Goal: Task Accomplishment & Management: Manage account settings

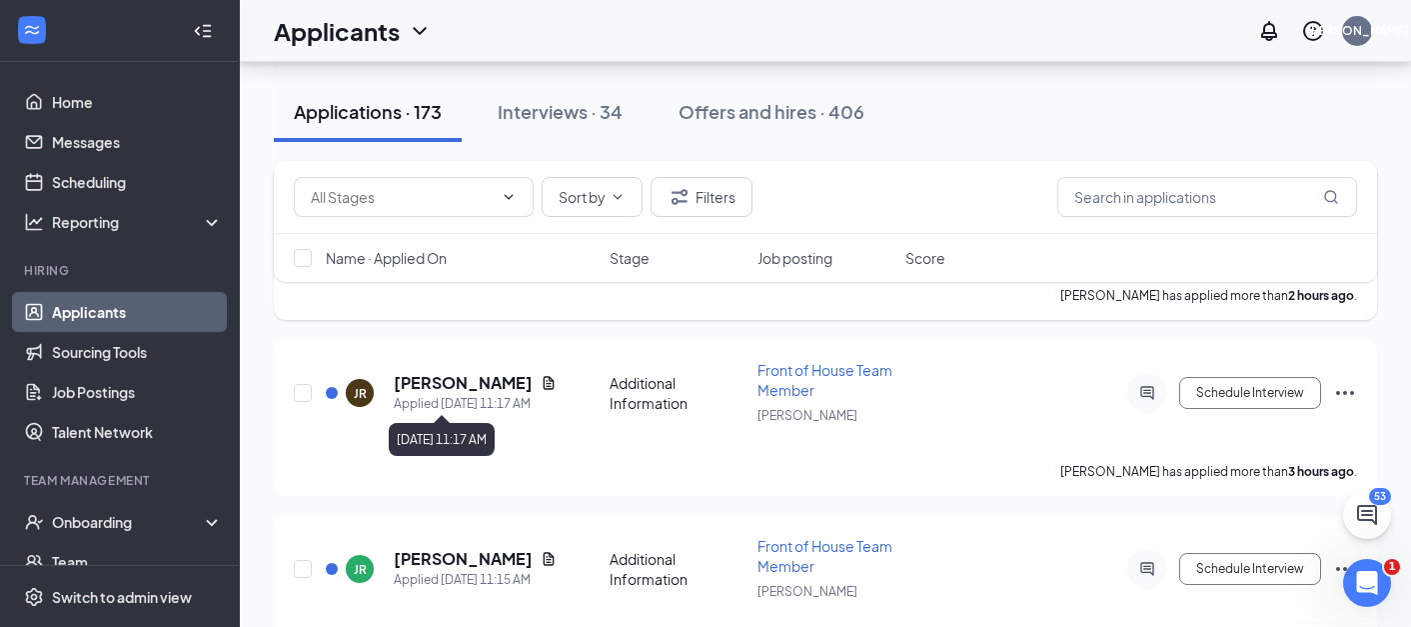
scroll to position [253, 0]
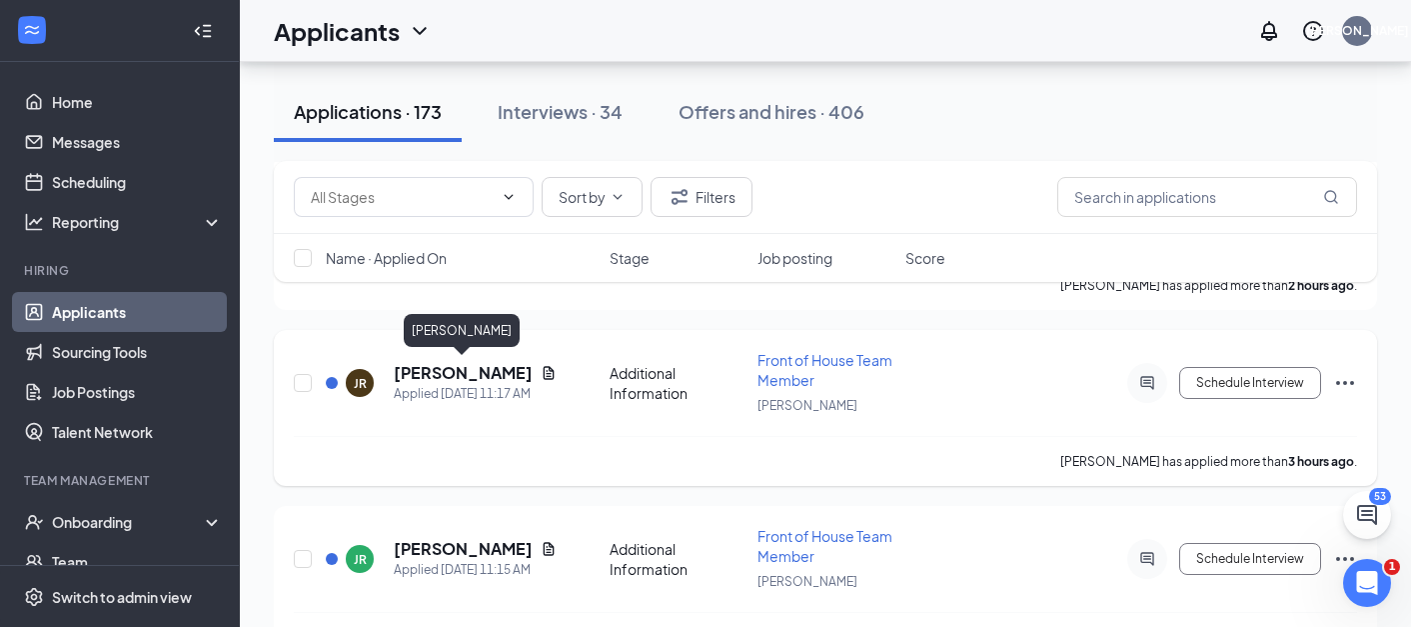
click at [509, 367] on h5 "[PERSON_NAME]" at bounding box center [463, 373] width 139 height 22
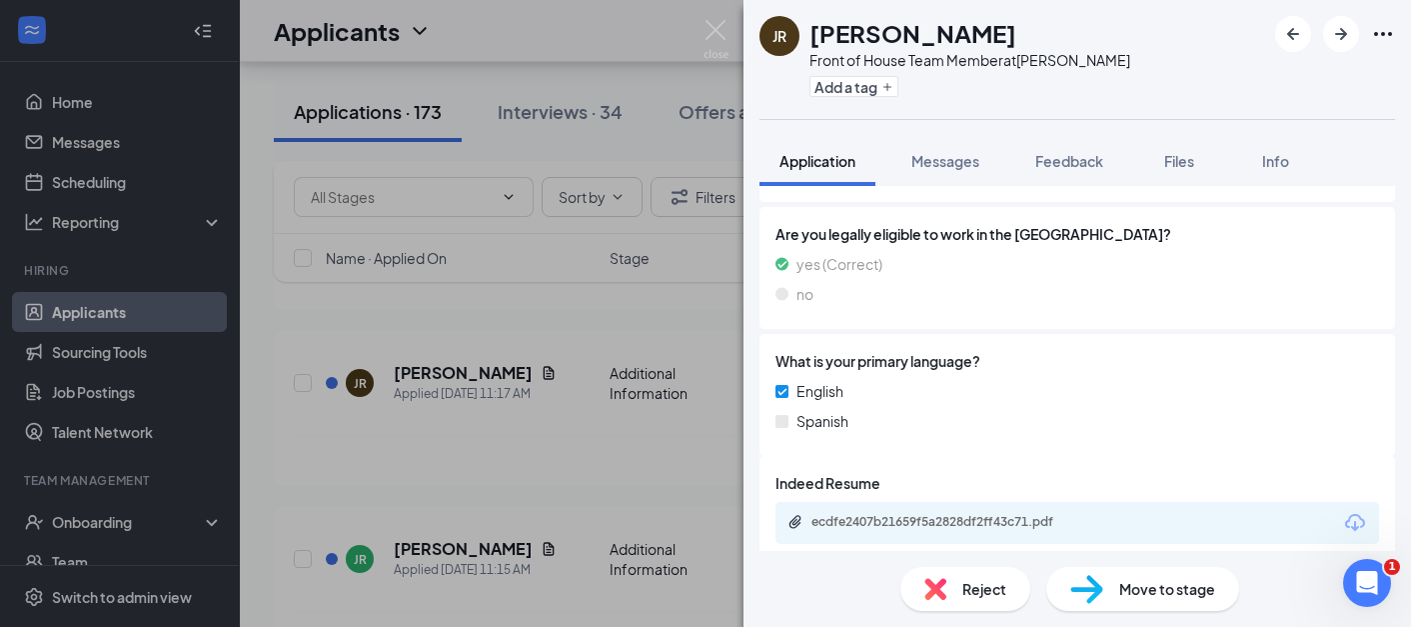
scroll to position [543, 0]
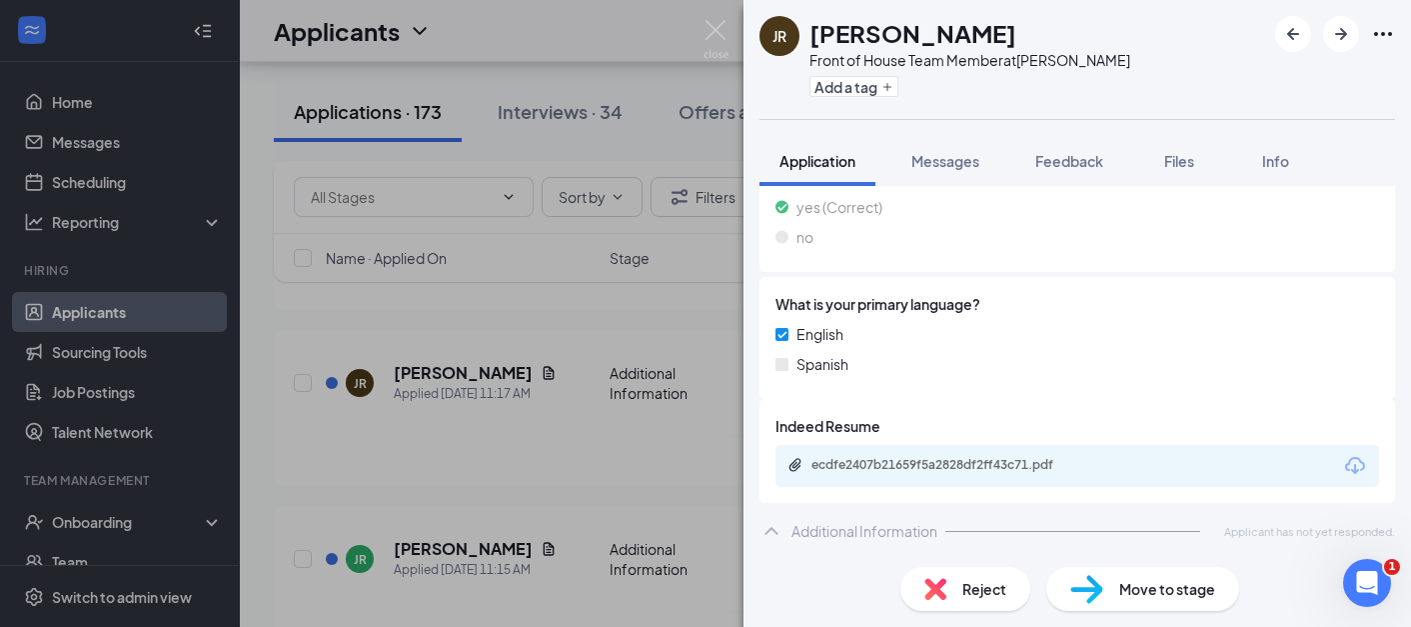
click at [464, 485] on div "JR Jasmine Reynolds Front of House Team Member at Norman Add a tag Application …" at bounding box center [705, 313] width 1411 height 627
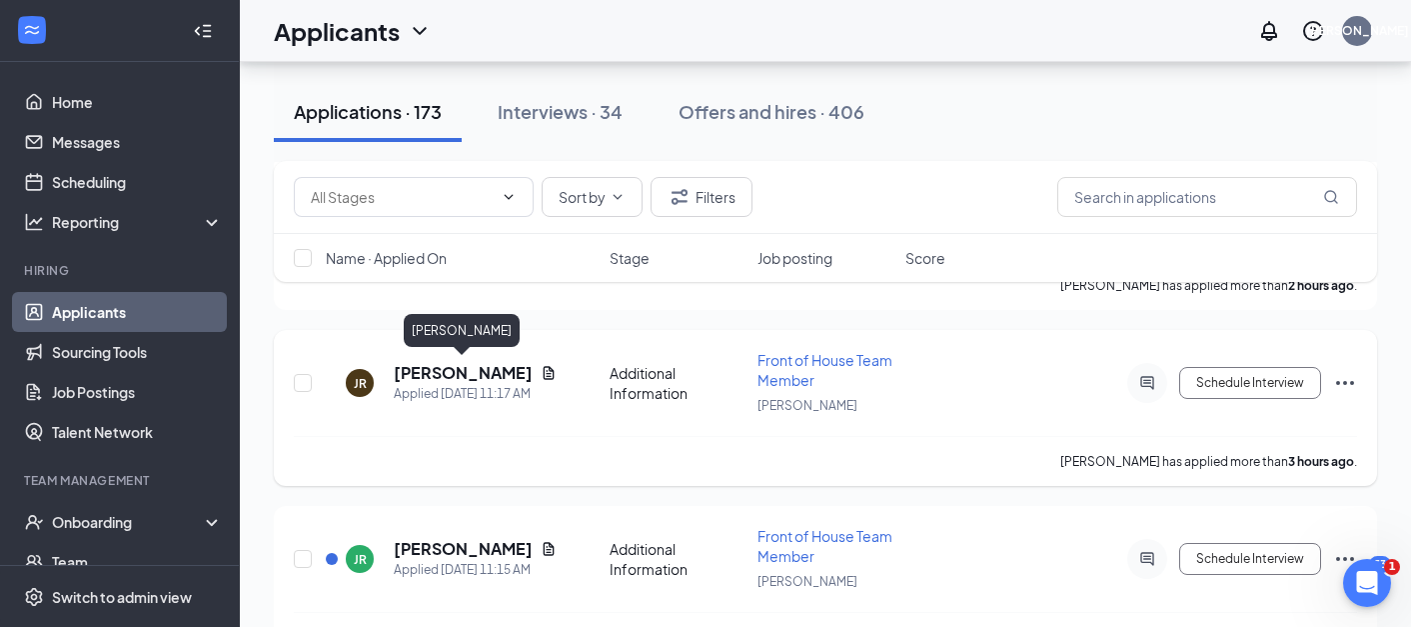
click at [467, 367] on h5 "Jasmine Reynolds" at bounding box center [463, 373] width 139 height 22
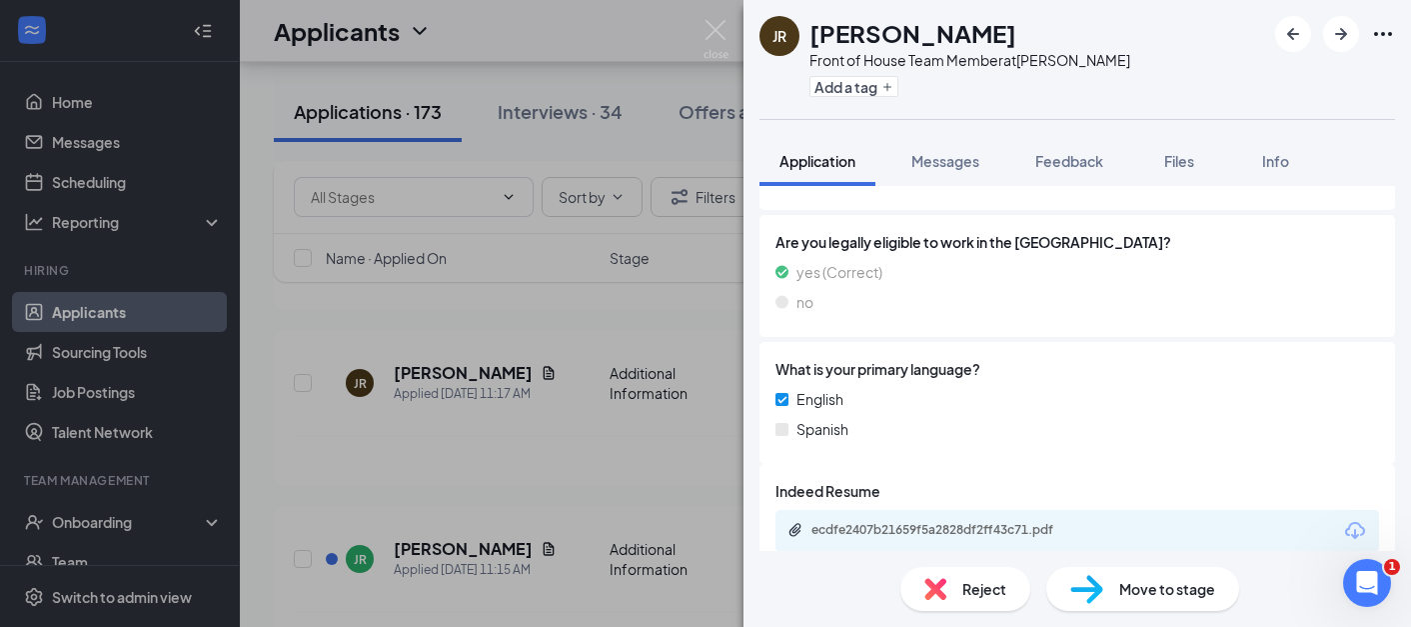
scroll to position [543, 0]
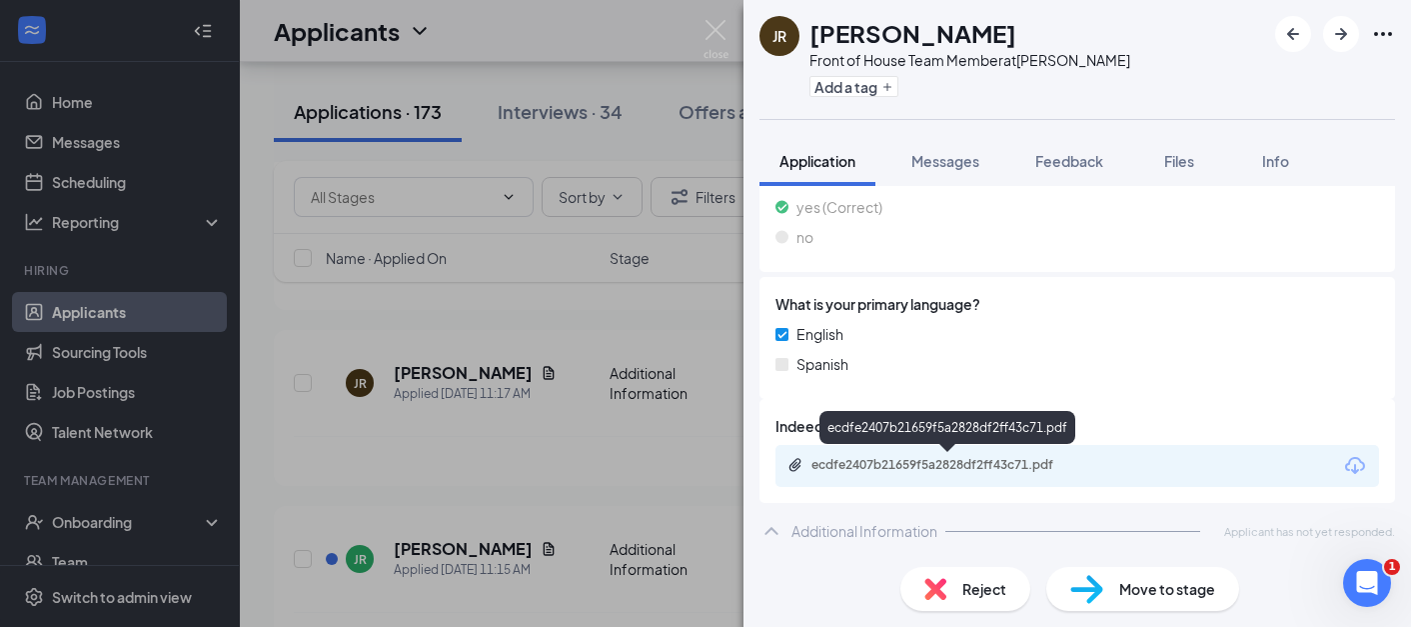
click at [540, 462] on div "JR Jasmine Reynolds Front of House Team Member at Norman Add a tag Application …" at bounding box center [705, 313] width 1411 height 627
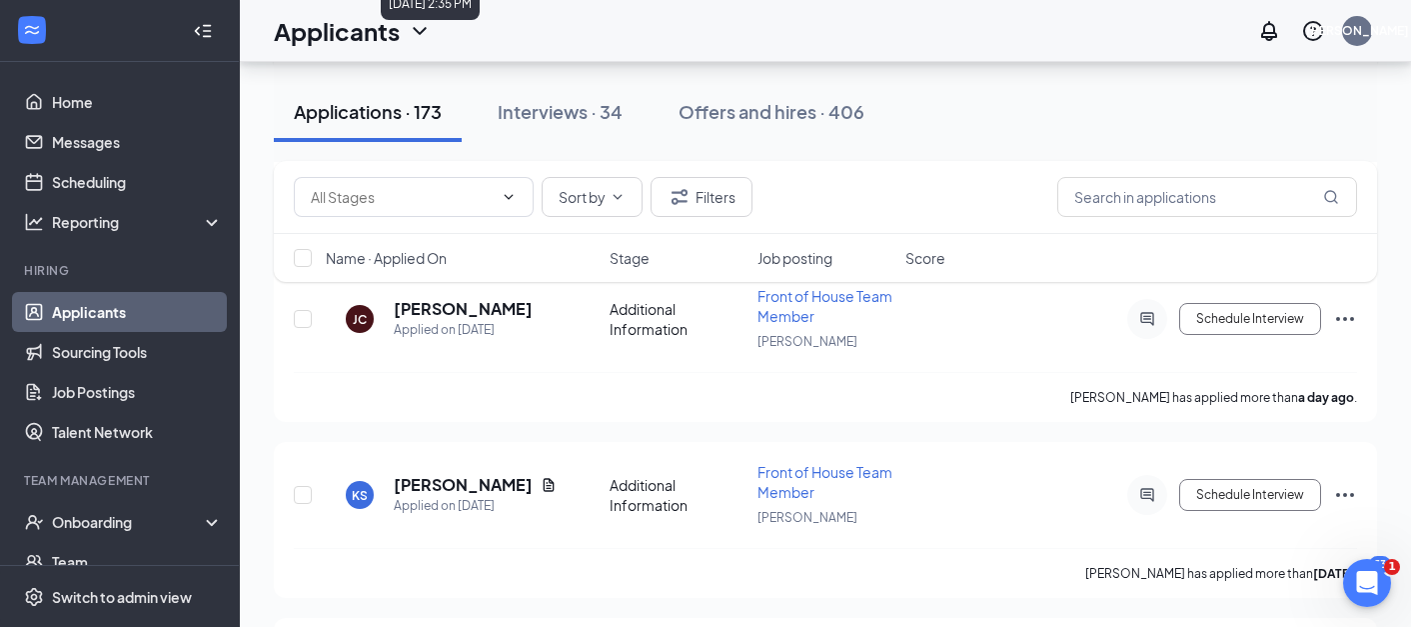
scroll to position [3051, 0]
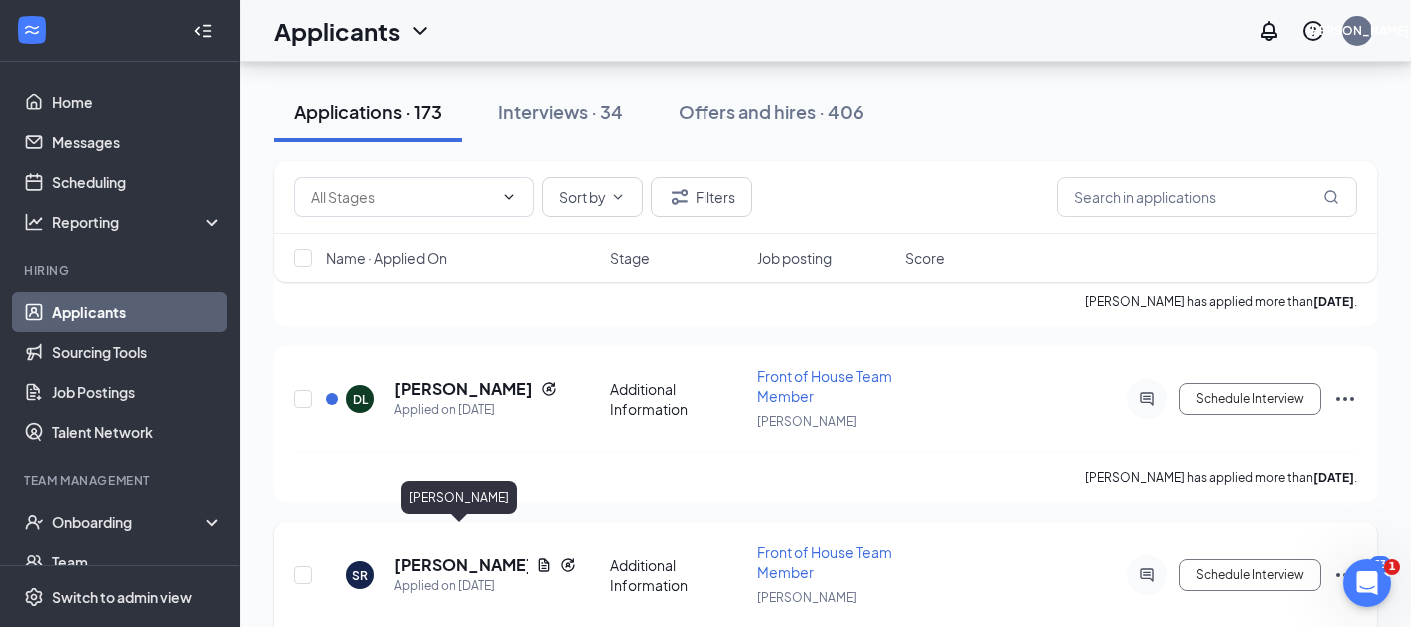
click at [437, 554] on h5 "Sara Robinson" at bounding box center [461, 565] width 134 height 22
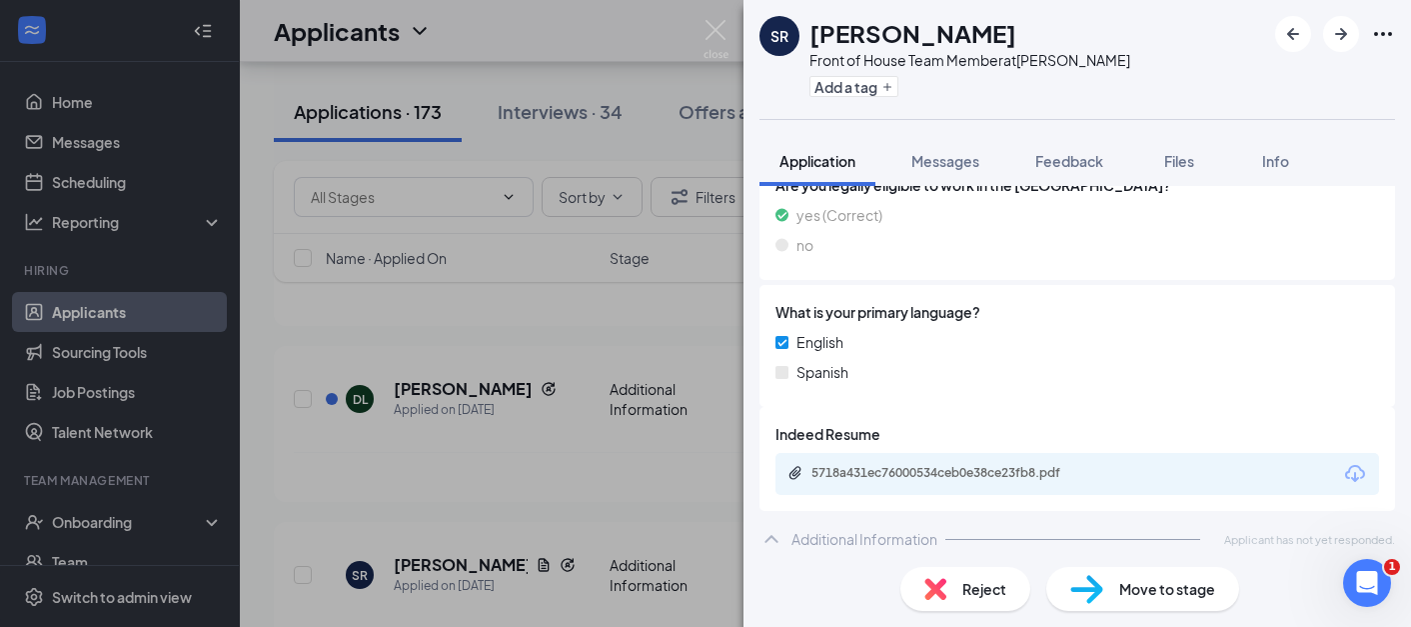
scroll to position [543, 0]
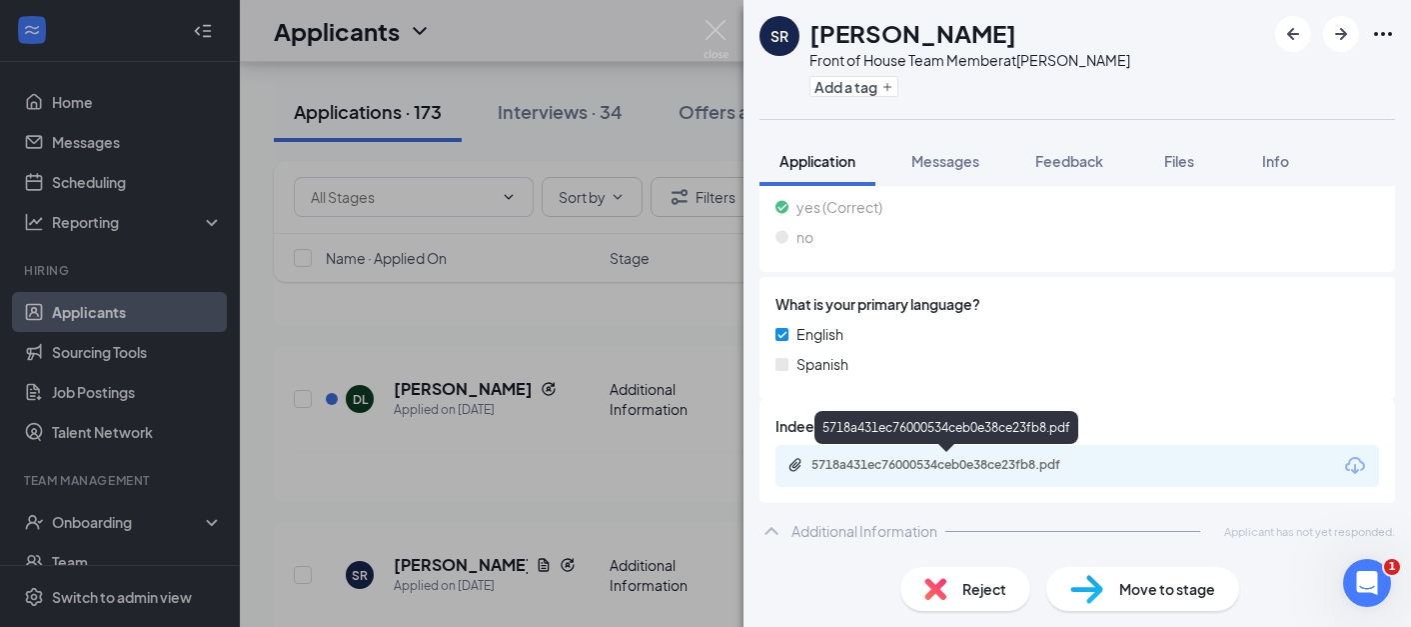
click at [645, 485] on div "SR Sara Robinson Front of House Team Member at Norman Add a tag Application Mes…" at bounding box center [705, 313] width 1411 height 627
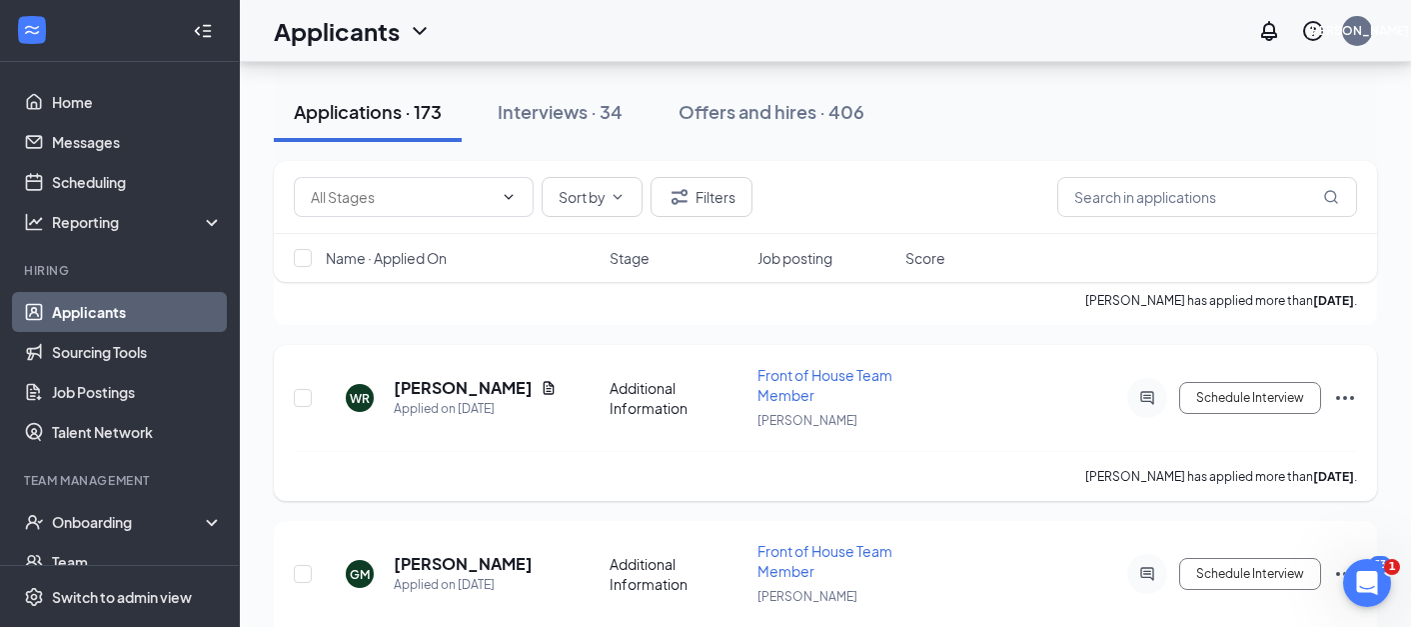
scroll to position [3576, 0]
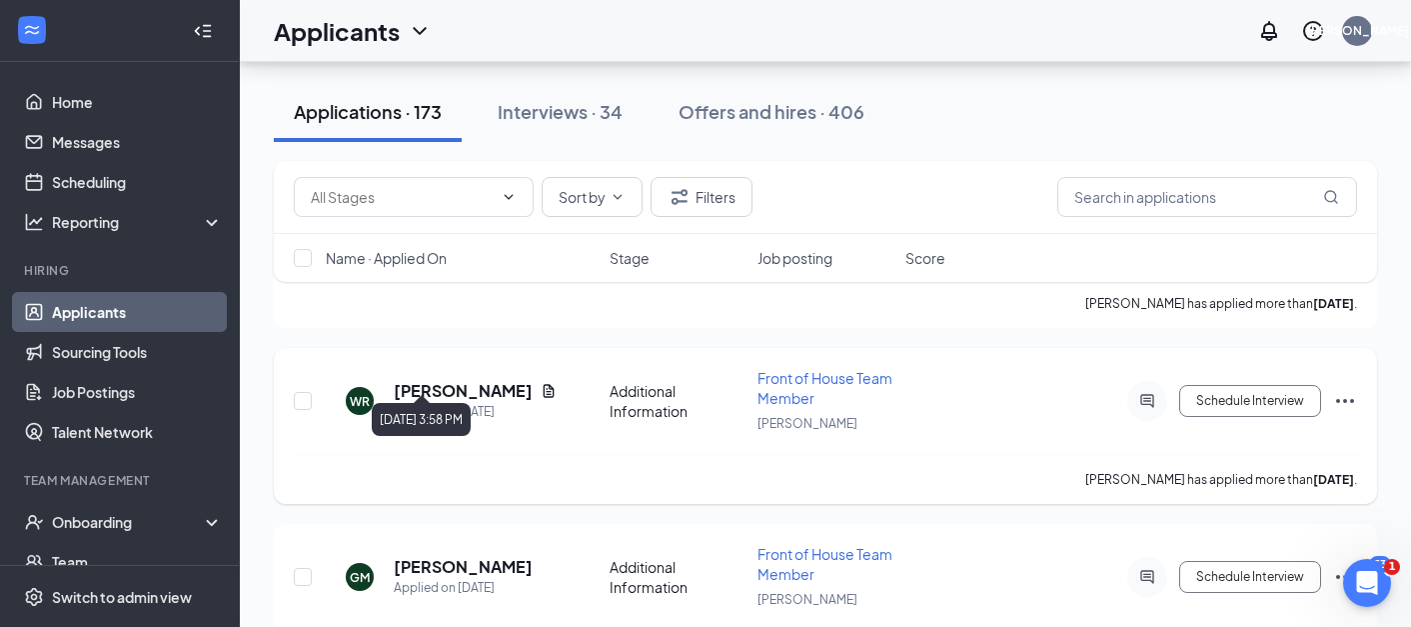
click at [451, 380] on h5 "Walker Riley" at bounding box center [463, 391] width 139 height 22
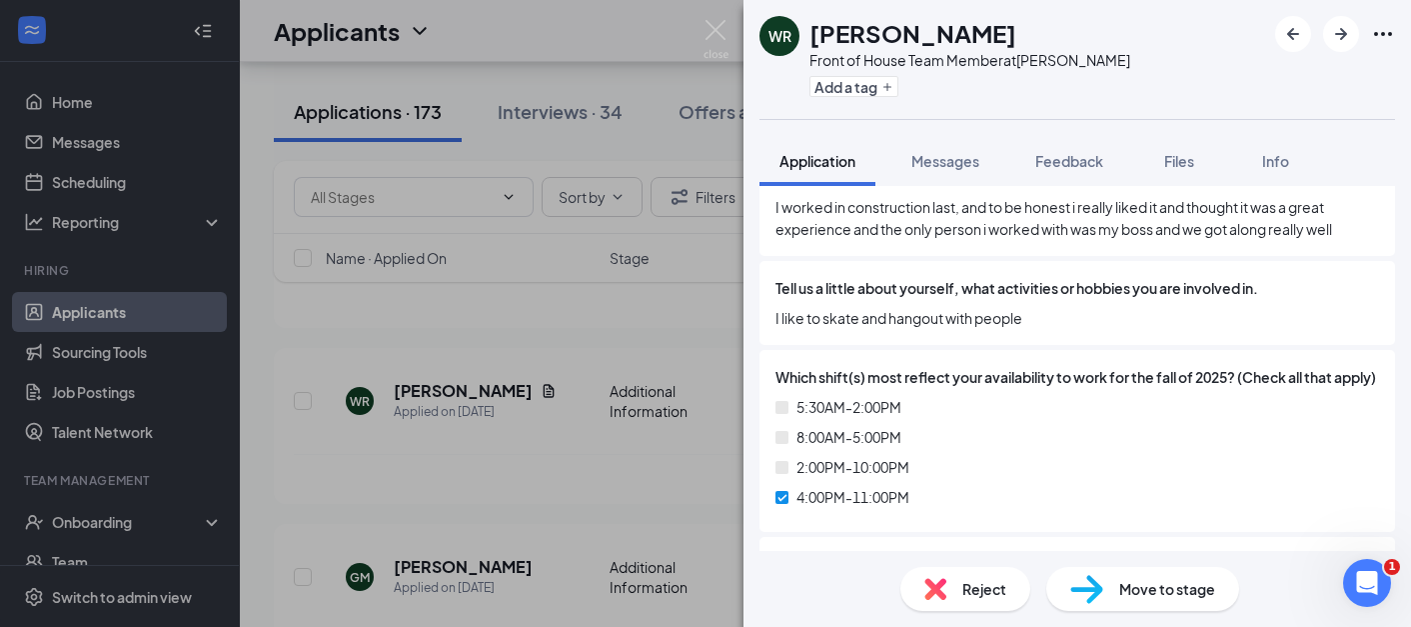
scroll to position [1498, 0]
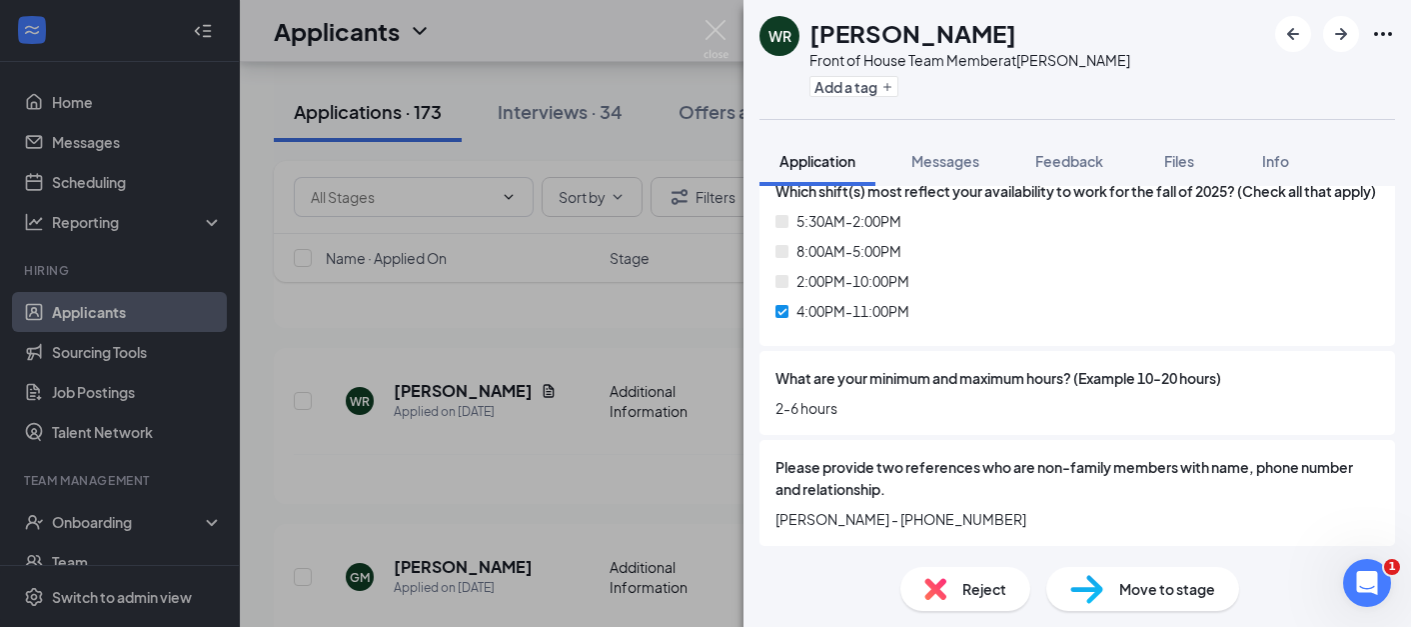
click at [571, 369] on div "WR Walker Riley Front of House Team Member at Norman Add a tag Application Mess…" at bounding box center [705, 313] width 1411 height 627
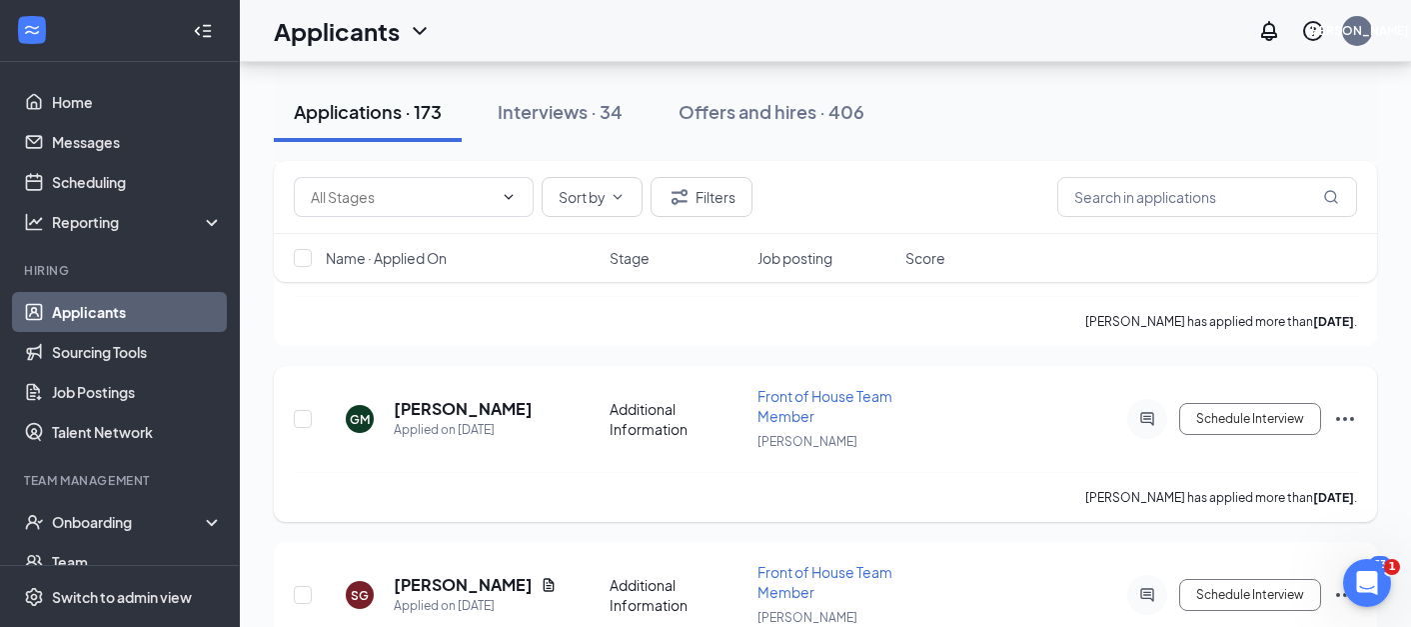
scroll to position [3736, 0]
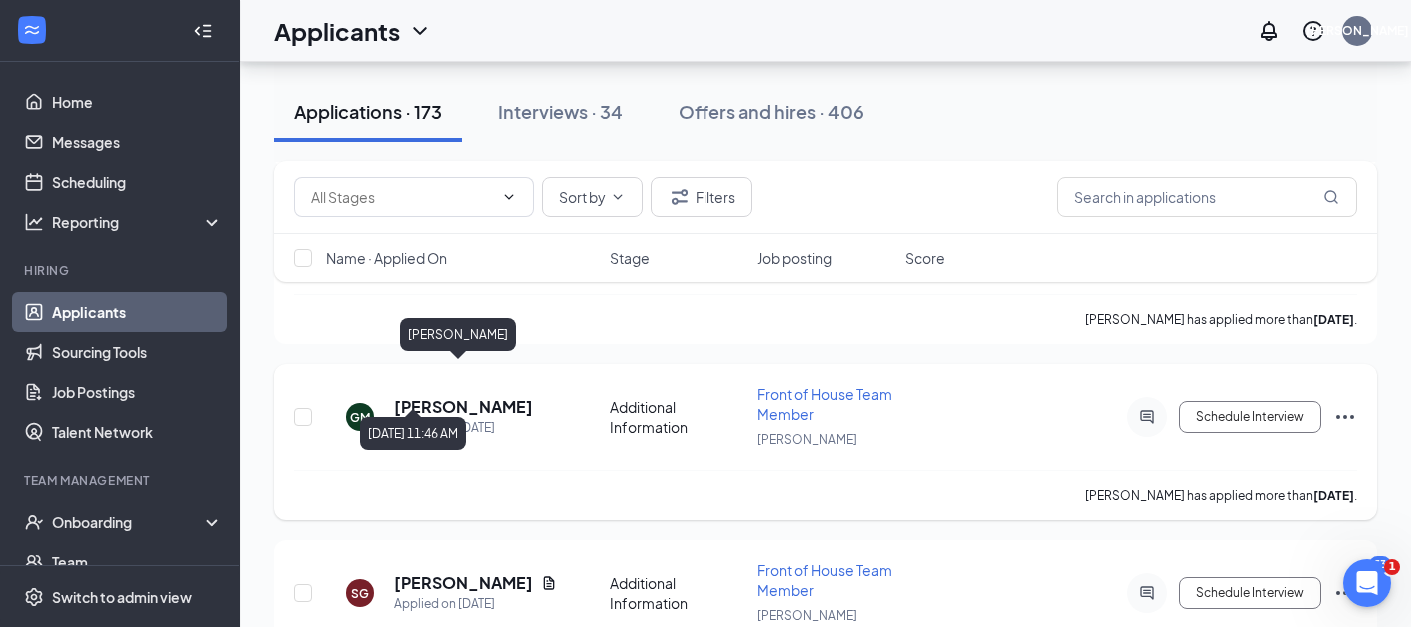
click at [449, 396] on h5 "gary mcclure" at bounding box center [463, 407] width 139 height 22
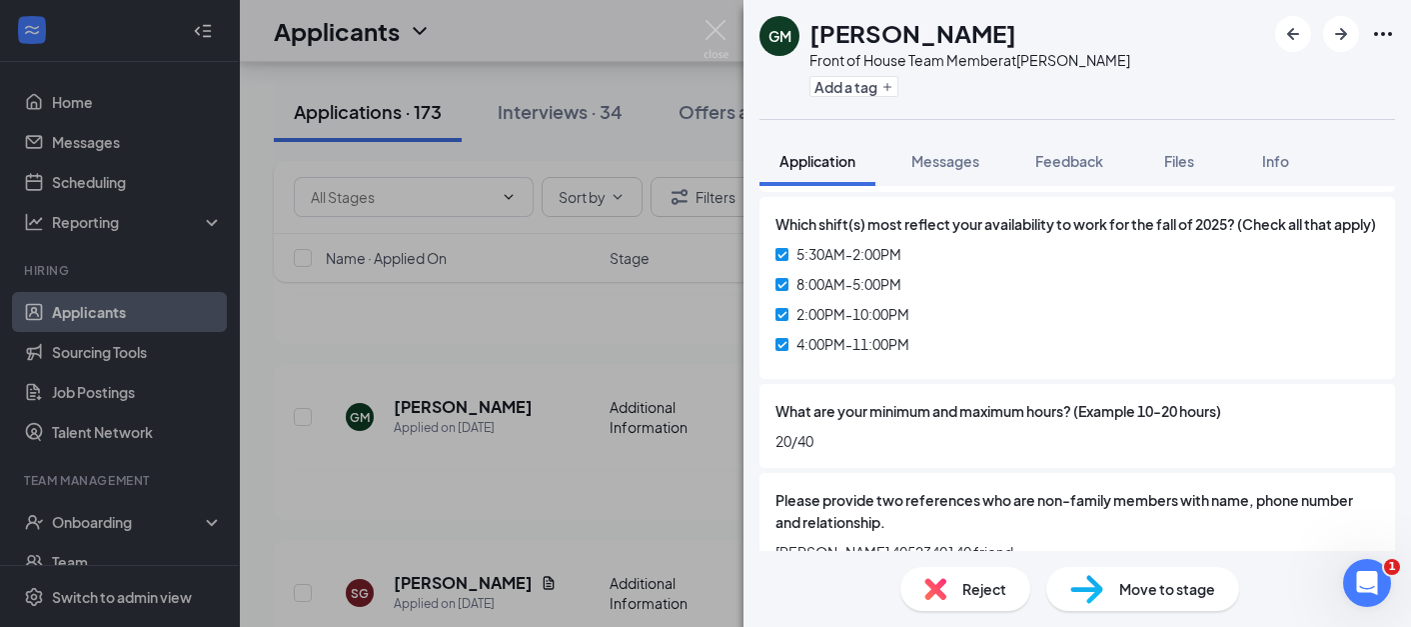
scroll to position [1442, 0]
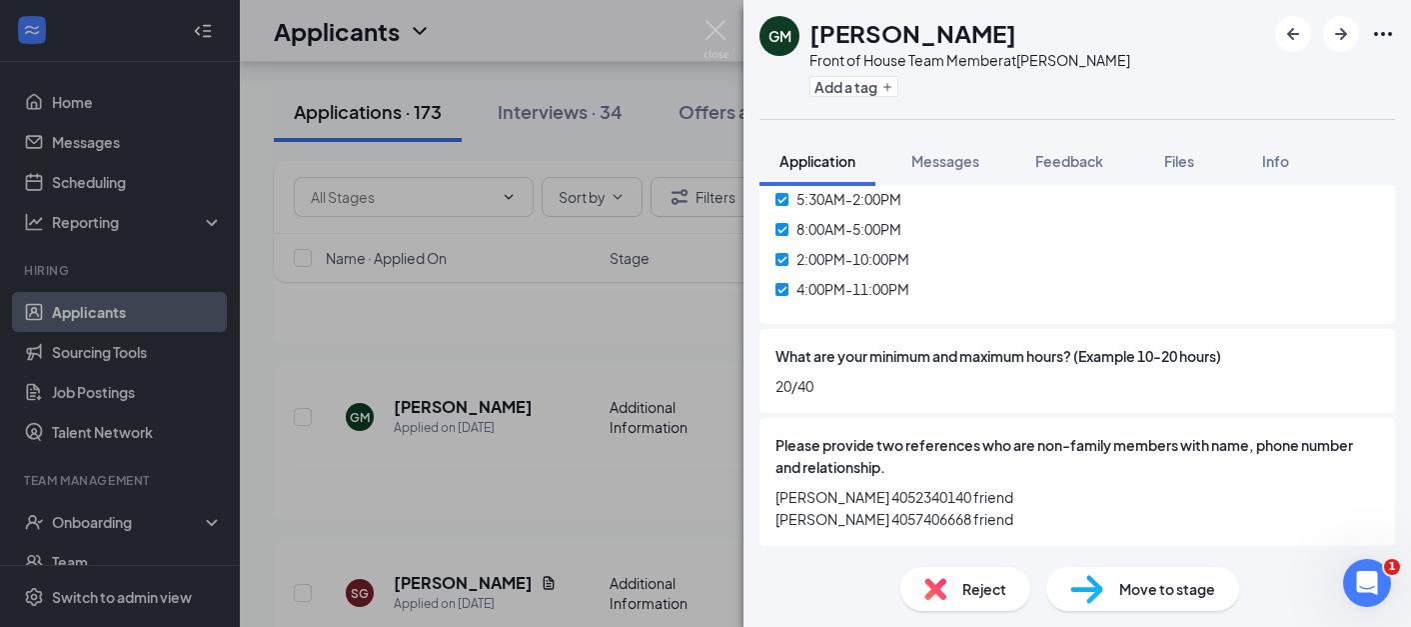
click at [524, 449] on div "GM gary mcclure Front of House Team Member at Norman Add a tag Application Mess…" at bounding box center [705, 313] width 1411 height 627
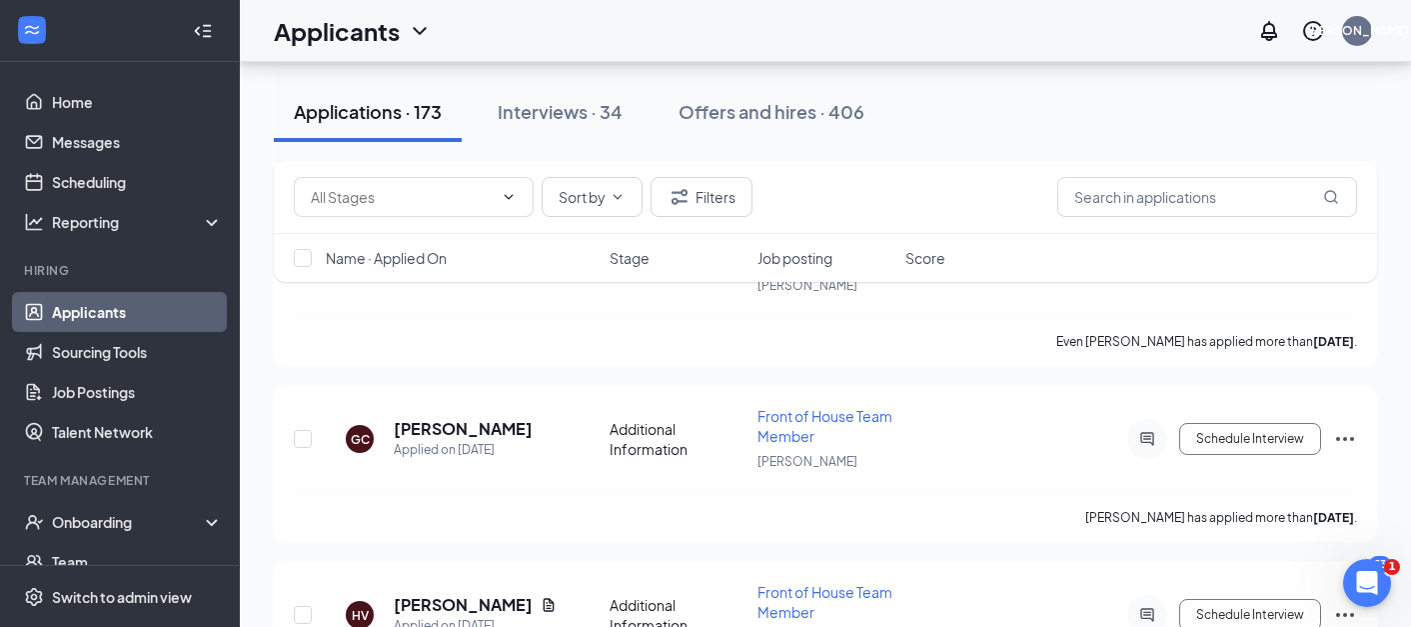
scroll to position [5015, 0]
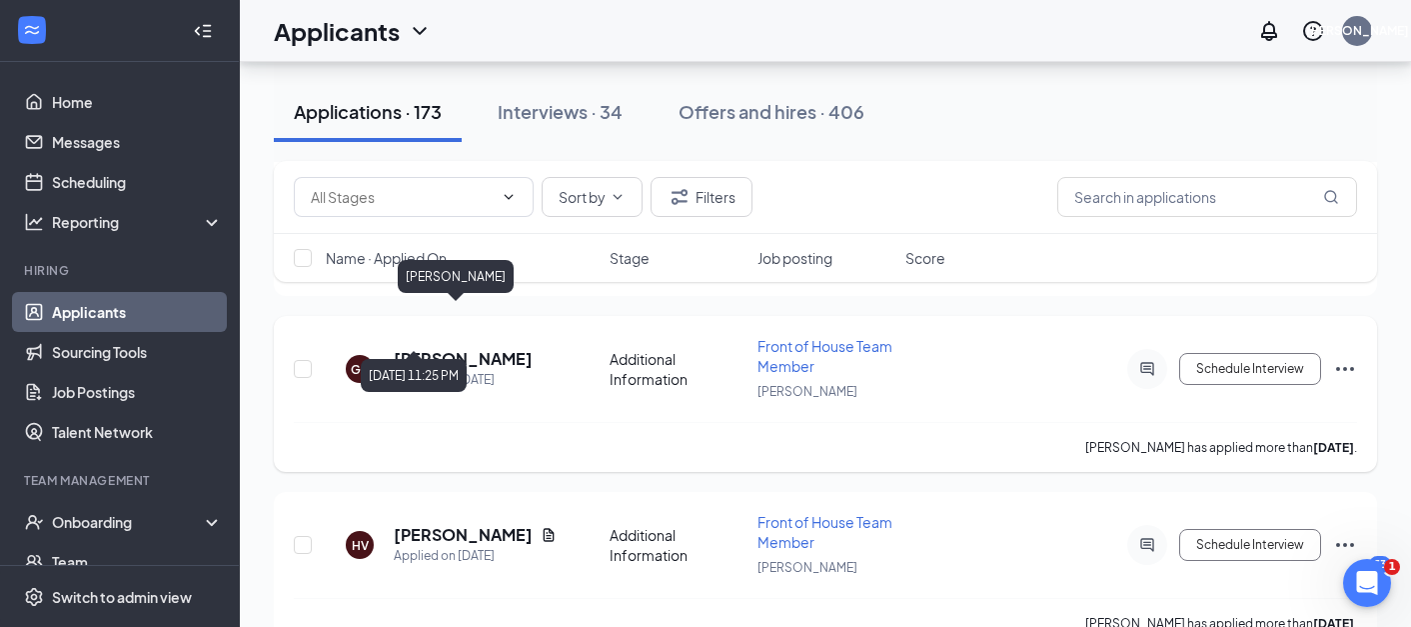
click at [448, 348] on h5 "Gary Clark" at bounding box center [463, 359] width 139 height 22
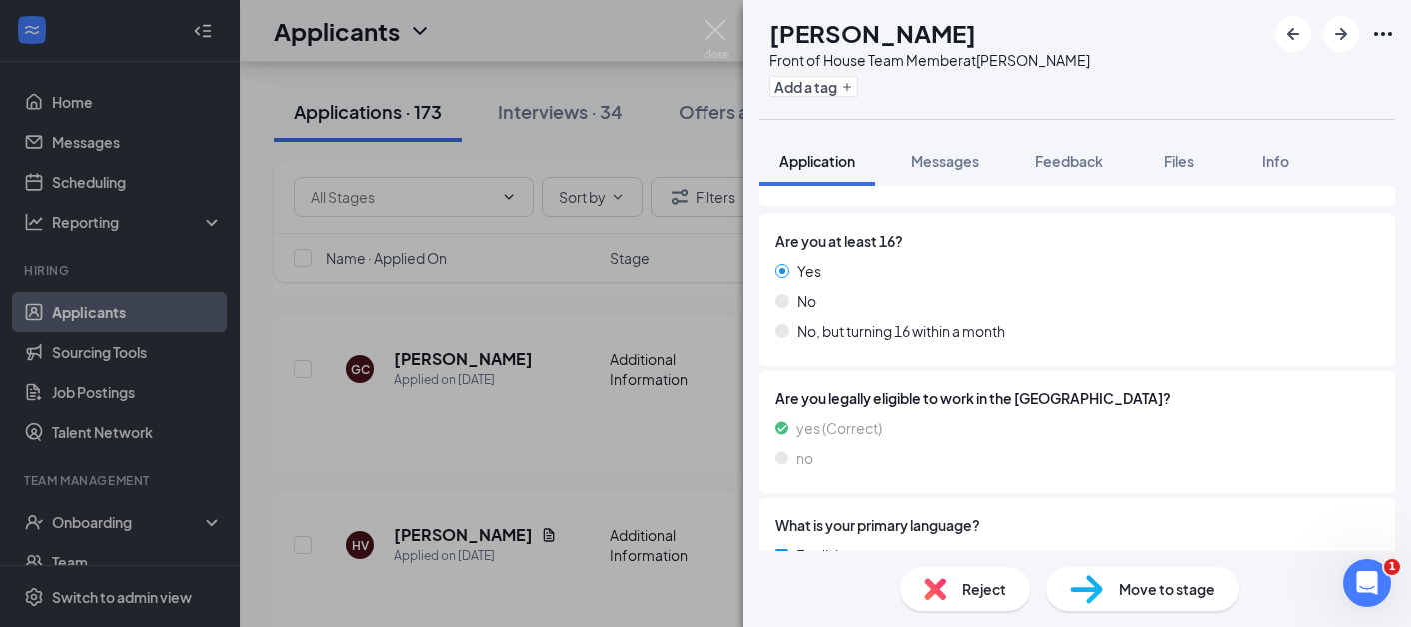
scroll to position [375, 0]
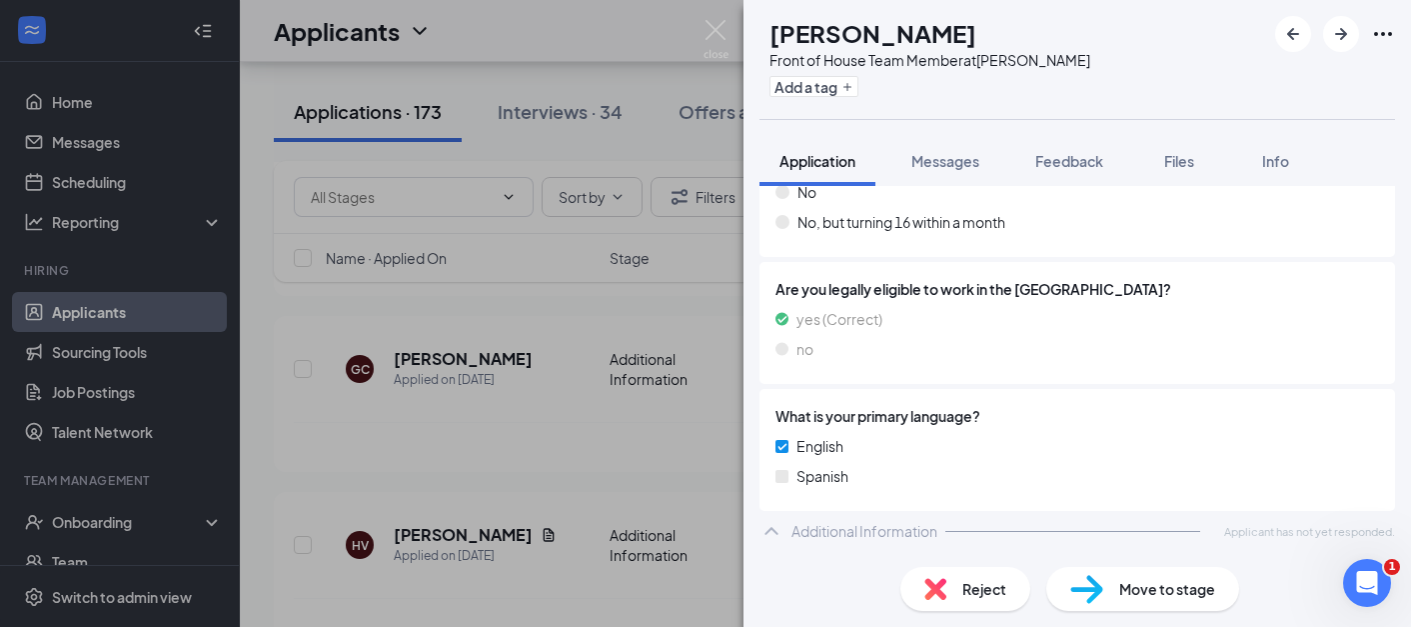
click at [636, 417] on div "GC Gary Clark Front of House Team Member at Norman Add a tag Application Messag…" at bounding box center [705, 313] width 1411 height 627
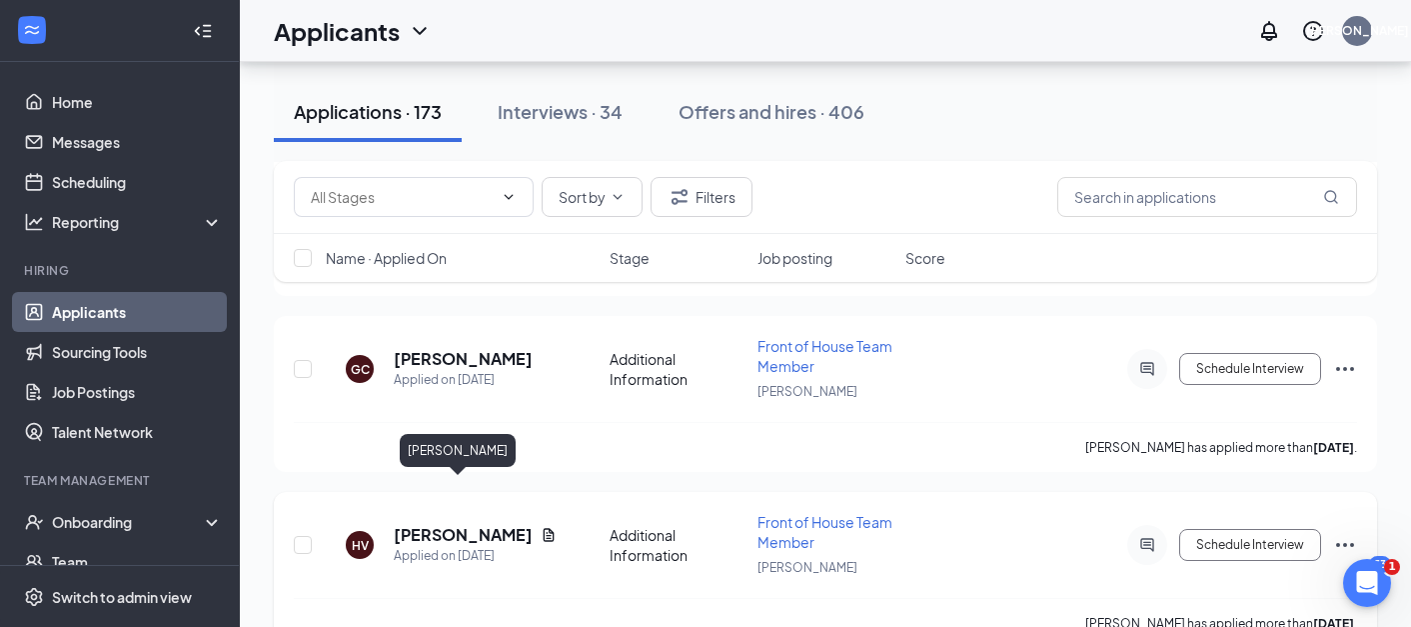
click at [458, 524] on h5 "Hollye Verret" at bounding box center [463, 535] width 139 height 22
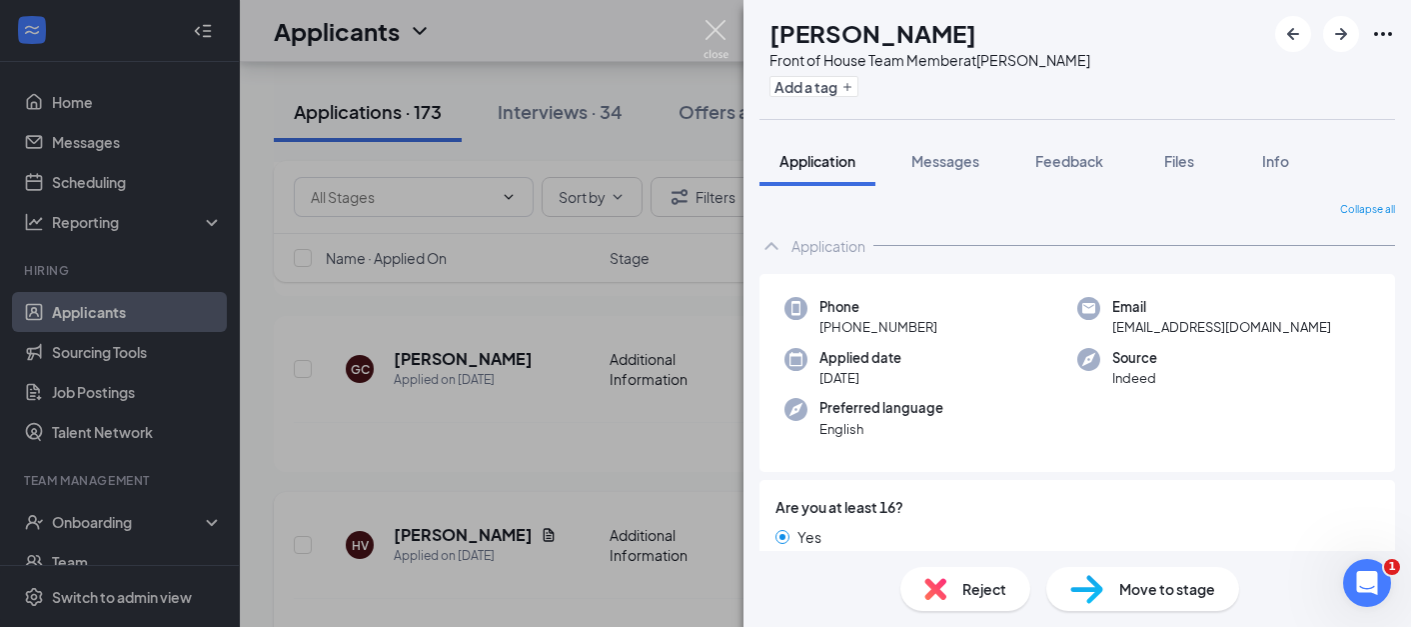
click at [711, 26] on img at bounding box center [715, 39] width 25 height 39
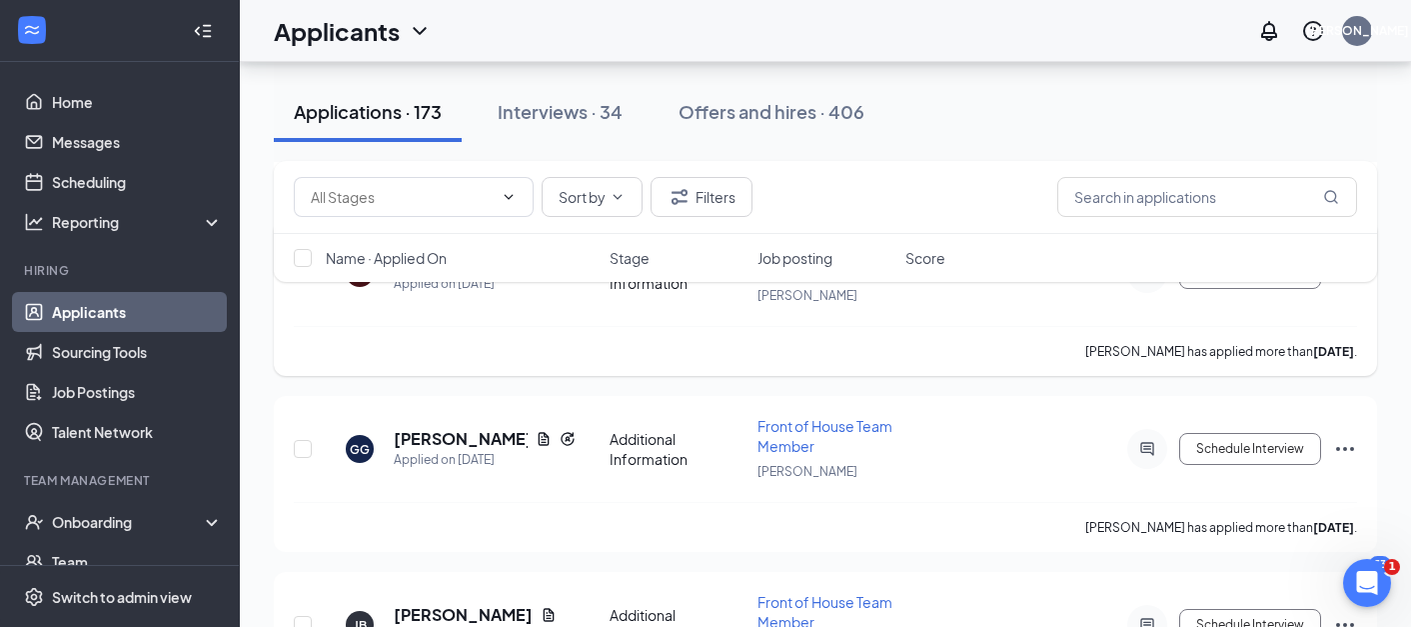
scroll to position [5290, 0]
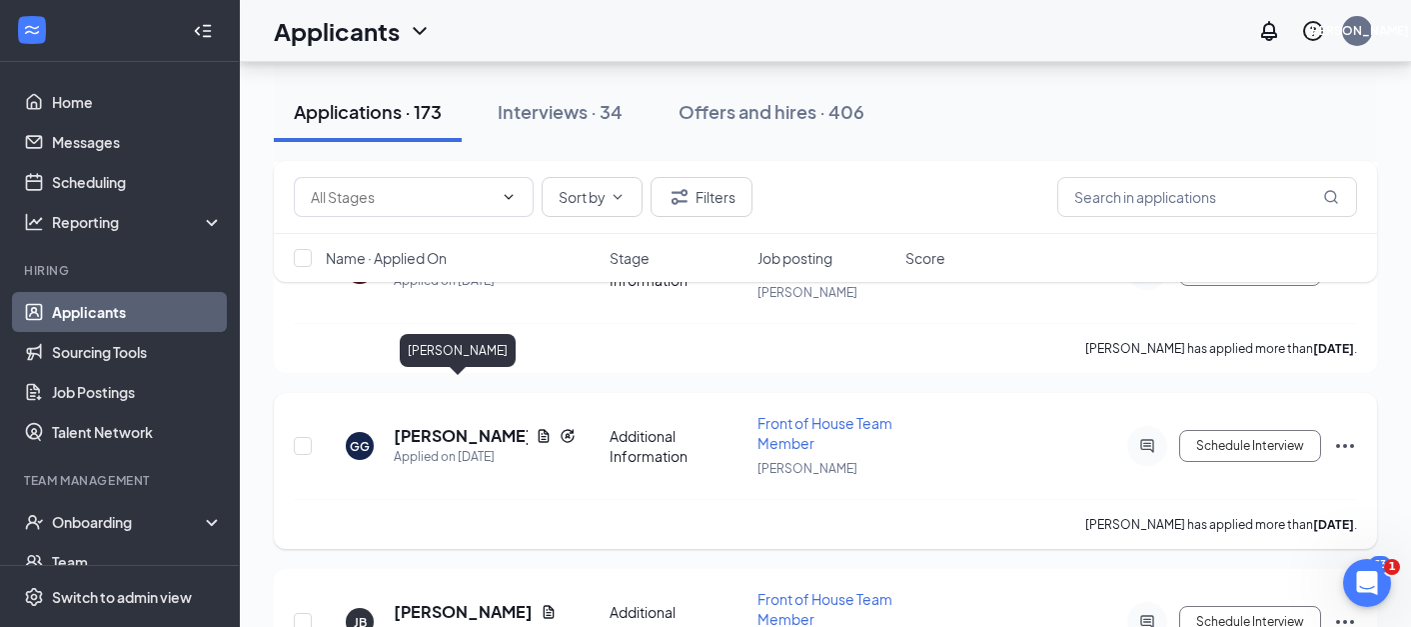
click at [437, 425] on h5 "Gabrielle Gonzales" at bounding box center [461, 436] width 134 height 22
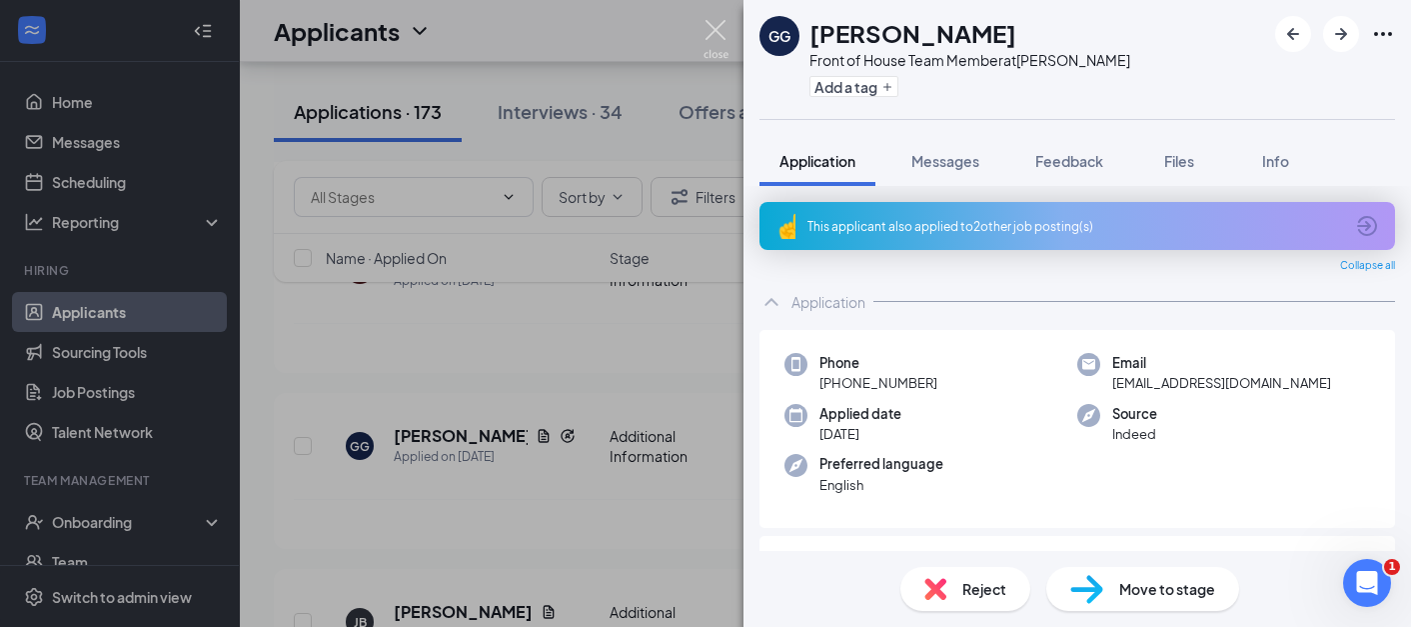
click at [714, 30] on img at bounding box center [715, 39] width 25 height 39
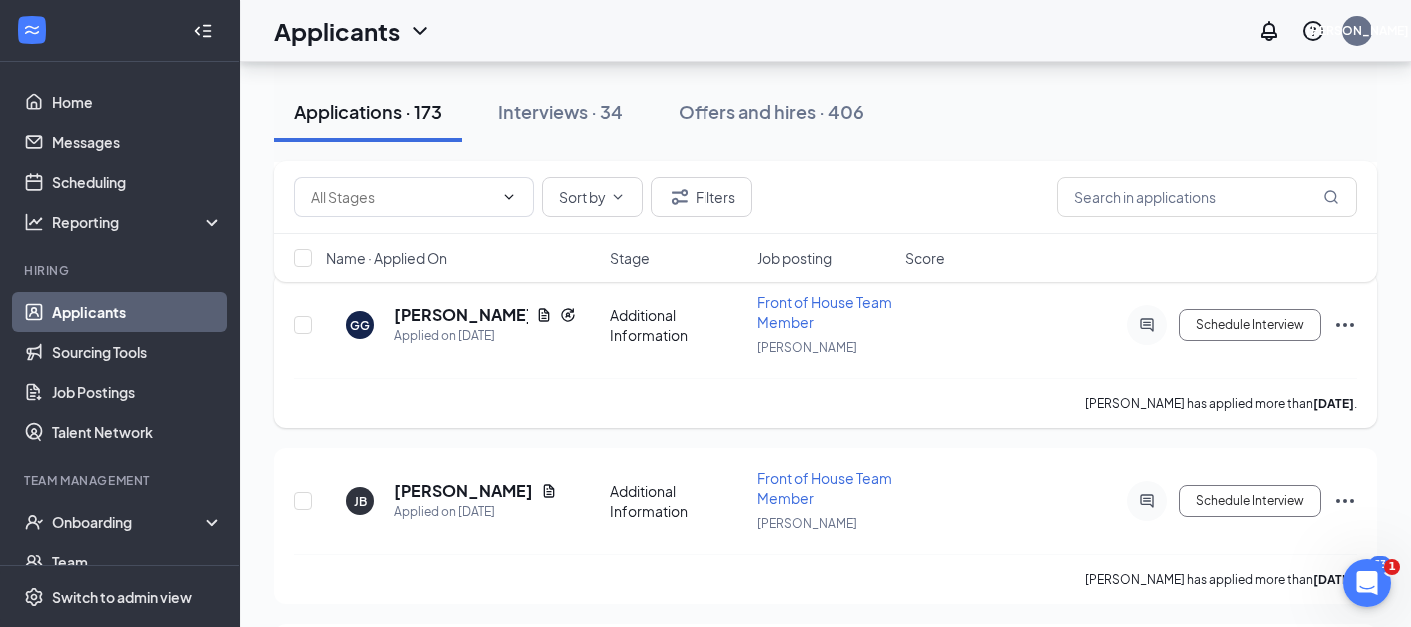
scroll to position [5413, 0]
click at [453, 478] on div "Jaala Buckley Applied on Oct 9" at bounding box center [475, 499] width 163 height 42
click at [456, 478] on h5 "Jaala Buckley" at bounding box center [463, 489] width 139 height 22
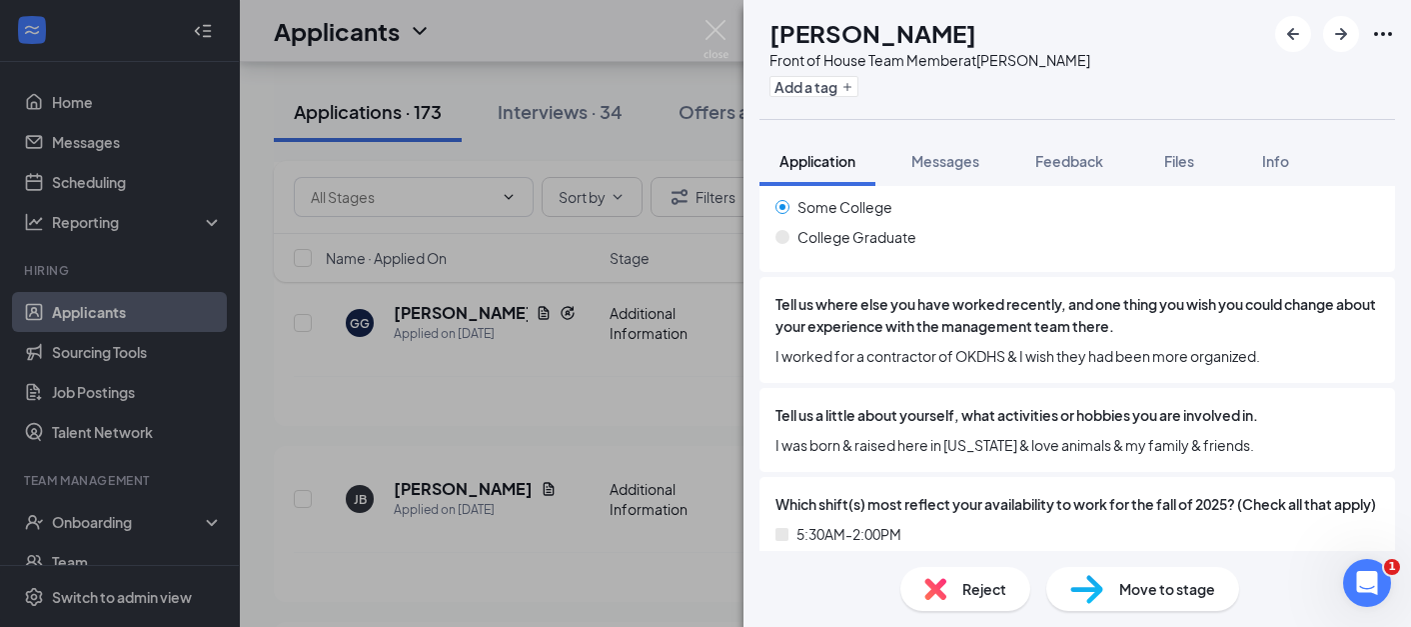
scroll to position [1138, 0]
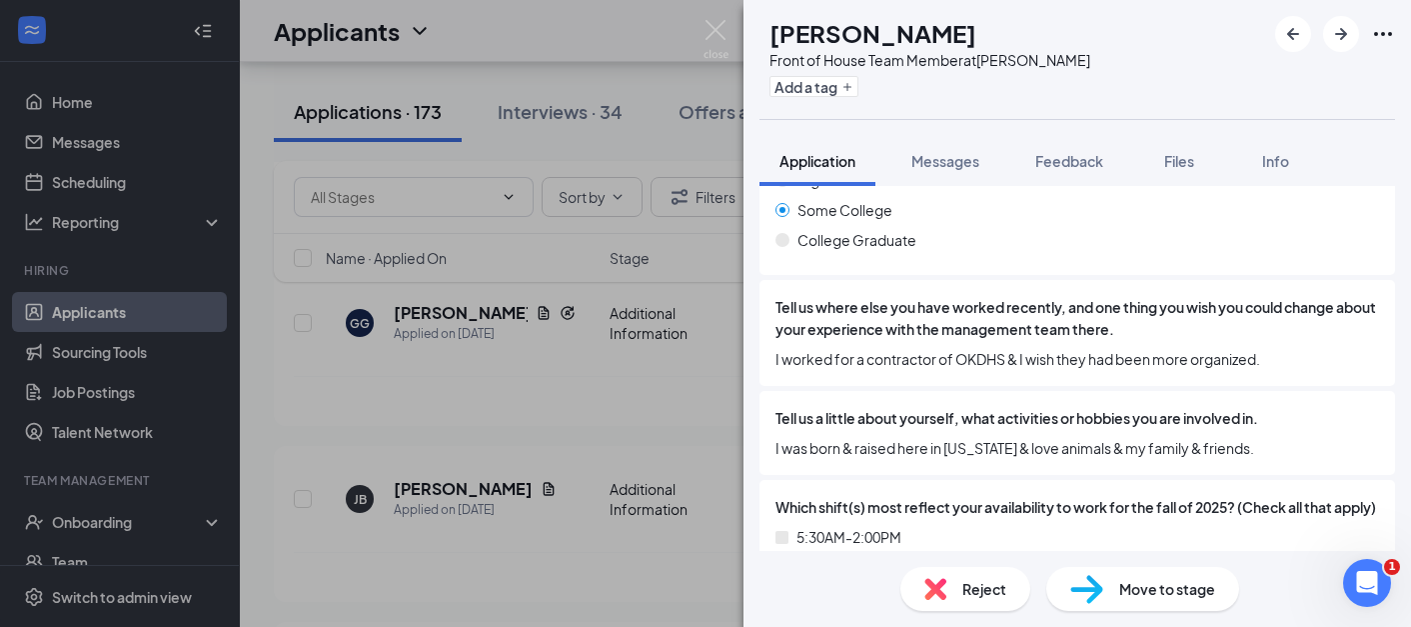
click at [642, 383] on div "JB Jaala Buckley Front of House Team Member at Norman Add a tag Application Mes…" at bounding box center [705, 313] width 1411 height 627
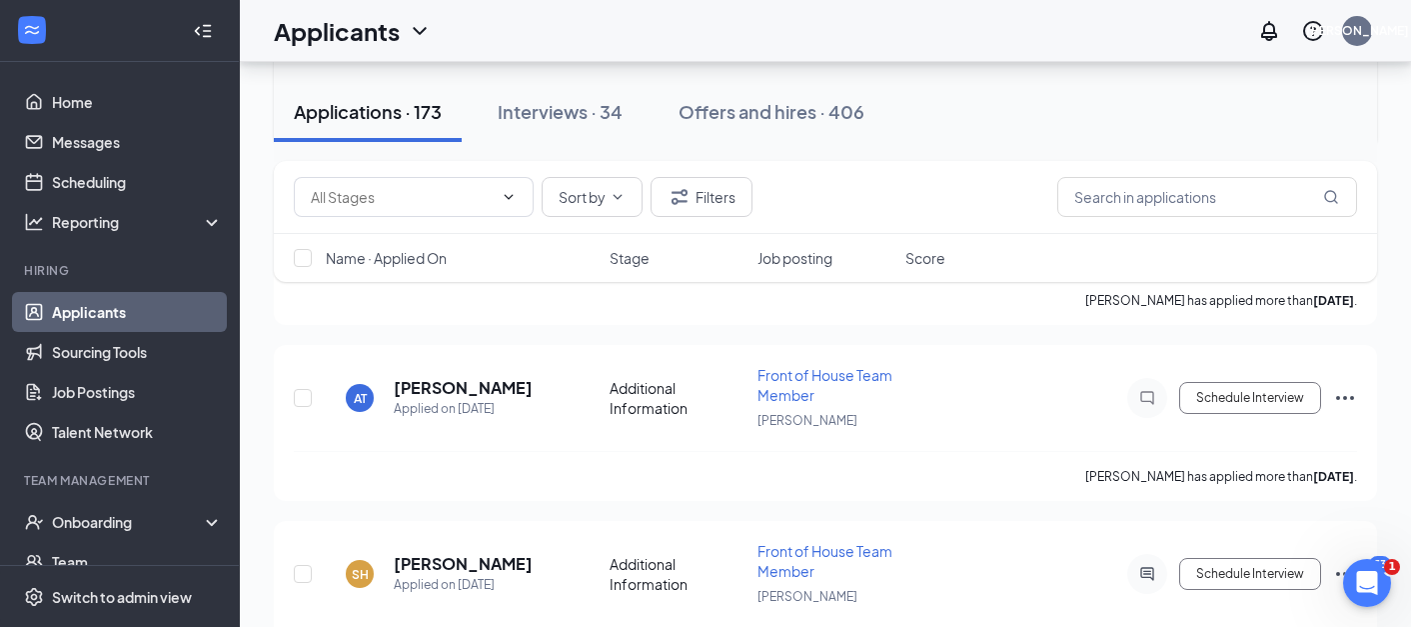
scroll to position [6244, 0]
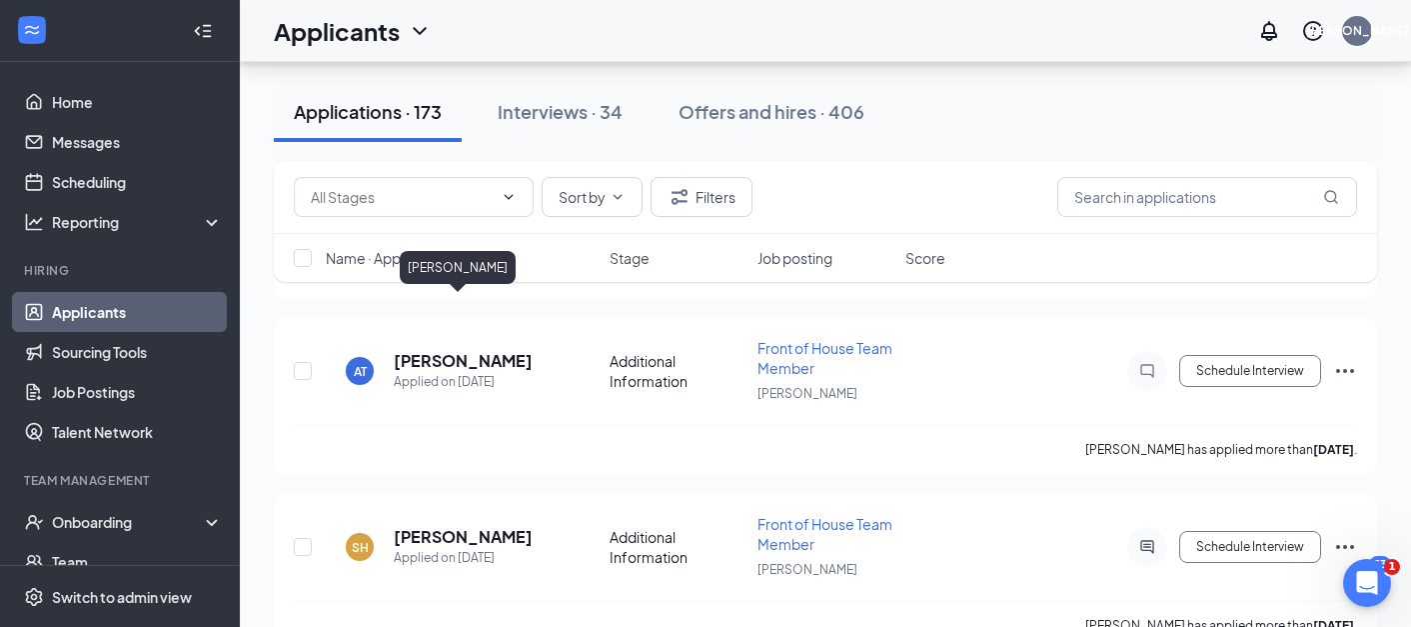
click at [458, 301] on div "Sort by Filters Name · Applied On Stage Job posting Score" at bounding box center [825, 231] width 1103 height 141
click at [457, 350] on h5 "Aaron Taffar" at bounding box center [463, 361] width 139 height 22
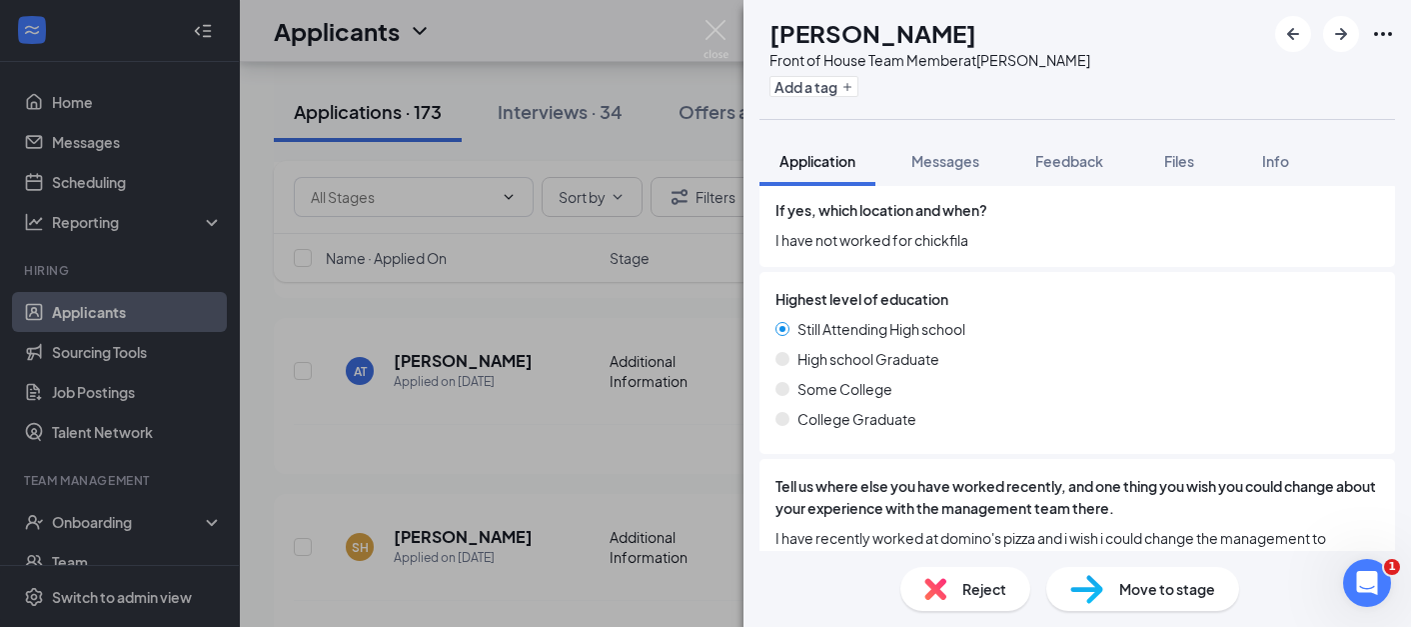
scroll to position [941, 0]
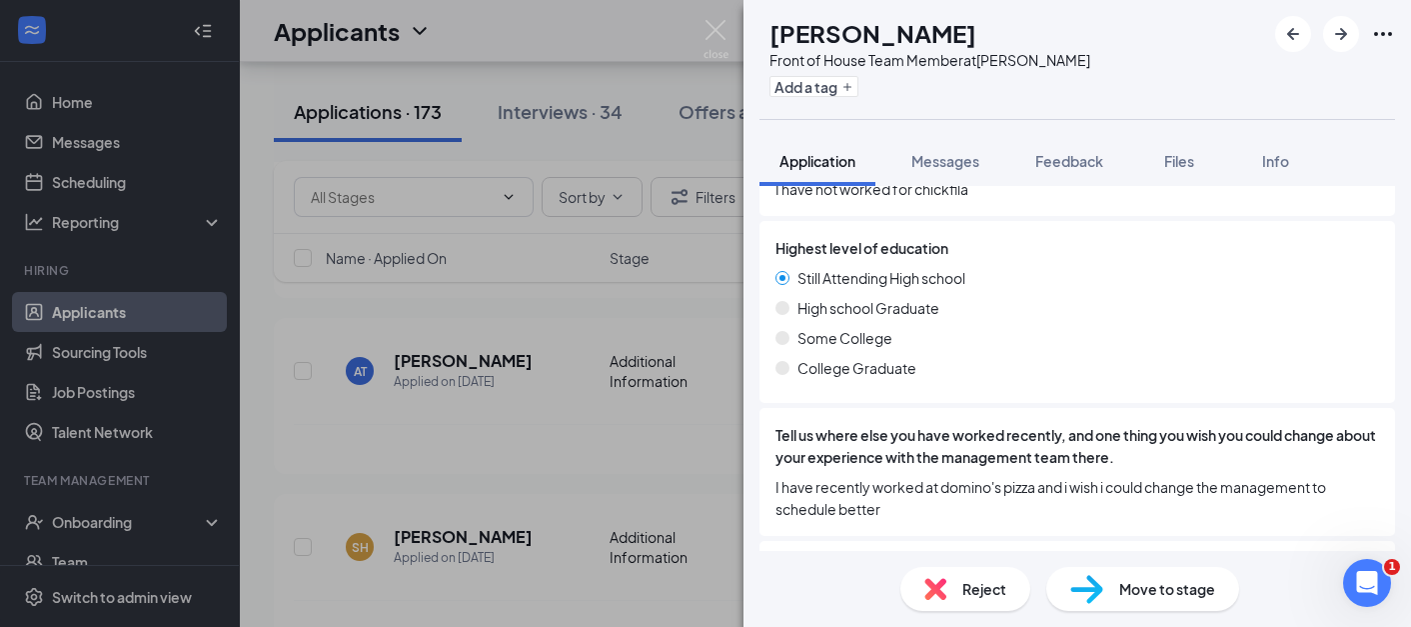
click at [664, 418] on div "AT Aaron Taffar Front of House Team Member at Norman Add a tag Application Mess…" at bounding box center [705, 313] width 1411 height 627
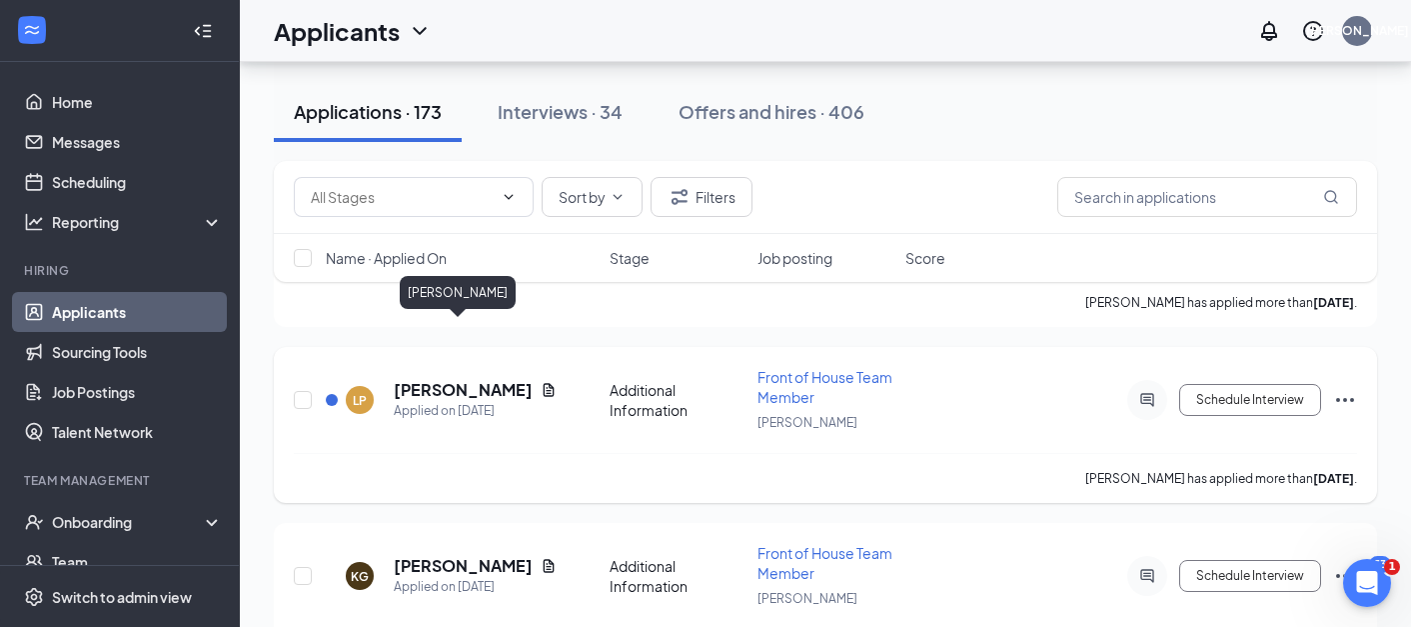
scroll to position [6759, 0]
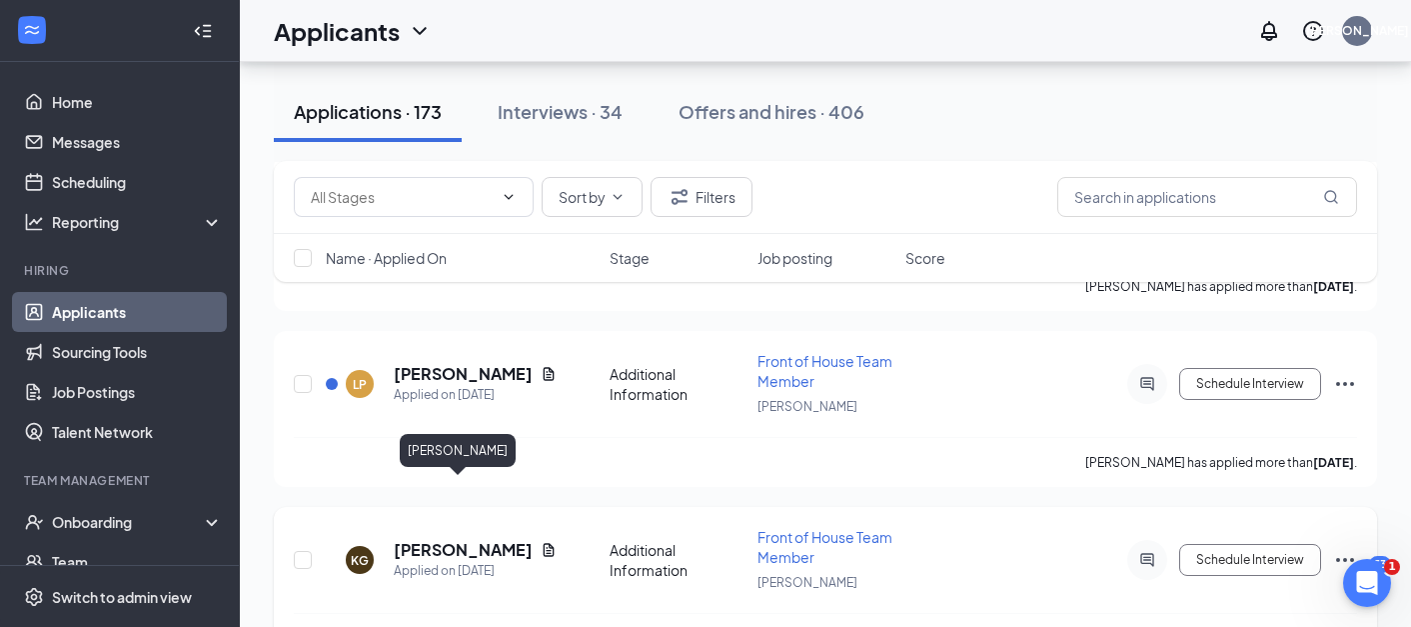
click at [459, 539] on h5 "Kolby Gipson" at bounding box center [463, 550] width 139 height 22
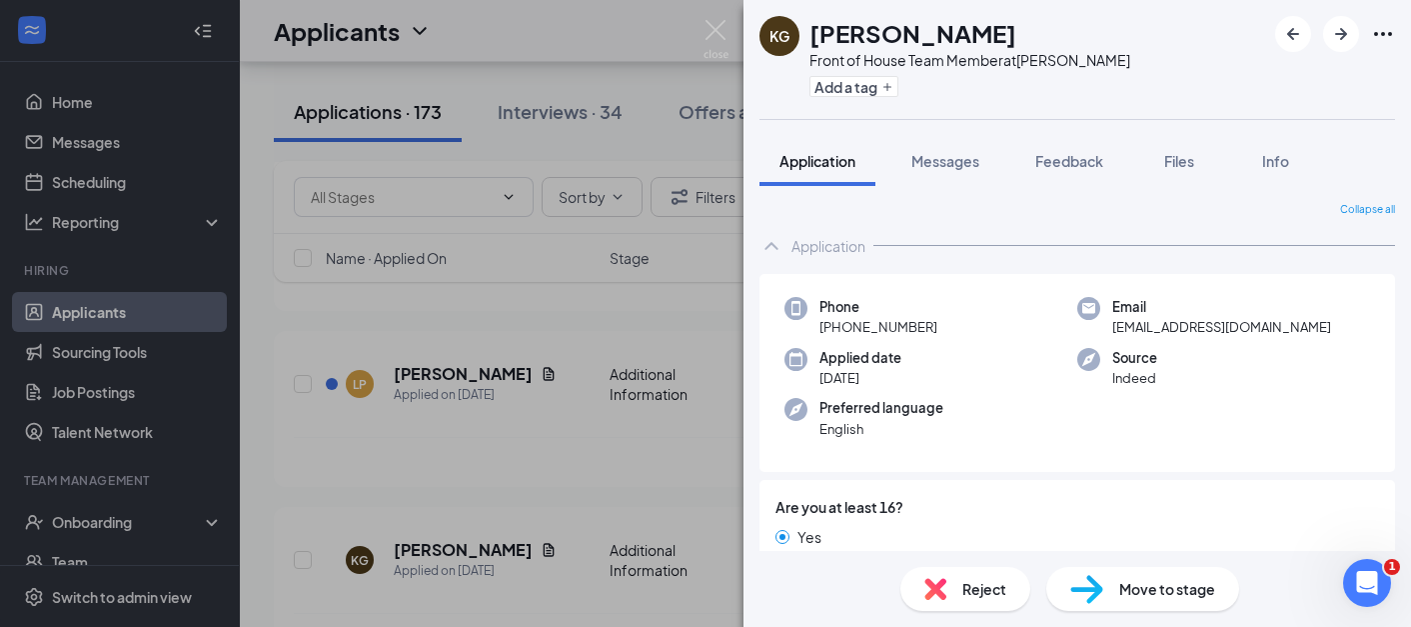
scroll to position [487, 0]
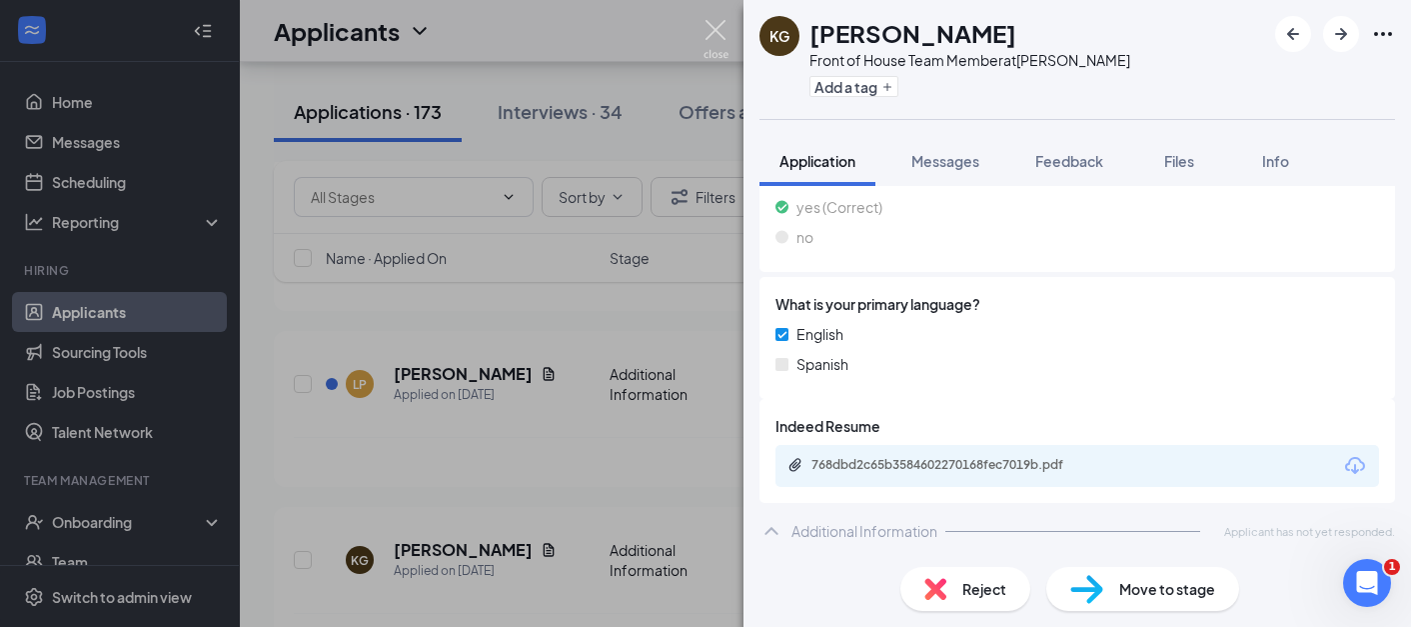
click at [716, 22] on img at bounding box center [715, 39] width 25 height 39
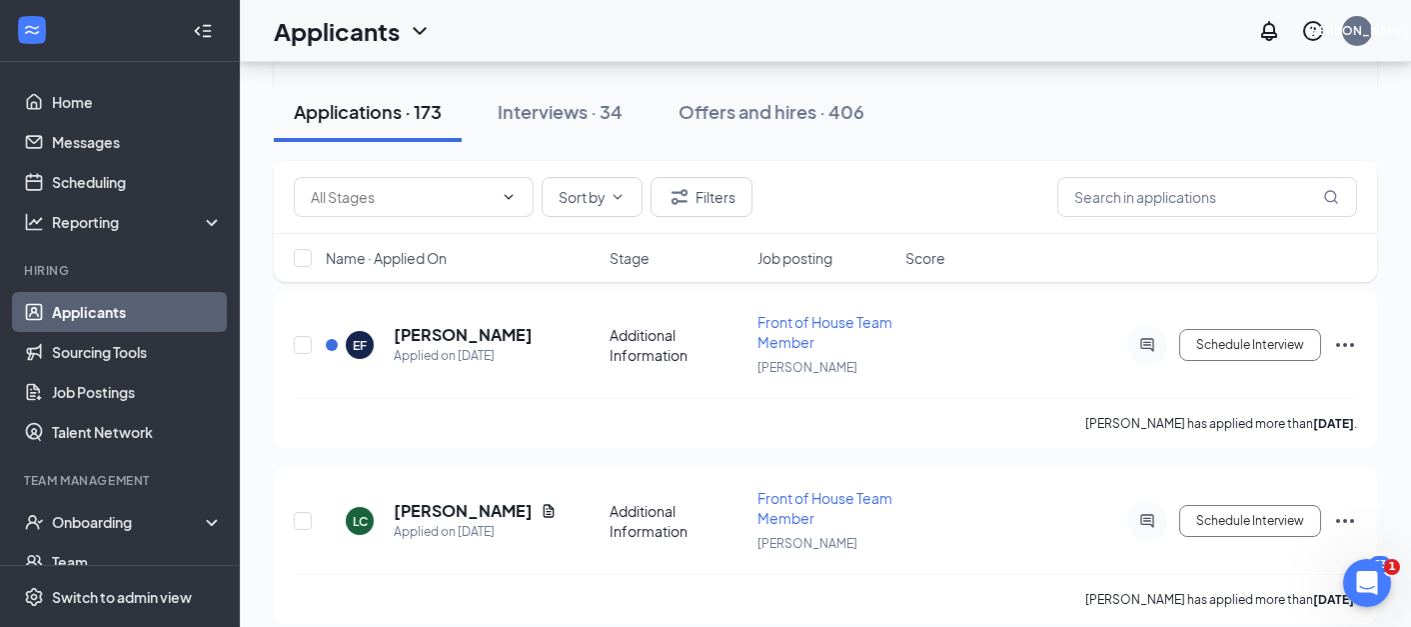
scroll to position [8272, 0]
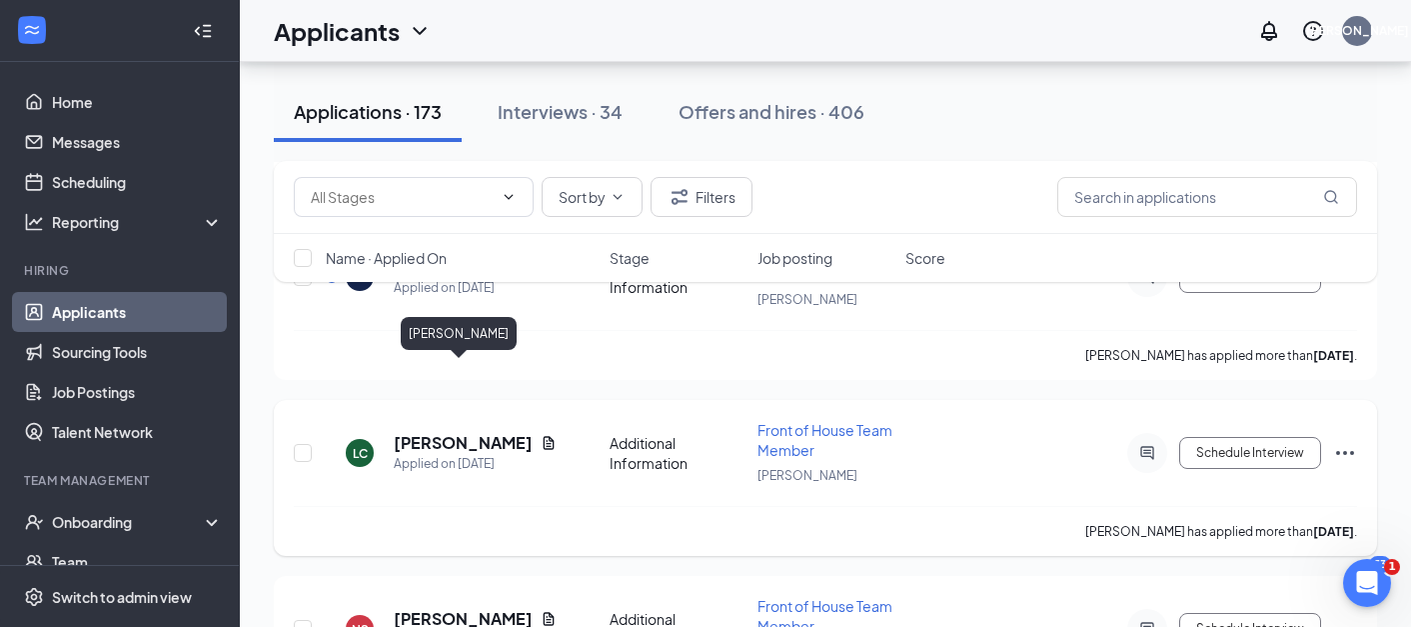
click at [464, 432] on h5 "Leslie Campos" at bounding box center [463, 443] width 139 height 22
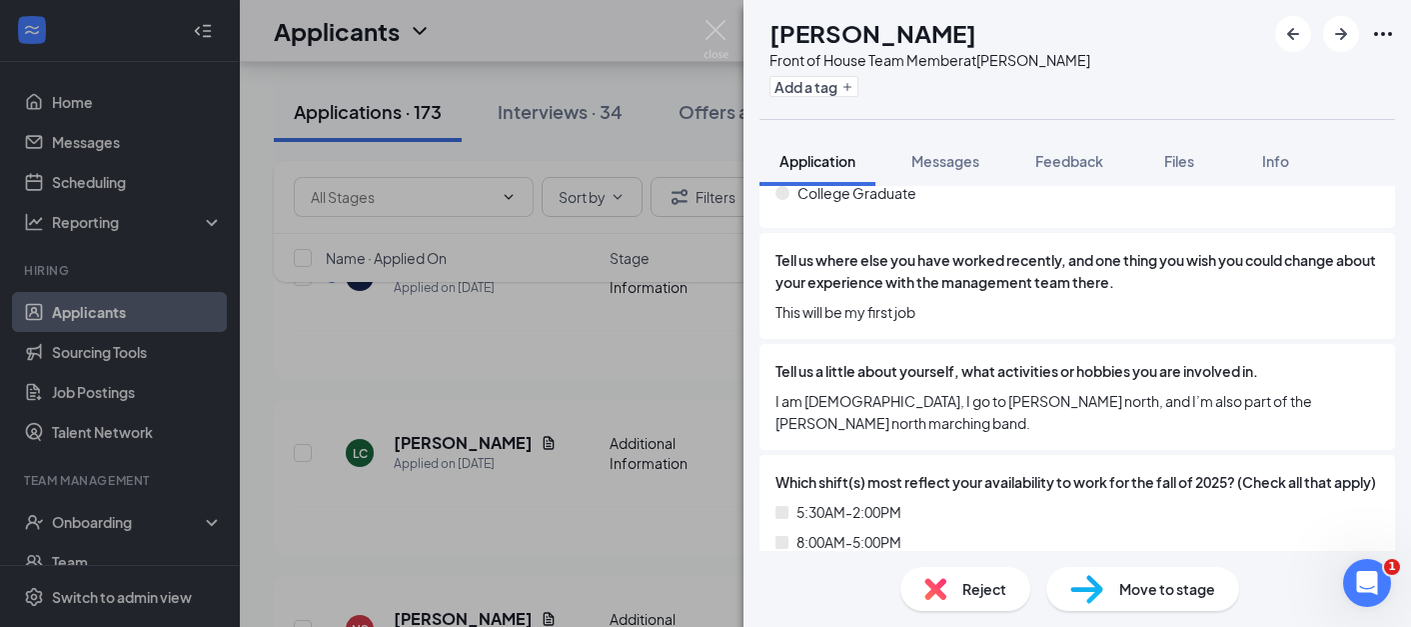
scroll to position [1176, 0]
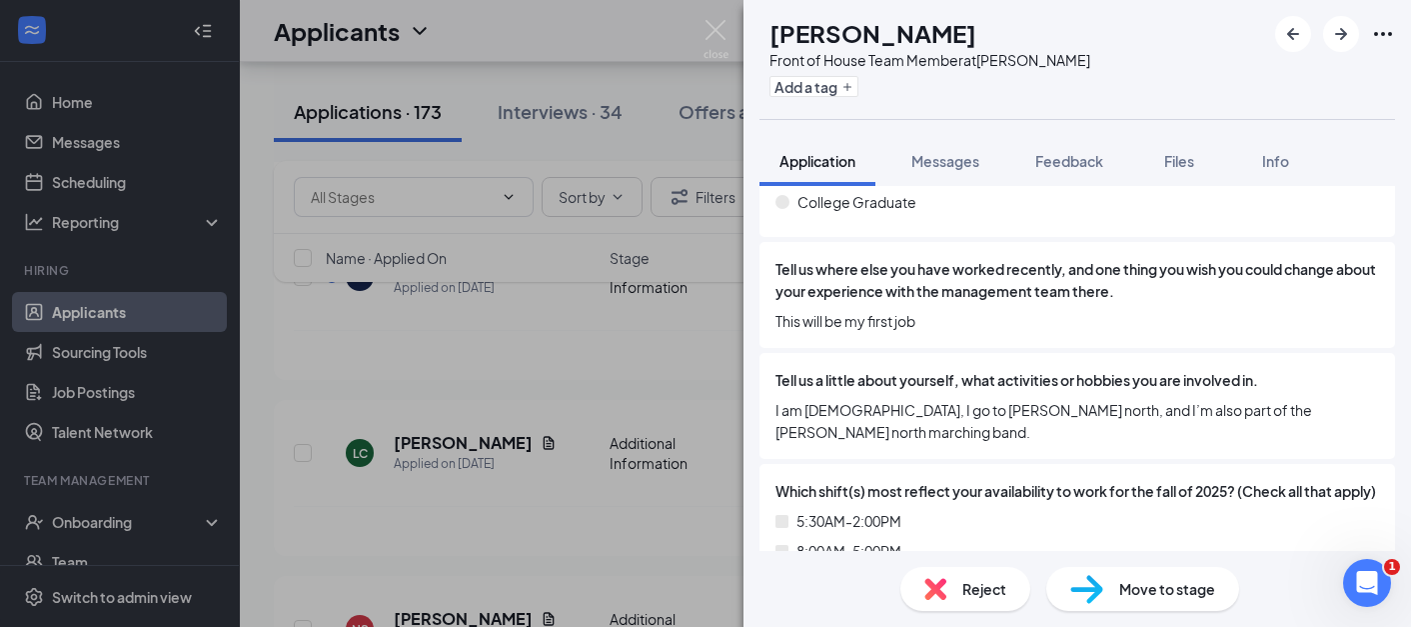
click at [511, 451] on div "LC Leslie Campos Front of House Team Member at Norman Add a tag Application Mes…" at bounding box center [705, 313] width 1411 height 627
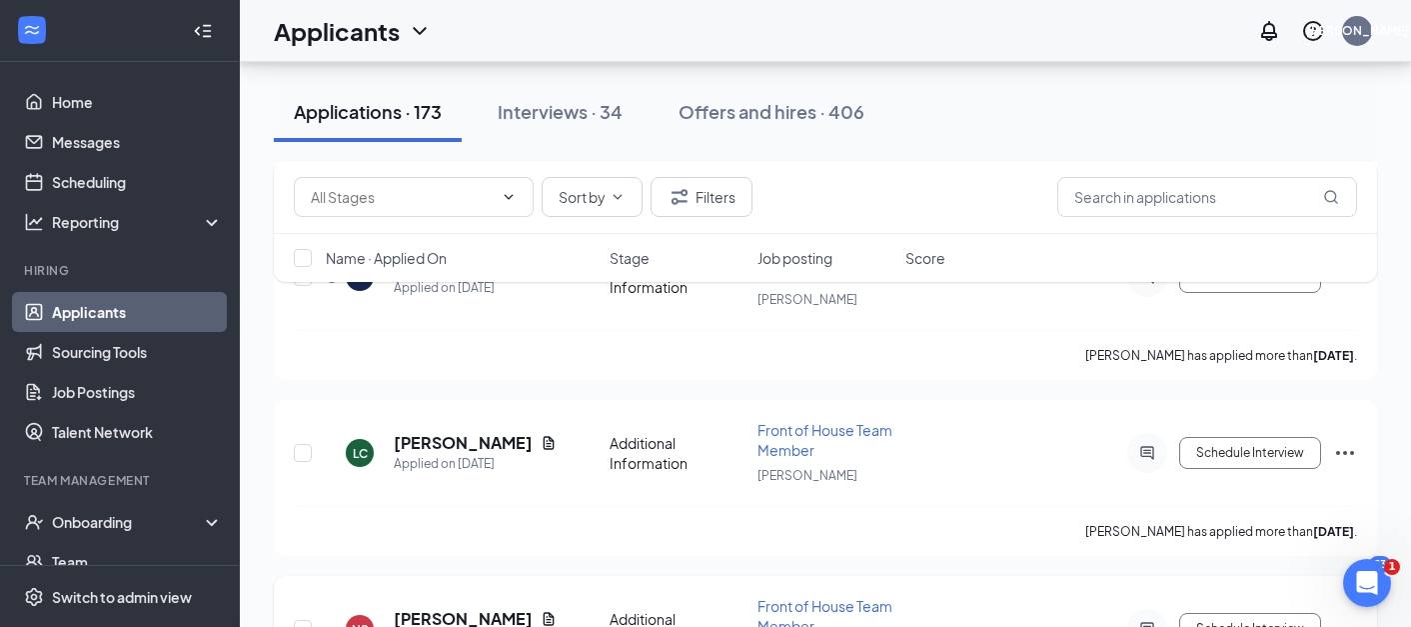
click at [480, 608] on h5 "Nicholas Sanders" at bounding box center [463, 619] width 139 height 22
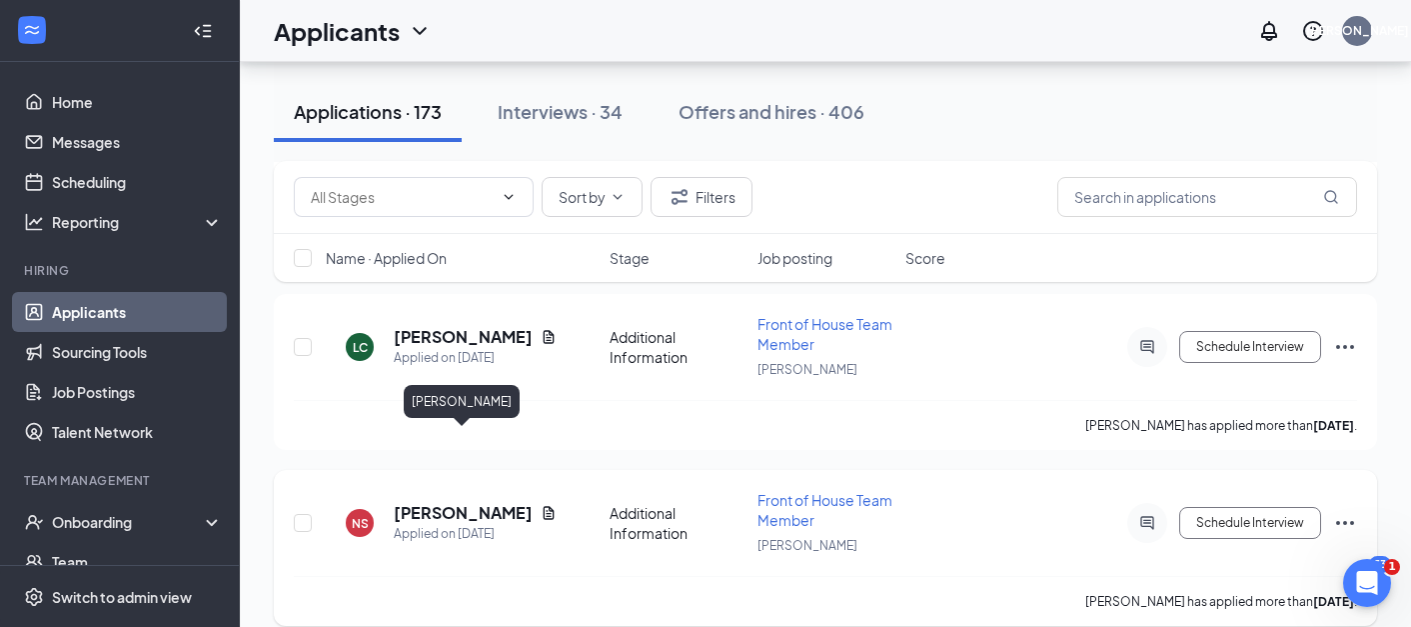
click at [480, 502] on h5 "Nicholas Sanders" at bounding box center [463, 513] width 139 height 22
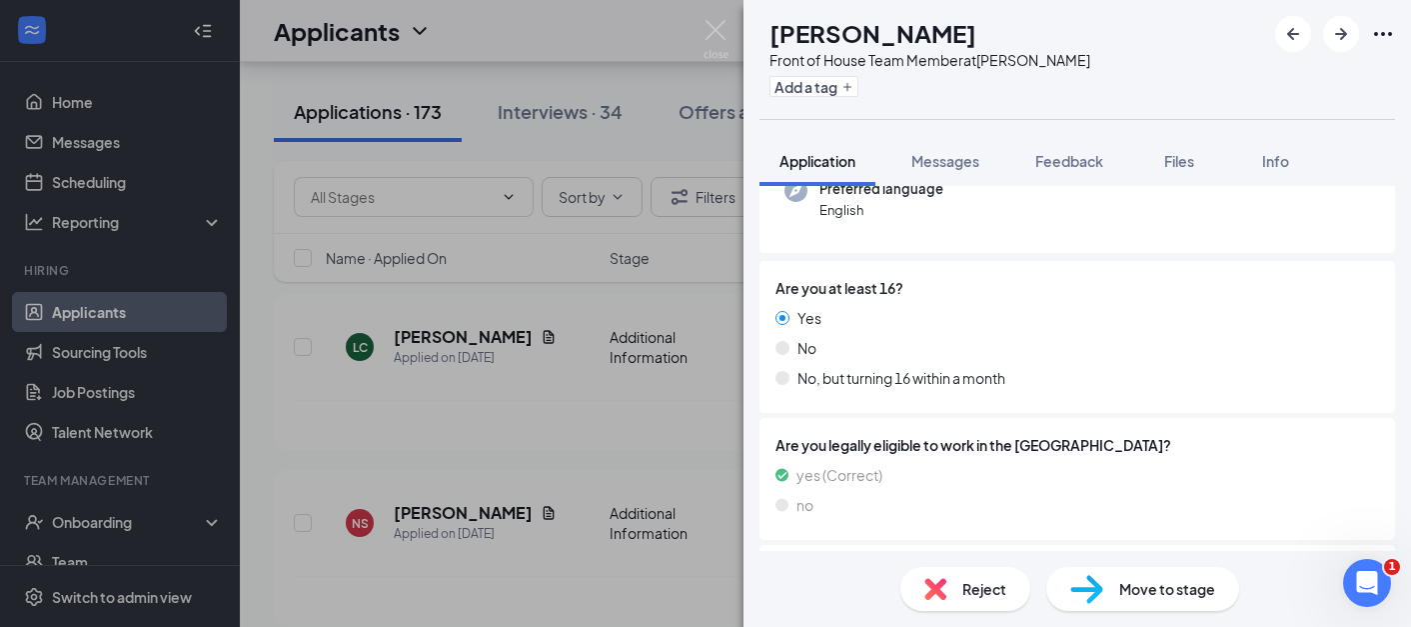
scroll to position [487, 0]
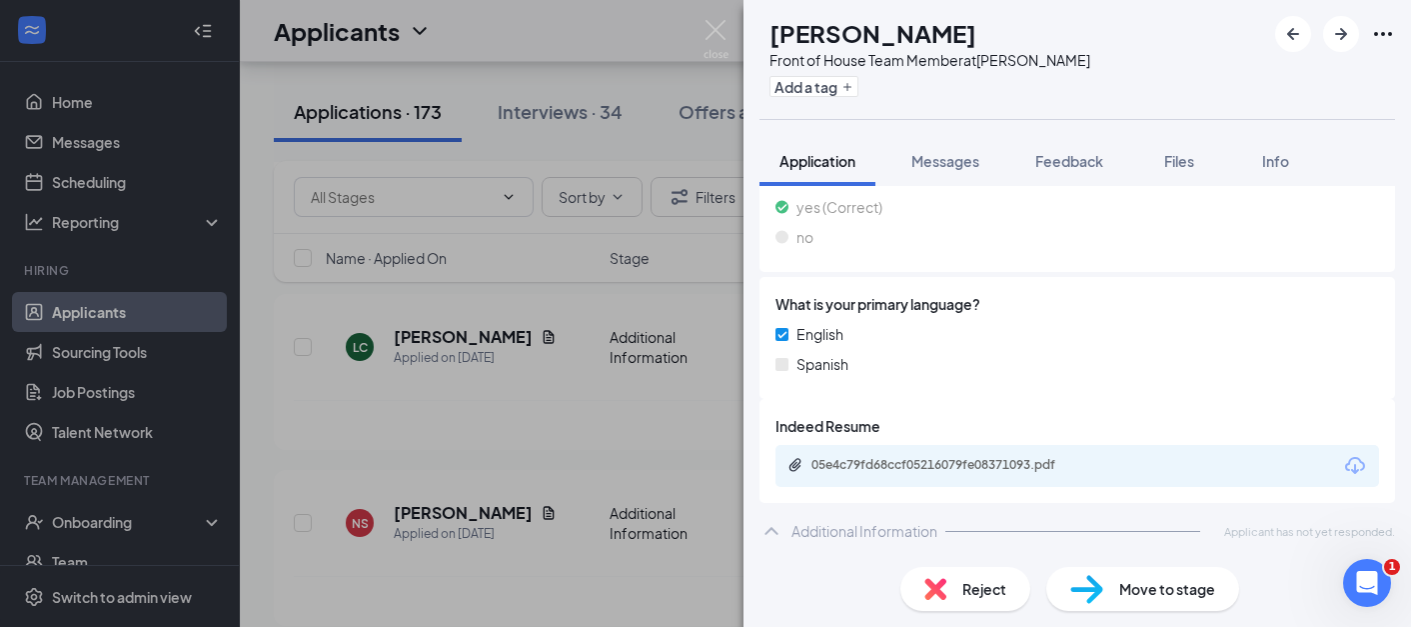
click at [482, 364] on div "NS Nicholas Sanders Front of House Team Member at Norman Add a tag Application …" at bounding box center [705, 313] width 1411 height 627
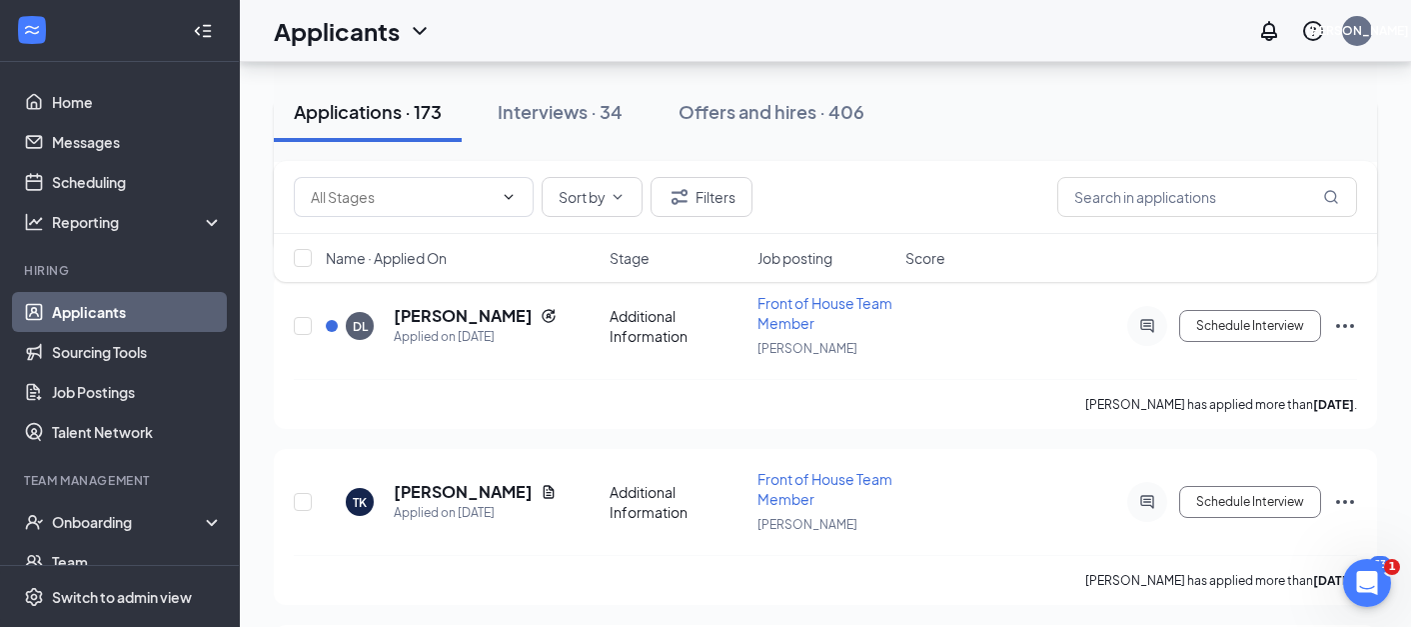
scroll to position [8931, 0]
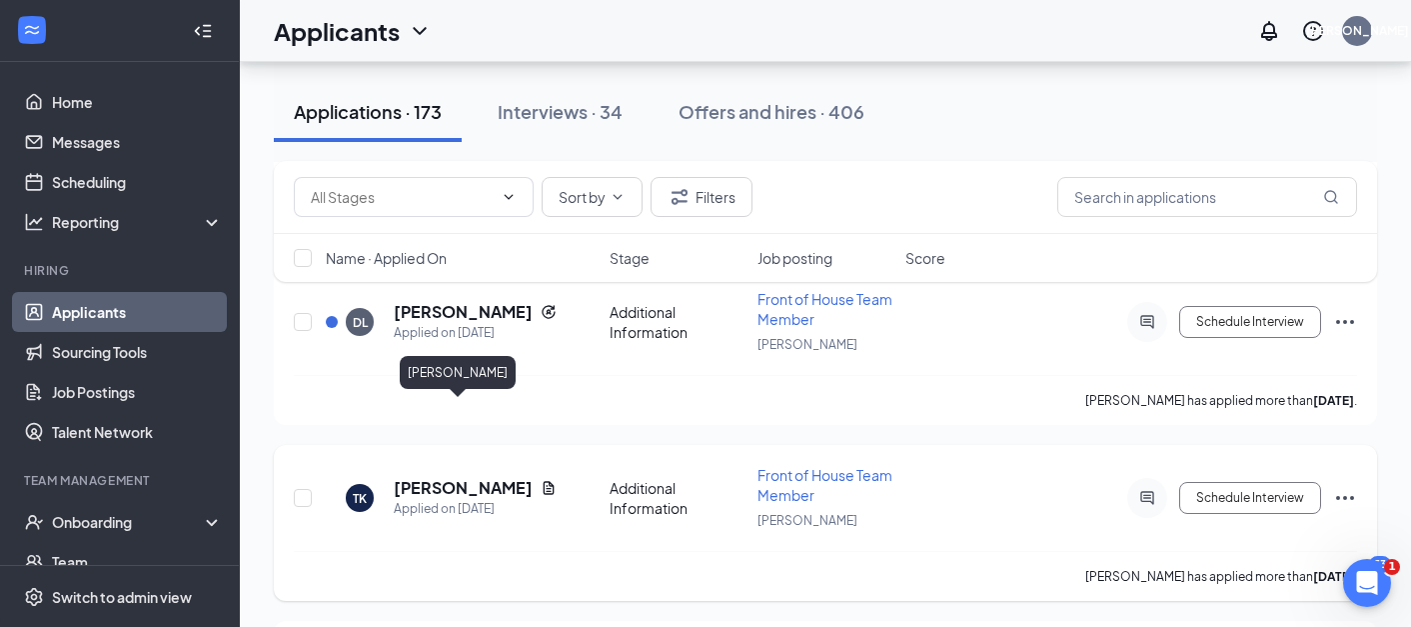
click at [441, 477] on h5 "tyler koonce" at bounding box center [463, 488] width 139 height 22
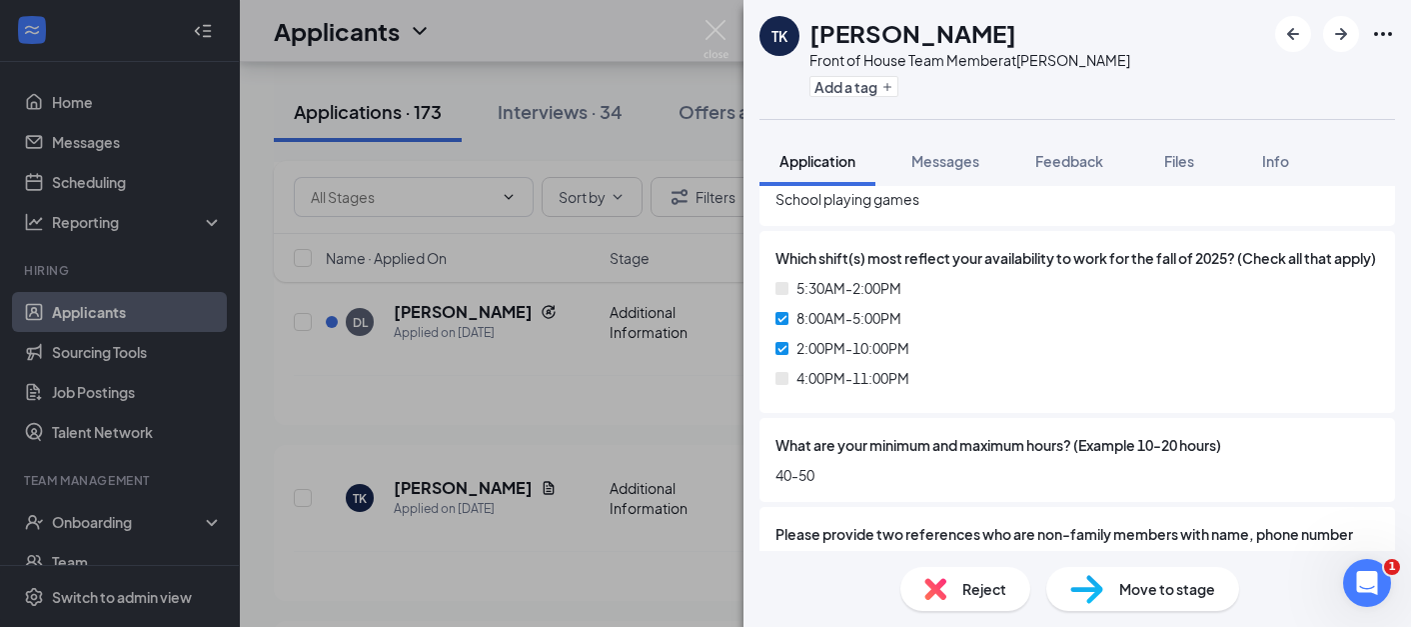
scroll to position [1498, 0]
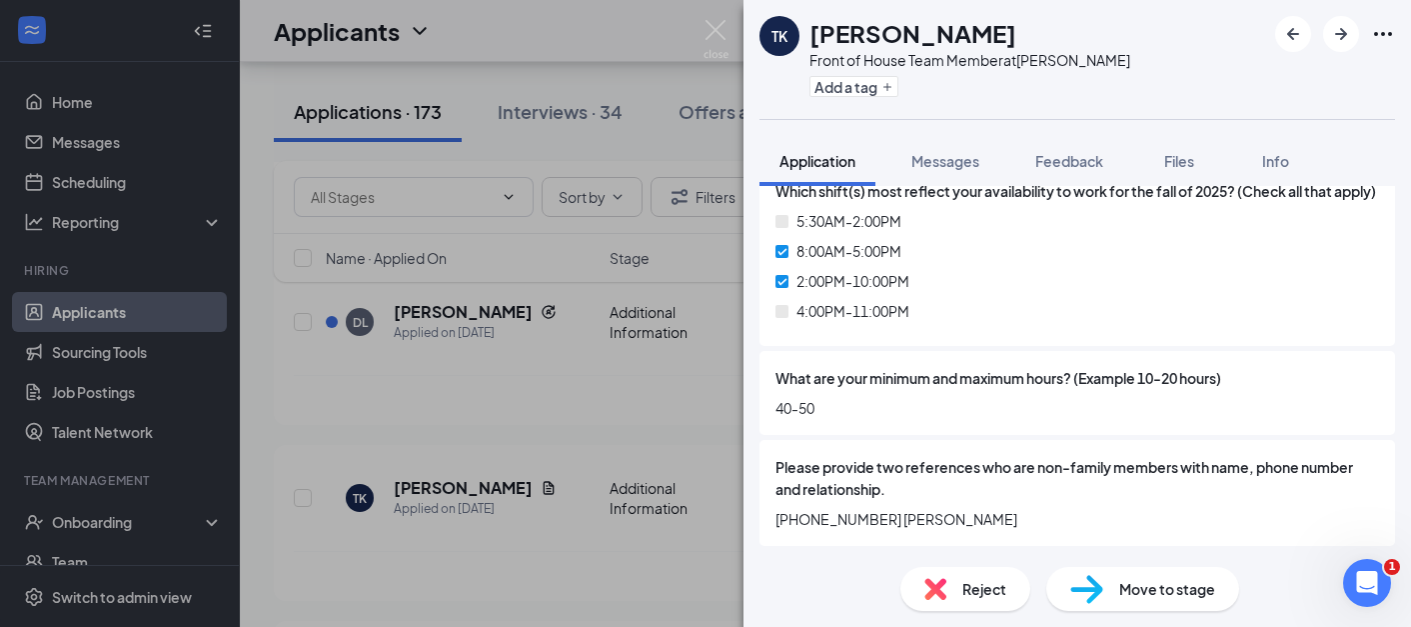
click at [972, 584] on span "Reject" at bounding box center [984, 589] width 44 height 22
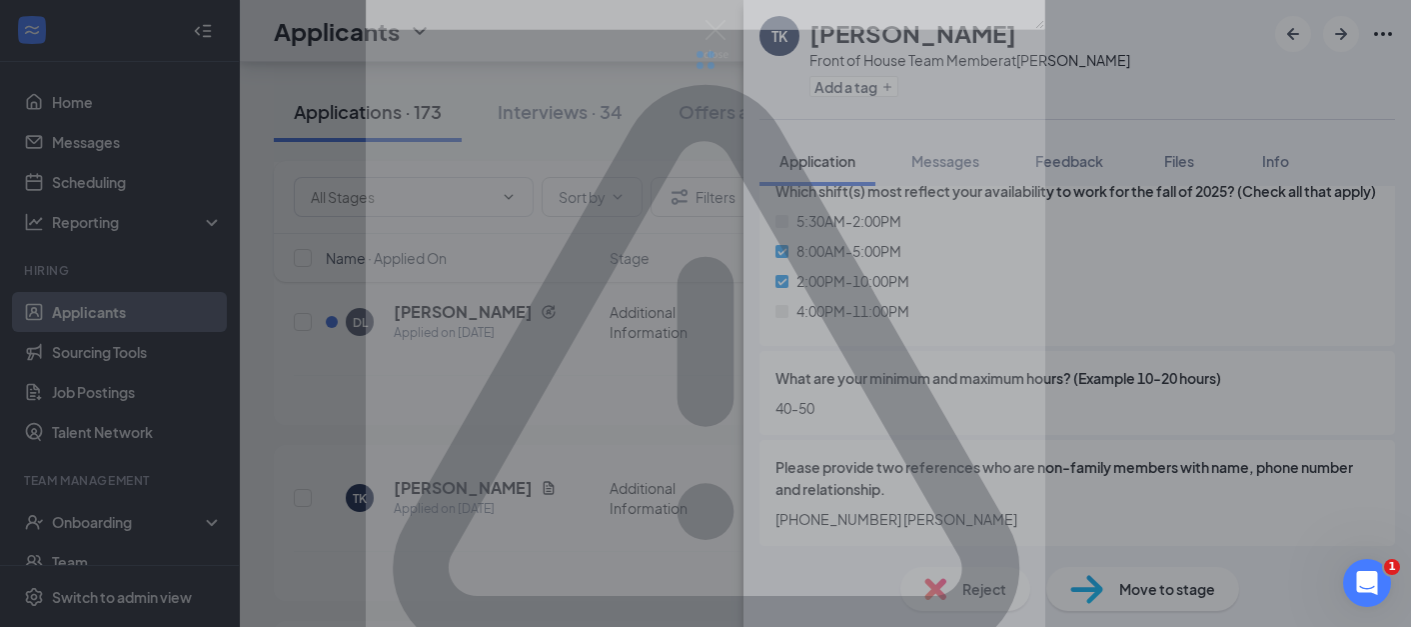
scroll to position [1490, 0]
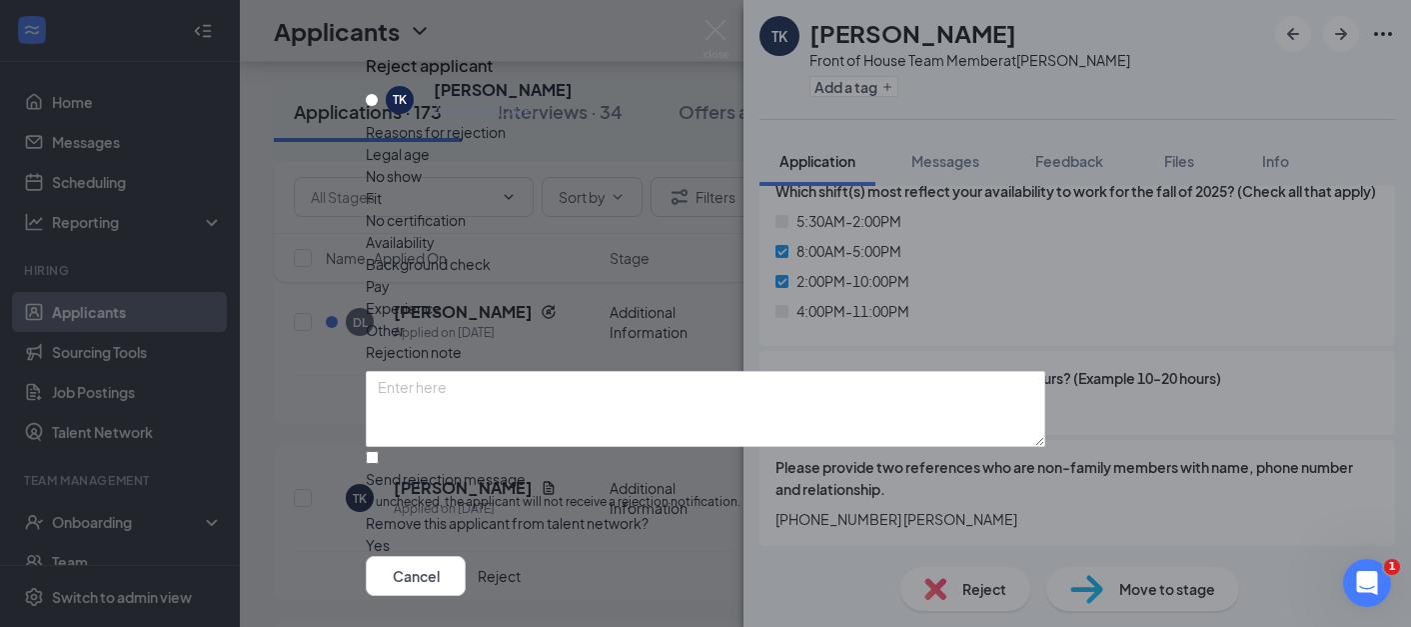
click at [521, 556] on button "Reject" at bounding box center [499, 576] width 43 height 40
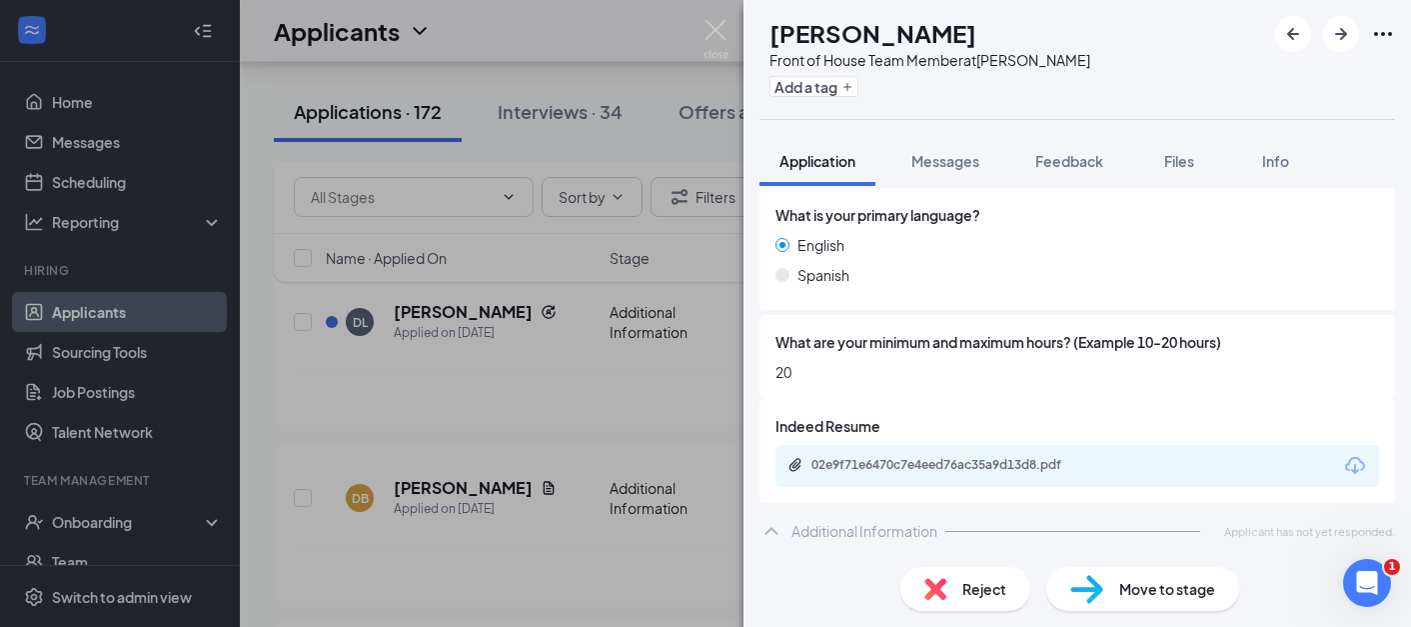
scroll to position [784, 0]
click at [602, 397] on div "DB Destiny Barnes Front of House Team Member at Moore Add a tag Application Mes…" at bounding box center [705, 313] width 1411 height 627
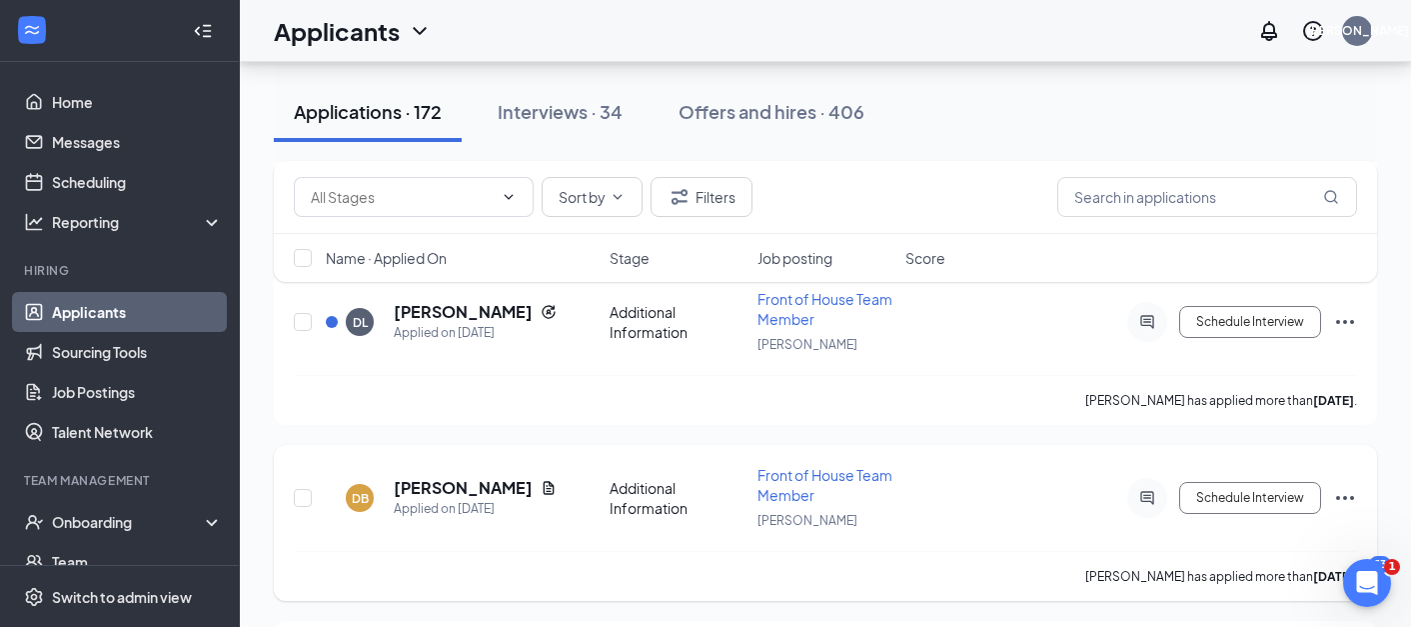
click at [1353, 486] on icon "Ellipses" at bounding box center [1345, 498] width 24 height 24
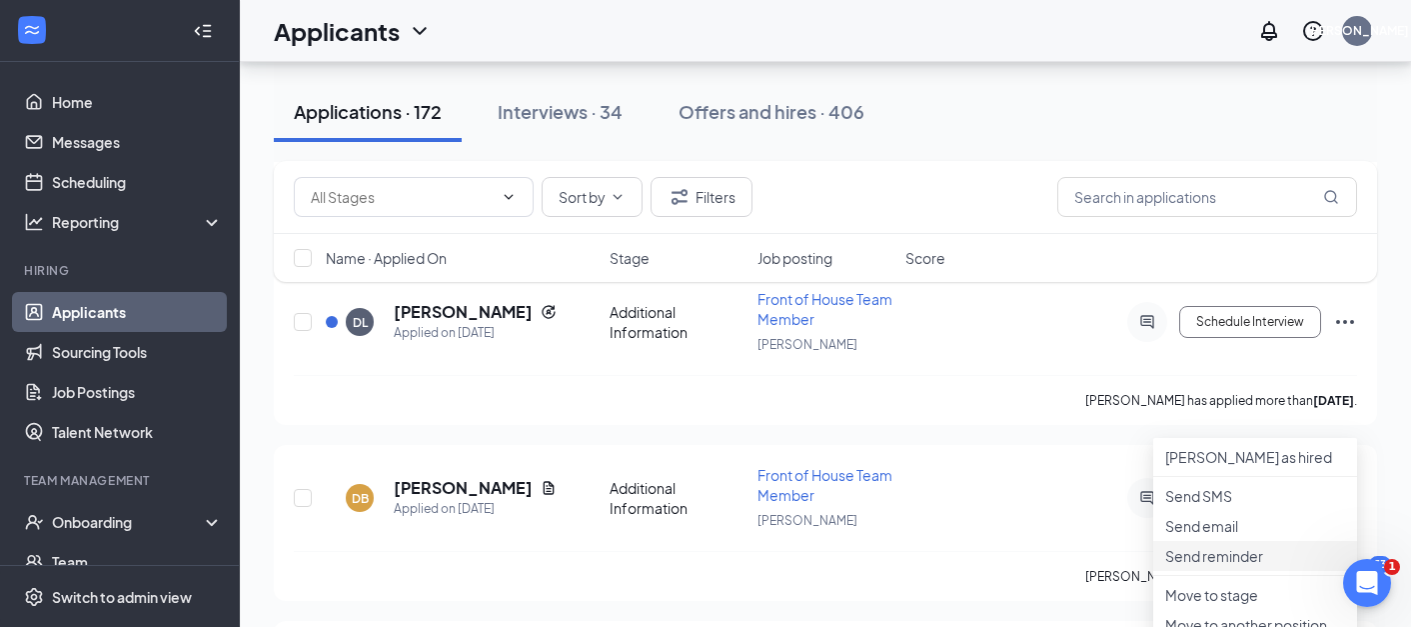
click at [1235, 566] on p "Send reminder" at bounding box center [1255, 556] width 180 height 20
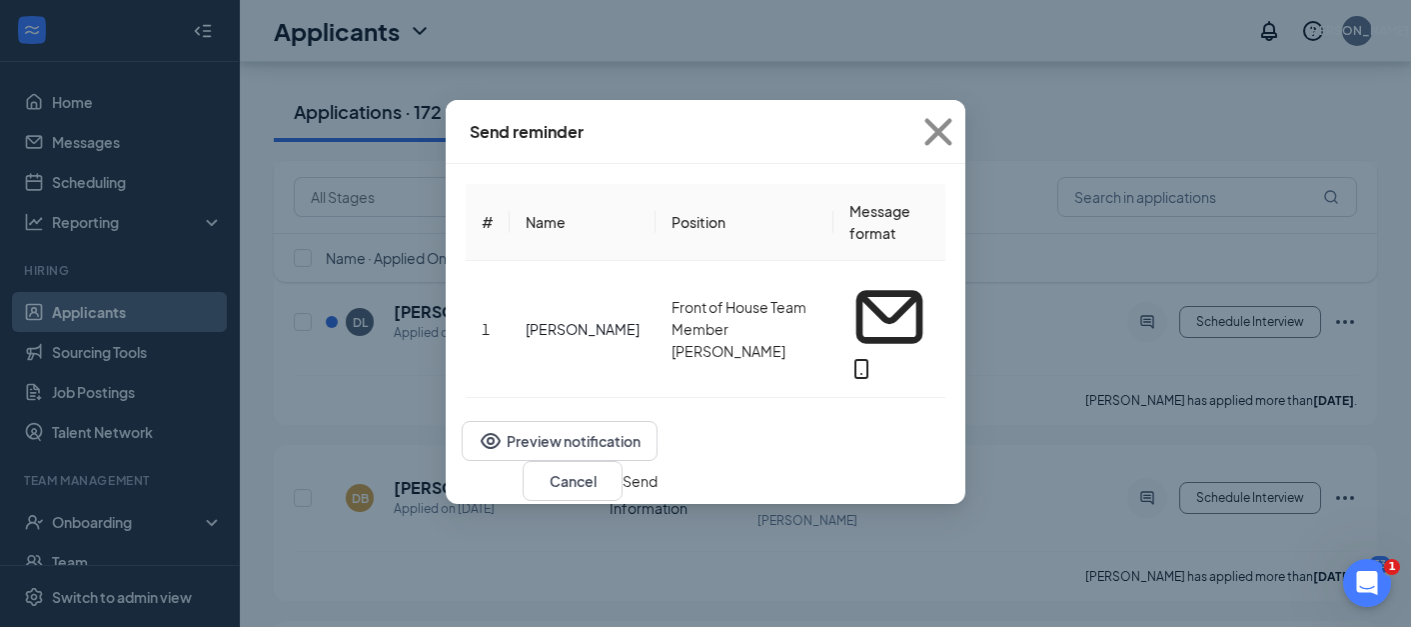
click at [657, 470] on button "Send" at bounding box center [640, 481] width 35 height 22
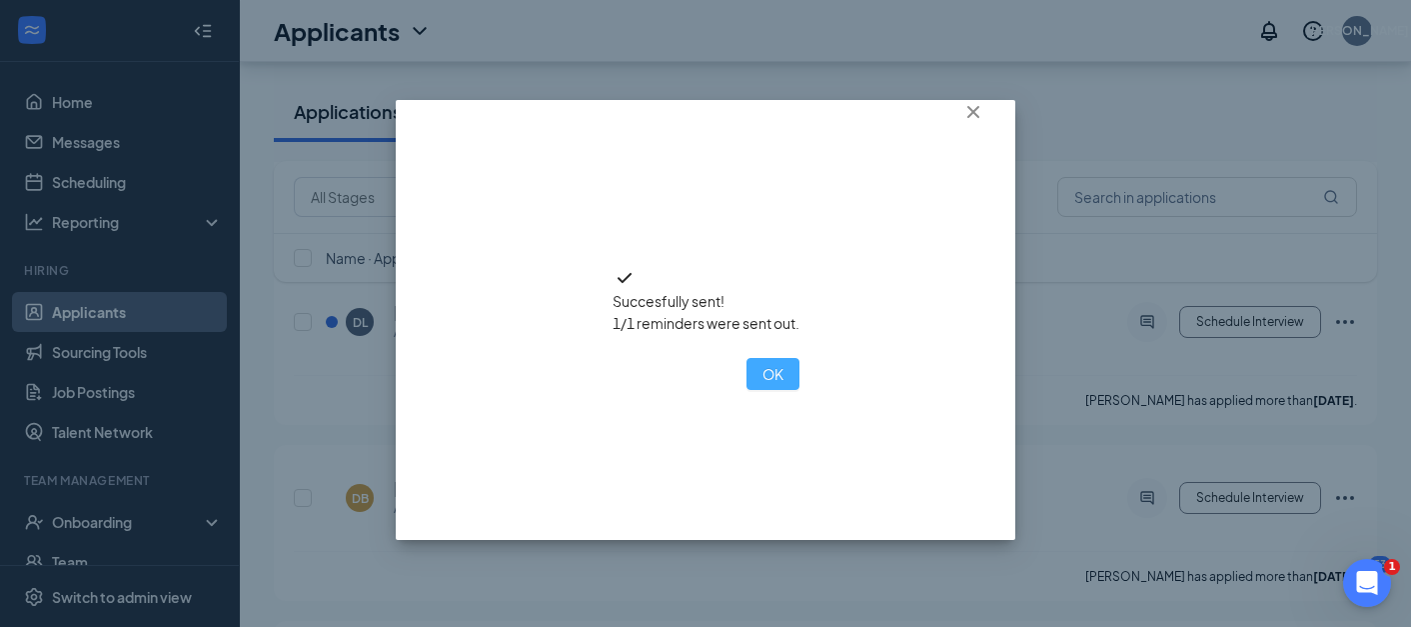
click at [746, 390] on button "OK" at bounding box center [772, 374] width 53 height 32
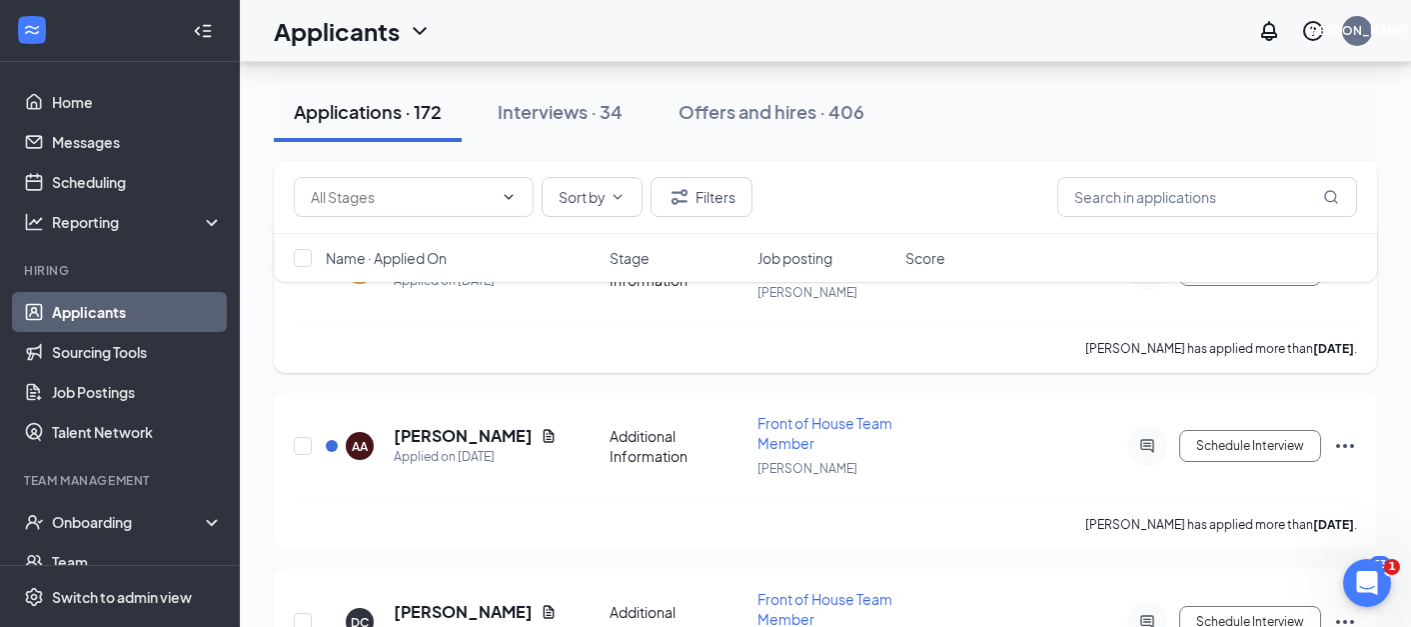
scroll to position [9680, 0]
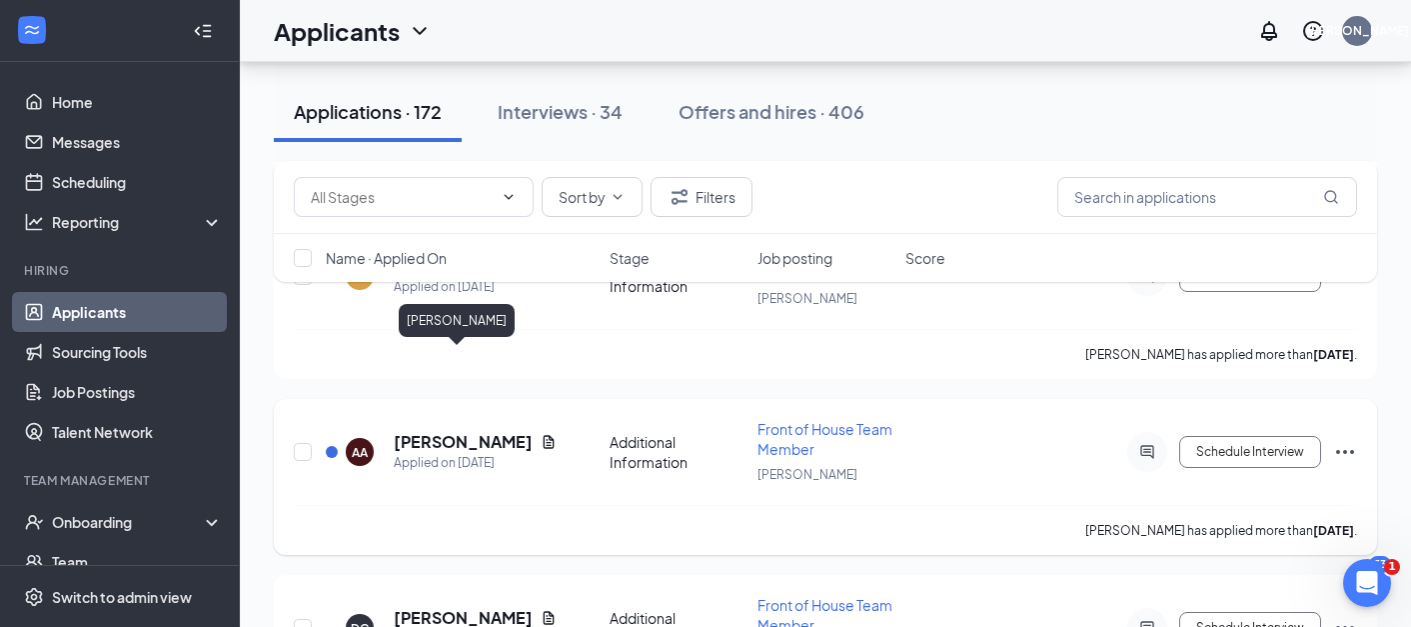
click at [481, 431] on h5 "Allie Adams" at bounding box center [463, 442] width 139 height 22
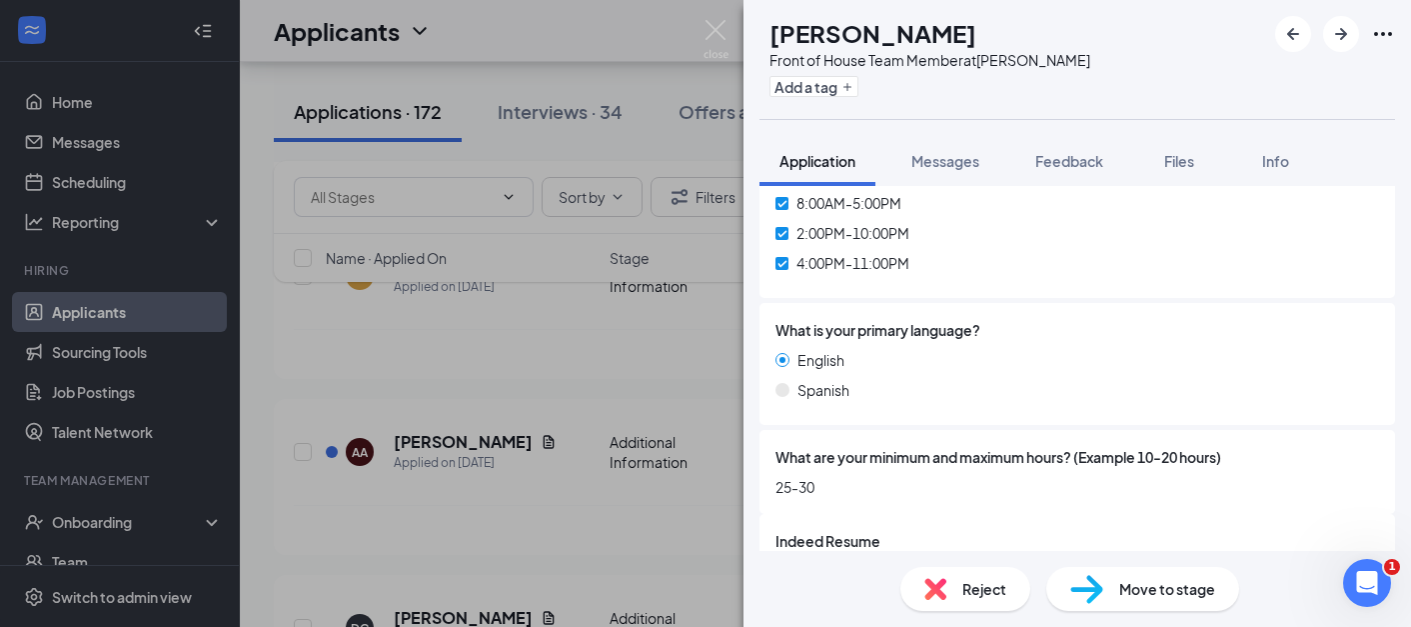
scroll to position [784, 0]
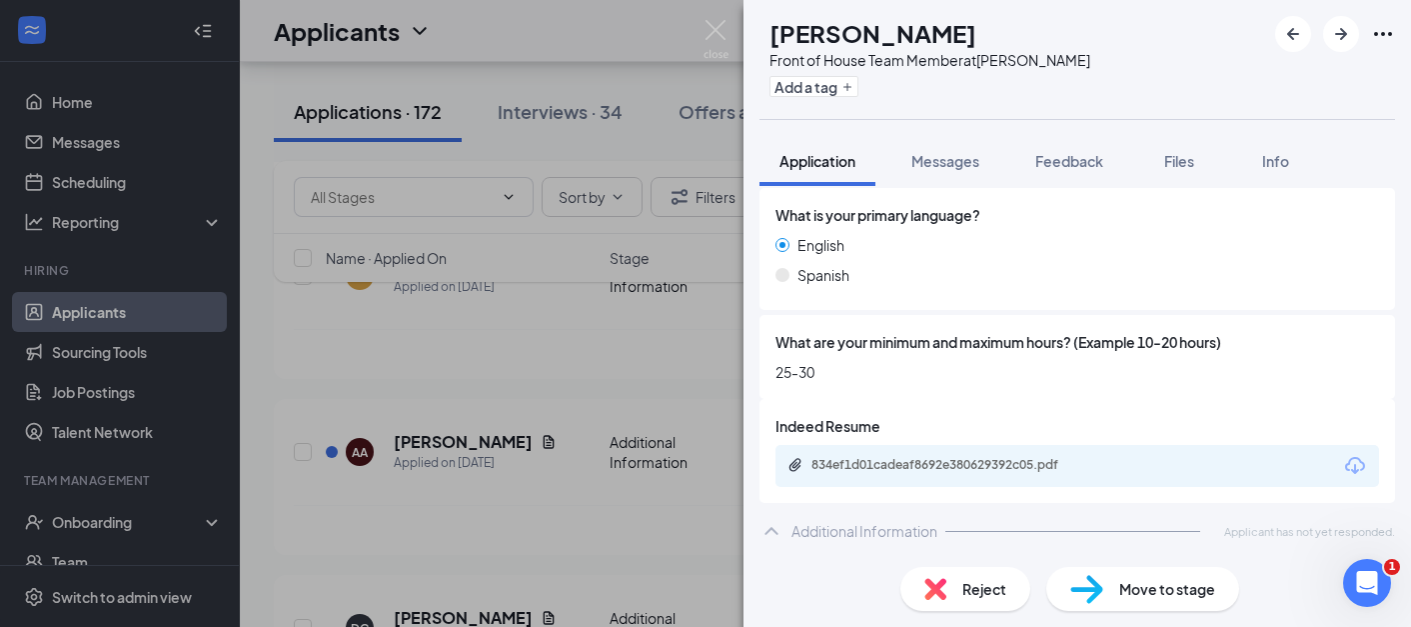
click at [458, 483] on div "AA Allie Adams Front of House Team Member at Moore Add a tag Application Messag…" at bounding box center [705, 313] width 1411 height 627
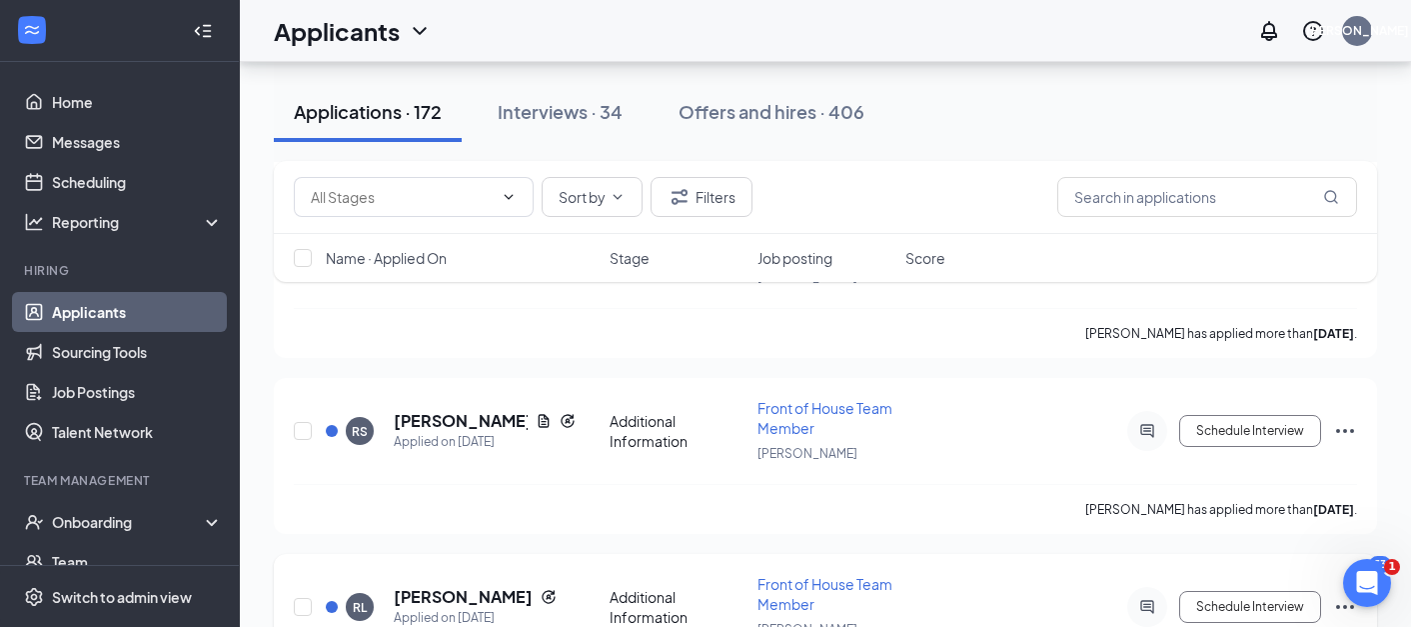
scroll to position [10039, 0]
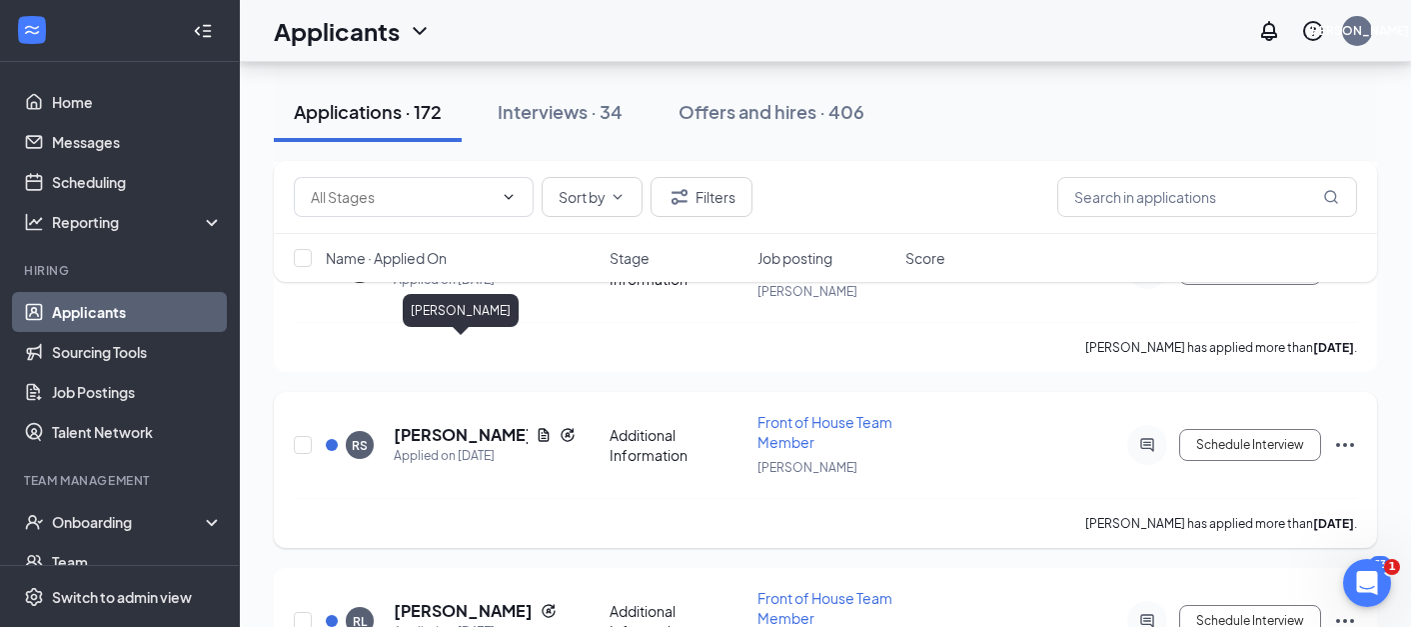
click at [447, 424] on h5 "Raphael Sanjuan" at bounding box center [461, 435] width 134 height 22
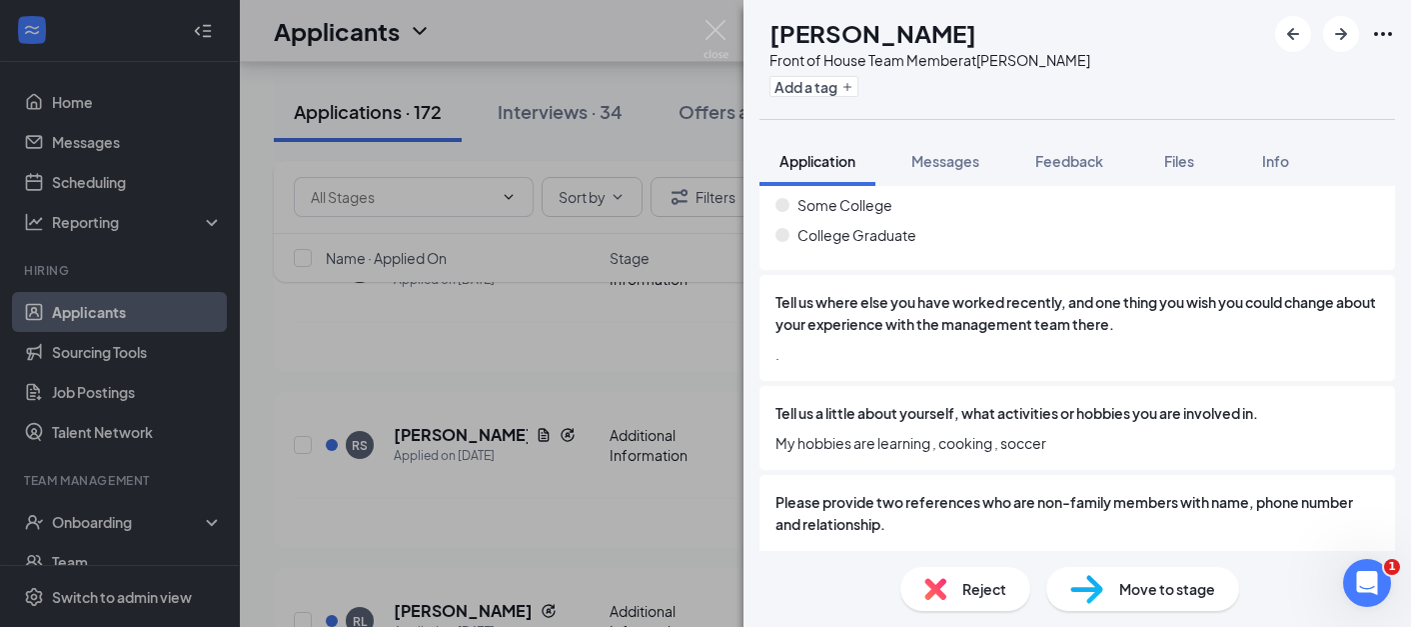
scroll to position [1532, 0]
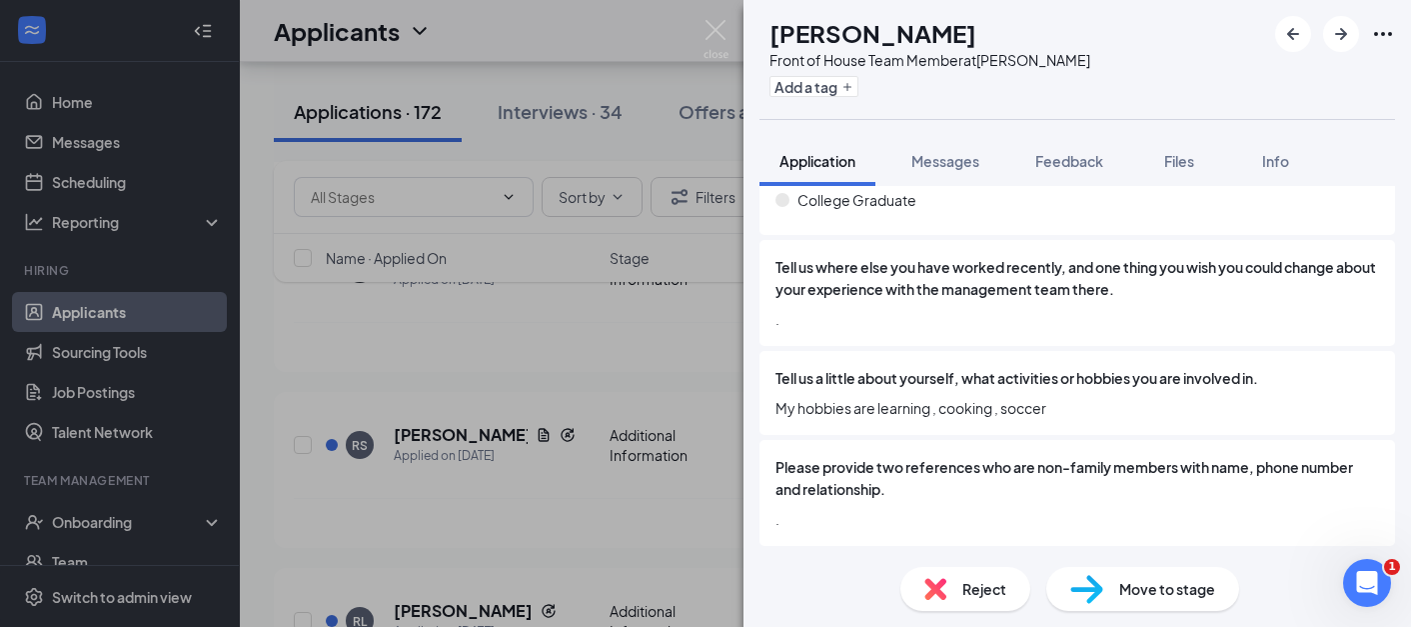
click at [980, 591] on span "Reject" at bounding box center [984, 589] width 44 height 22
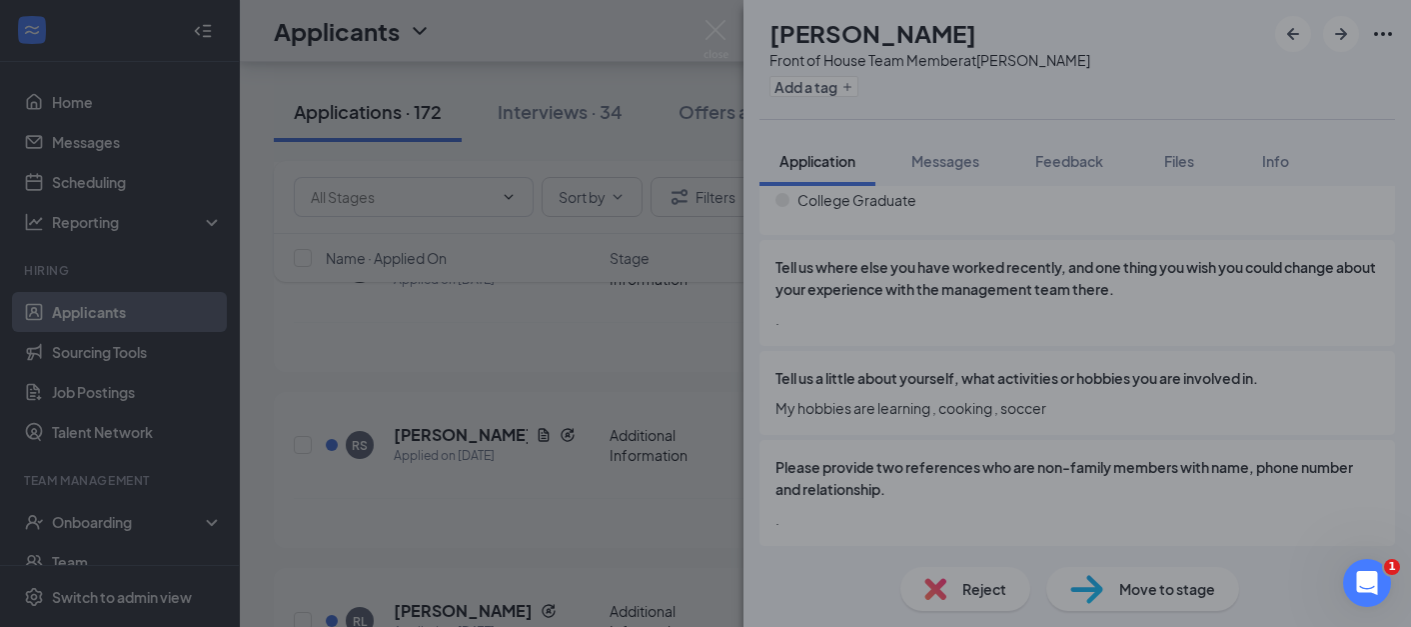
scroll to position [1524, 0]
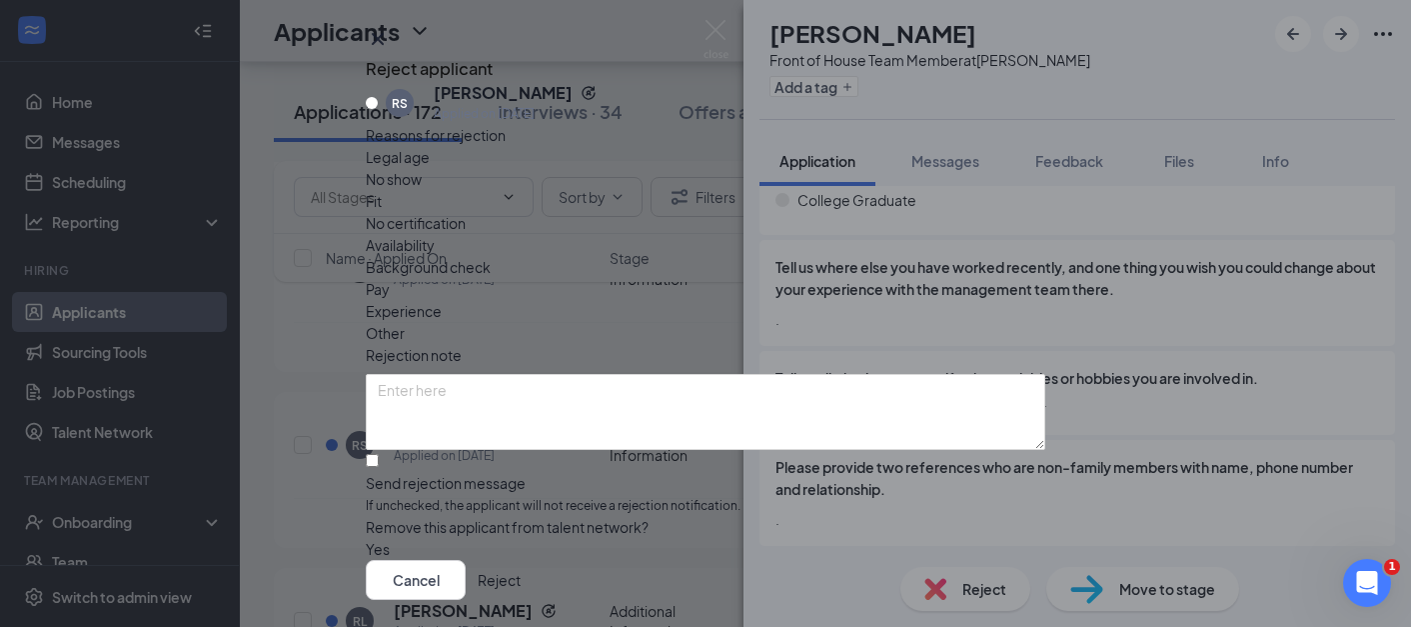
click at [521, 560] on button "Reject" at bounding box center [499, 580] width 43 height 40
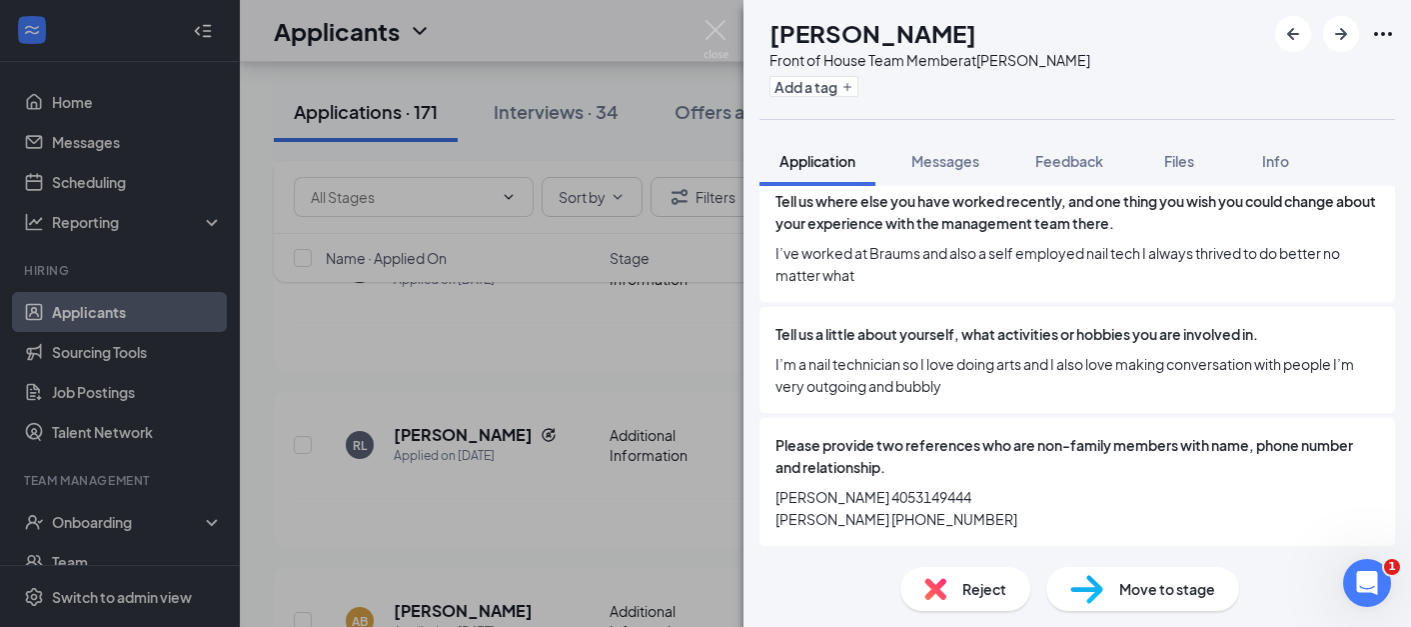
scroll to position [1486, 0]
click at [687, 451] on div "RL Rachel Langley Front of House Team Member at Moore Add a tag Application Mes…" at bounding box center [705, 313] width 1411 height 627
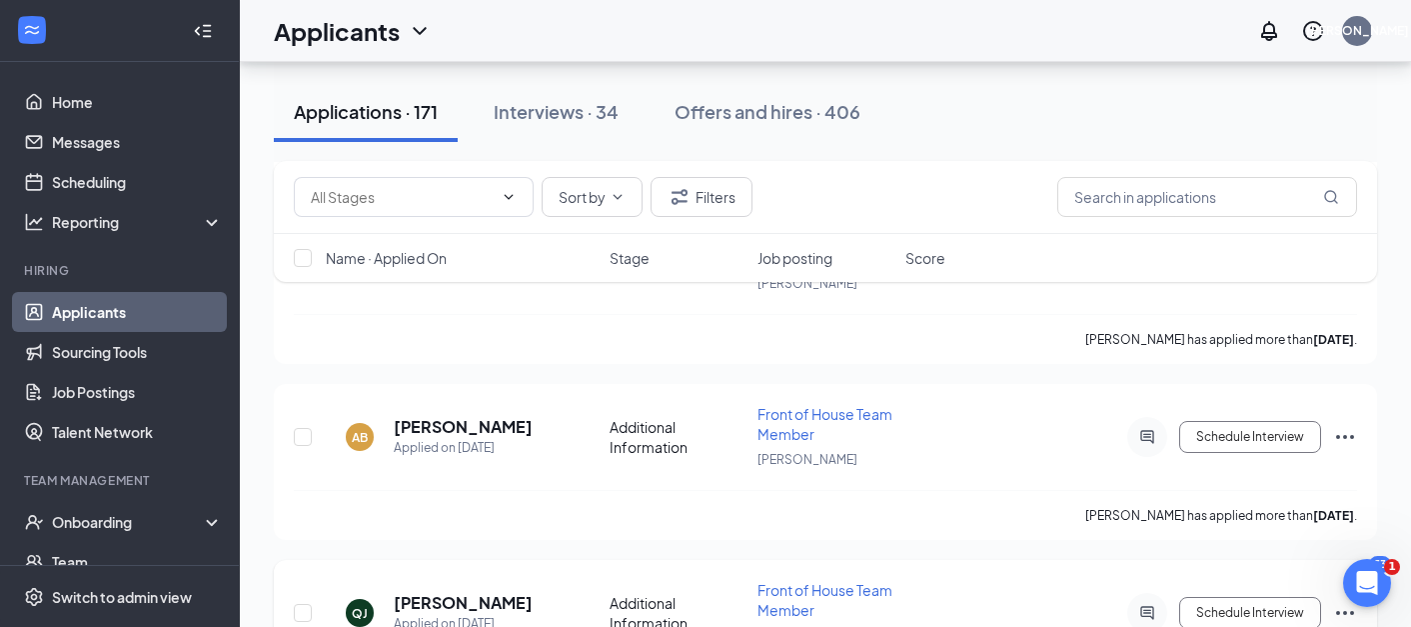
scroll to position [10231, 0]
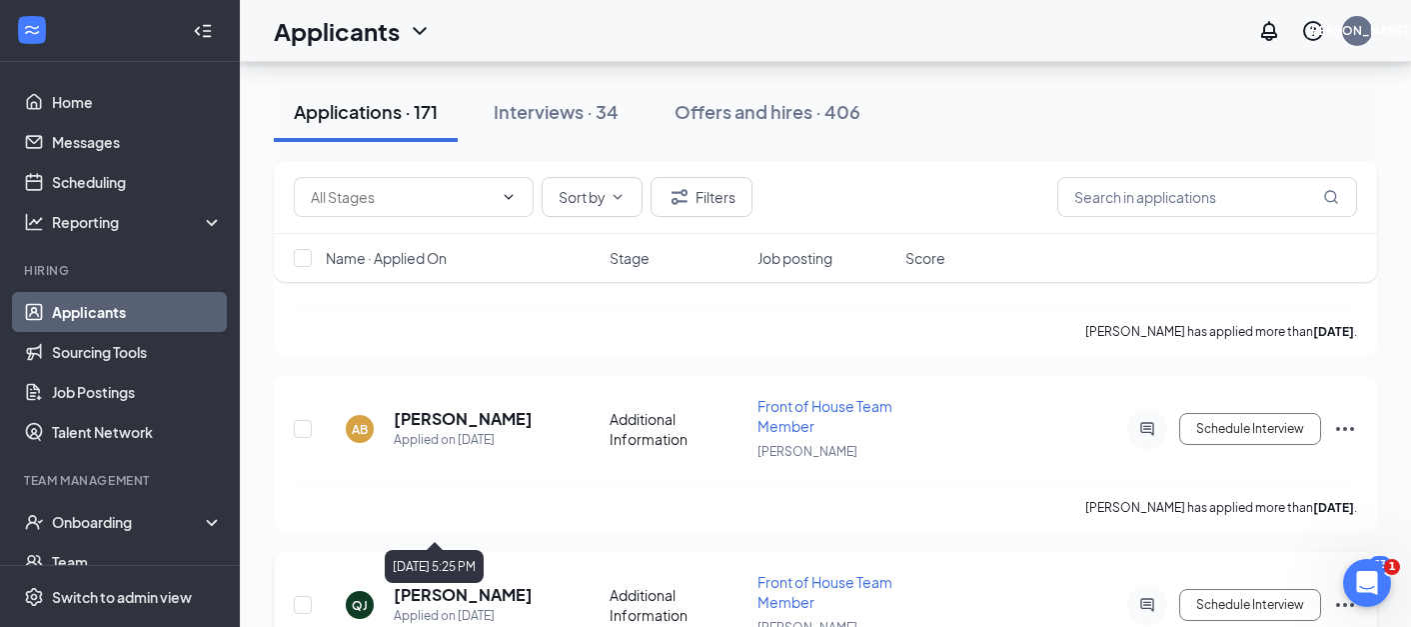
click at [477, 584] on h5 "Quentina Jackson" at bounding box center [463, 595] width 139 height 22
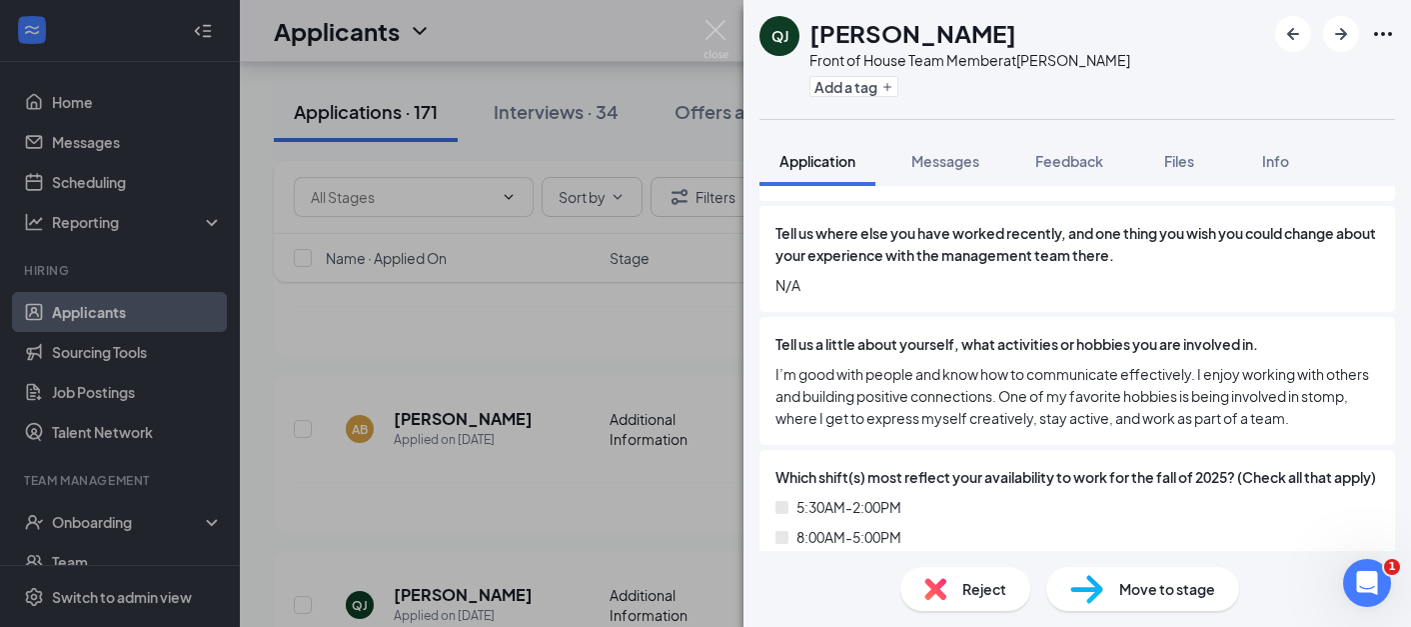
scroll to position [1094, 0]
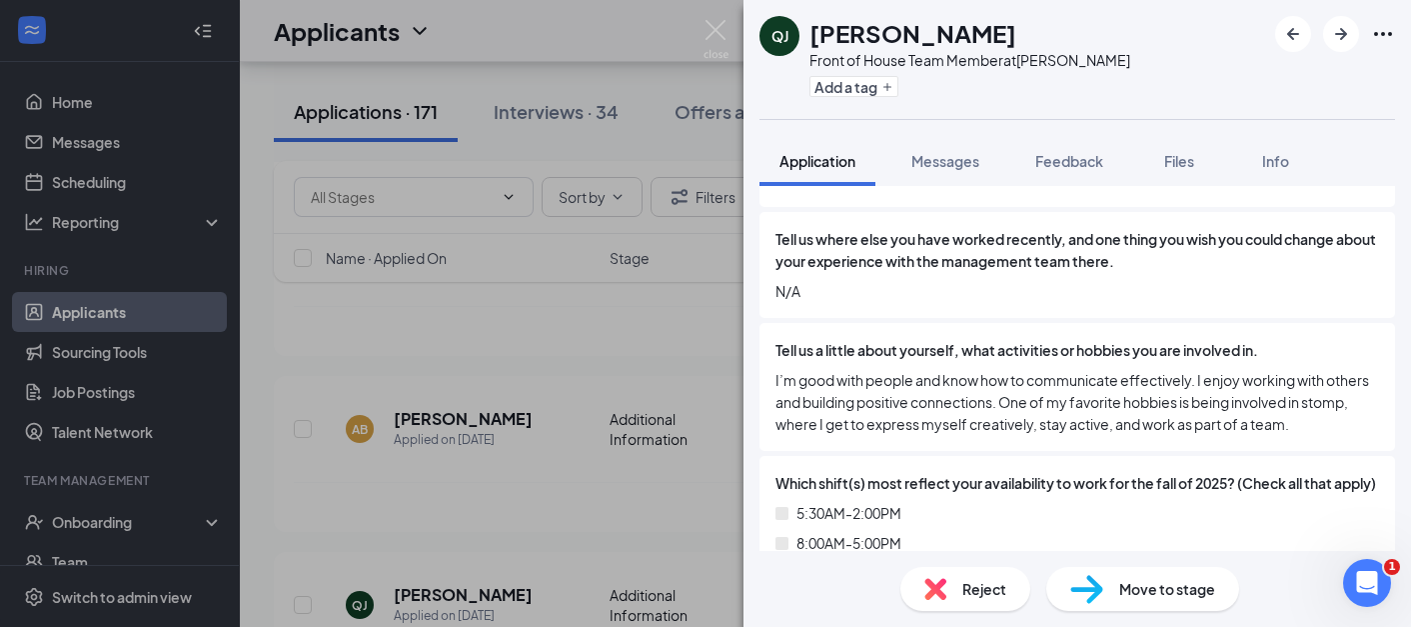
click at [630, 420] on div "QJ Quentina Jackson Front of House Team Member at Norman Add a tag Application …" at bounding box center [705, 313] width 1411 height 627
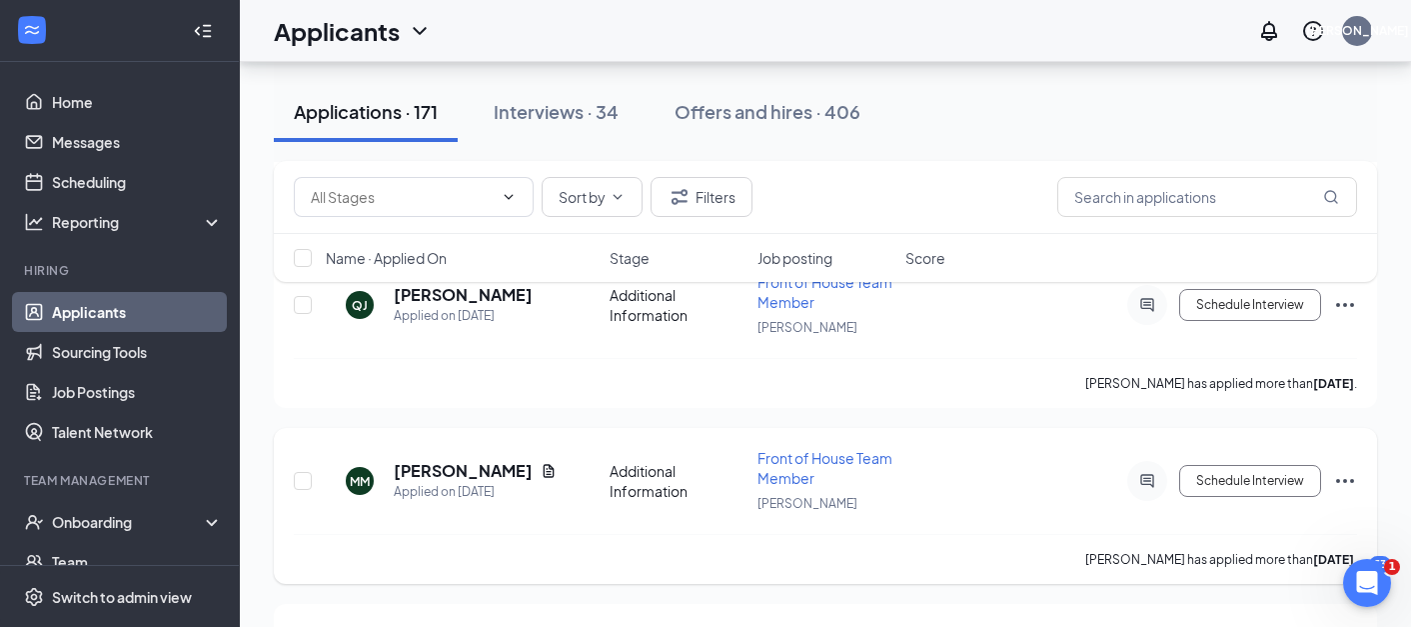
scroll to position [10552, 0]
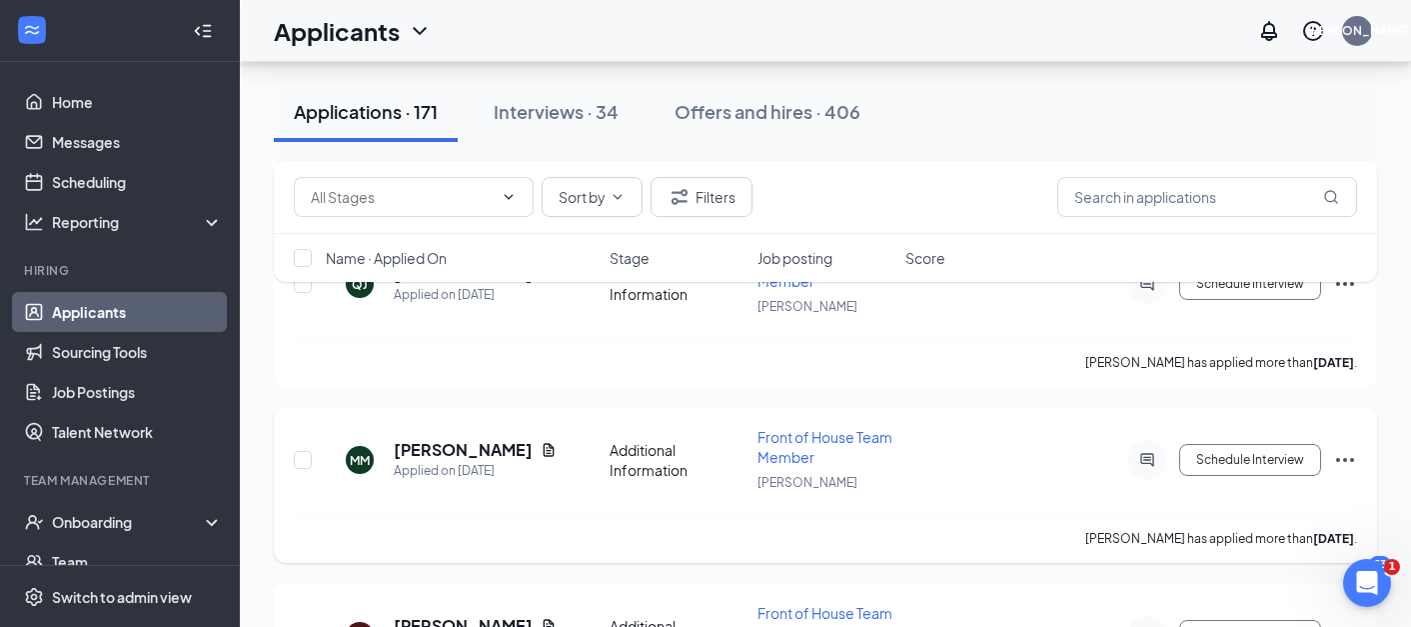
click at [484, 427] on div "MM Micala Myres Applied on Oct 5 Additional Information Front of House Team Mem…" at bounding box center [825, 470] width 1063 height 86
click at [481, 439] on h5 "Micala Myres" at bounding box center [463, 450] width 139 height 22
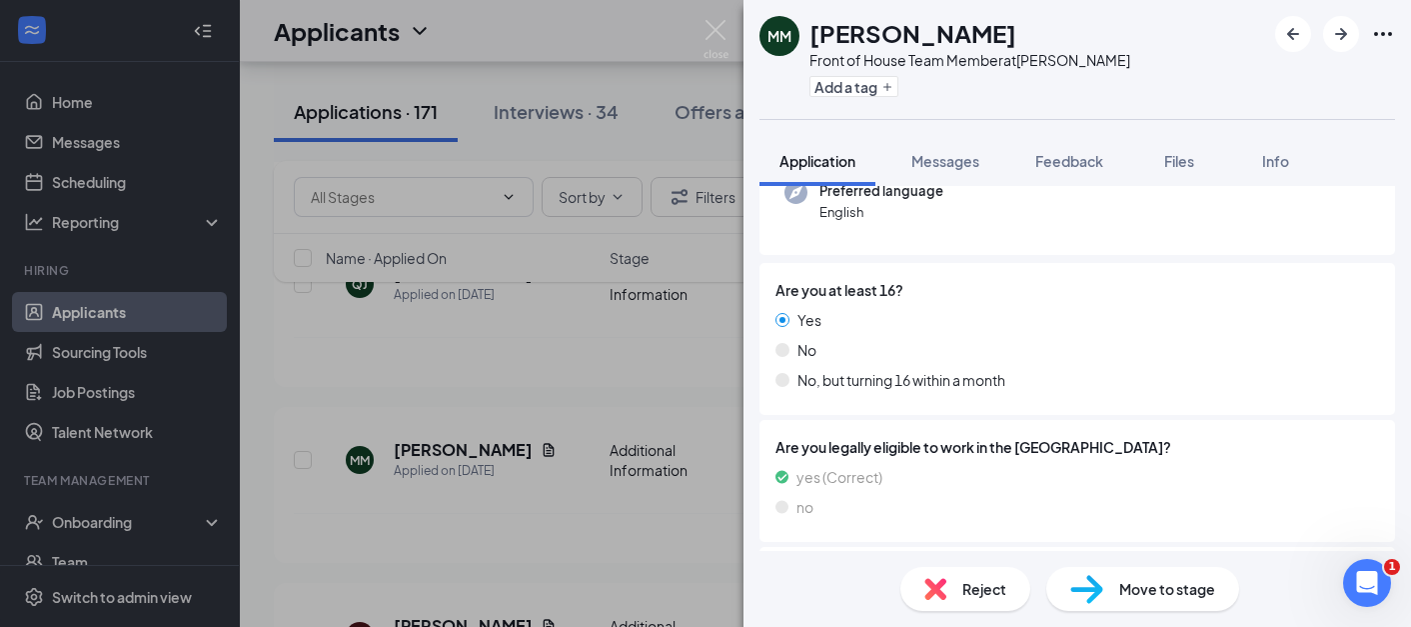
scroll to position [487, 0]
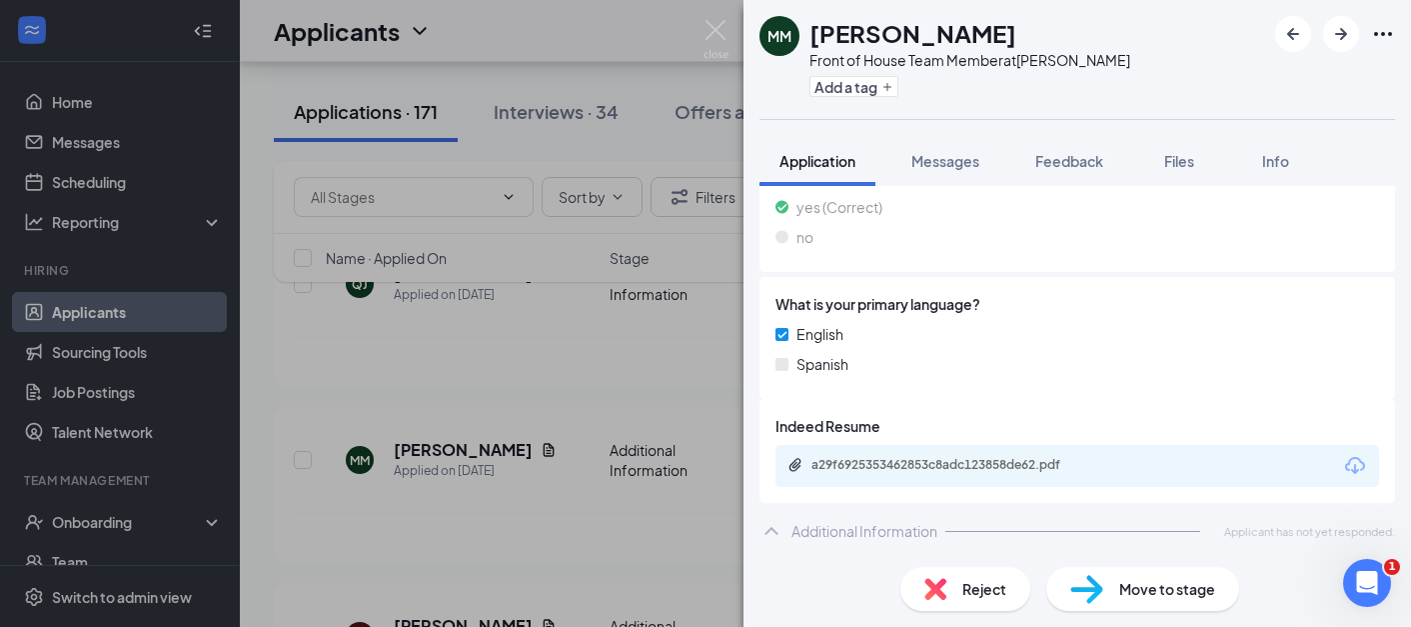
click at [494, 481] on div "MM Micala Myres Front of House Team Member at Norman Add a tag Application Mess…" at bounding box center [705, 313] width 1411 height 627
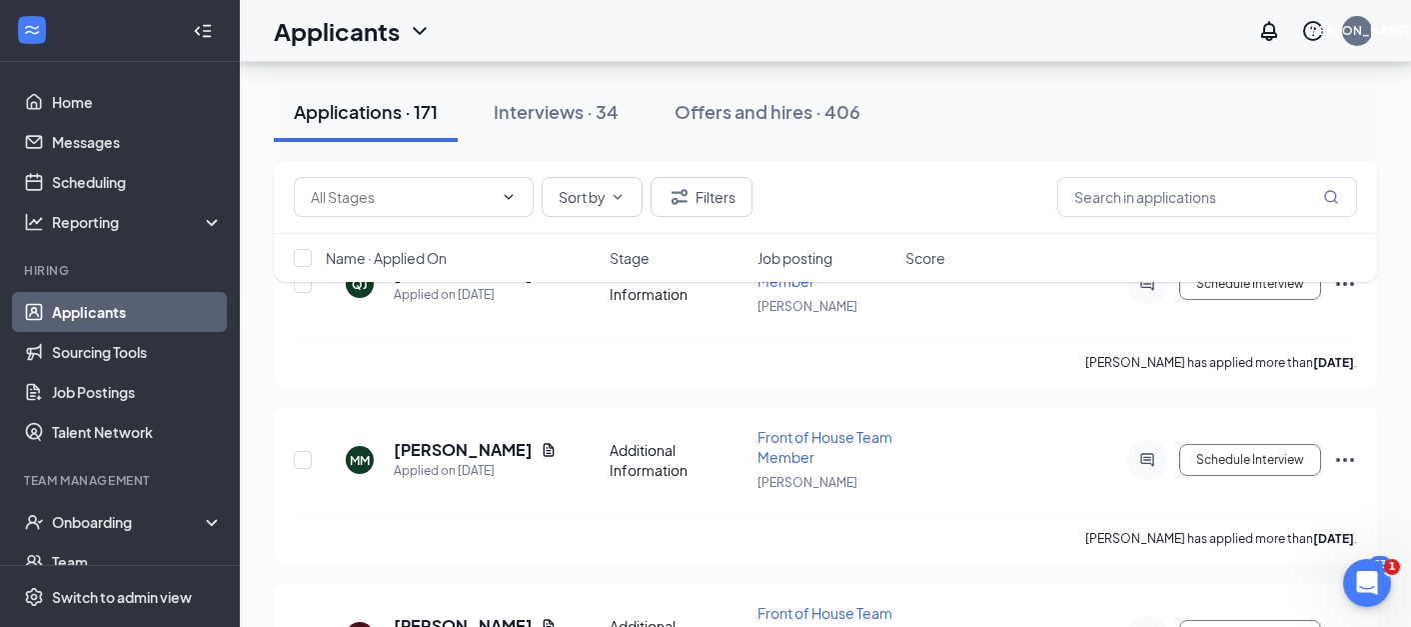
scroll to position [10684, 0]
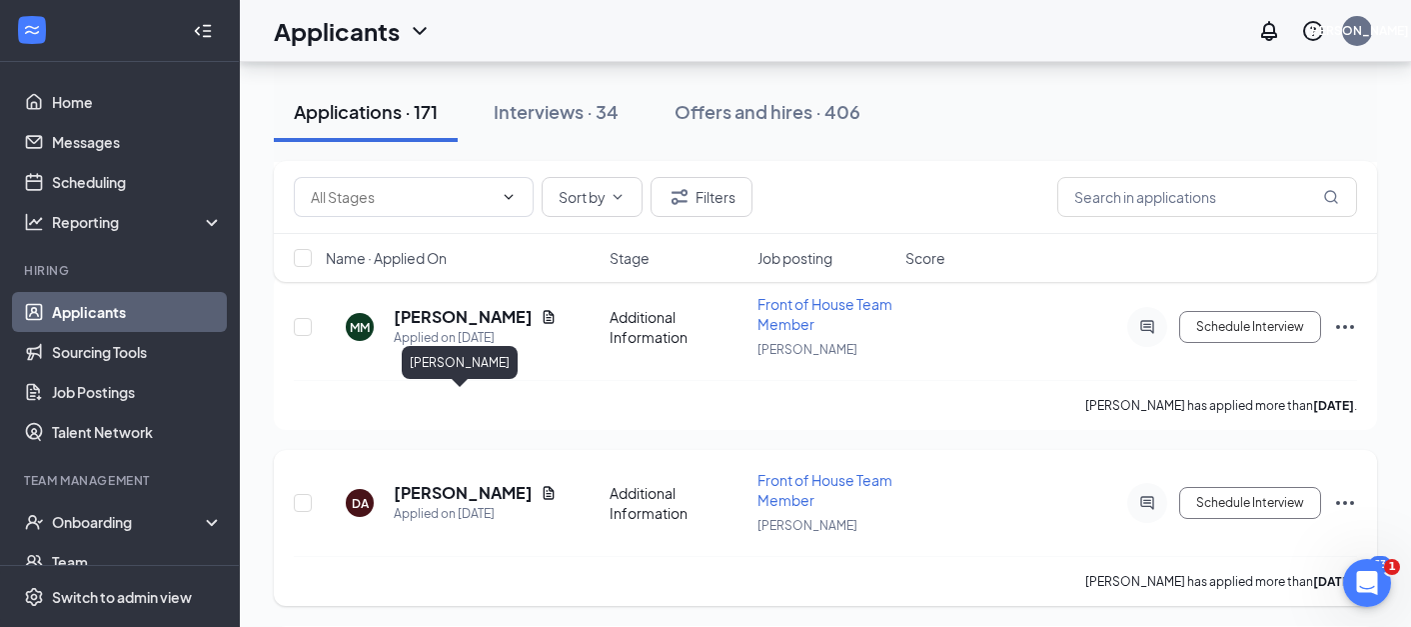
click at [476, 482] on h5 "Daniela Amaya" at bounding box center [463, 493] width 139 height 22
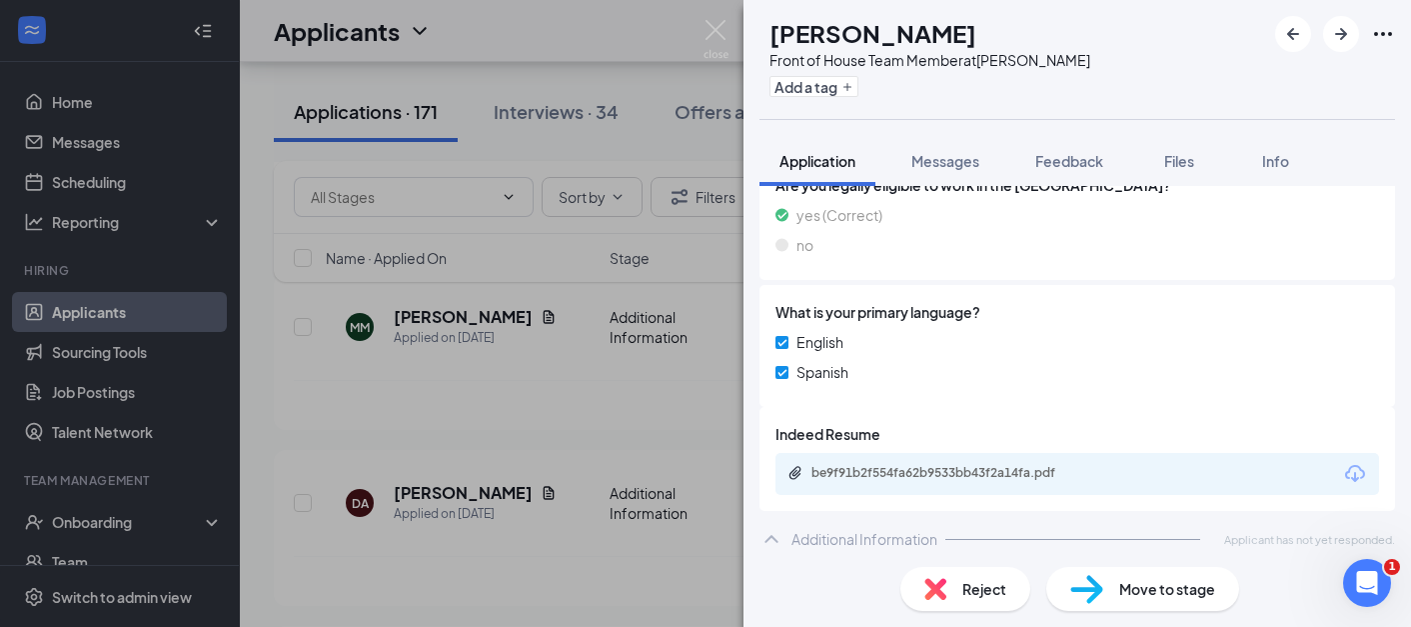
scroll to position [543, 0]
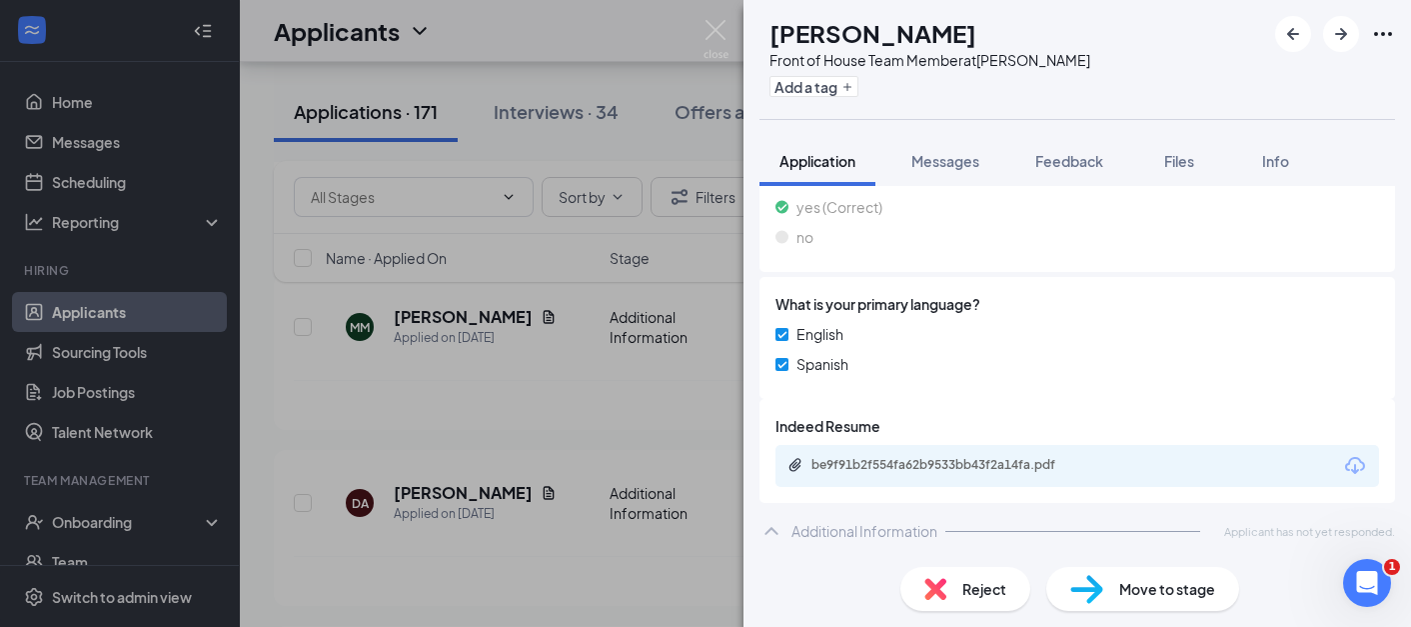
click at [500, 480] on div "DA Daniela Amaya Front of House Team Member at Norman Add a tag Application Mes…" at bounding box center [705, 313] width 1411 height 627
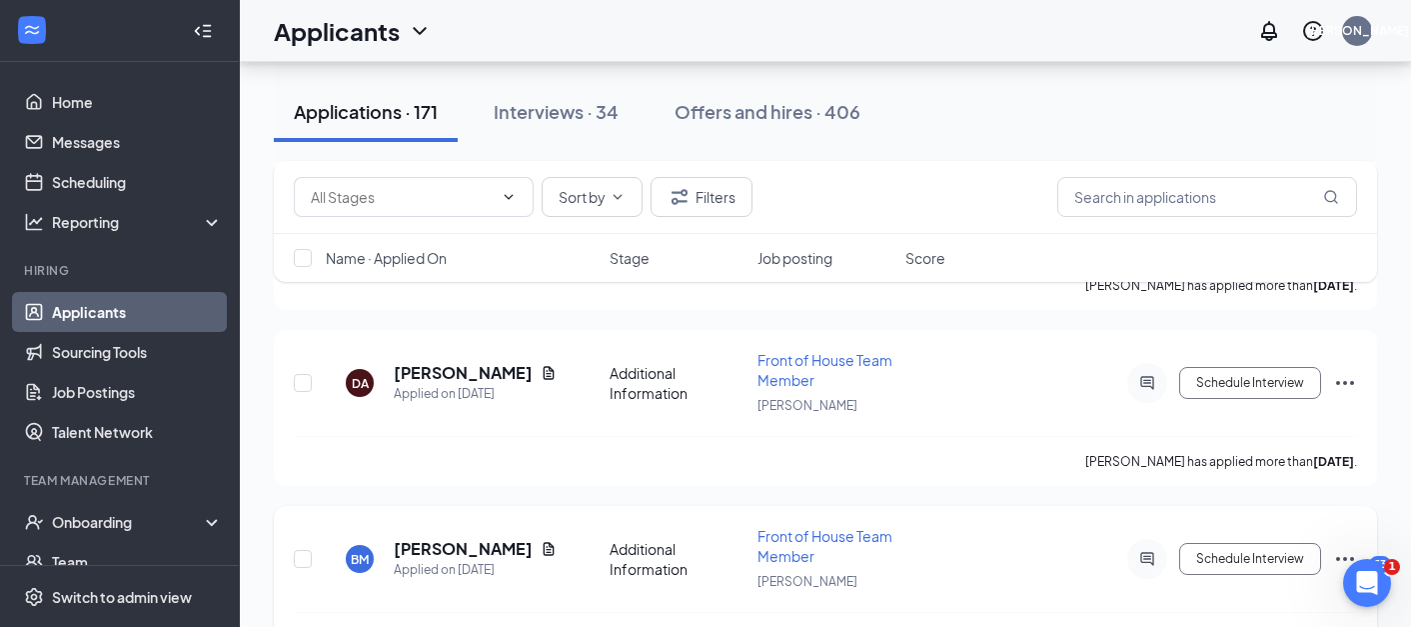
scroll to position [10811, 0]
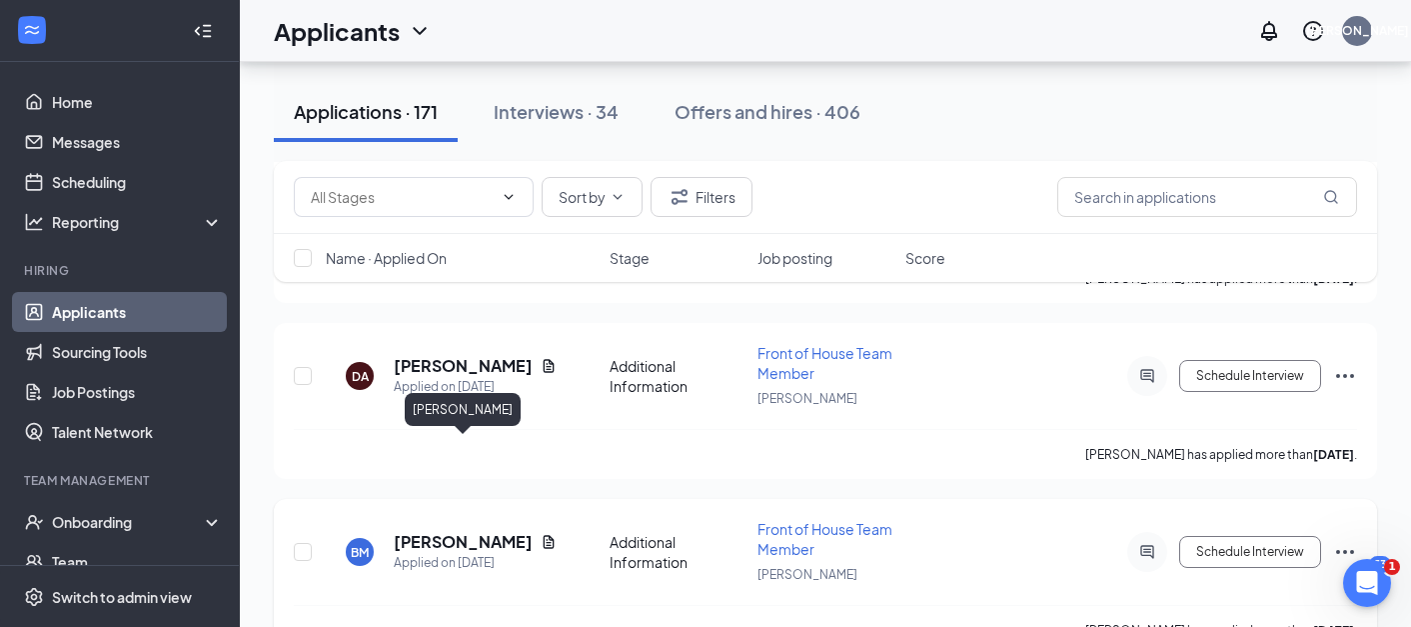
click at [491, 531] on h5 "Breana McDonald" at bounding box center [463, 542] width 139 height 22
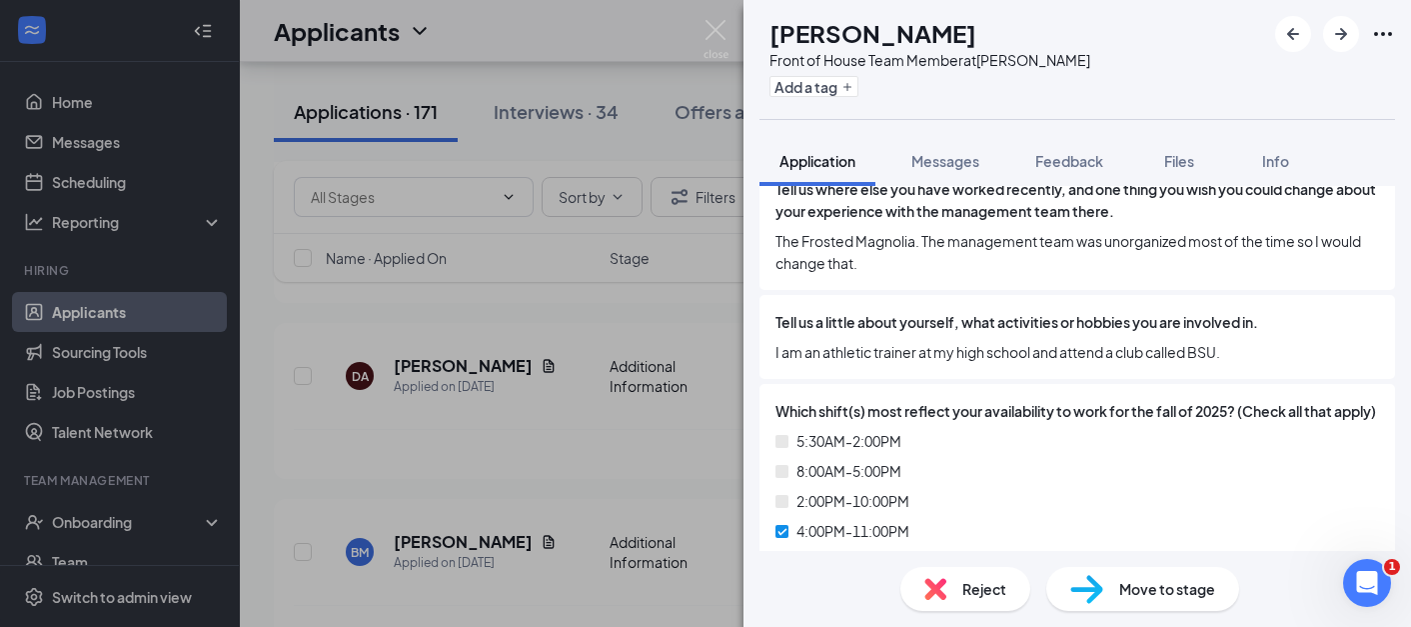
scroll to position [1576, 0]
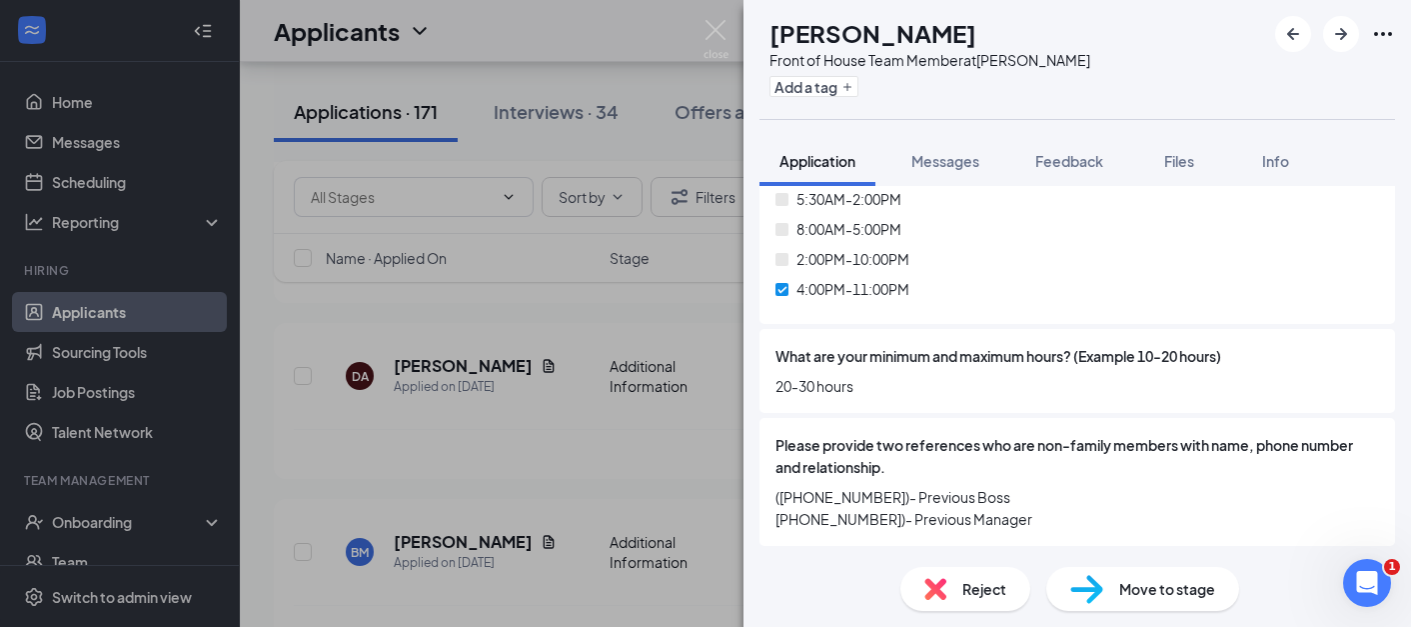
click at [561, 443] on div "BM Breana McDonald Front of House Team Member at Norman Add a tag Application M…" at bounding box center [705, 313] width 1411 height 627
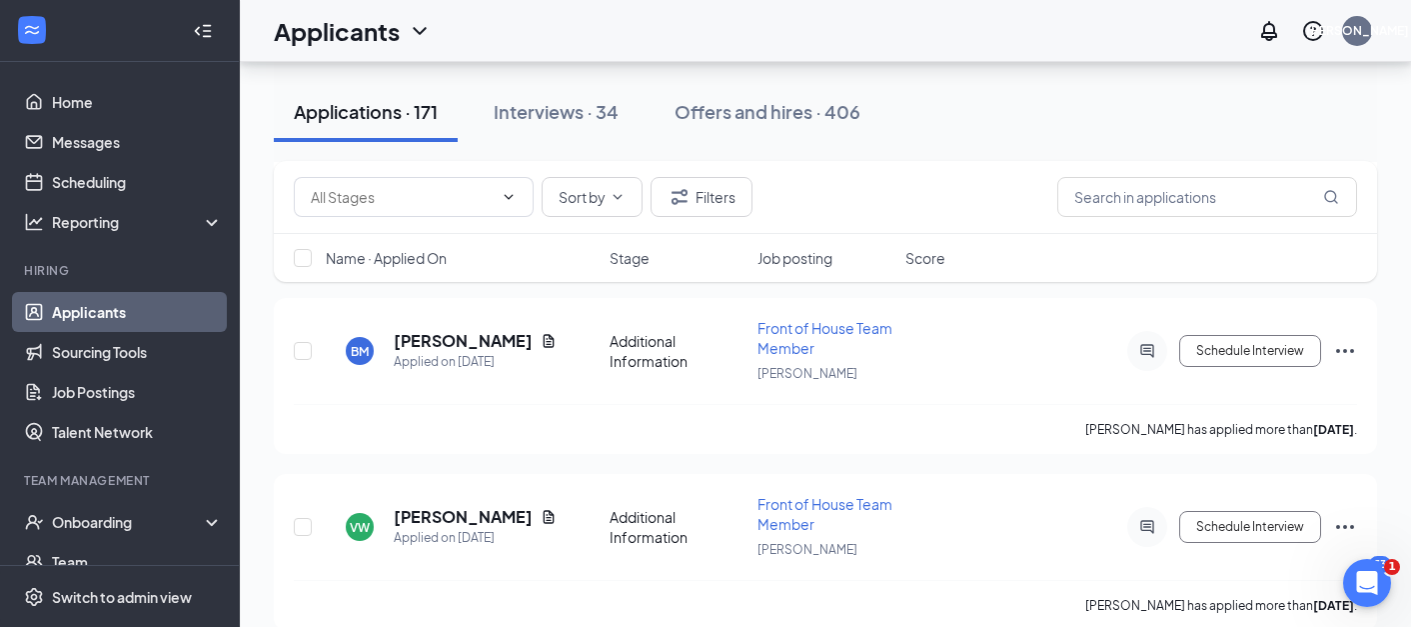
scroll to position [11024, 0]
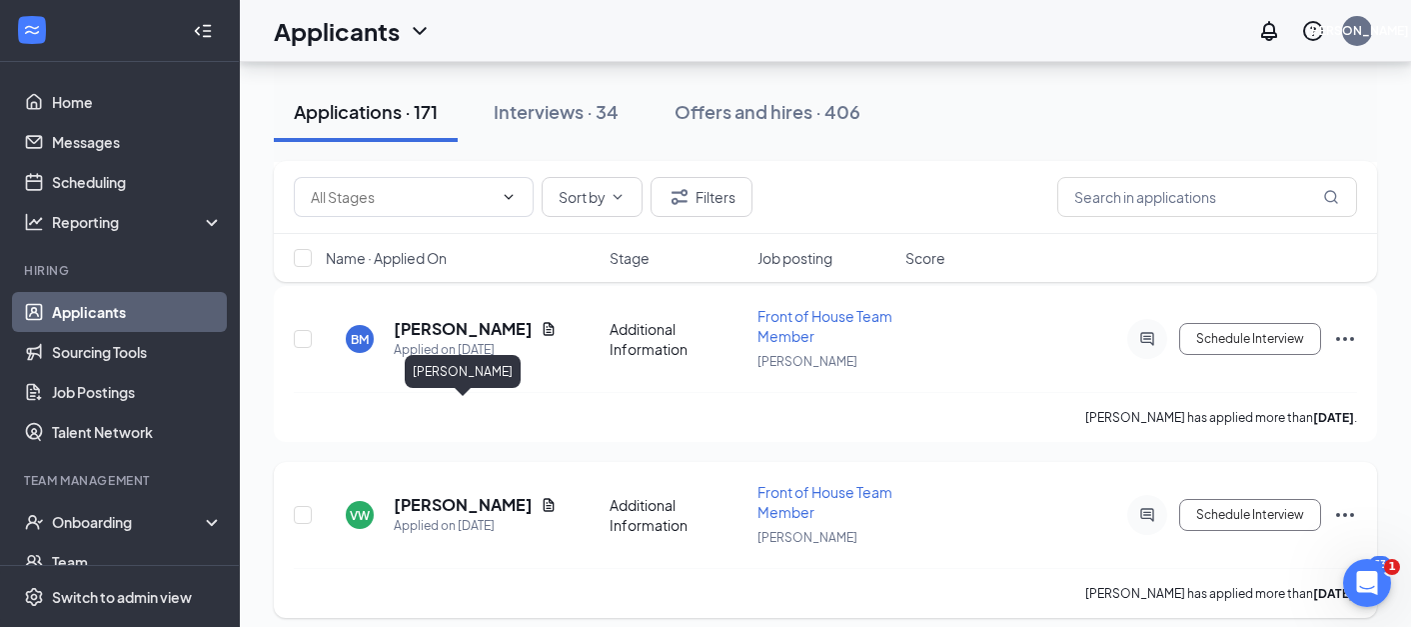
click at [490, 494] on h5 "Valencia Williams" at bounding box center [463, 505] width 139 height 22
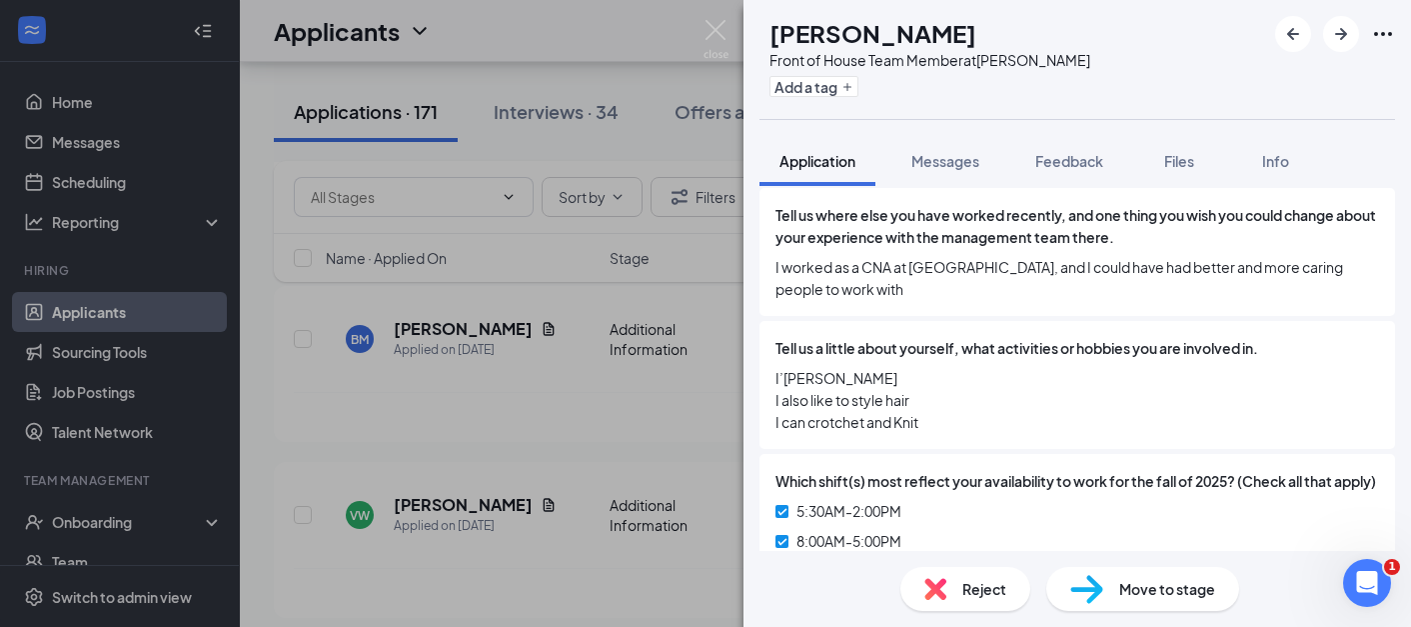
scroll to position [1231, 0]
click at [596, 453] on div "VW Valencia Williams Front of House Team Member at Norman Add a tag Application…" at bounding box center [705, 313] width 1411 height 627
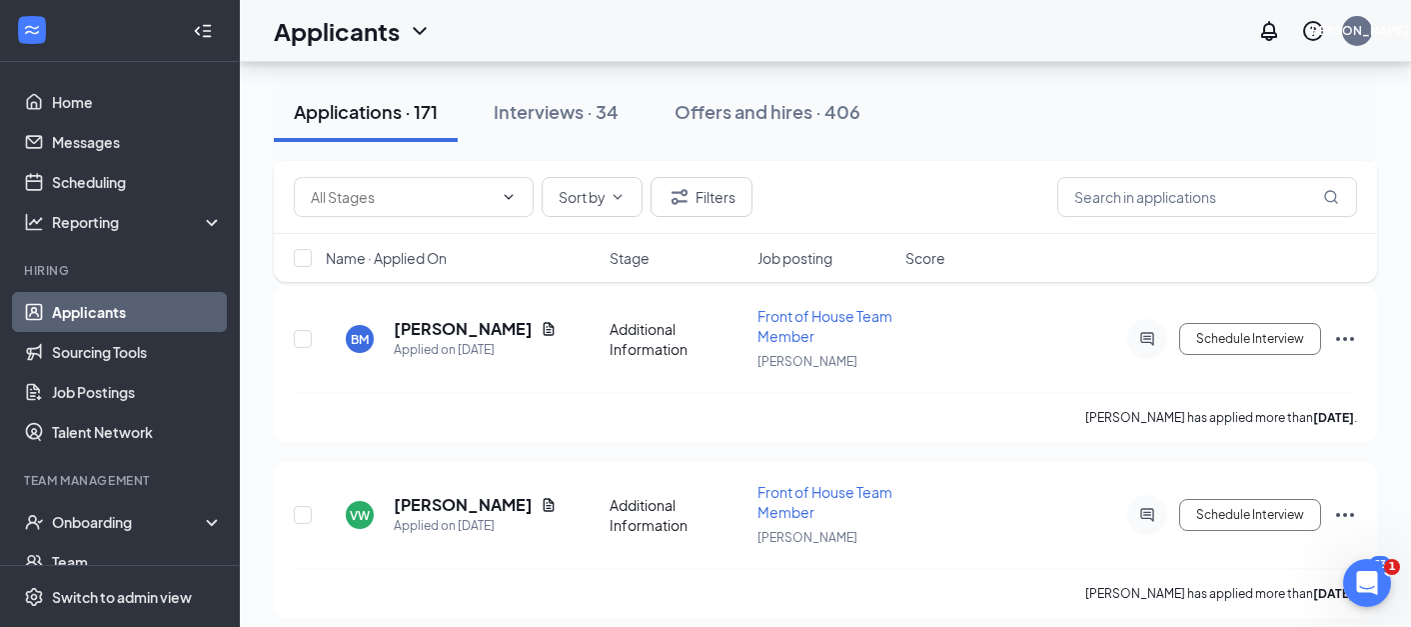
scroll to position [11170, 0]
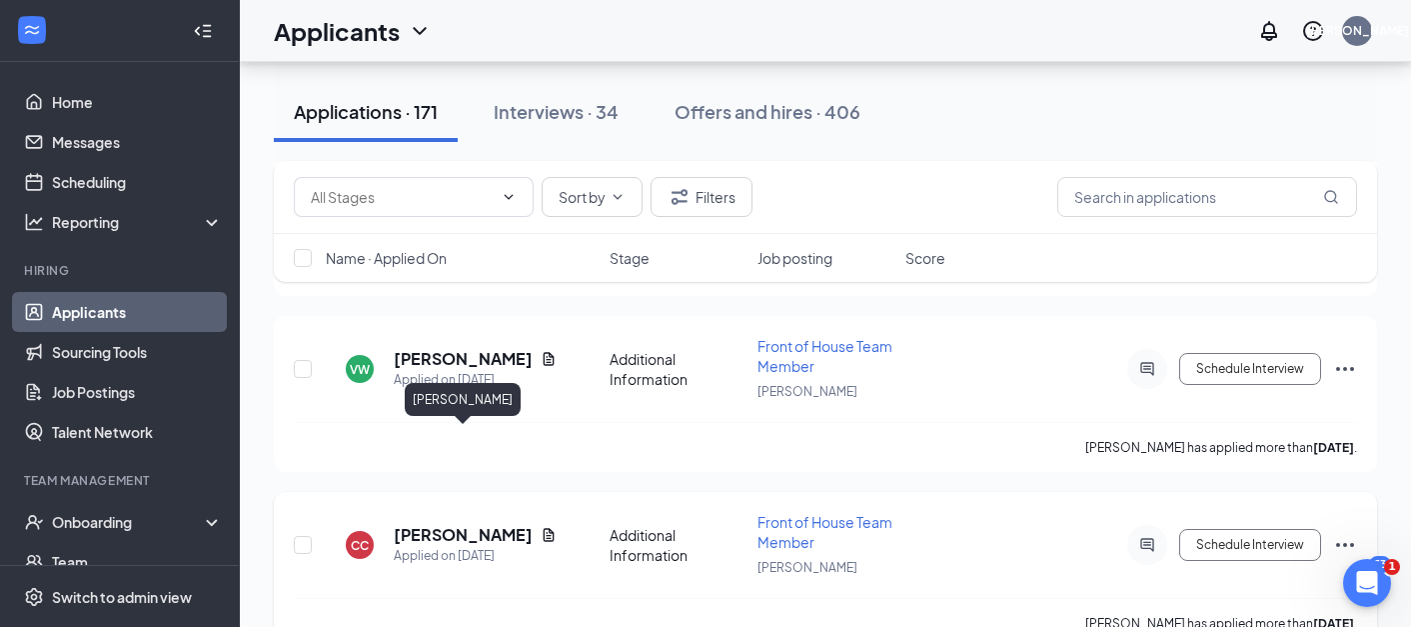
click at [480, 524] on h5 "Courtney Colwell" at bounding box center [463, 535] width 139 height 22
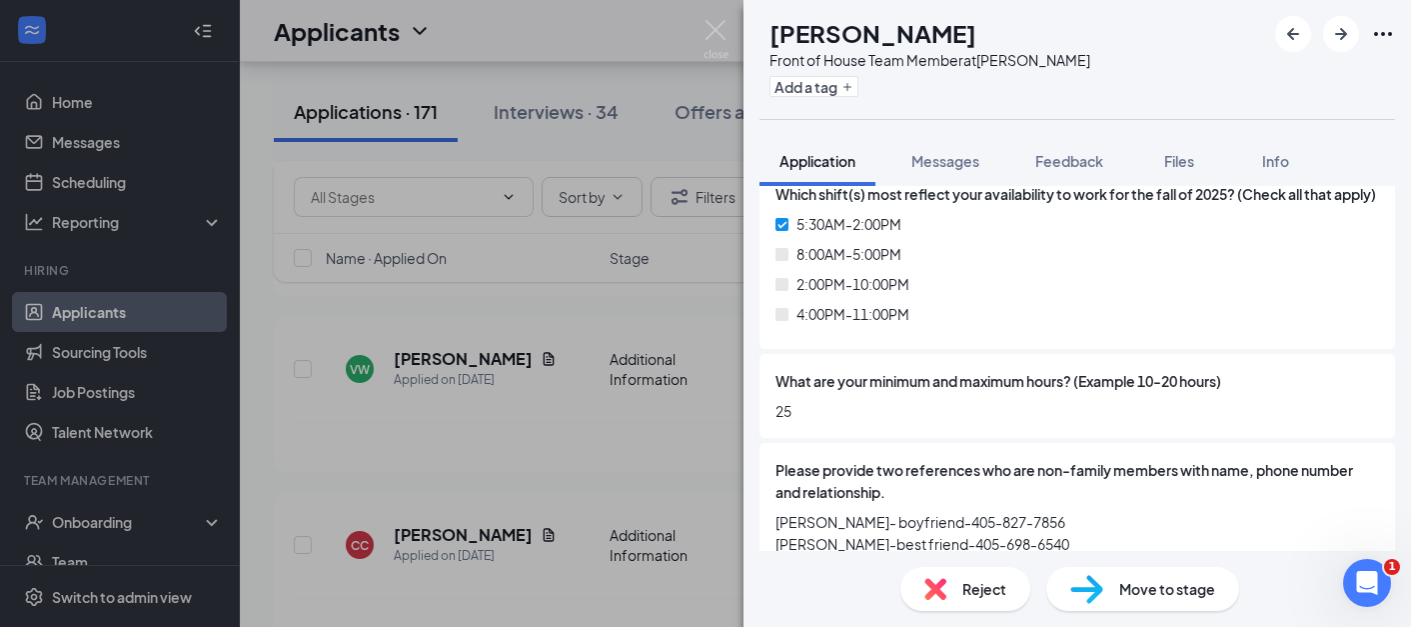
scroll to position [1520, 0]
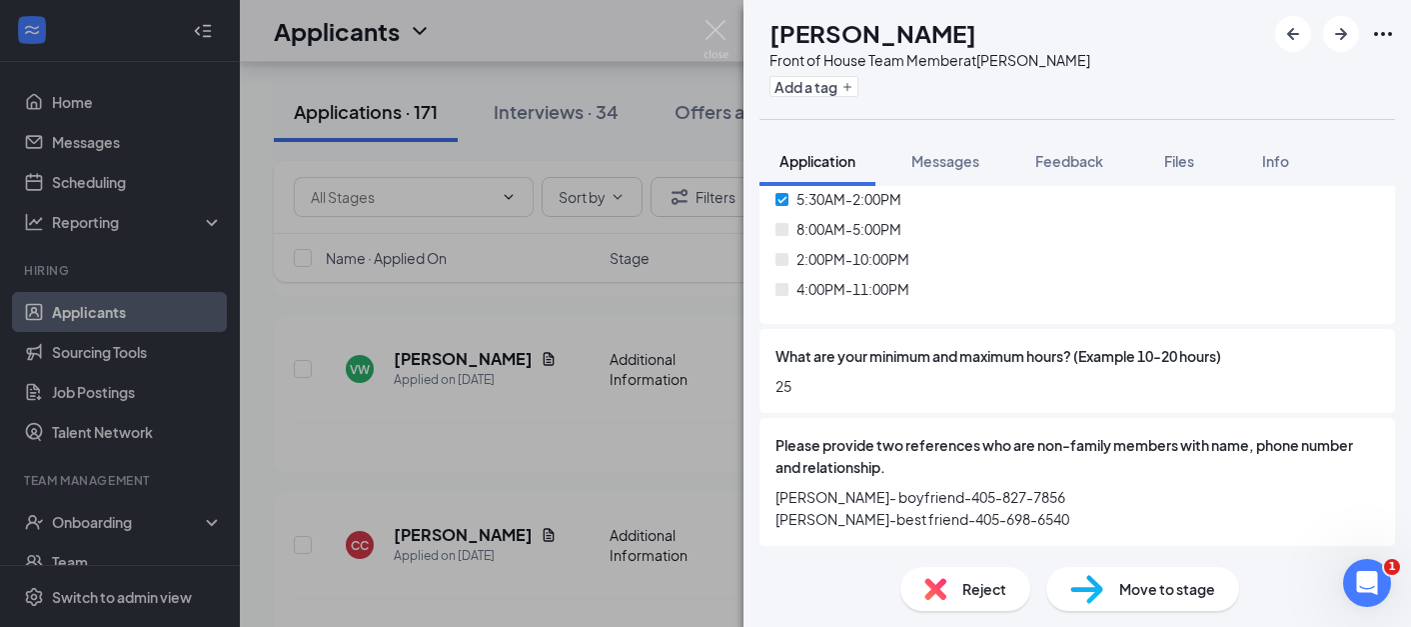
click at [652, 408] on div "CC Courtney Colwell Front of House Team Member at Norman Add a tag Application …" at bounding box center [705, 313] width 1411 height 627
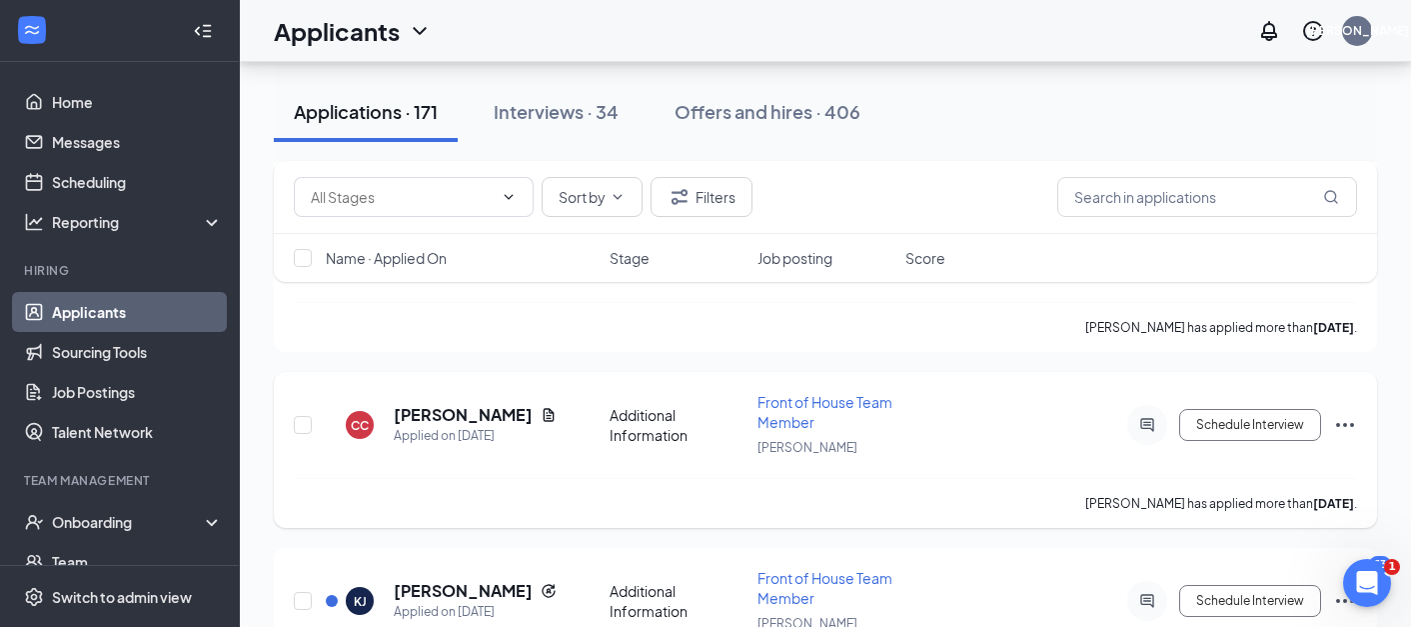
scroll to position [11291, 0]
click at [460, 579] on h5 "Kermit Johnson" at bounding box center [463, 590] width 139 height 22
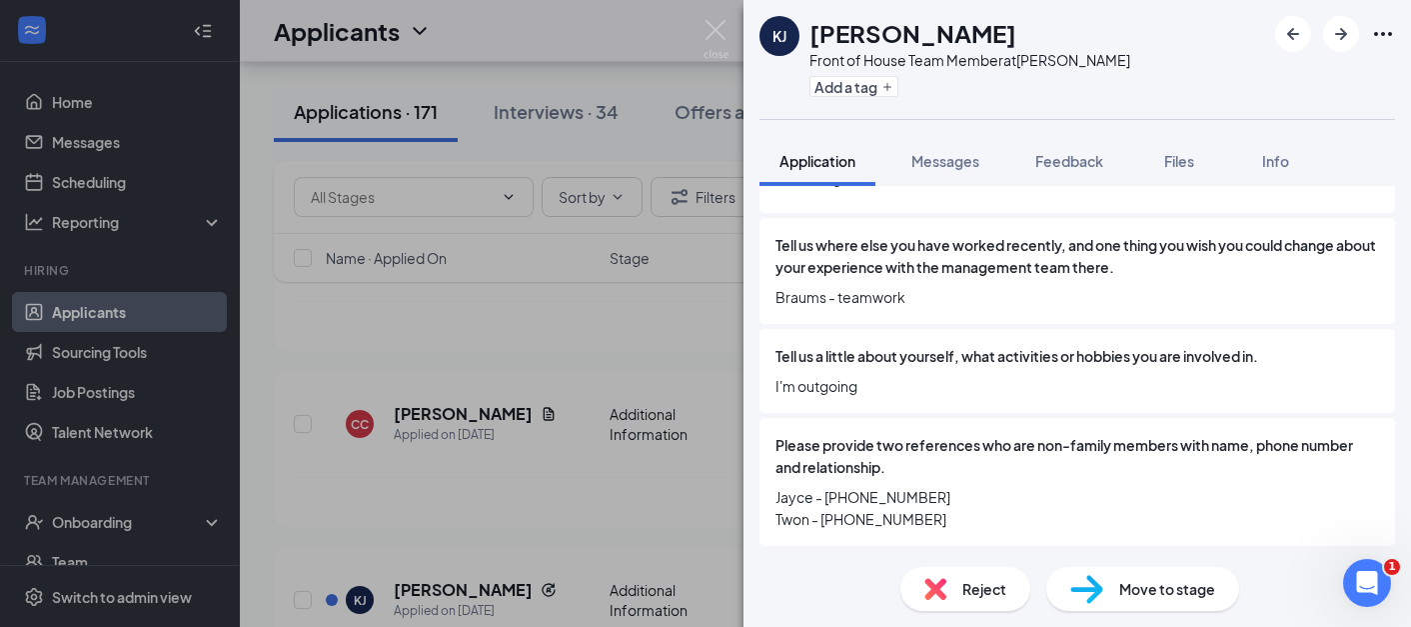
scroll to position [1442, 0]
click at [564, 452] on div "KJ Kermit Johnson Front of House Team Member at Moore Add a tag Application Mes…" at bounding box center [705, 313] width 1411 height 627
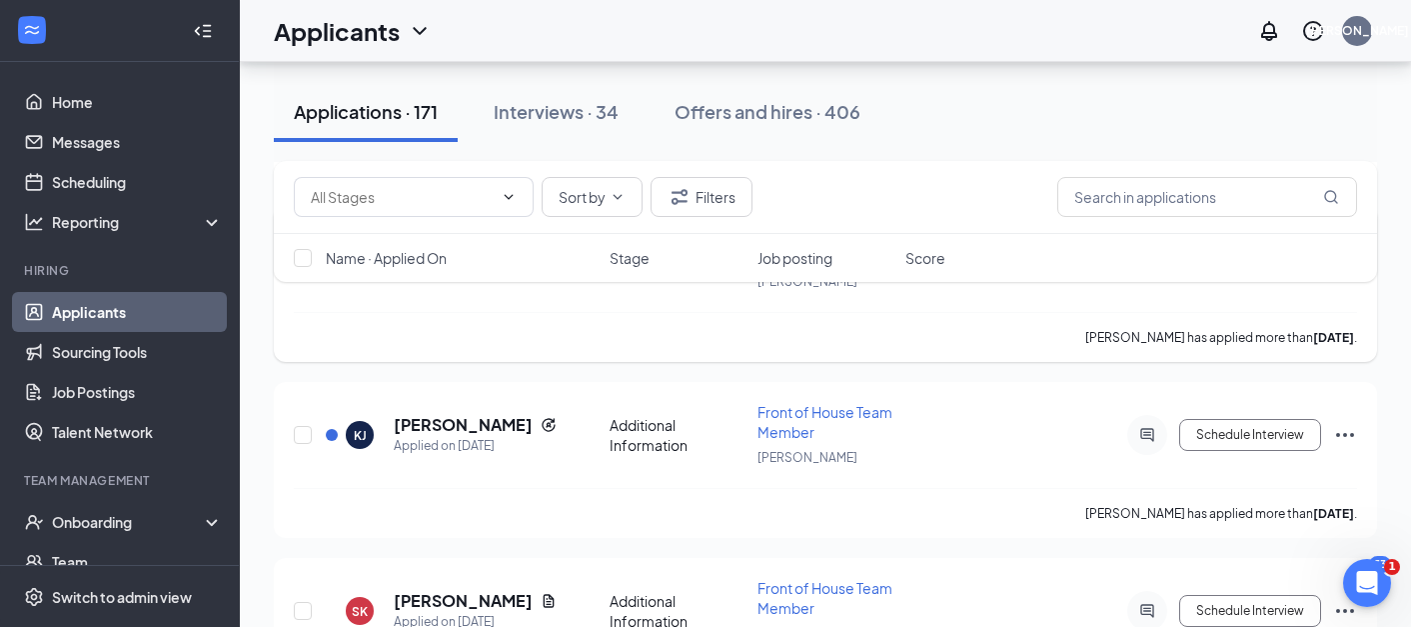
scroll to position [11457, 0]
click at [470, 589] on h5 "Shayne Kesinger" at bounding box center [463, 600] width 139 height 22
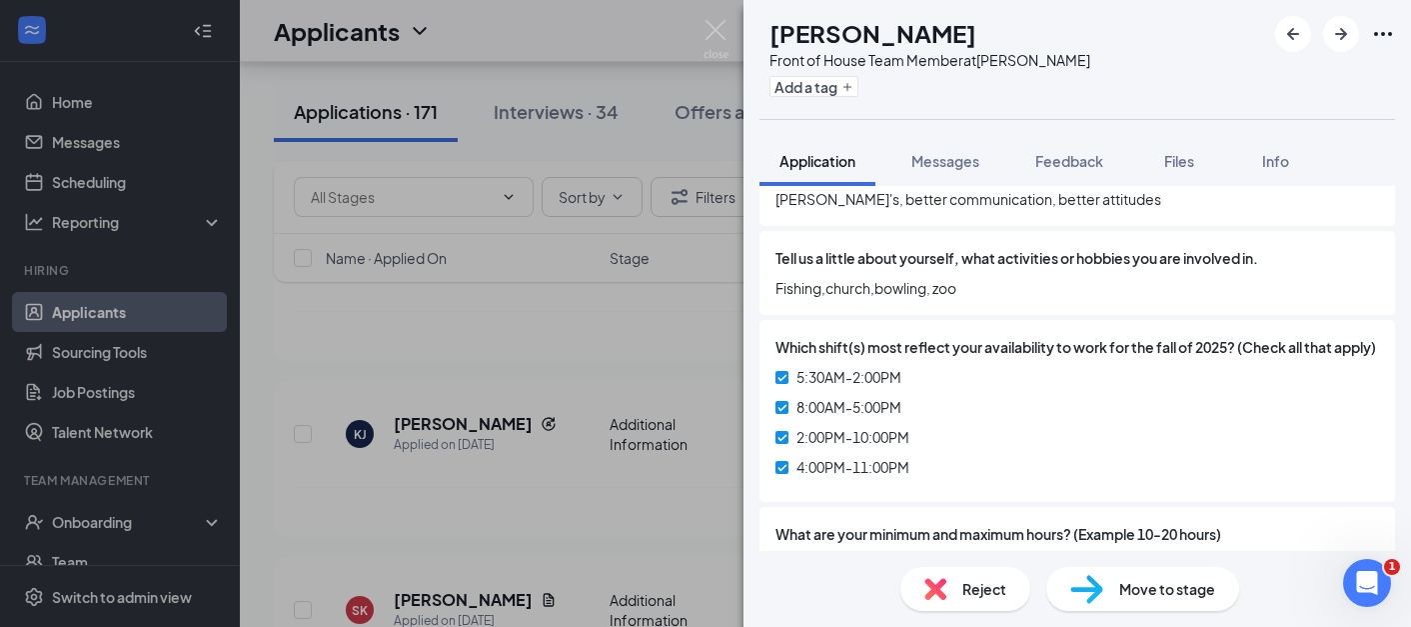
scroll to position [1225, 0]
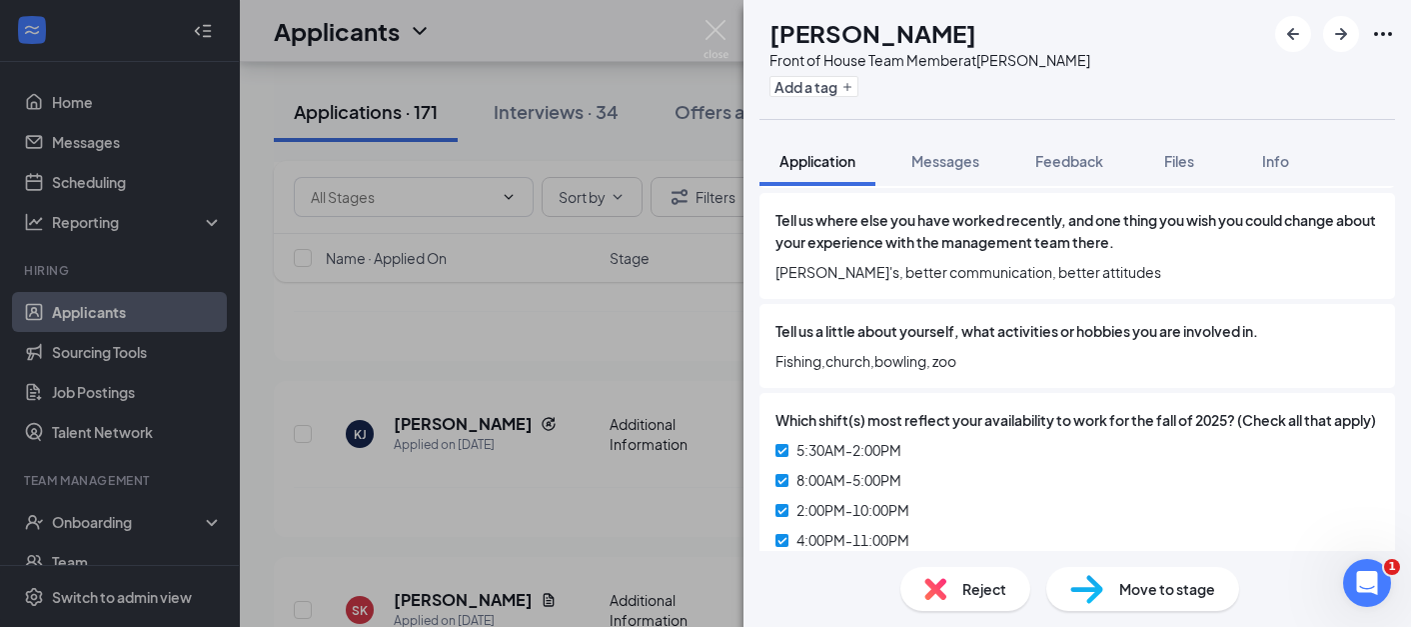
click at [534, 519] on div "SK Shayne Kesinger Front of House Team Member at Norman Add a tag Application M…" at bounding box center [705, 313] width 1411 height 627
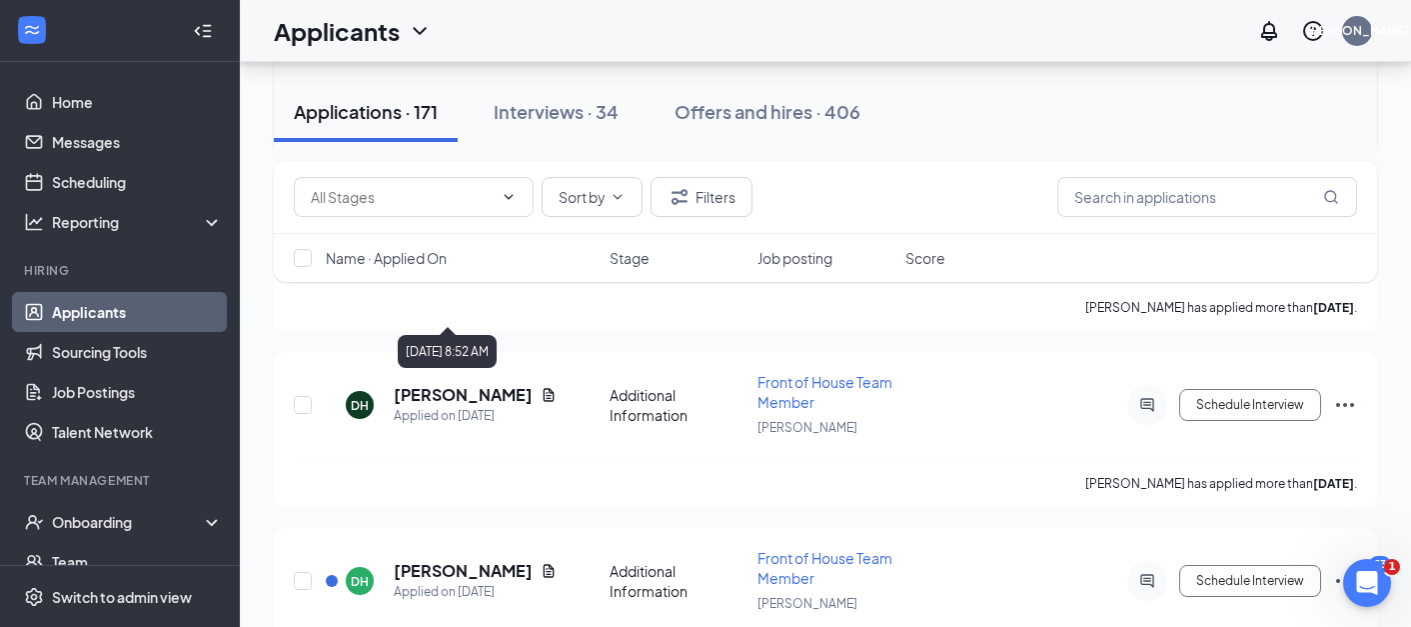
scroll to position [12190, 0]
click at [456, 559] on h5 "Destinee Hartwell" at bounding box center [463, 570] width 139 height 22
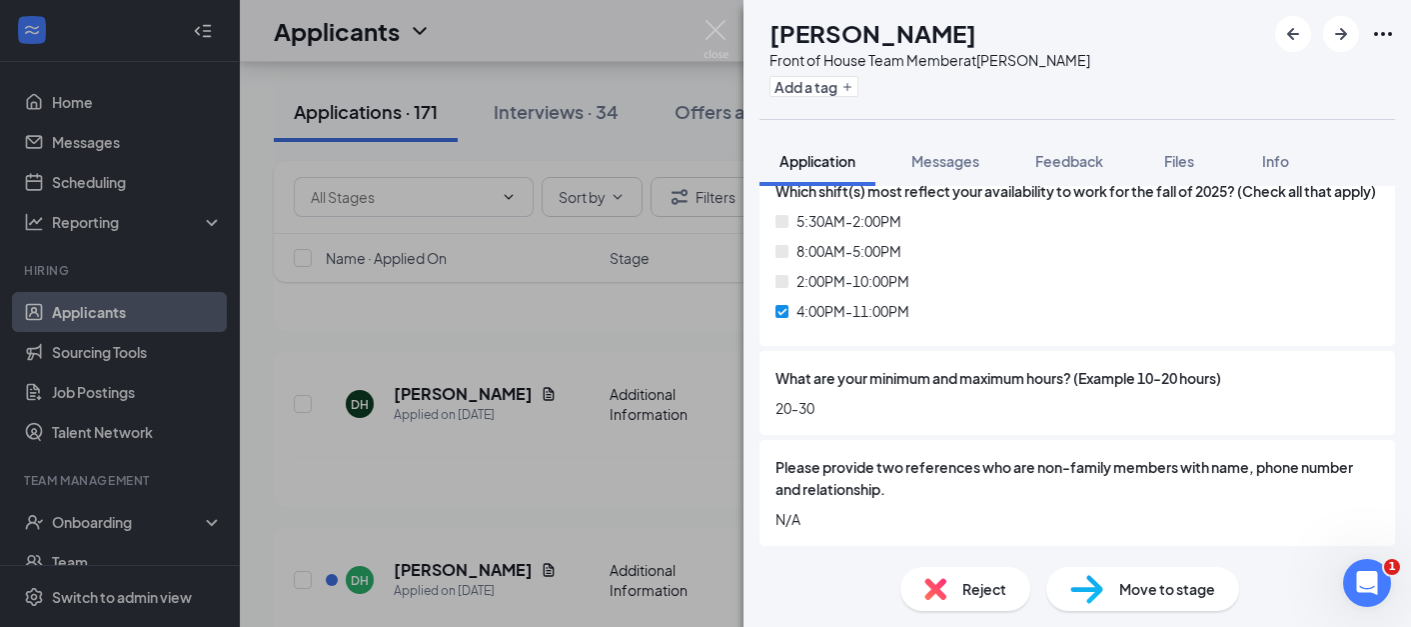
scroll to position [1598, 0]
click at [593, 523] on div "DH Destinee Hartwell Front of House Team Member at Norman Add a tag Application…" at bounding box center [705, 313] width 1411 height 627
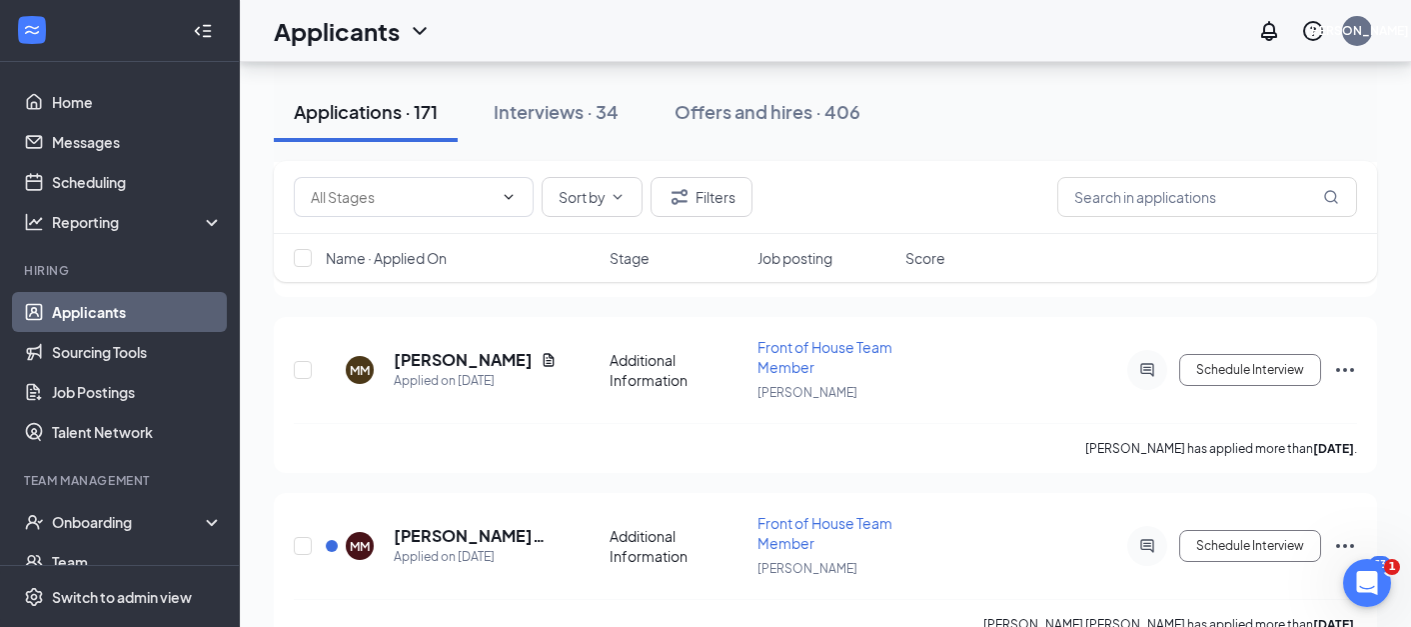
scroll to position [12578, 0]
click at [496, 523] on h5 "Miguel Mendoza Rivas" at bounding box center [485, 534] width 182 height 22
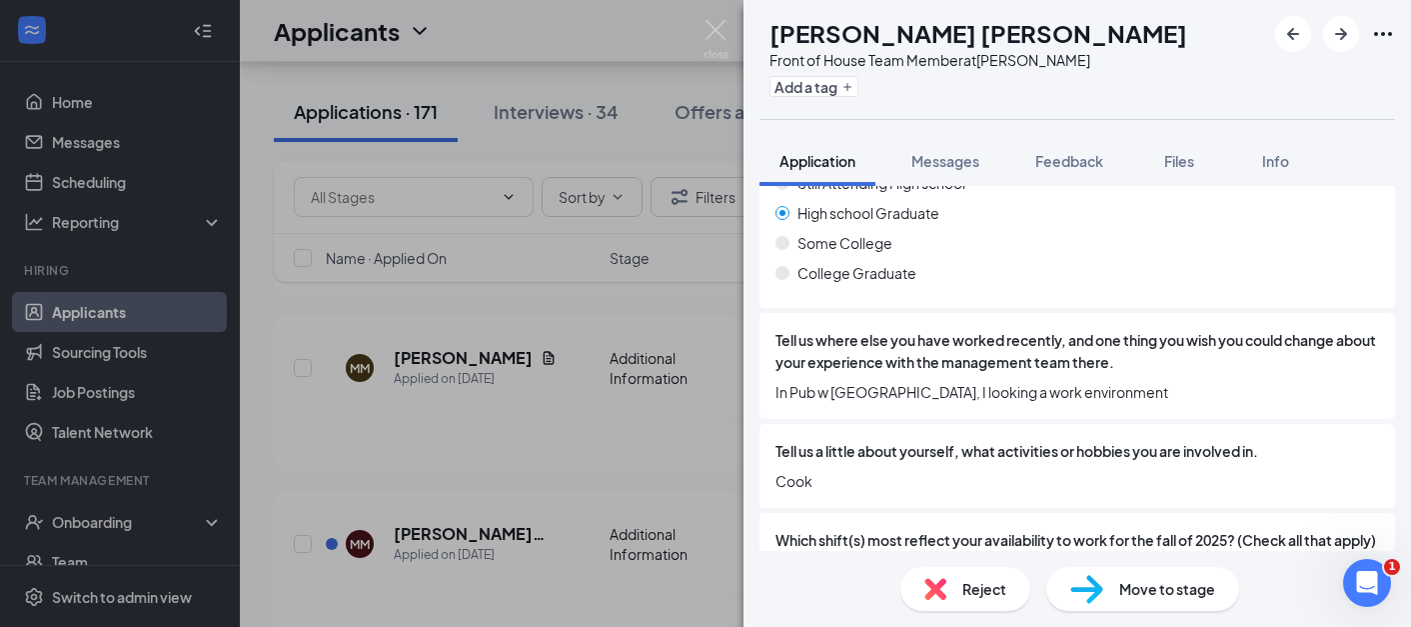
scroll to position [1052, 0]
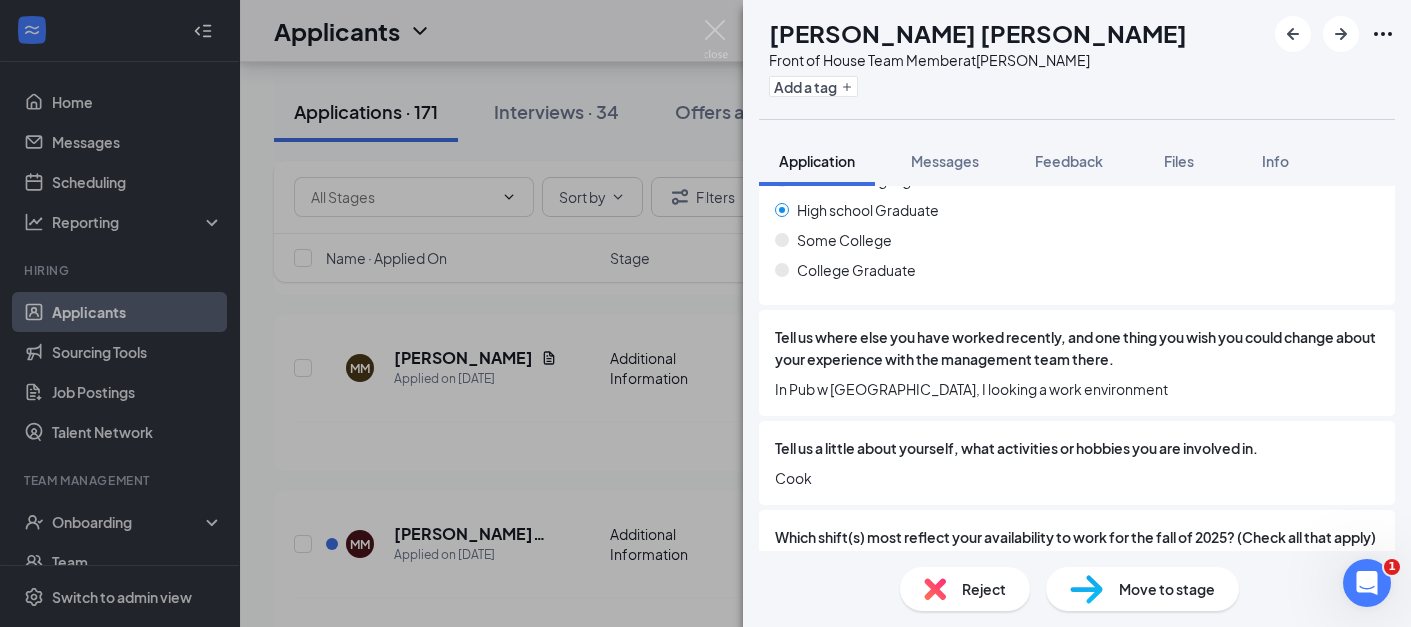
click at [986, 609] on div "Reject" at bounding box center [965, 589] width 130 height 44
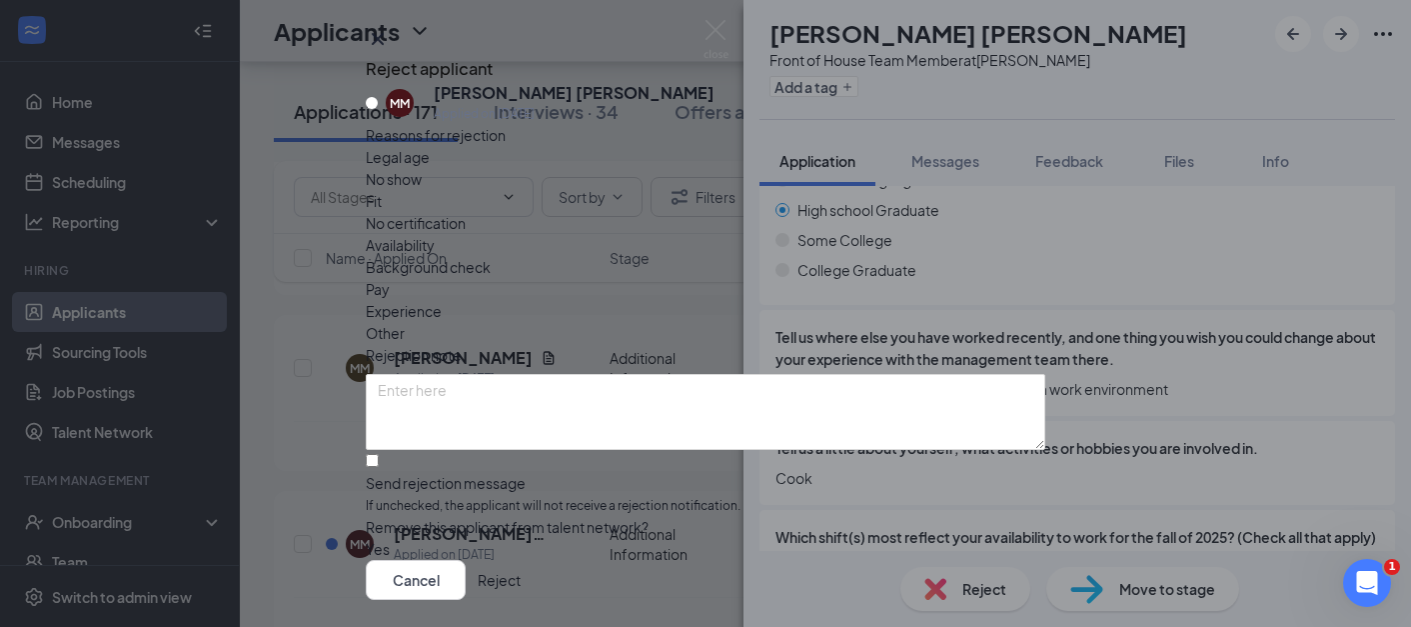
click at [521, 560] on button "Reject" at bounding box center [499, 580] width 43 height 40
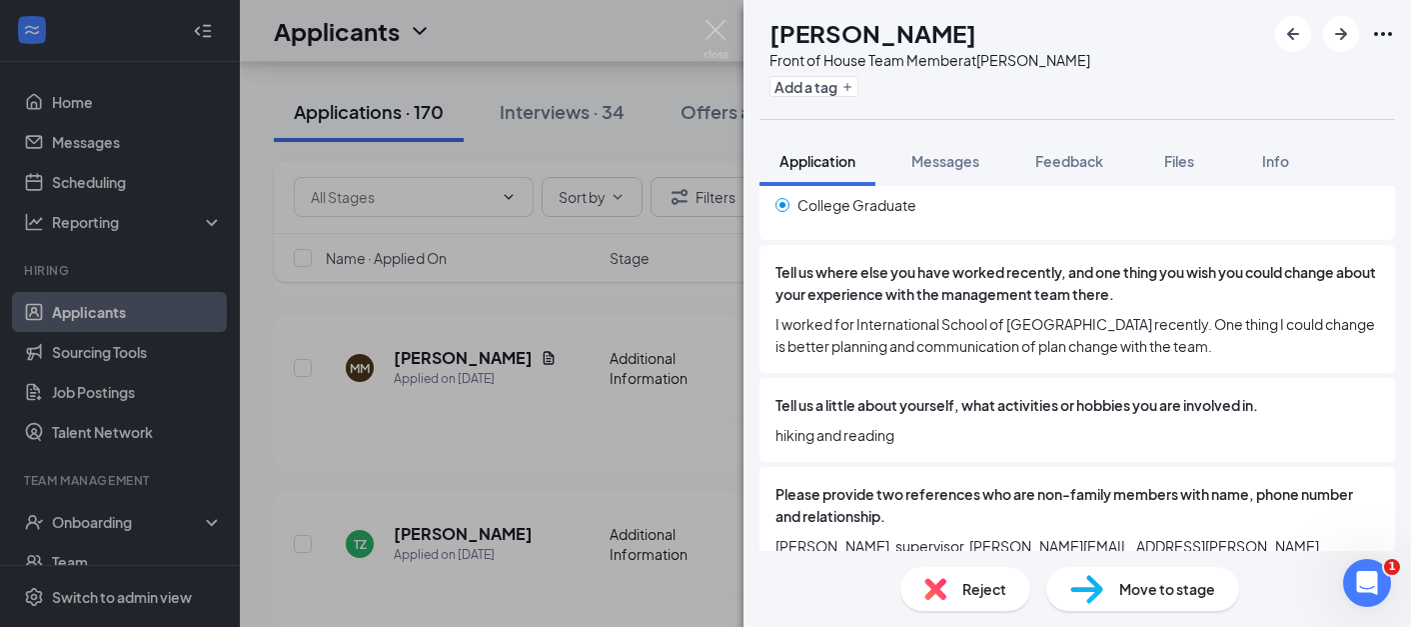
scroll to position [1408, 0]
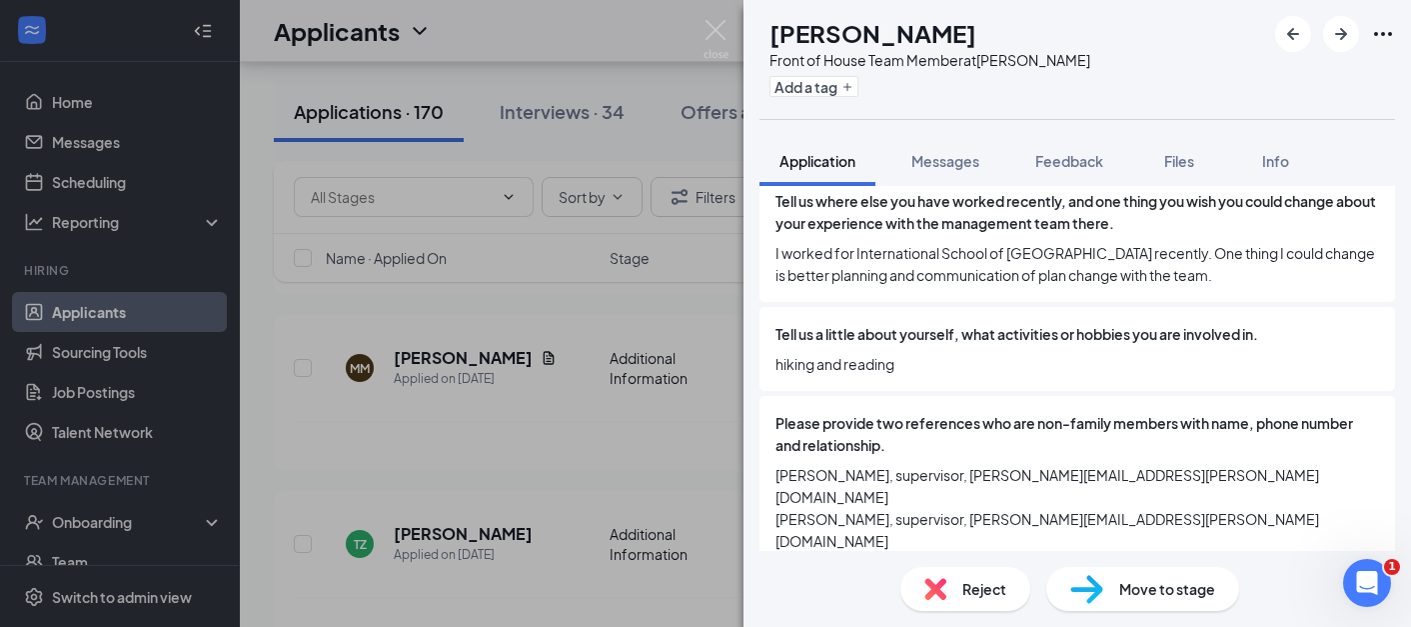
click at [675, 502] on div "TZ Timothy Zhao Front of House Team Member at Moore Add a tag Application Messa…" at bounding box center [705, 313] width 1411 height 627
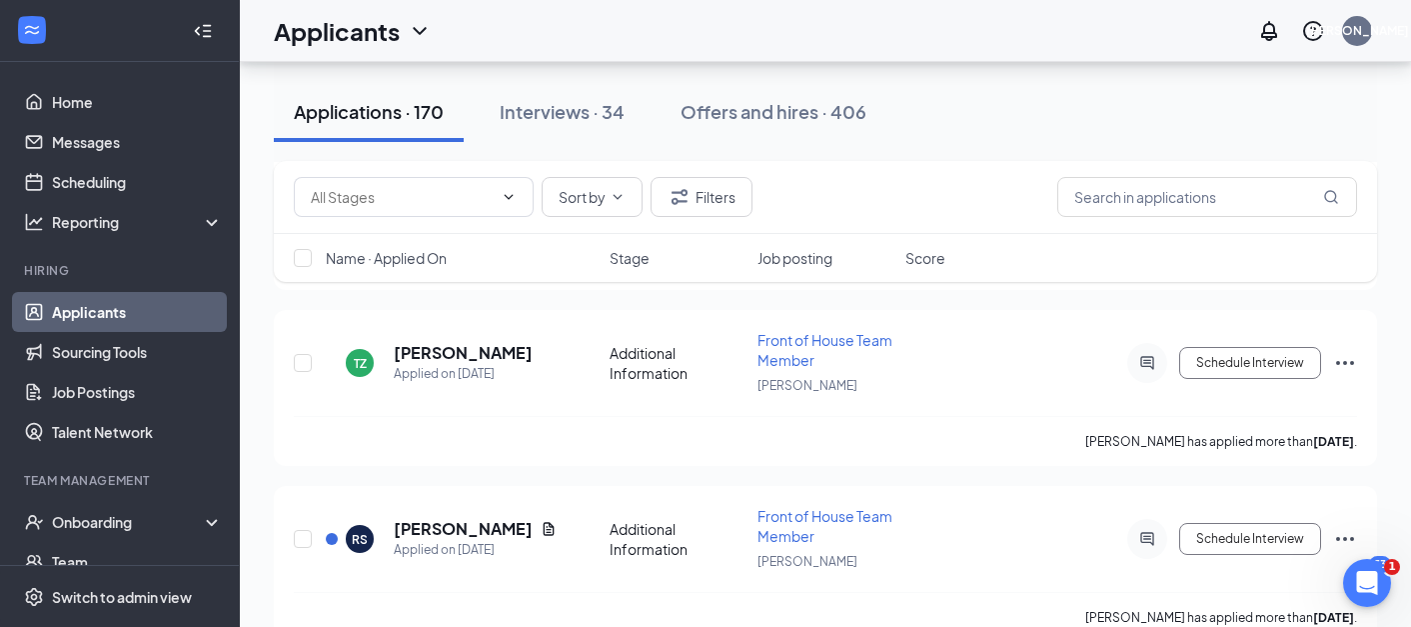
scroll to position [12763, 0]
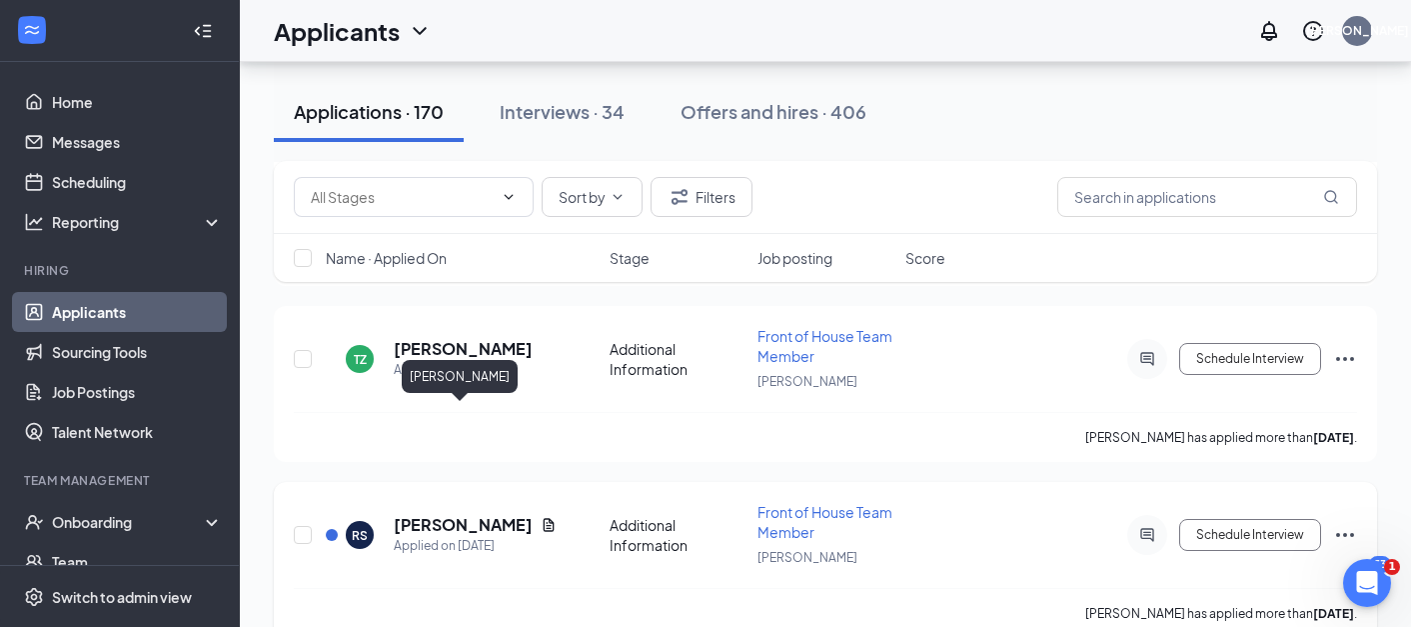
click at [457, 514] on h5 "Rex Snellbaker" at bounding box center [463, 525] width 139 height 22
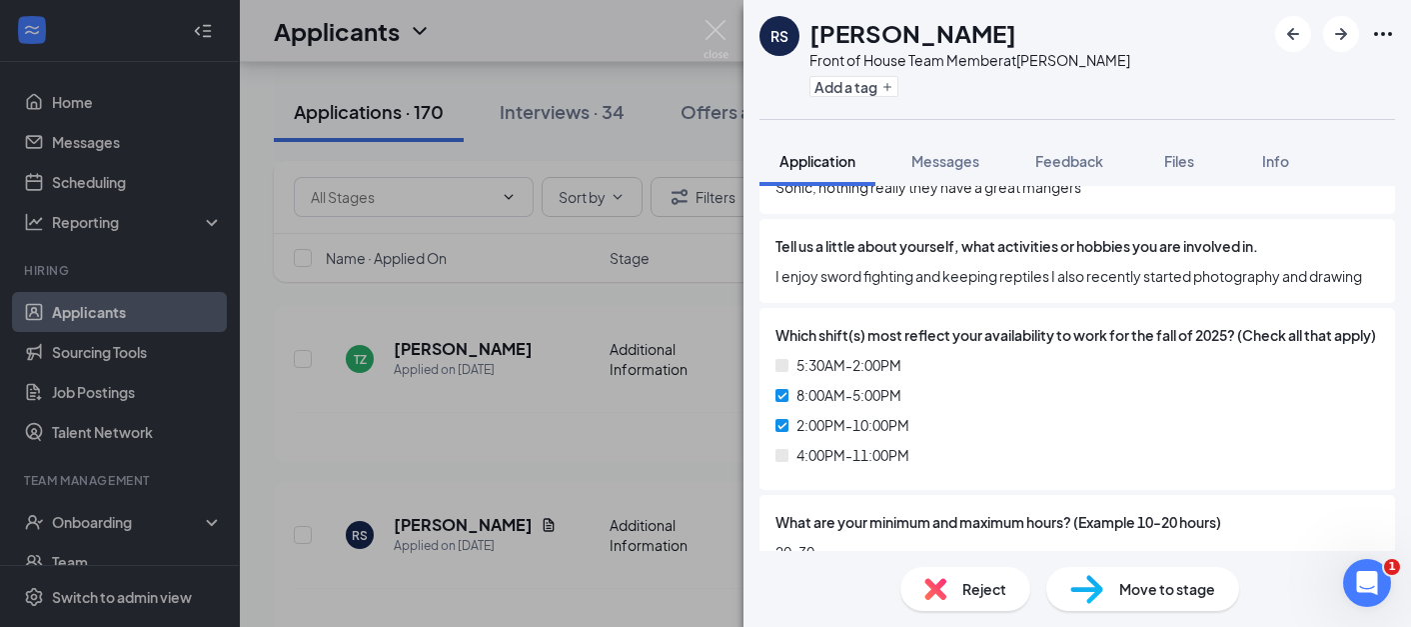
scroll to position [1520, 0]
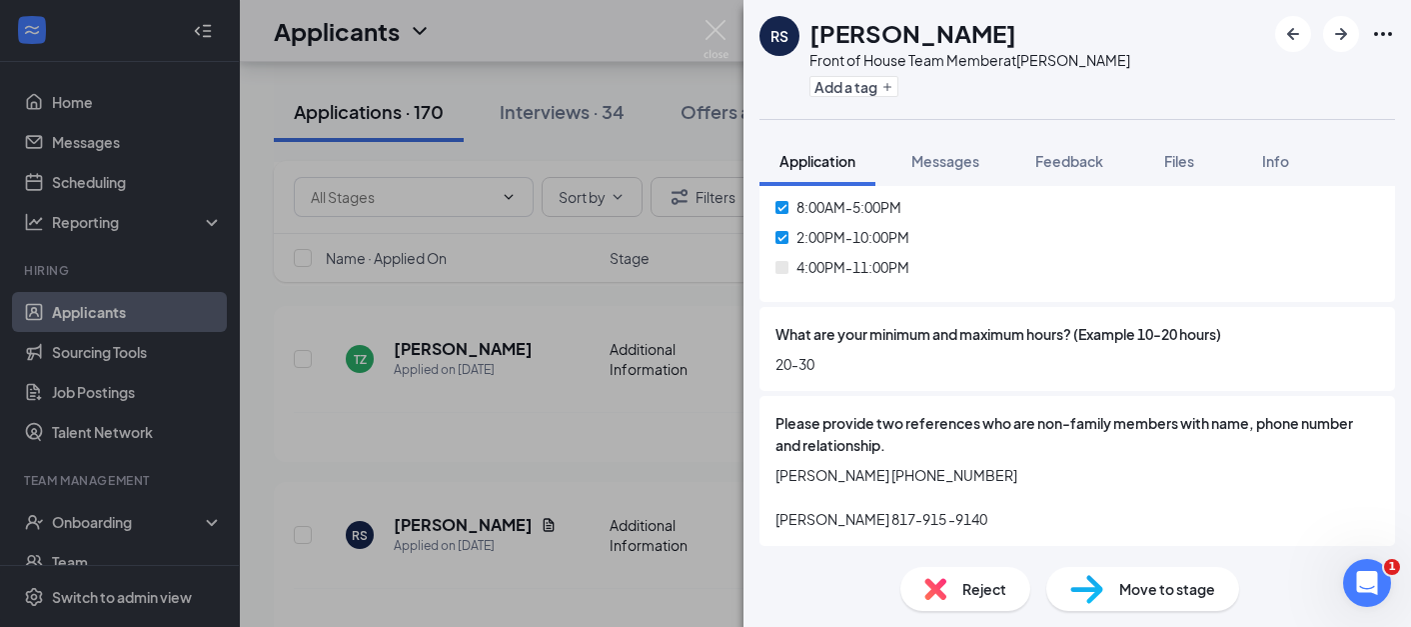
click at [411, 475] on div "RS Rex Snellbaker Front of House Team Member at Norman Add a tag Application Me…" at bounding box center [705, 313] width 1411 height 627
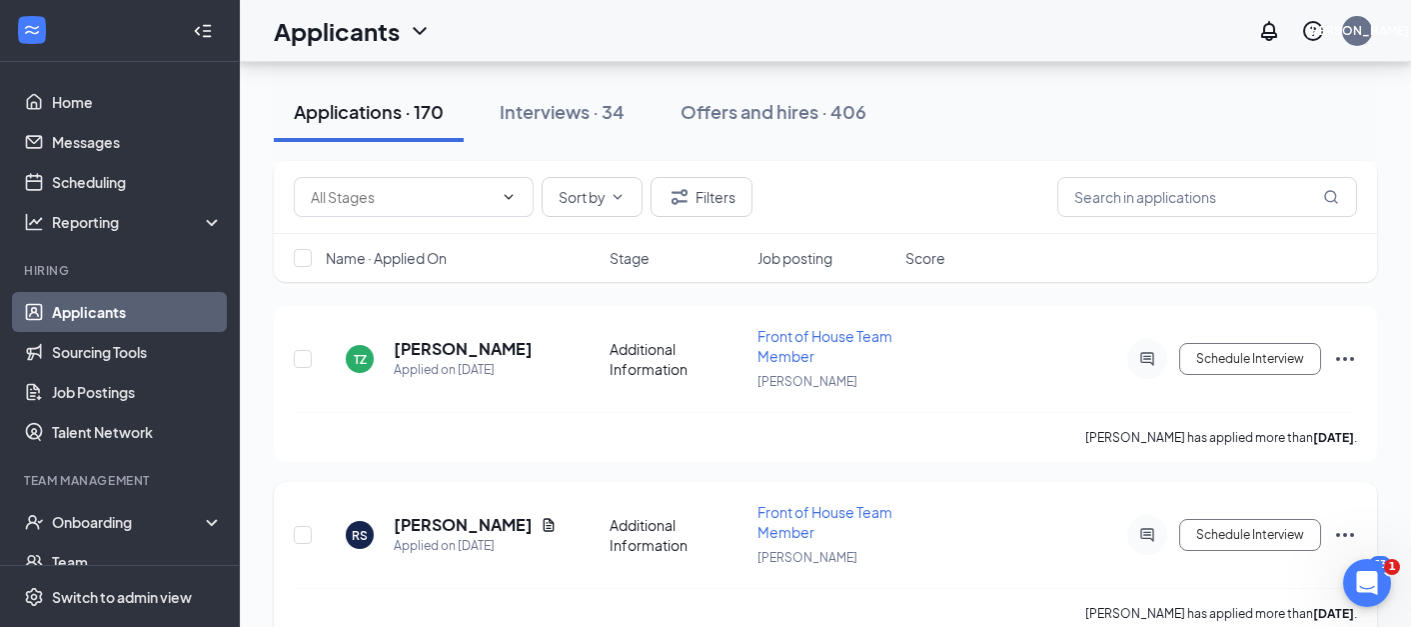
scroll to position [12941, 0]
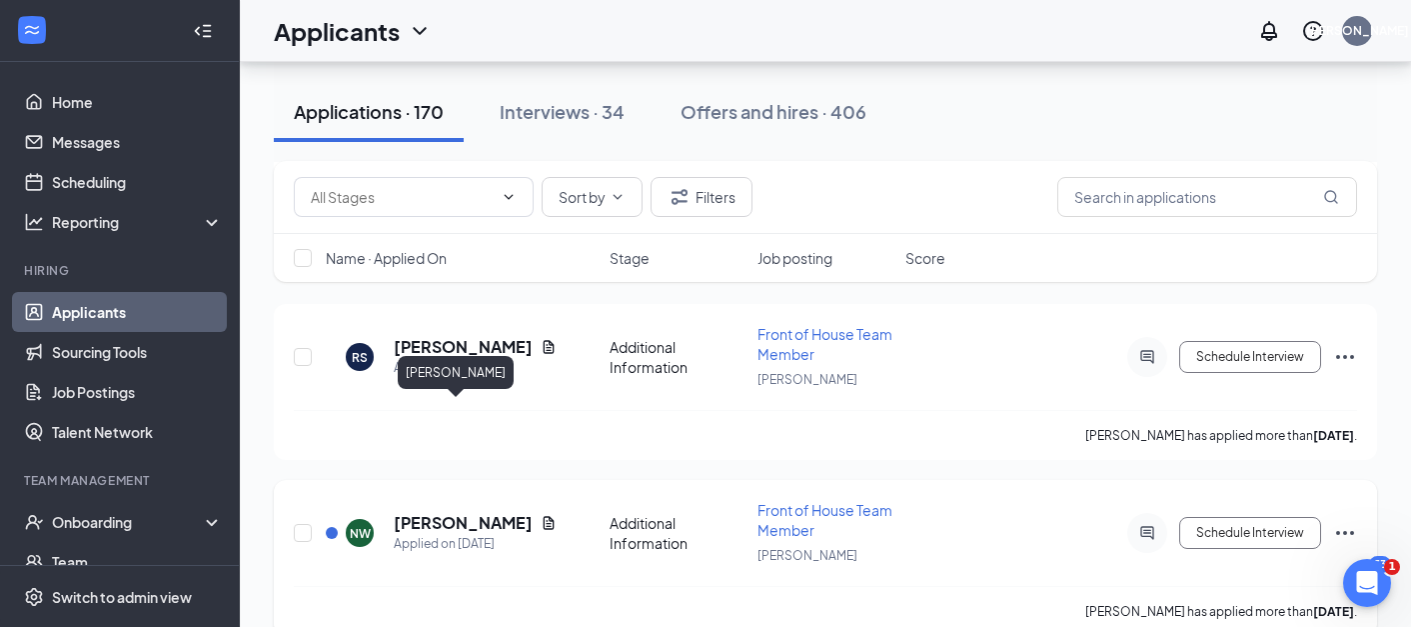
click at [455, 512] on h5 "Noah Wong" at bounding box center [463, 523] width 139 height 22
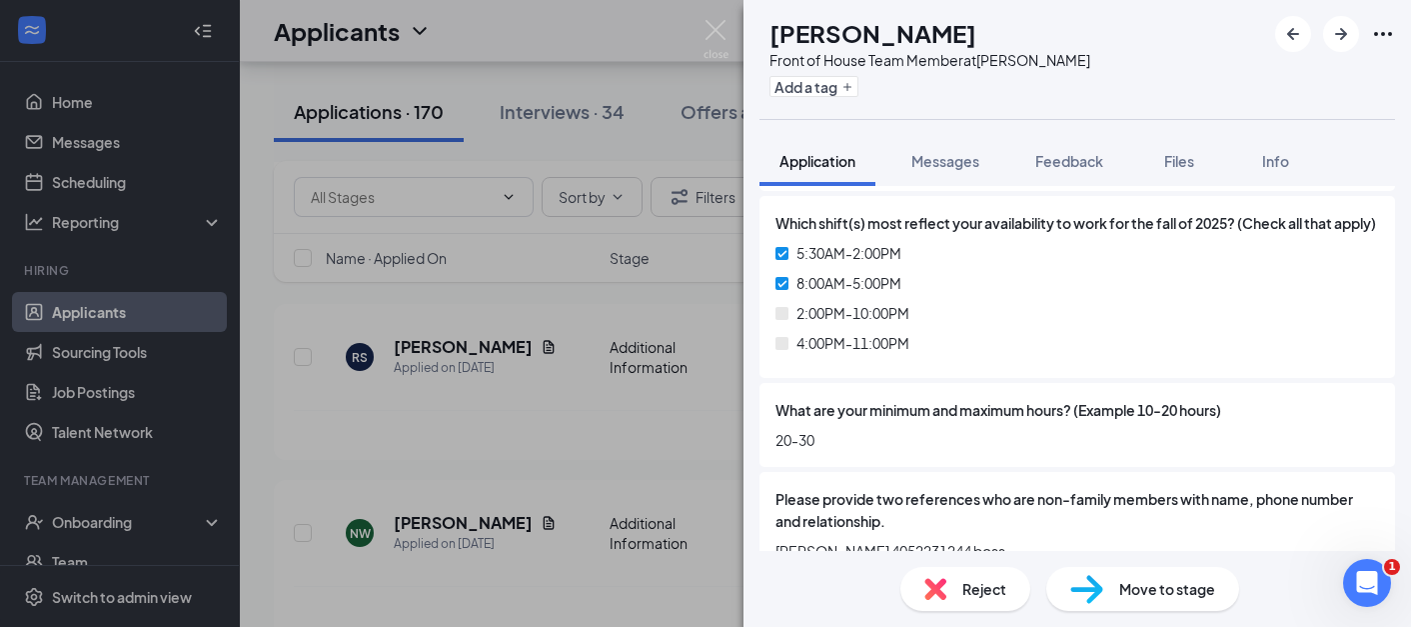
scroll to position [1498, 0]
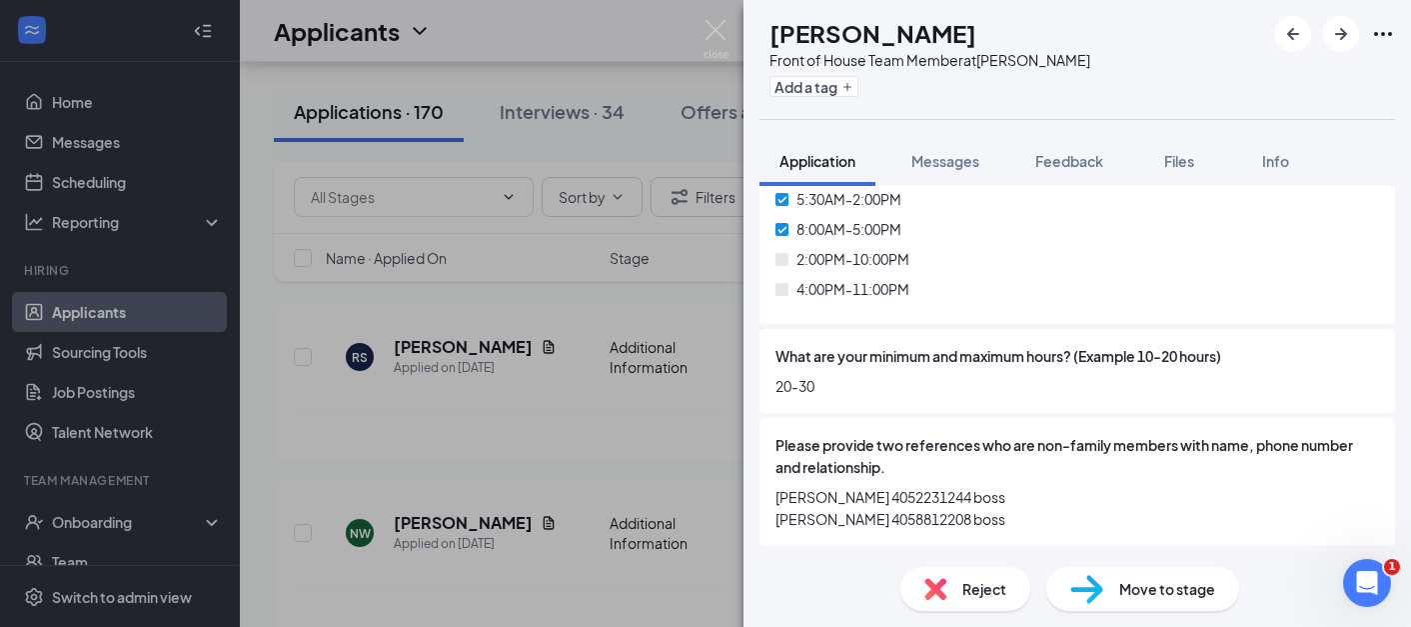
click at [527, 475] on div "NW Noah Wong Front of House Team Member at Norman Add a tag Application Message…" at bounding box center [705, 313] width 1411 height 627
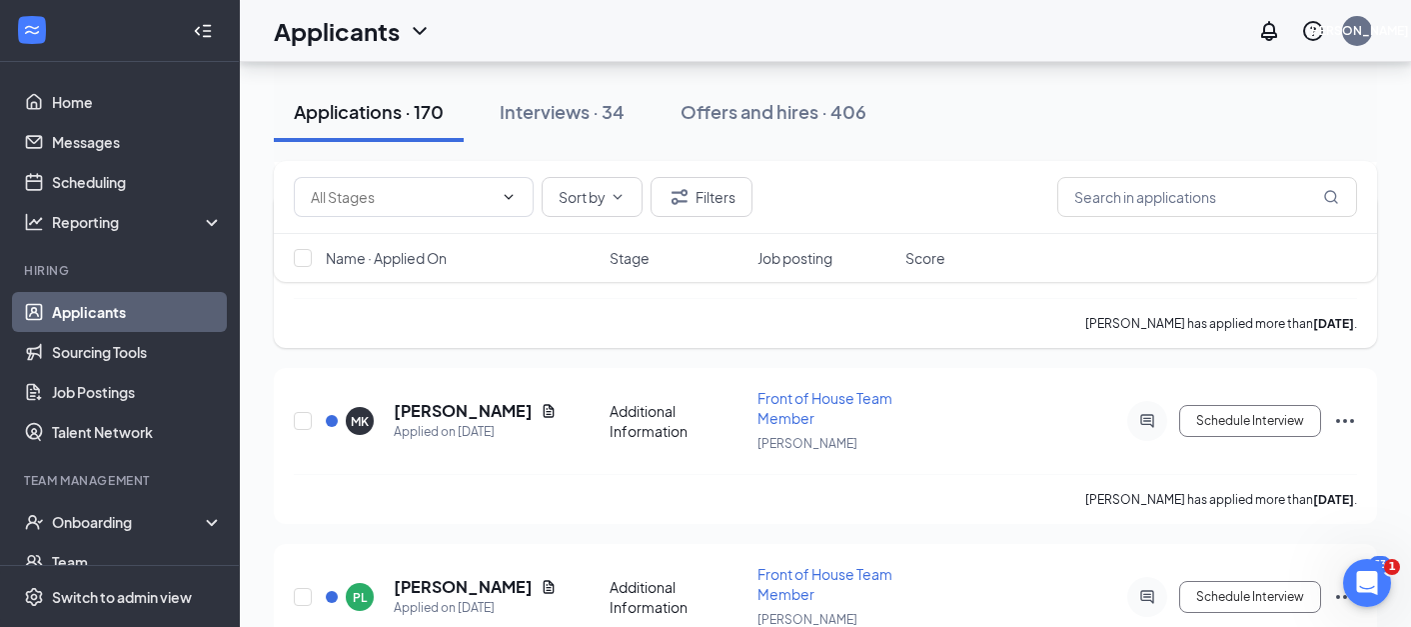
scroll to position [13263, 0]
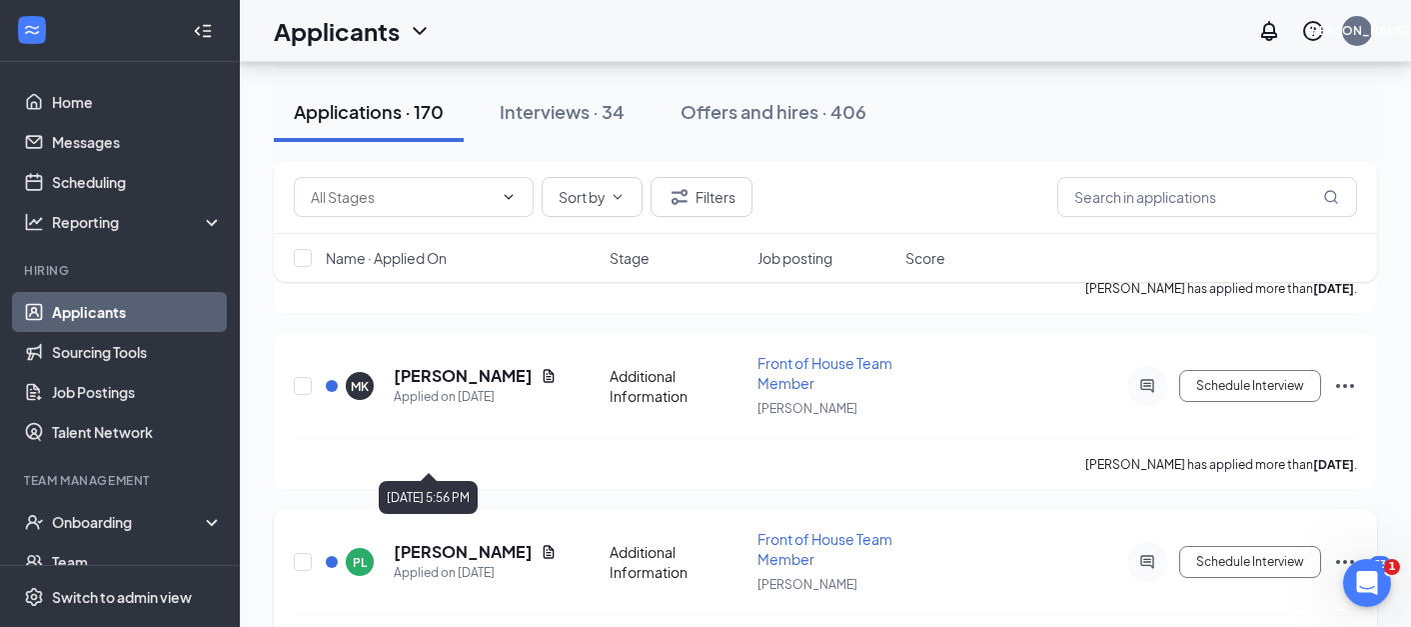
click at [446, 541] on h5 "Priscilla Long" at bounding box center [463, 552] width 139 height 22
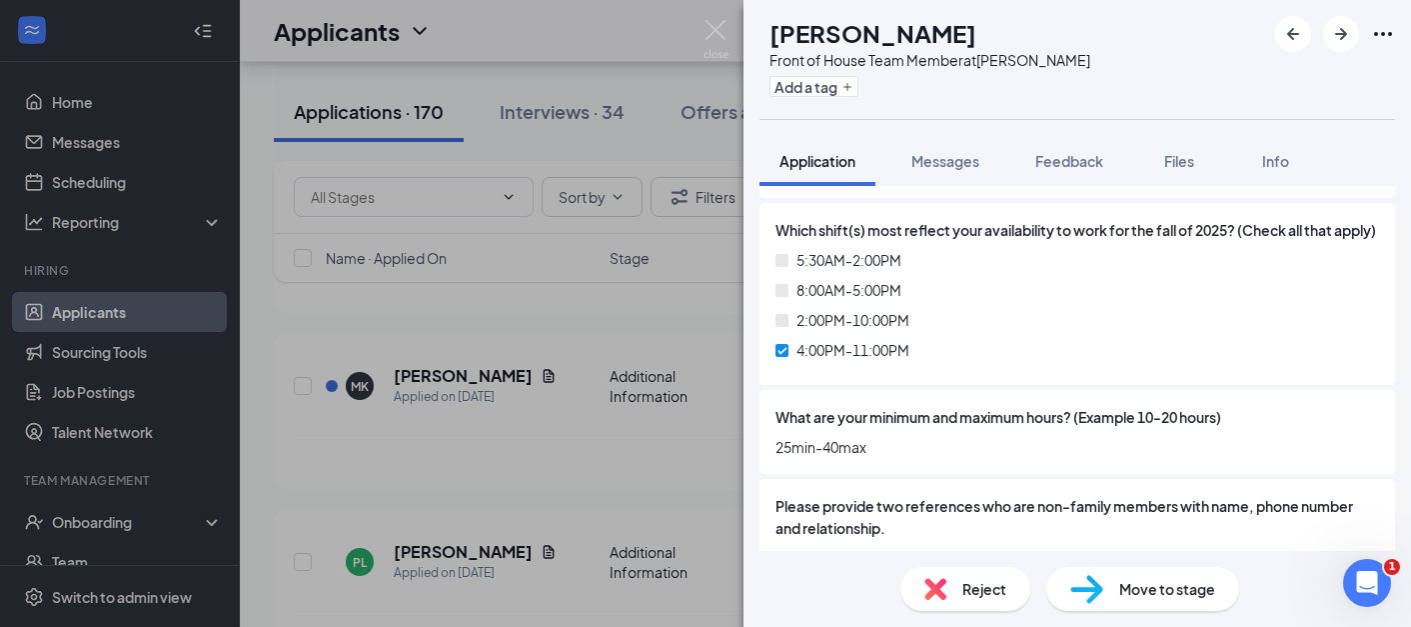
scroll to position [1564, 0]
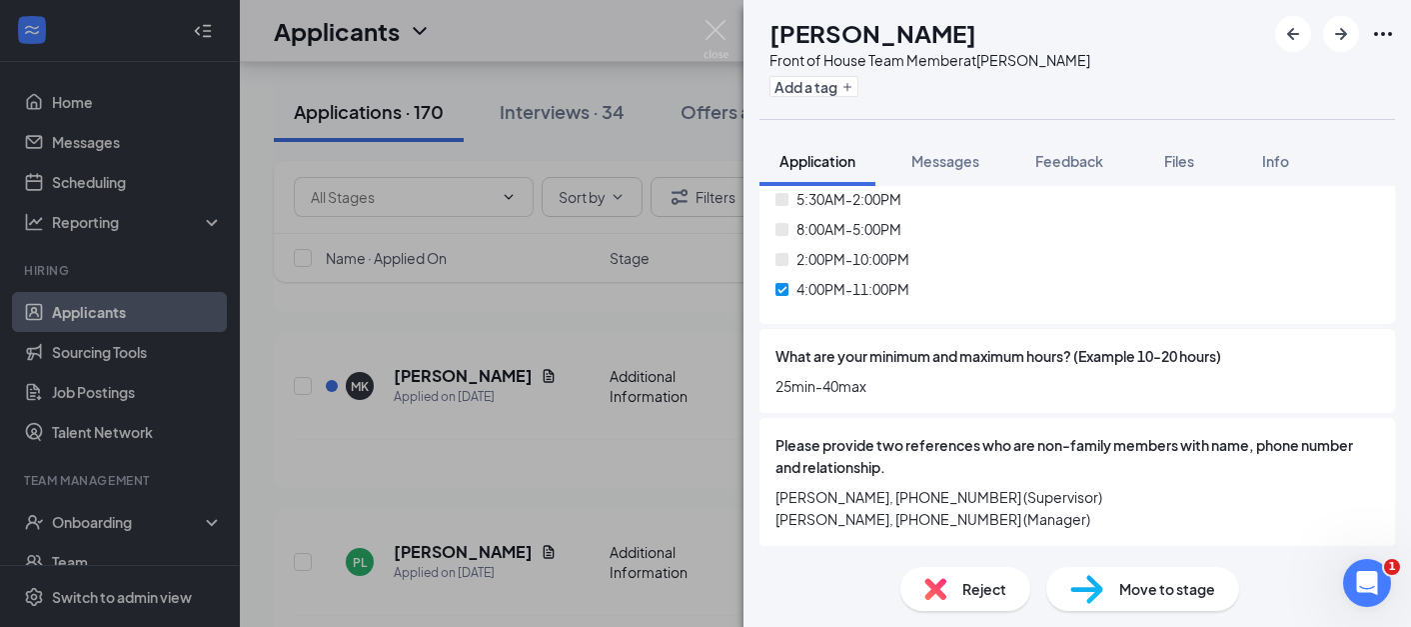
click at [1137, 587] on span "Move to stage" at bounding box center [1167, 589] width 96 height 22
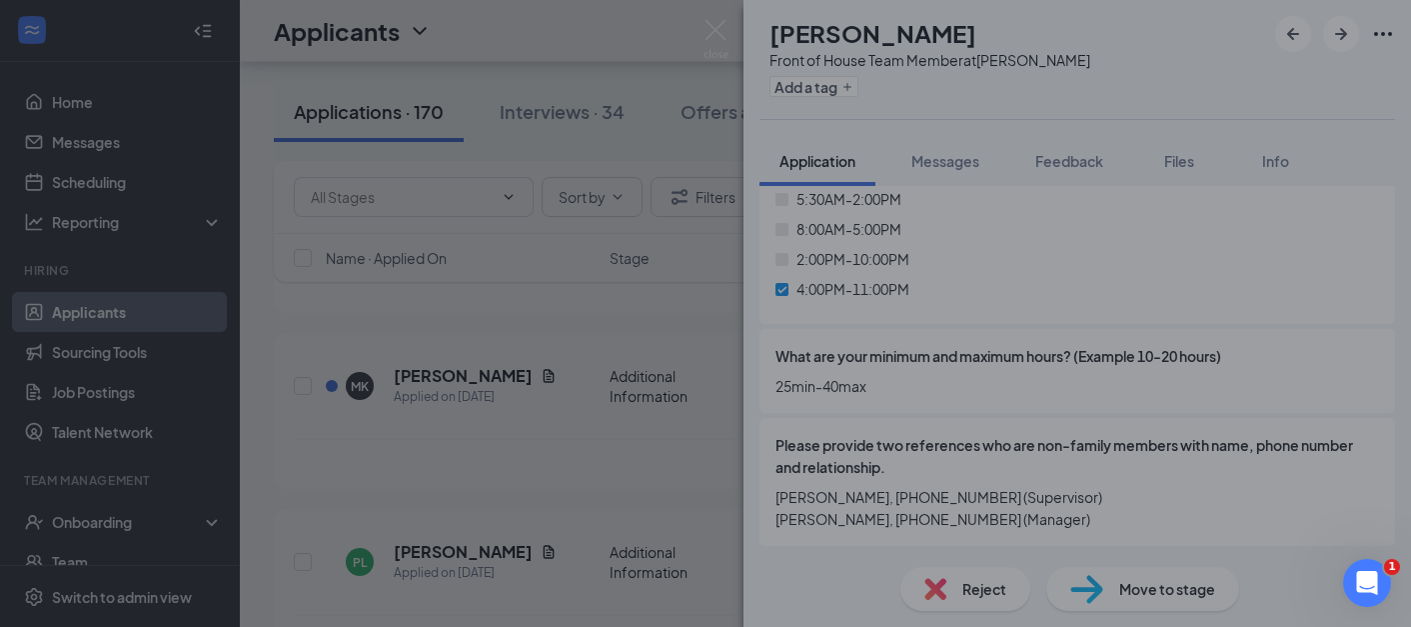
scroll to position [1556, 0]
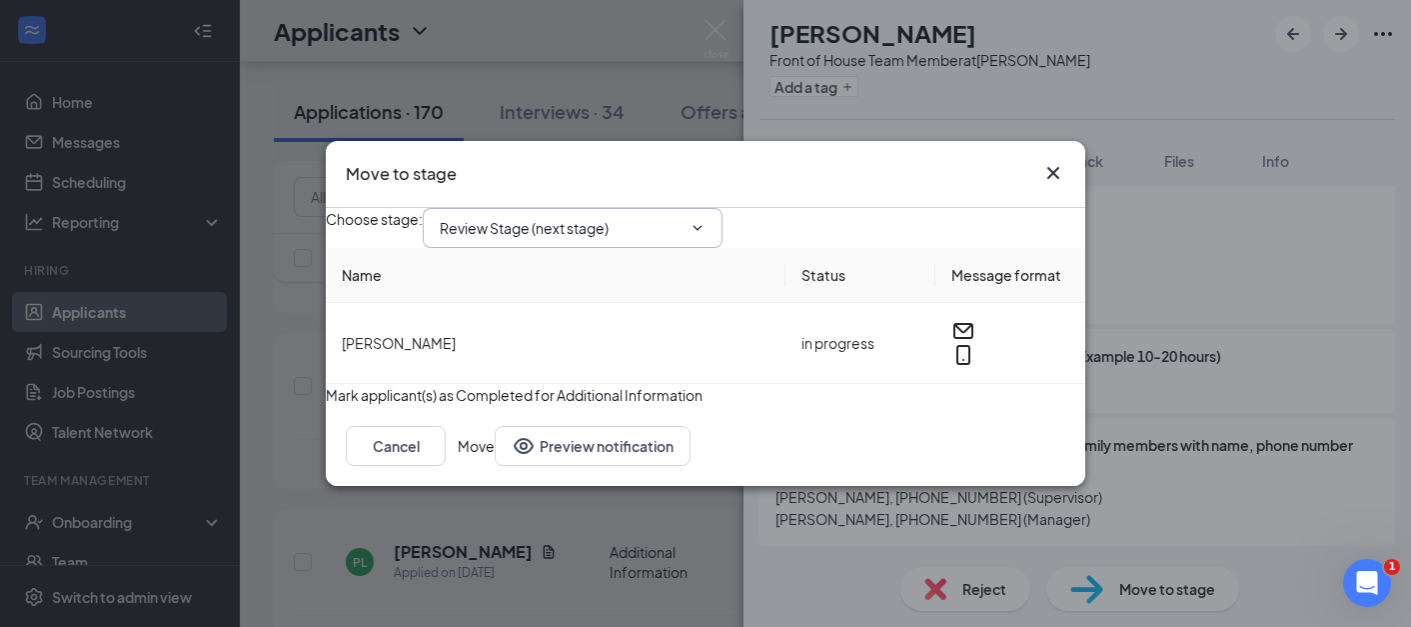
click at [637, 219] on input "Review Stage (next stage)" at bounding box center [561, 228] width 242 height 22
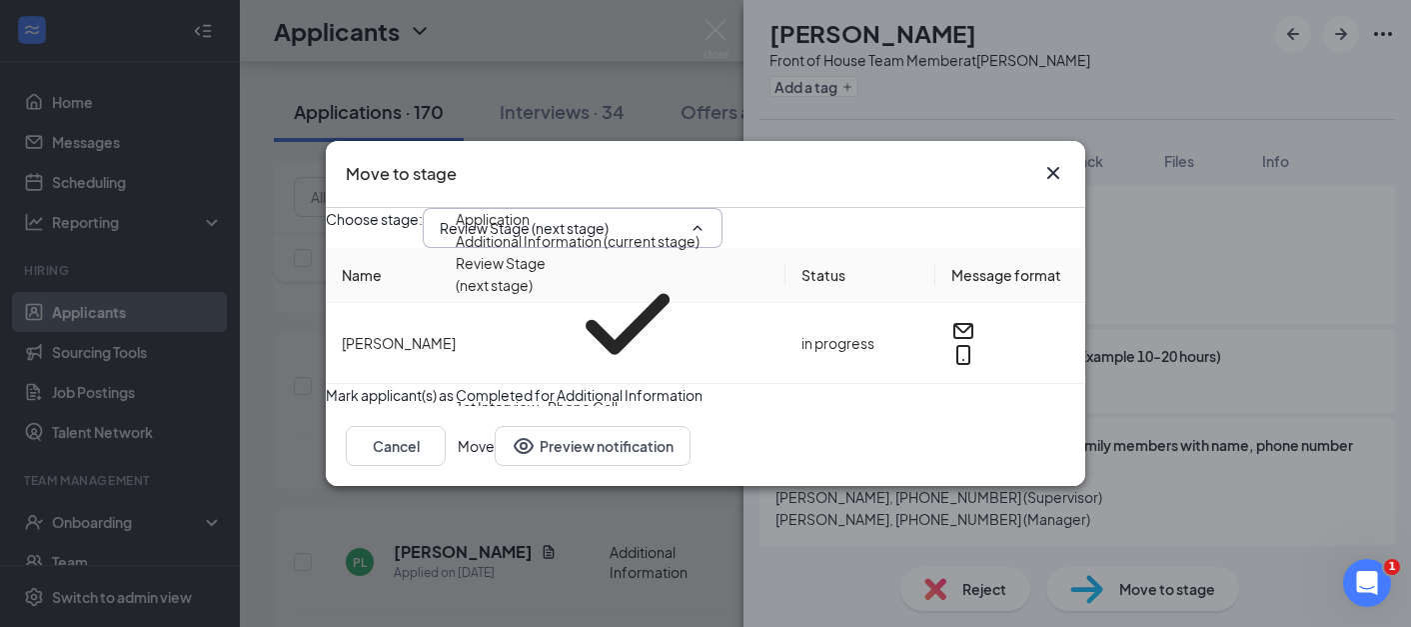
click at [618, 396] on div "1st Interview- Phone Call" at bounding box center [537, 407] width 162 height 22
type input "1st Interview- Phone Call"
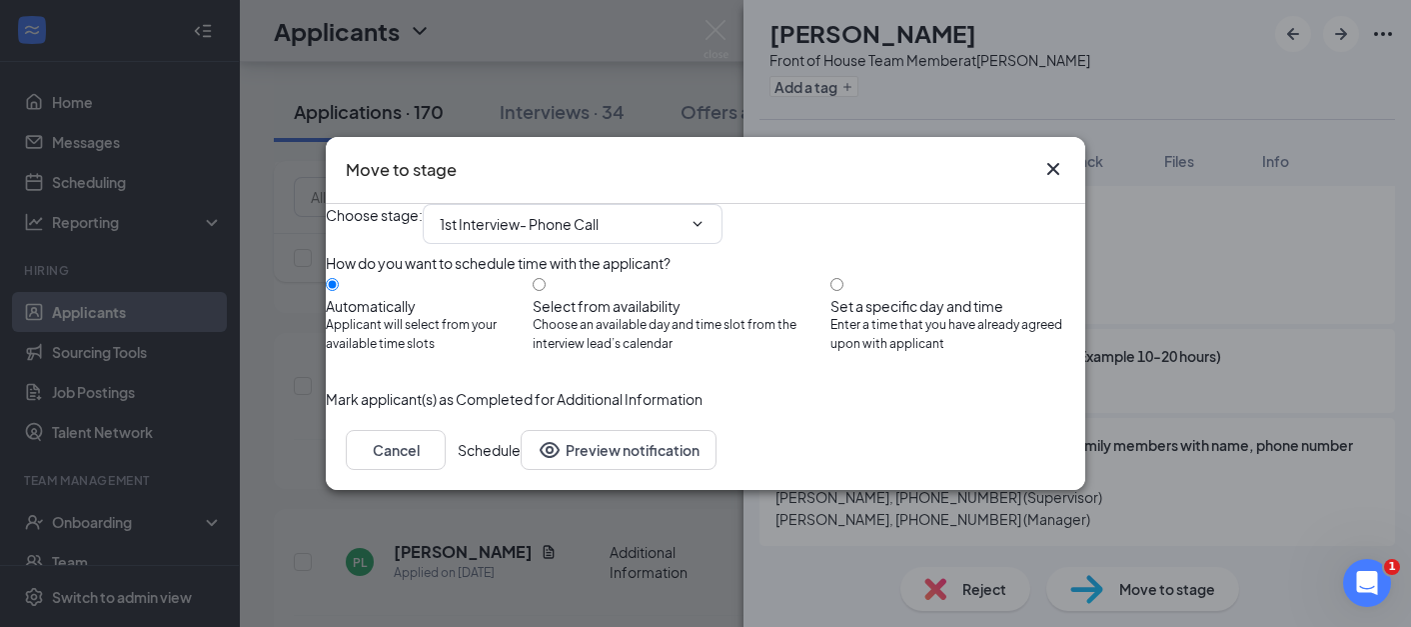
click at [521, 470] on button "Schedule" at bounding box center [489, 450] width 63 height 40
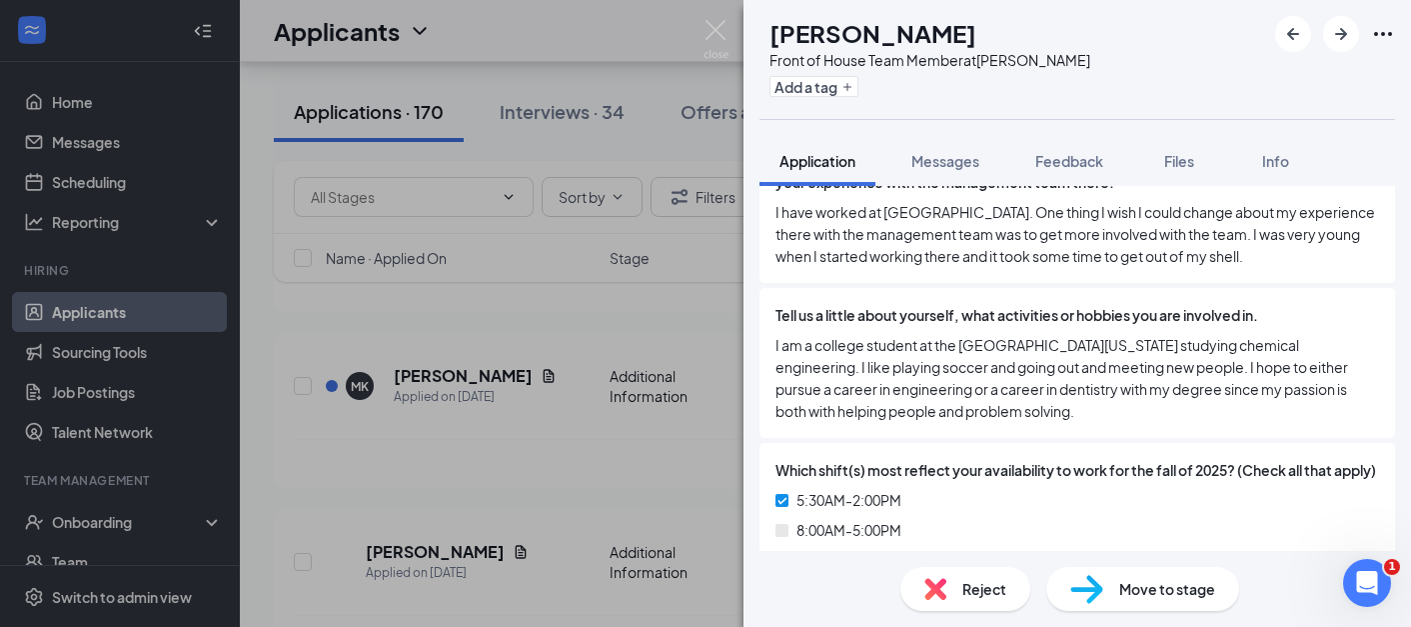
scroll to position [1293, 0]
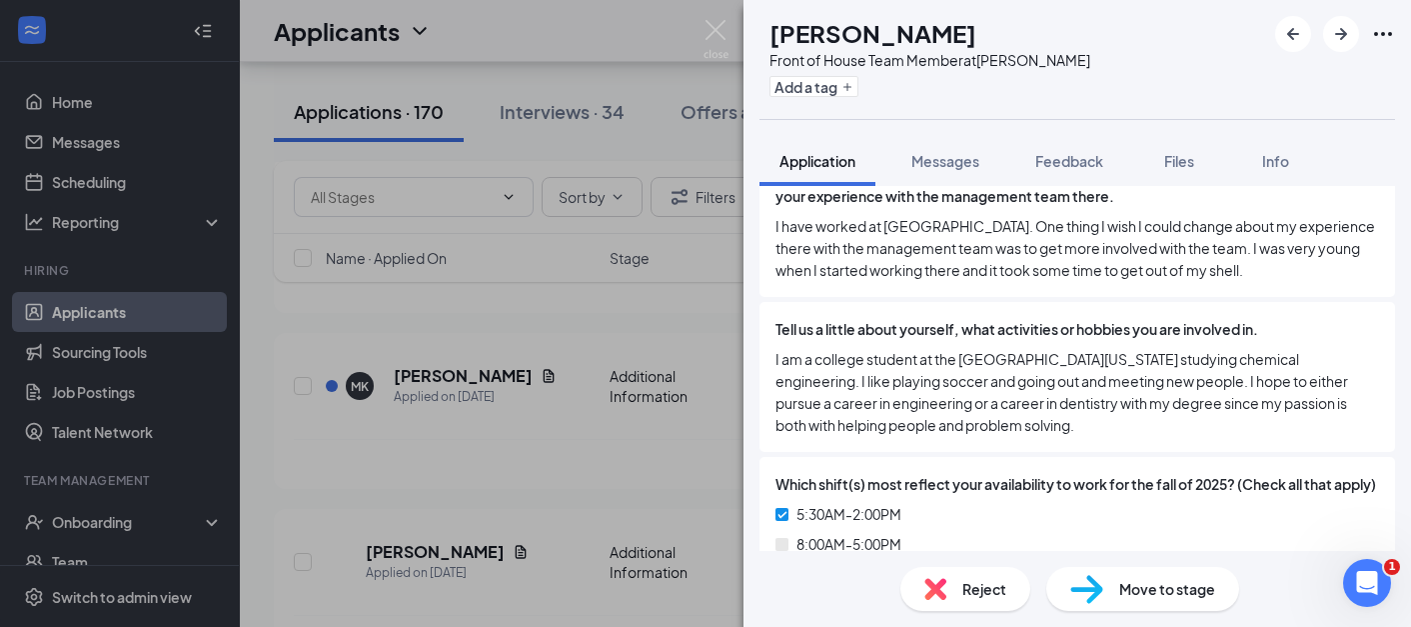
click at [1102, 580] on img at bounding box center [1086, 589] width 33 height 29
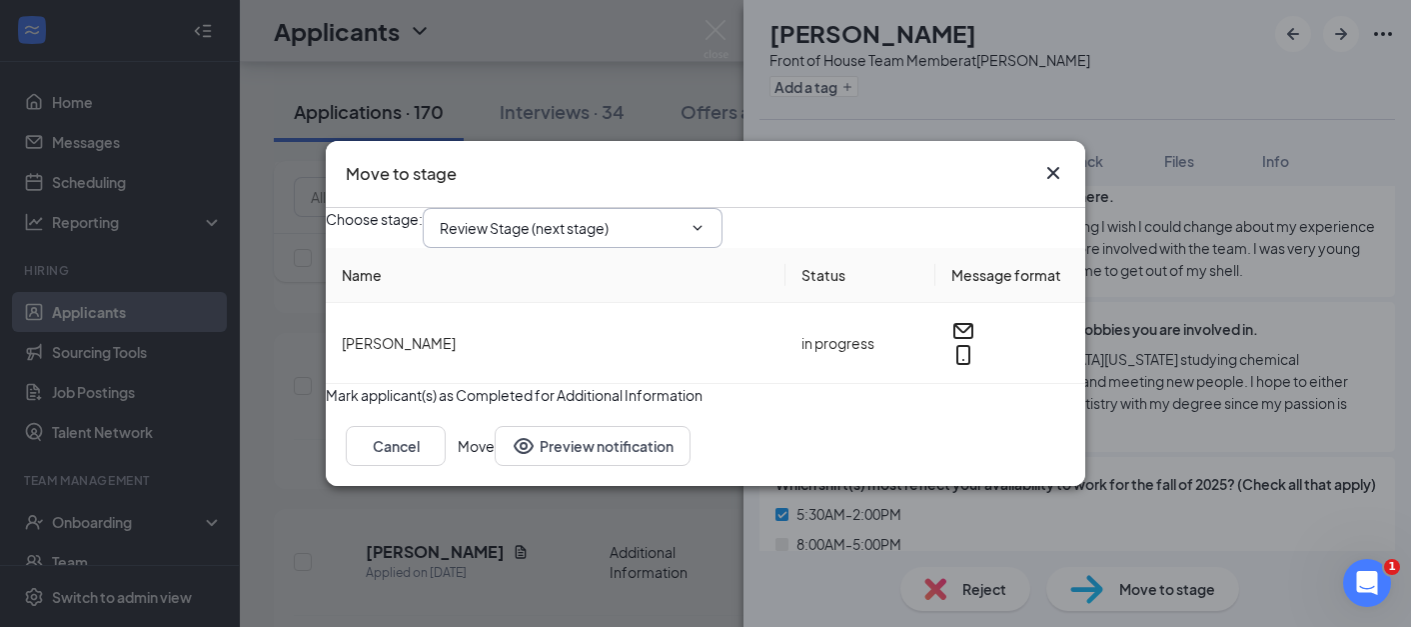
click at [645, 217] on input "Review Stage (next stage)" at bounding box center [561, 228] width 242 height 22
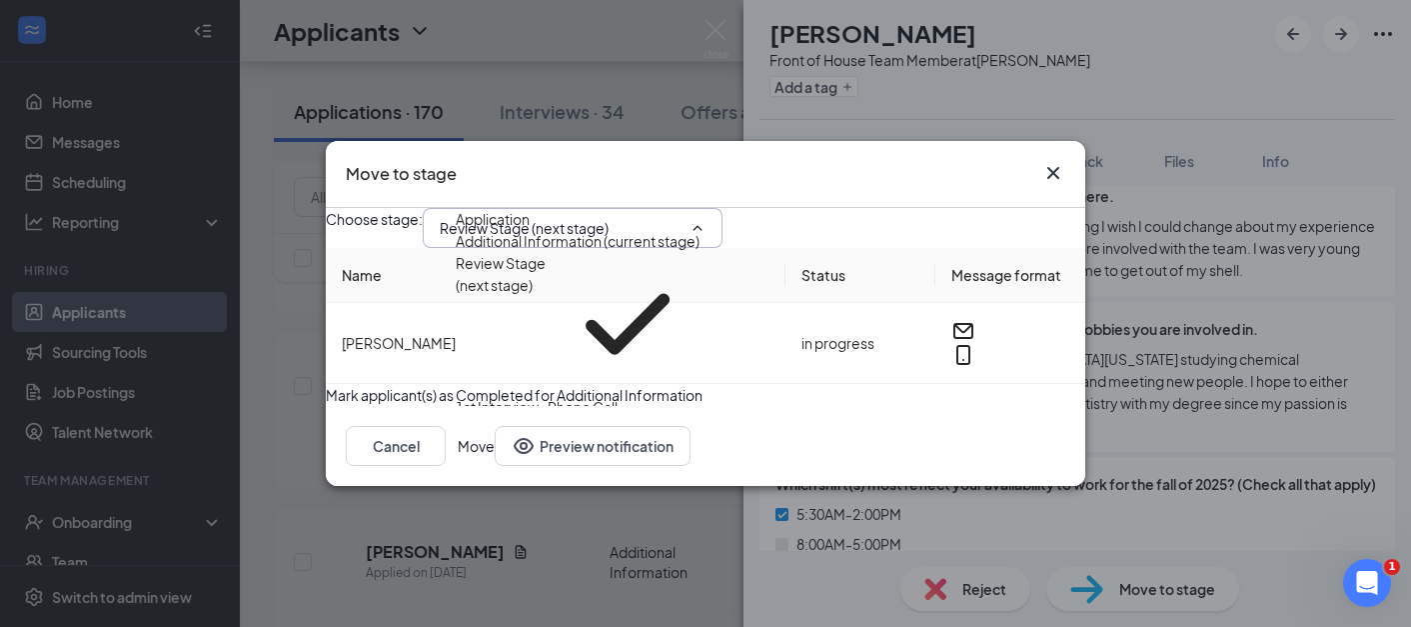
click at [618, 396] on div "1st Interview- Phone Call" at bounding box center [537, 407] width 162 height 22
type input "1st Interview- Phone Call"
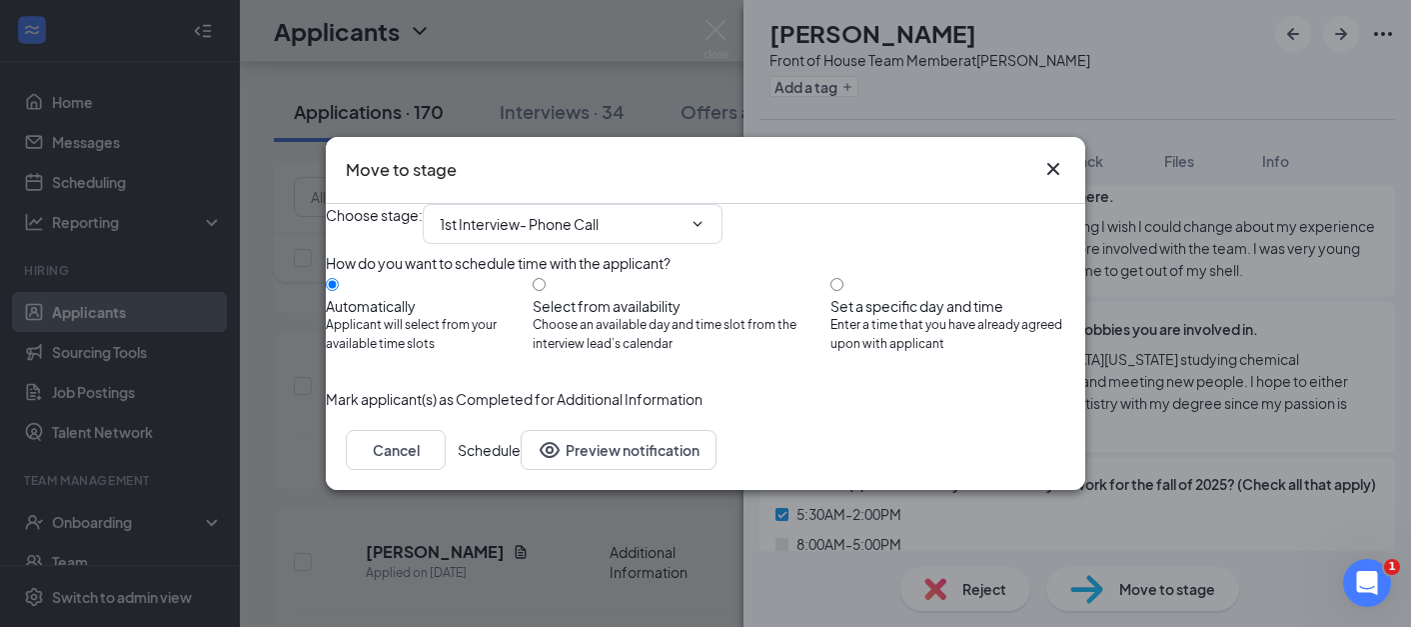
click at [521, 470] on button "Schedule" at bounding box center [489, 450] width 63 height 40
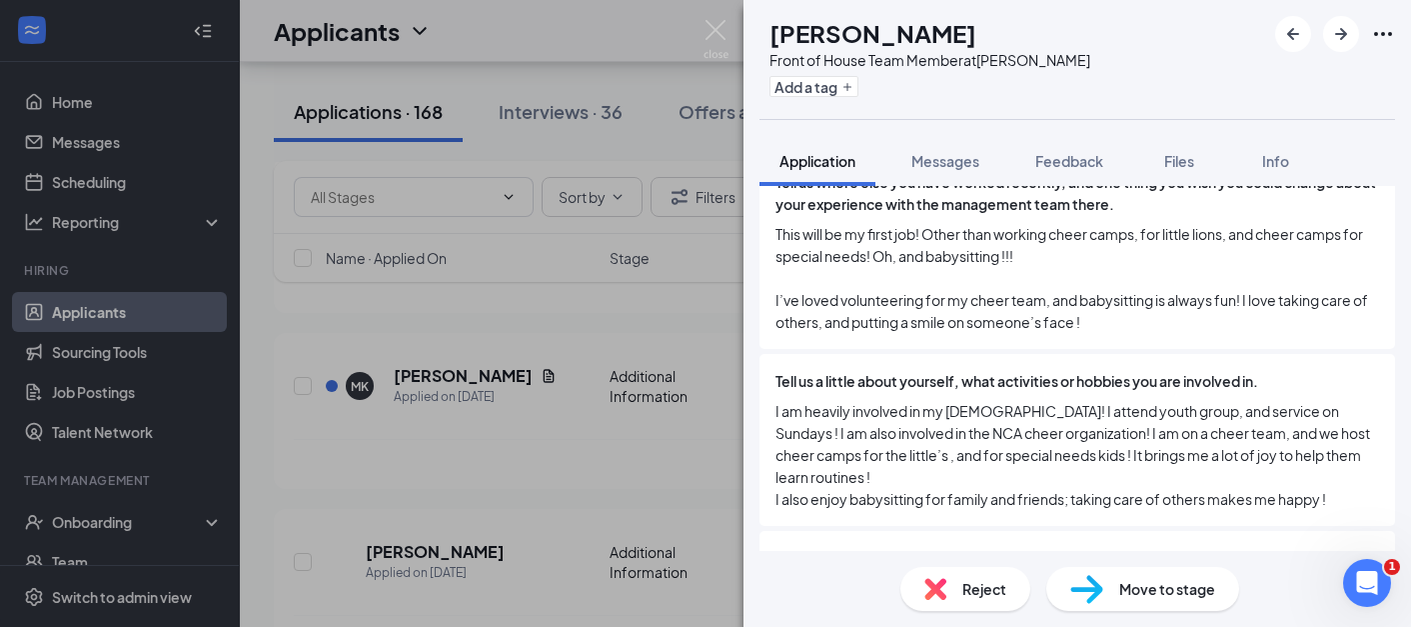
scroll to position [1562, 0]
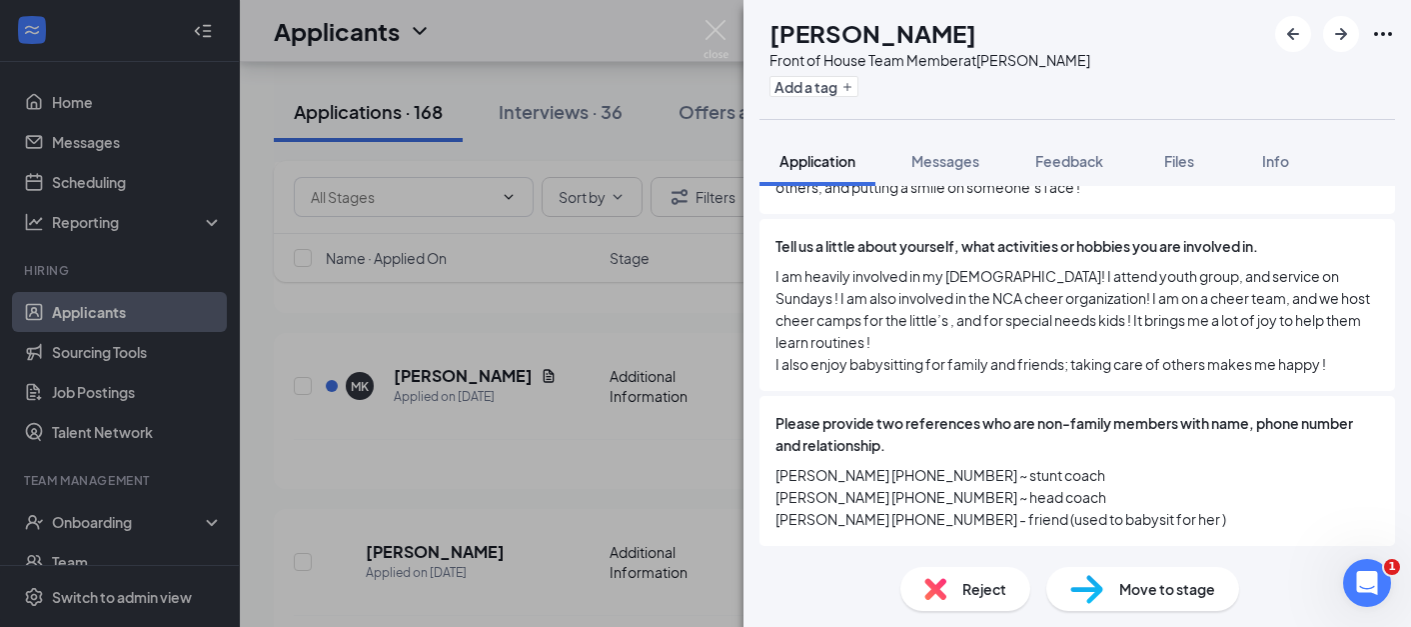
click at [1138, 593] on span "Move to stage" at bounding box center [1167, 589] width 96 height 22
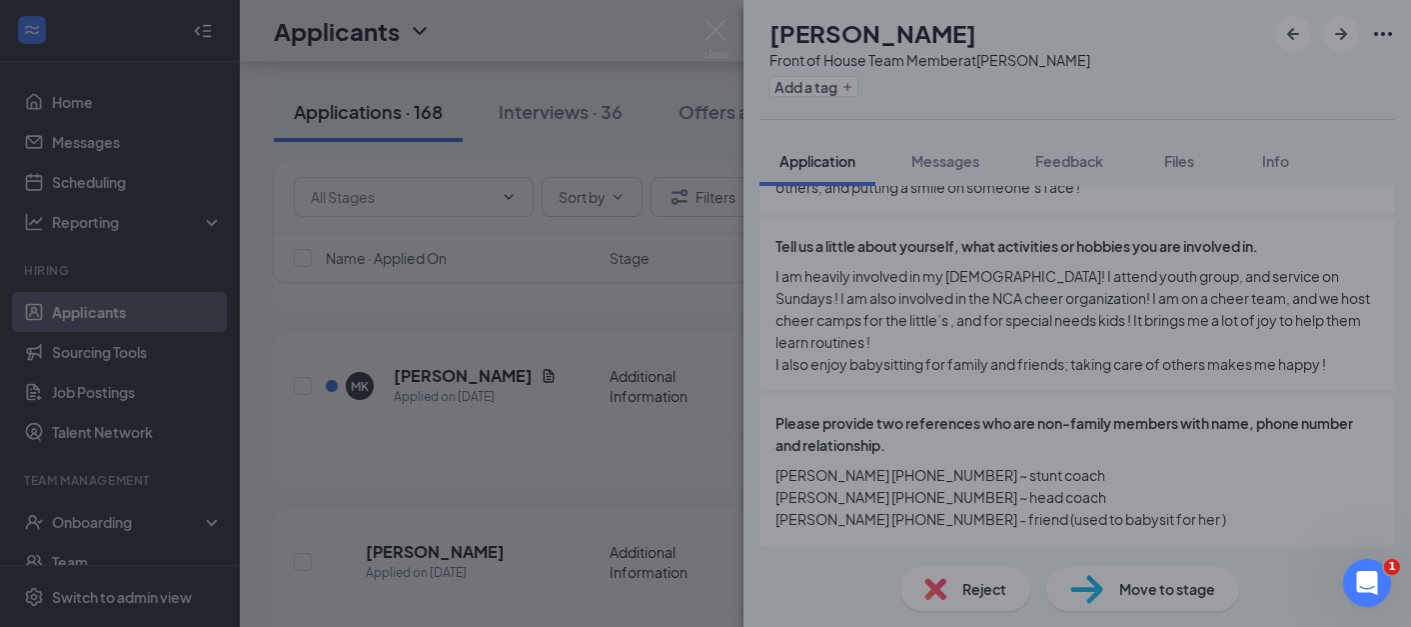
scroll to position [1554, 0]
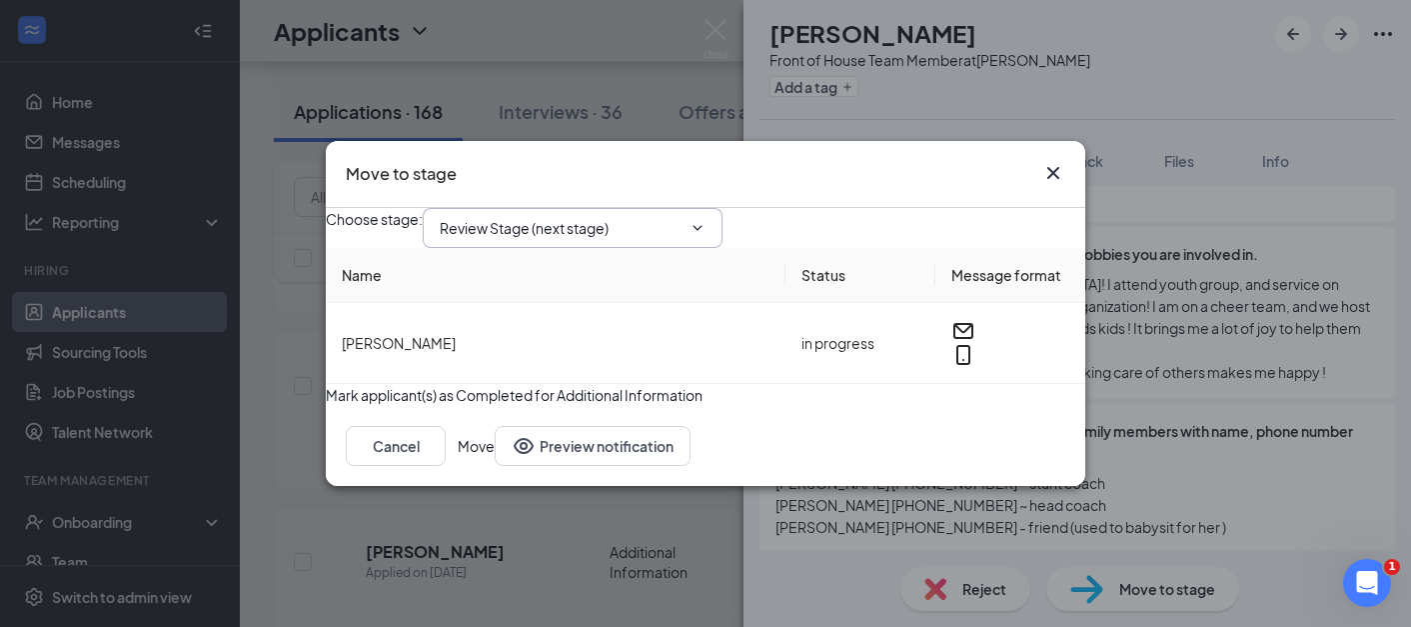
click at [718, 209] on span "Review Stage (next stage)" at bounding box center [573, 228] width 300 height 40
click at [680, 217] on input "Review Stage (next stage)" at bounding box center [561, 228] width 242 height 22
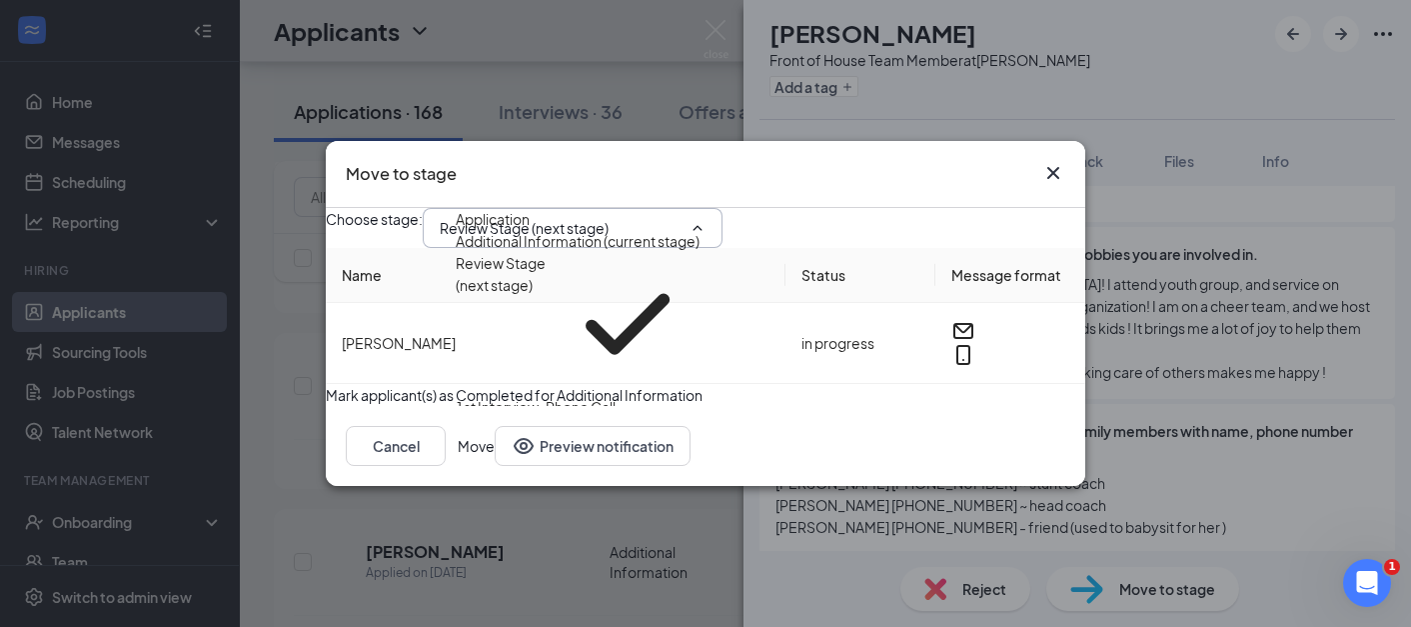
click at [616, 396] on div "1st Interview-Phone Call" at bounding box center [536, 407] width 160 height 22
type input "1st Interview-Phone Call"
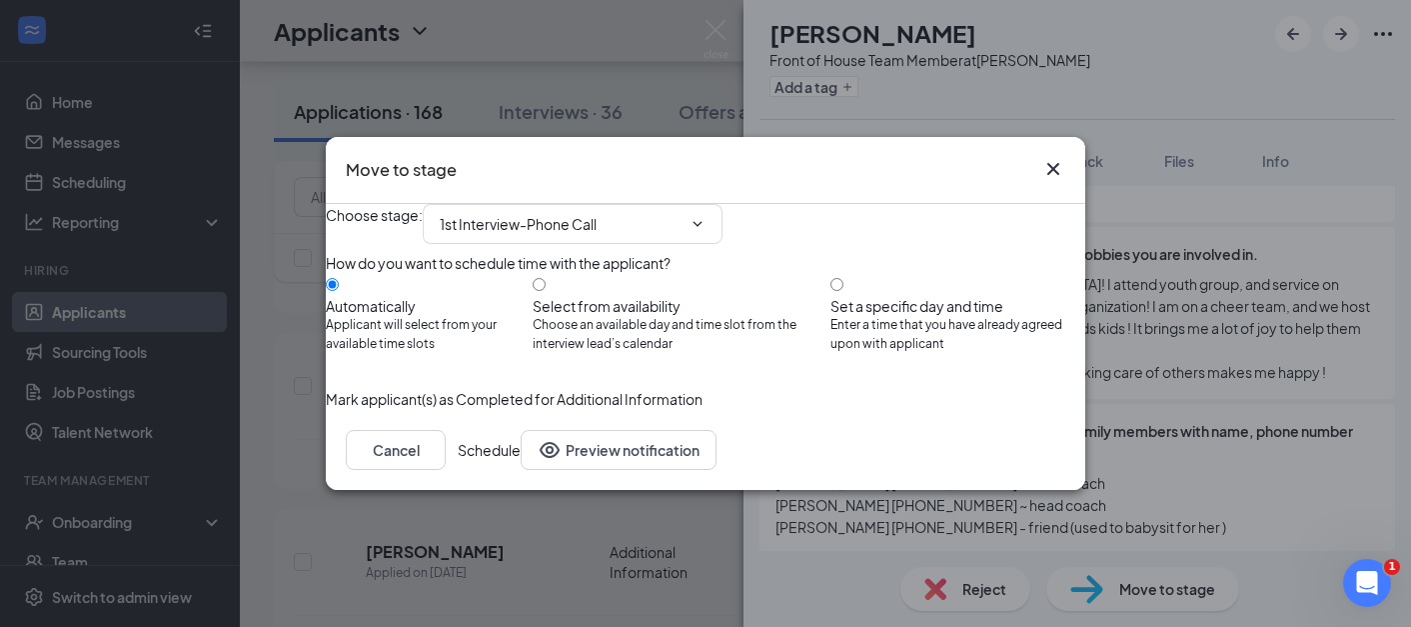
click at [521, 470] on button "Schedule" at bounding box center [489, 450] width 63 height 40
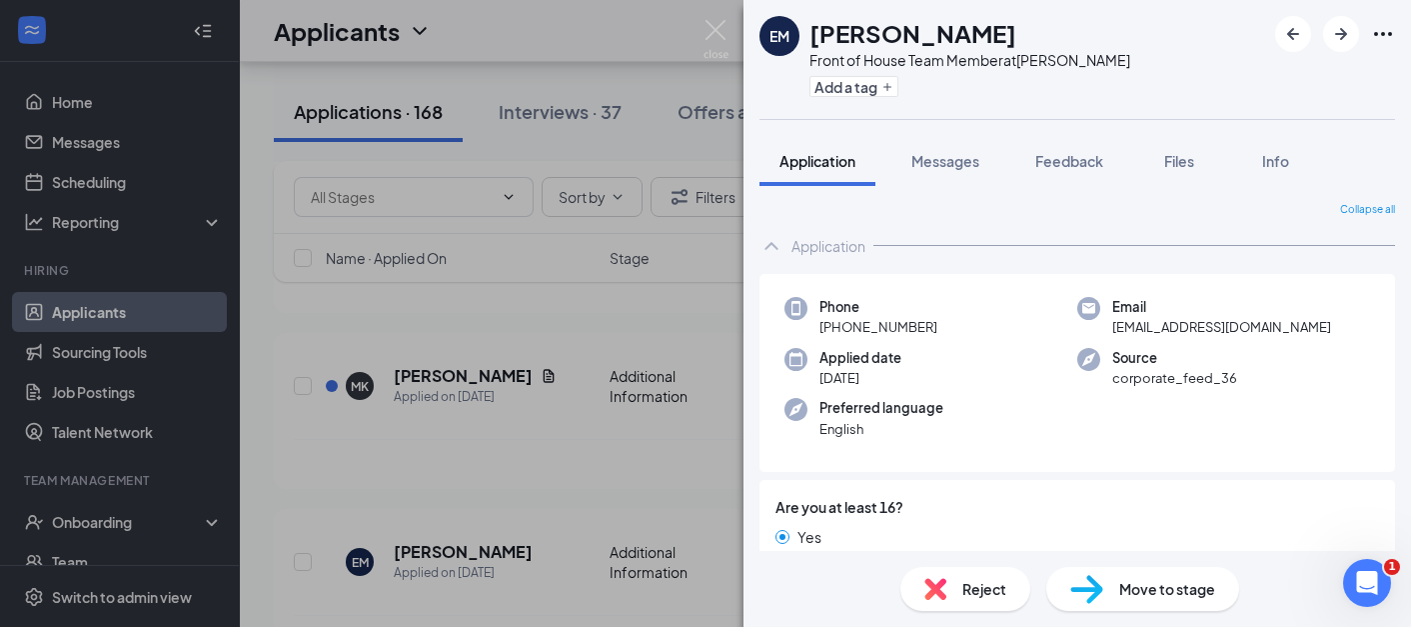
click at [718, 40] on img at bounding box center [715, 39] width 25 height 39
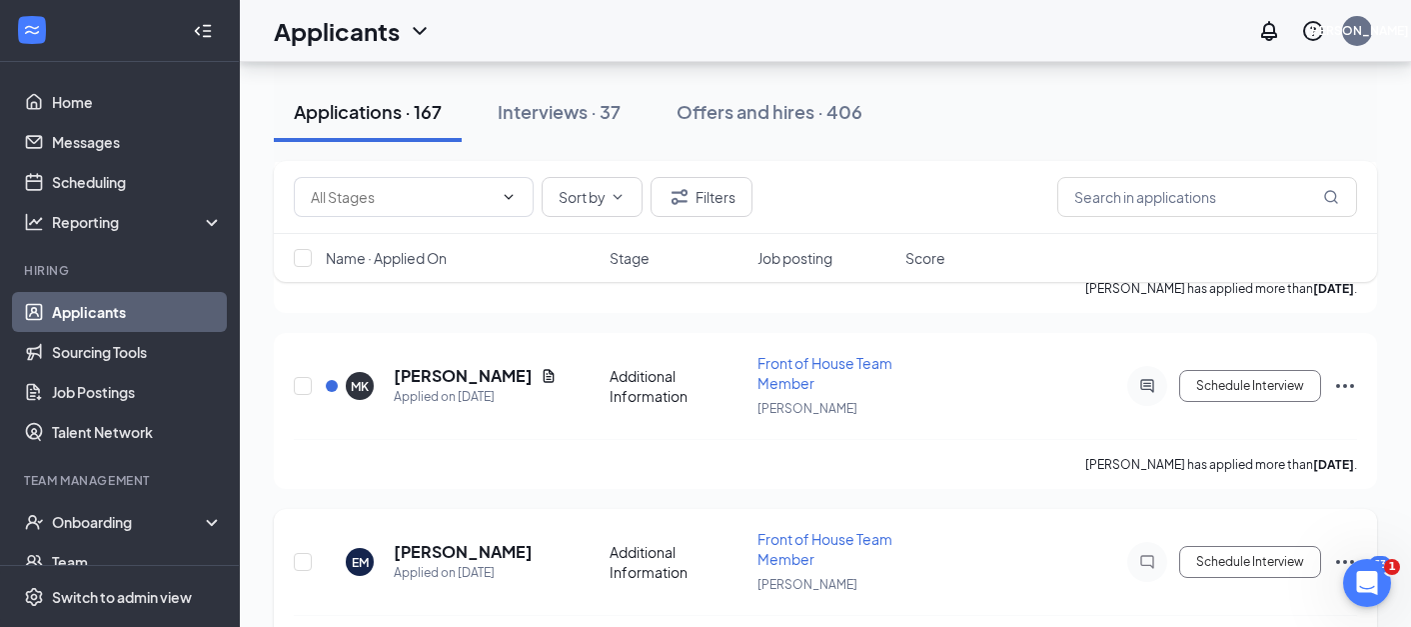
scroll to position [13370, 0]
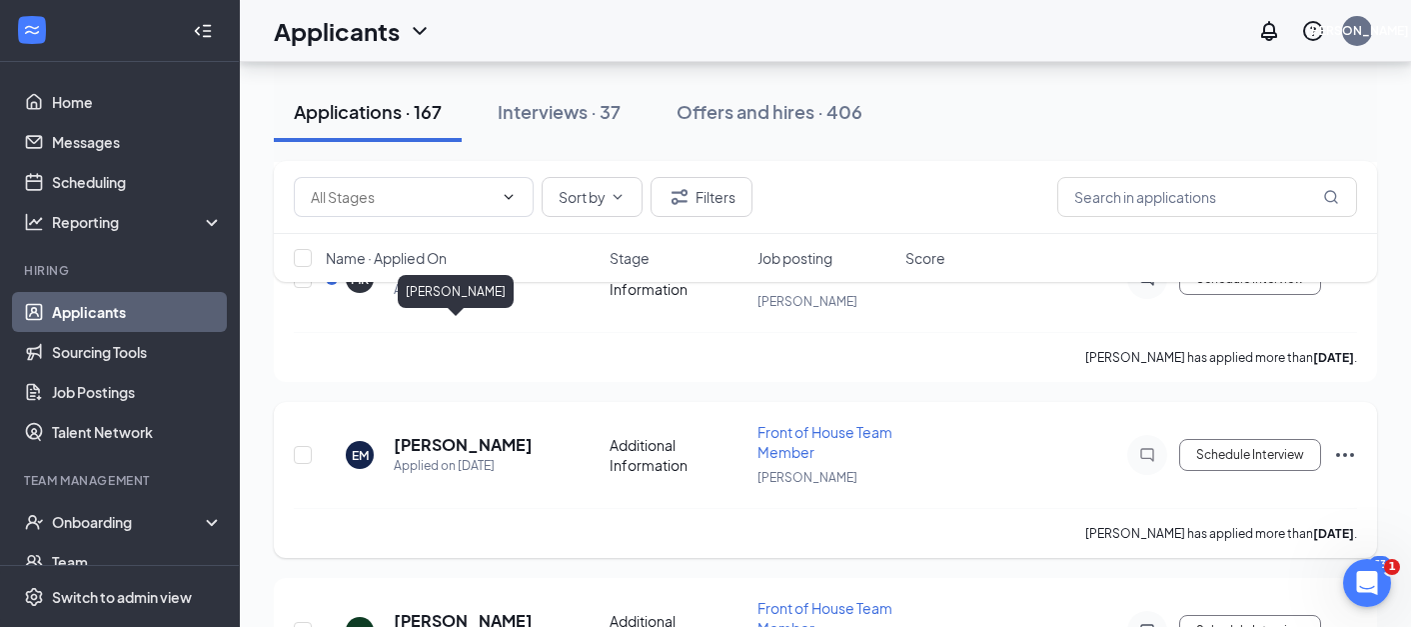
click at [439, 434] on h5 "Erin Maples" at bounding box center [463, 445] width 139 height 22
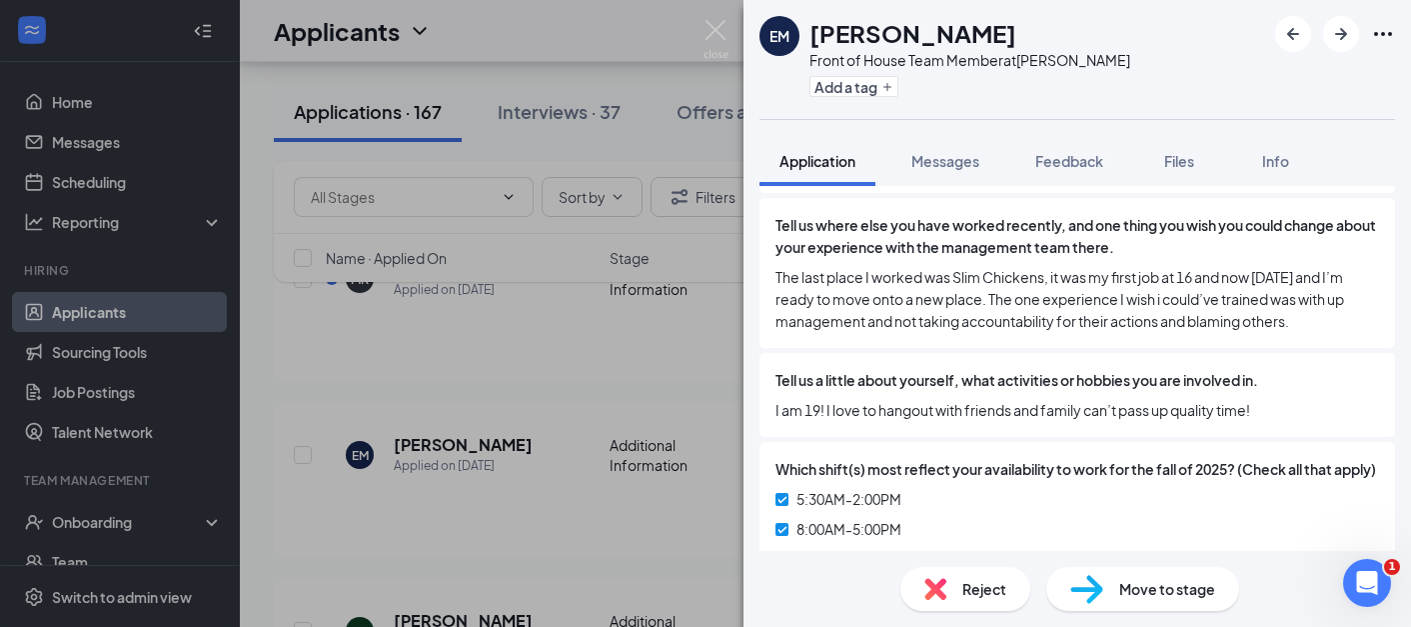
scroll to position [1111, 0]
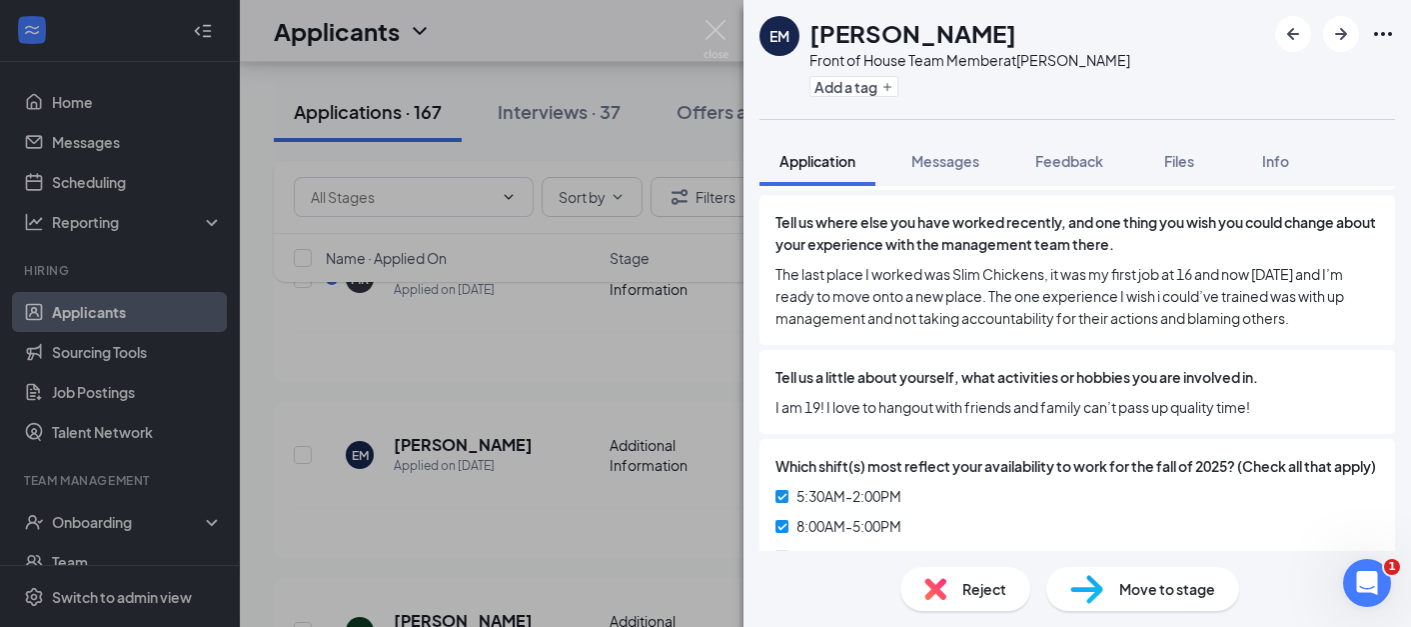
click at [605, 409] on div "EM Erin Maples Front of House Team Member at Norman Add a tag Application Messa…" at bounding box center [705, 313] width 1411 height 627
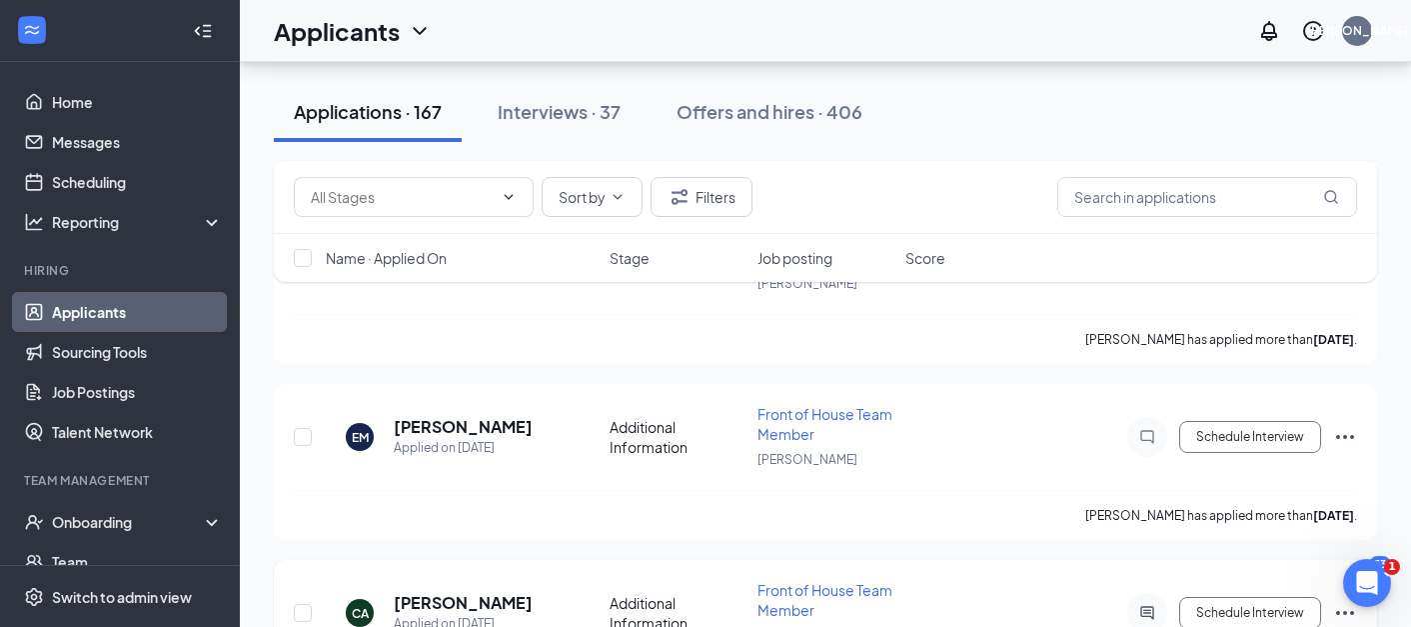
scroll to position [13508, 0]
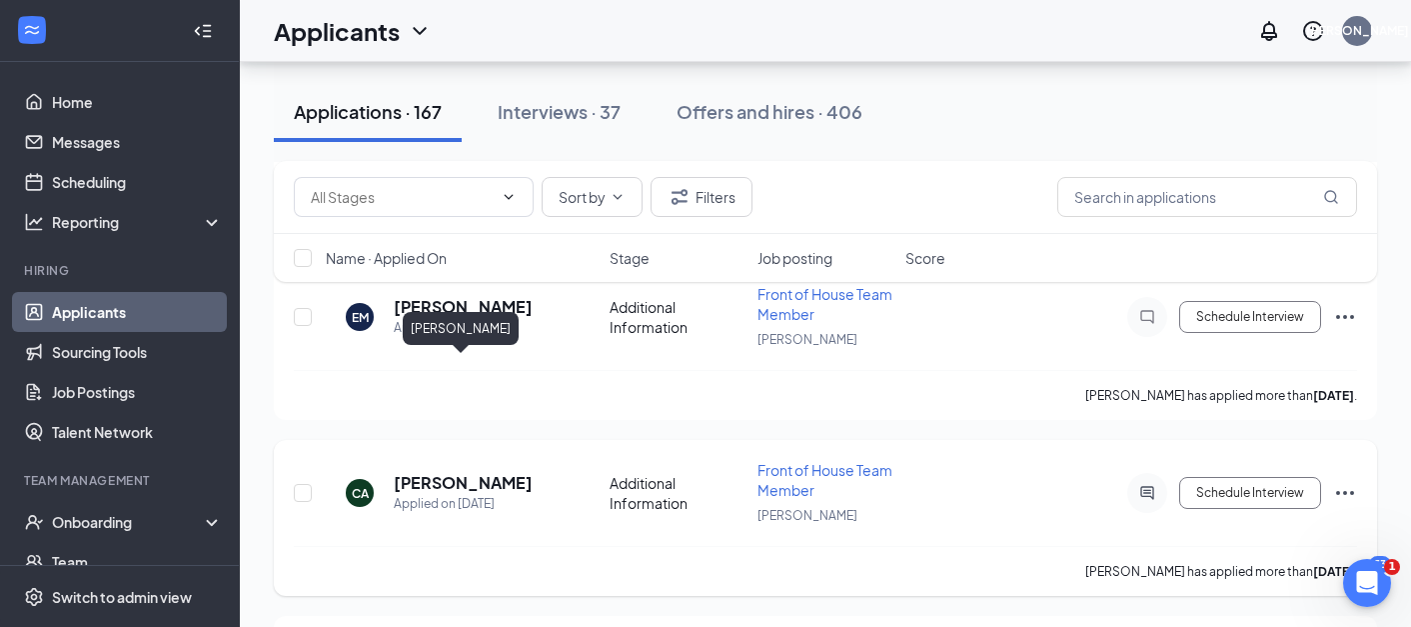
click at [410, 472] on h5 "Cheyene Arthur" at bounding box center [463, 483] width 139 height 22
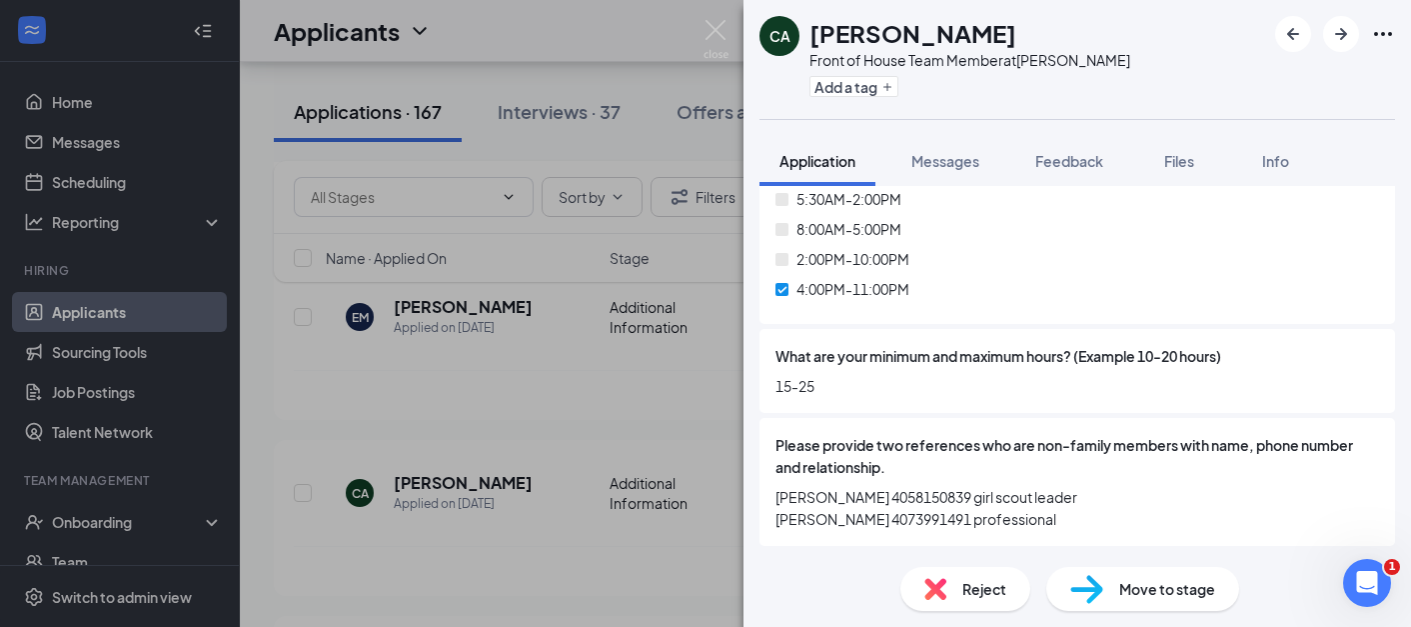
scroll to position [1378, 0]
click at [627, 464] on div "CA Cheyene Arthur Front of House Team Member at Norman Add a tag Application Me…" at bounding box center [705, 313] width 1411 height 627
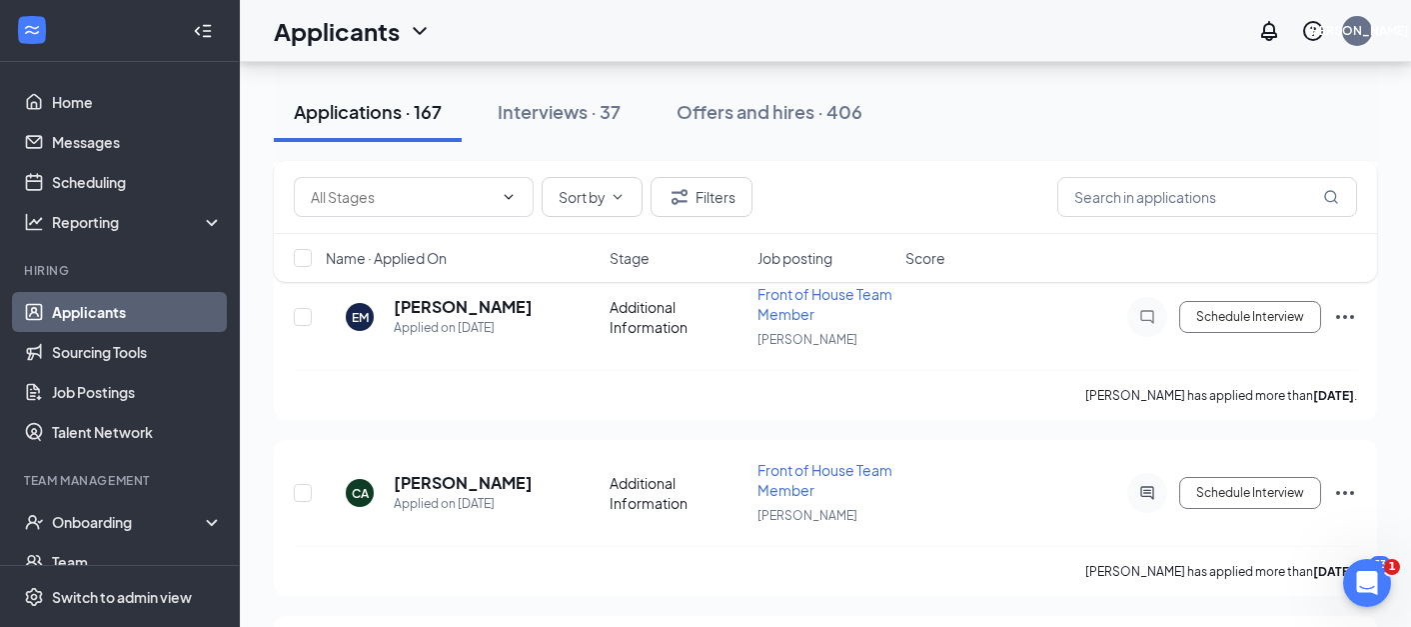
scroll to position [13722, 0]
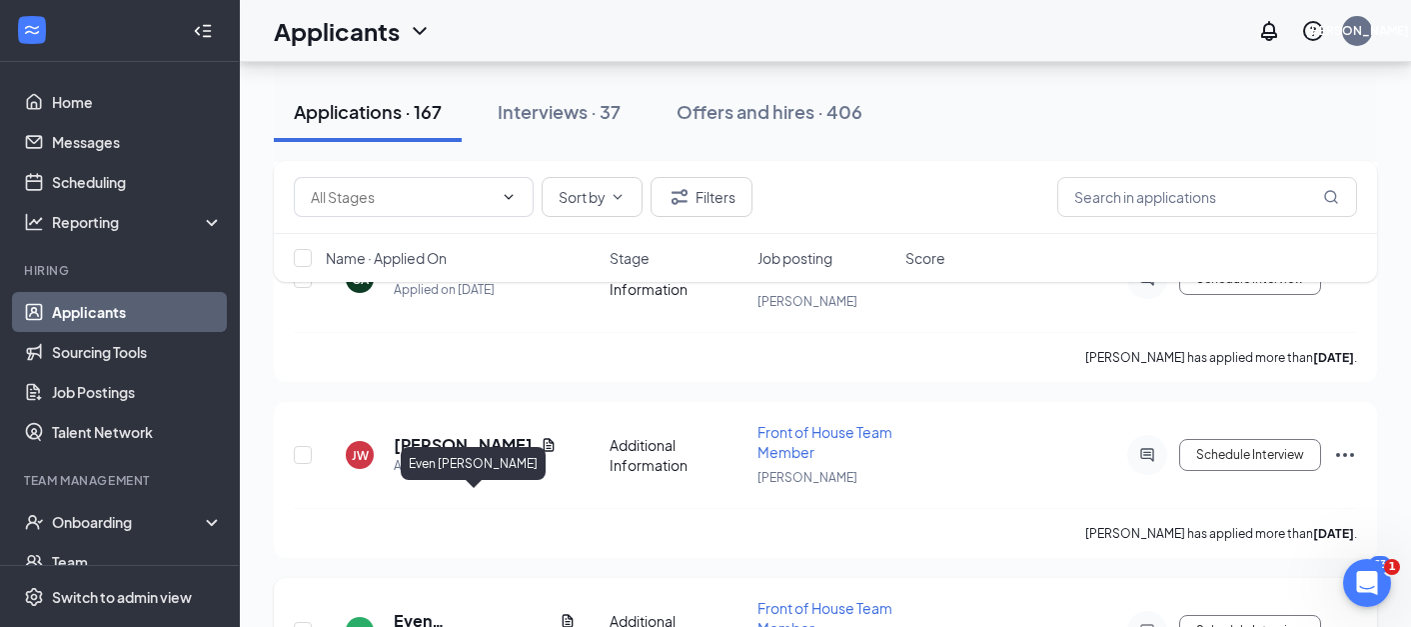
click at [497, 610] on h5 "Even Atchison" at bounding box center [473, 621] width 158 height 22
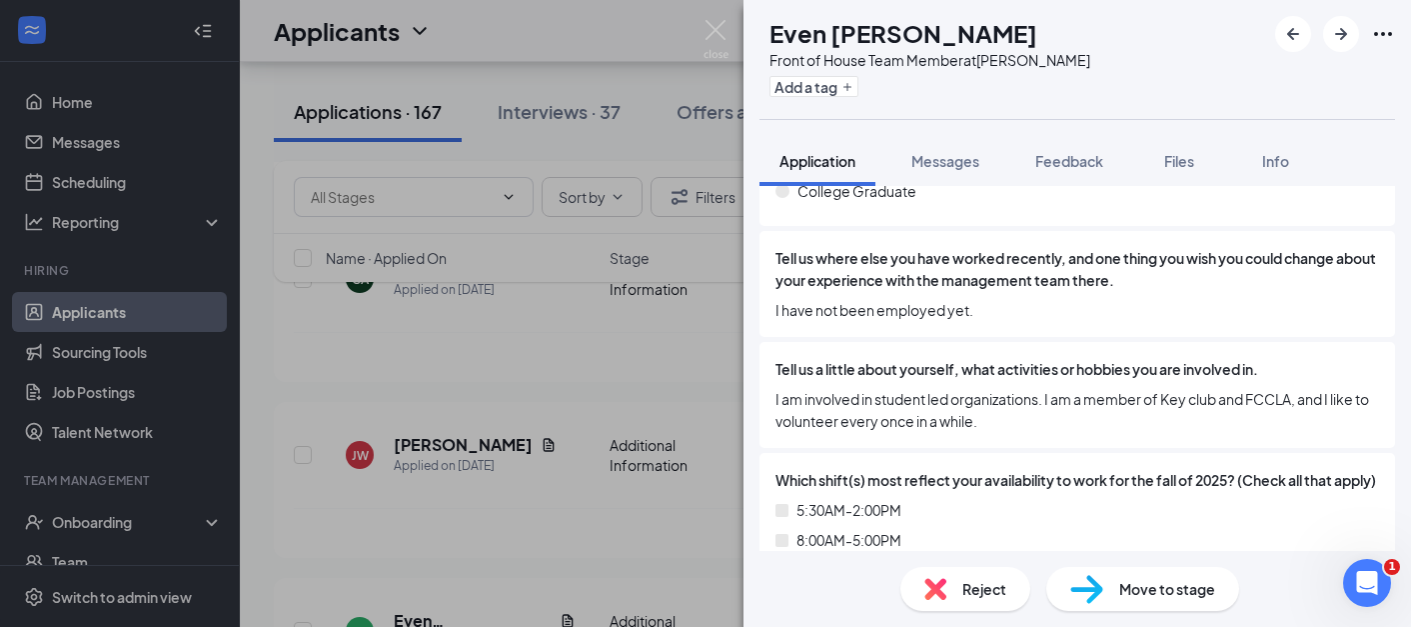
scroll to position [1234, 0]
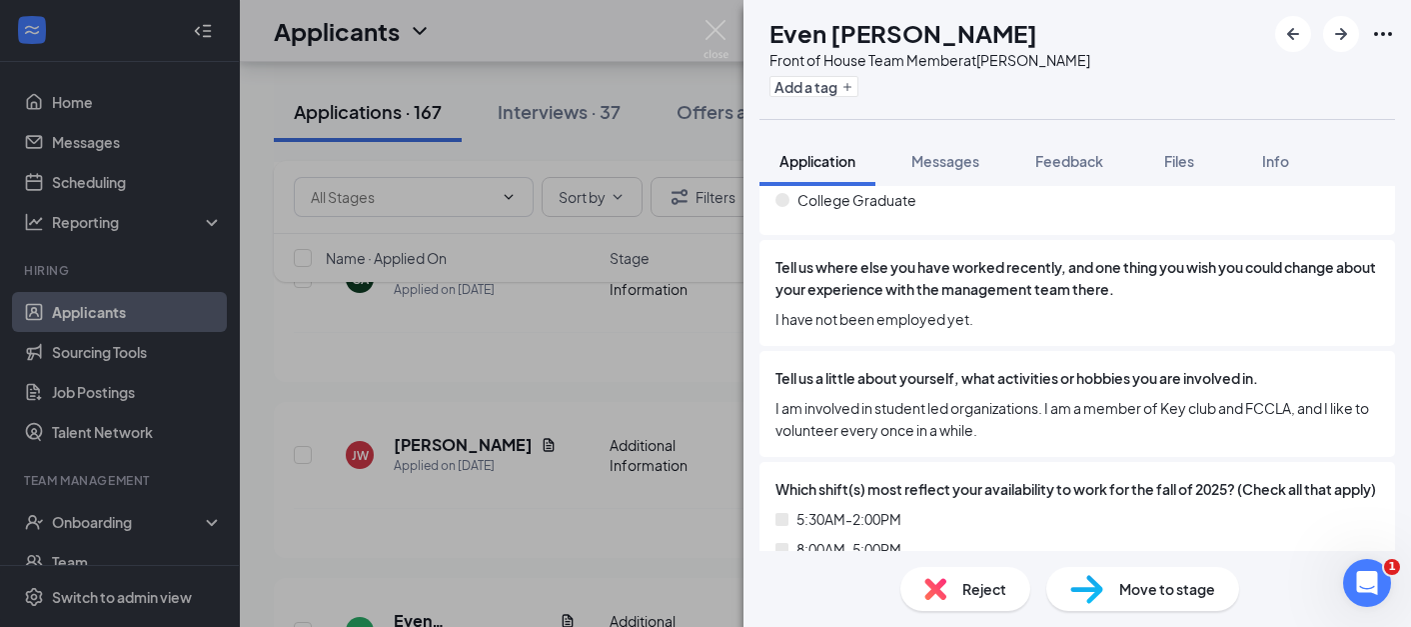
drag, startPoint x: 685, startPoint y: 477, endPoint x: 211, endPoint y: 667, distance: 511.6
click at [1062, 246] on div "Tell us where else you have worked recently, and one thing you wish you could c…" at bounding box center [1076, 293] width 635 height 106
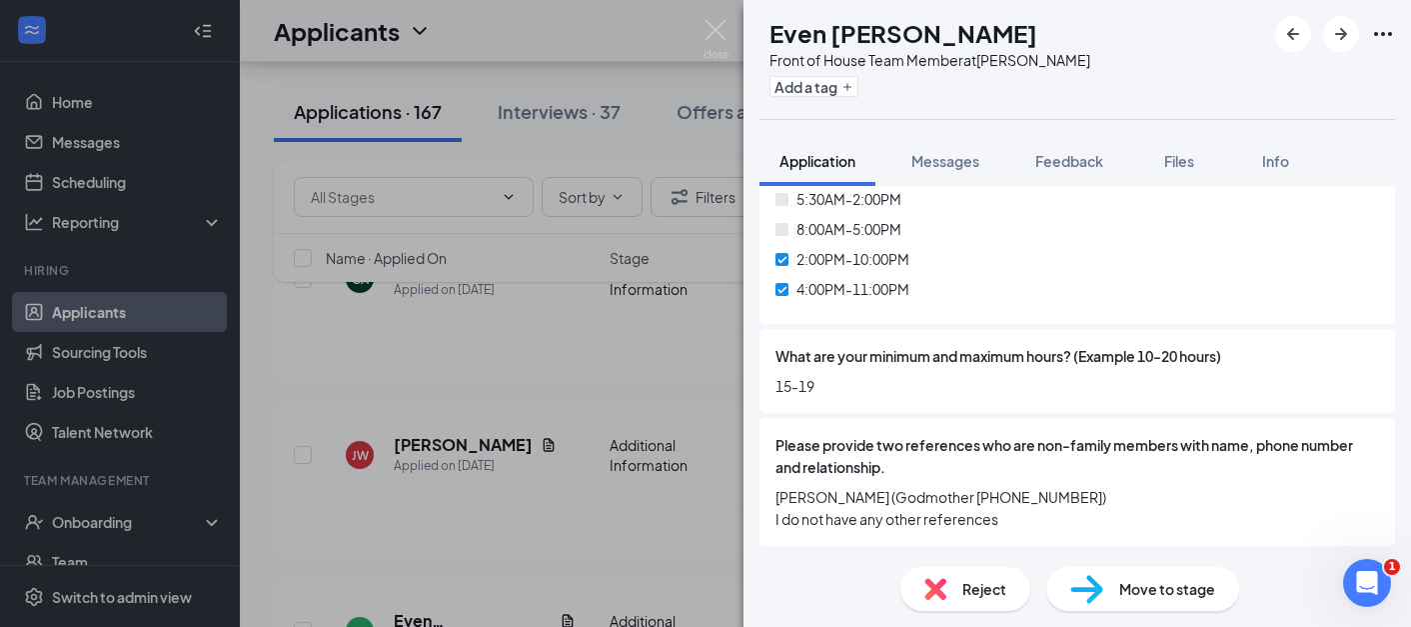
scroll to position [1576, 0]
click at [708, 32] on img at bounding box center [715, 39] width 25 height 39
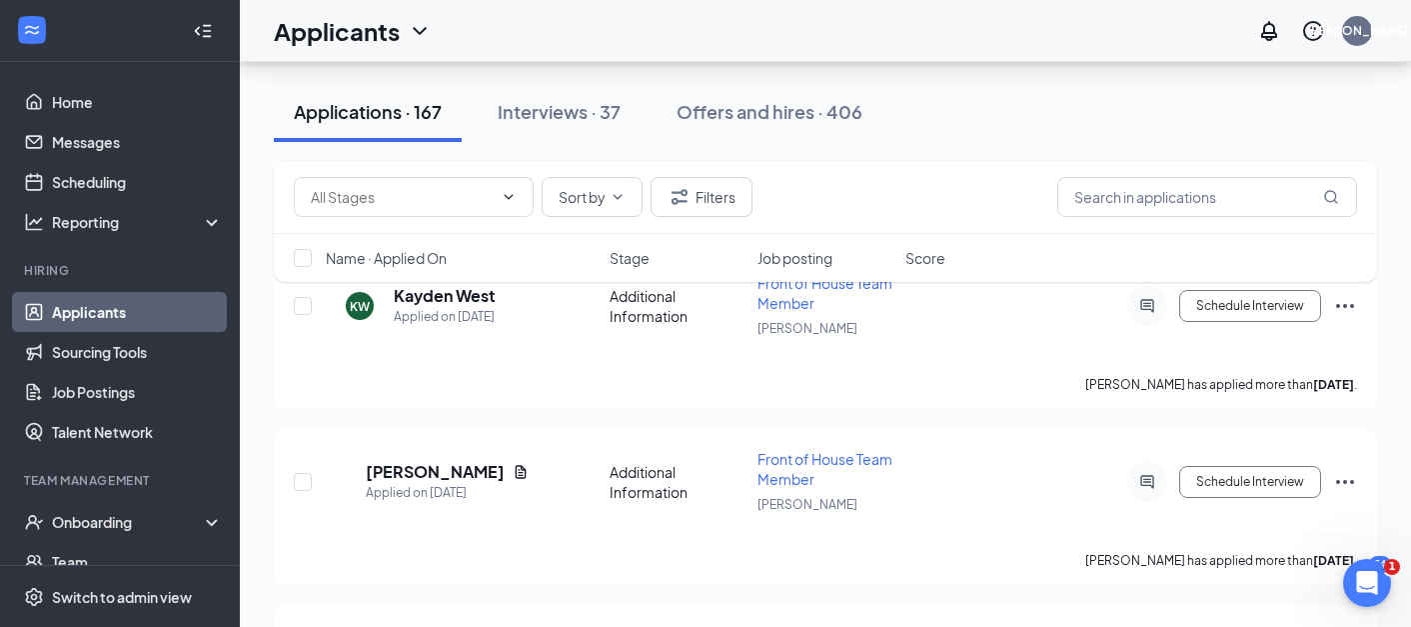
scroll to position [14580, 0]
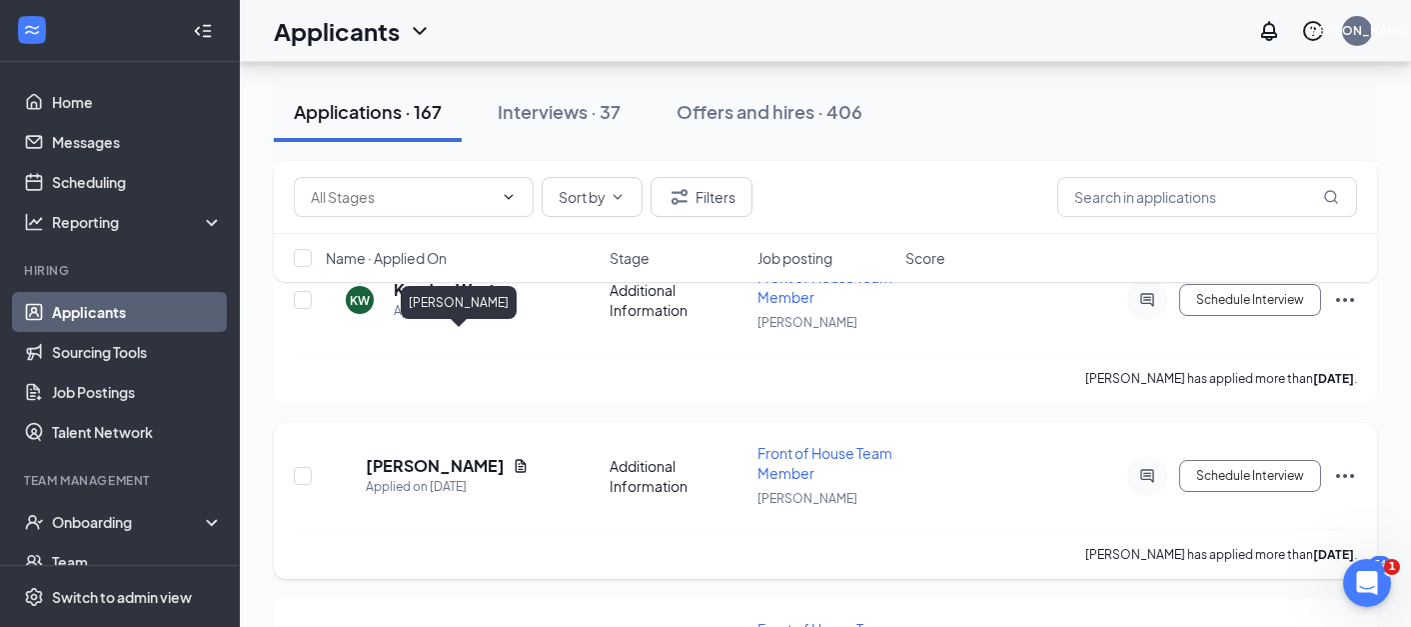
click at [473, 455] on h5 "Dimitri Nabors" at bounding box center [435, 466] width 139 height 22
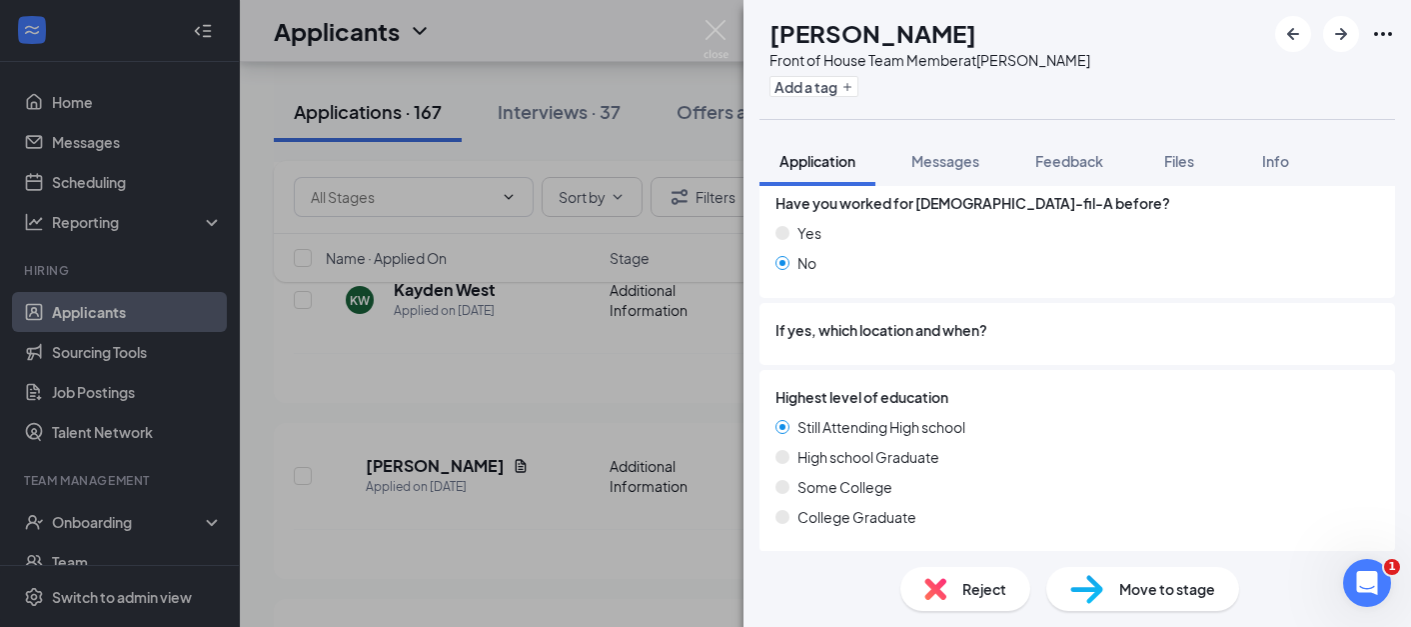
scroll to position [494, 0]
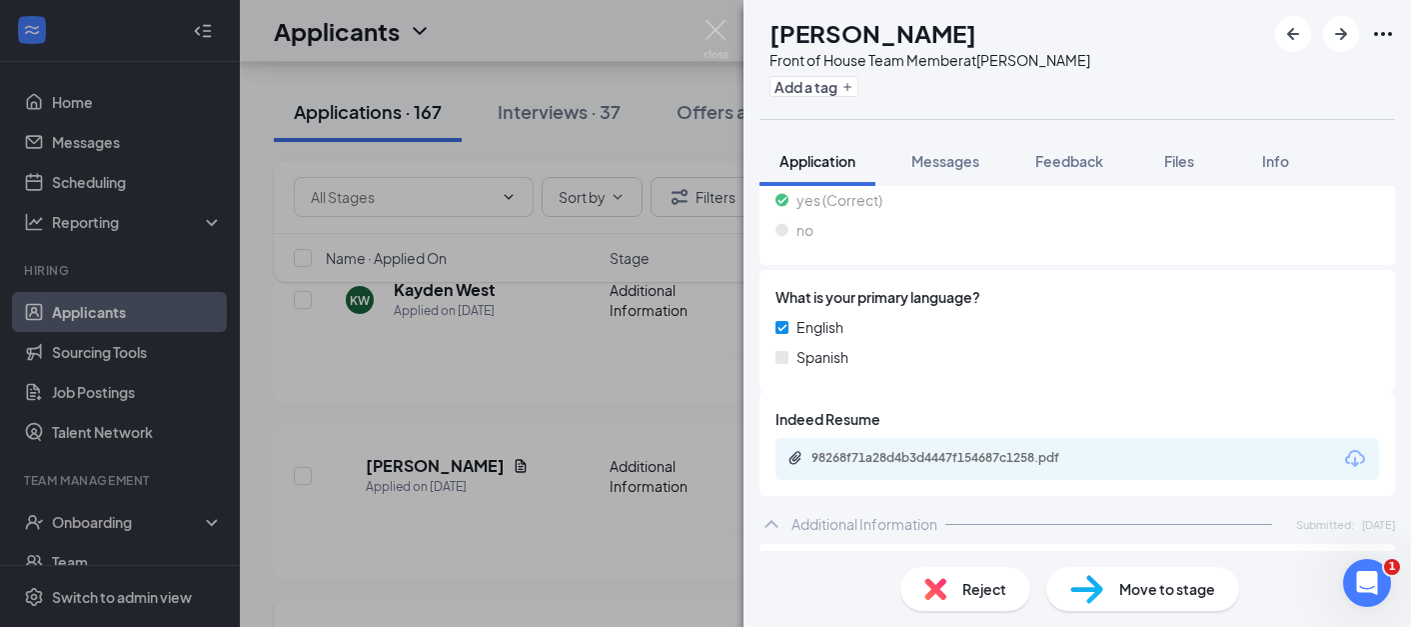
click at [664, 458] on div "DN Dimitri Nabors Front of House Team Member at Norman Add a tag Application Me…" at bounding box center [705, 313] width 1411 height 627
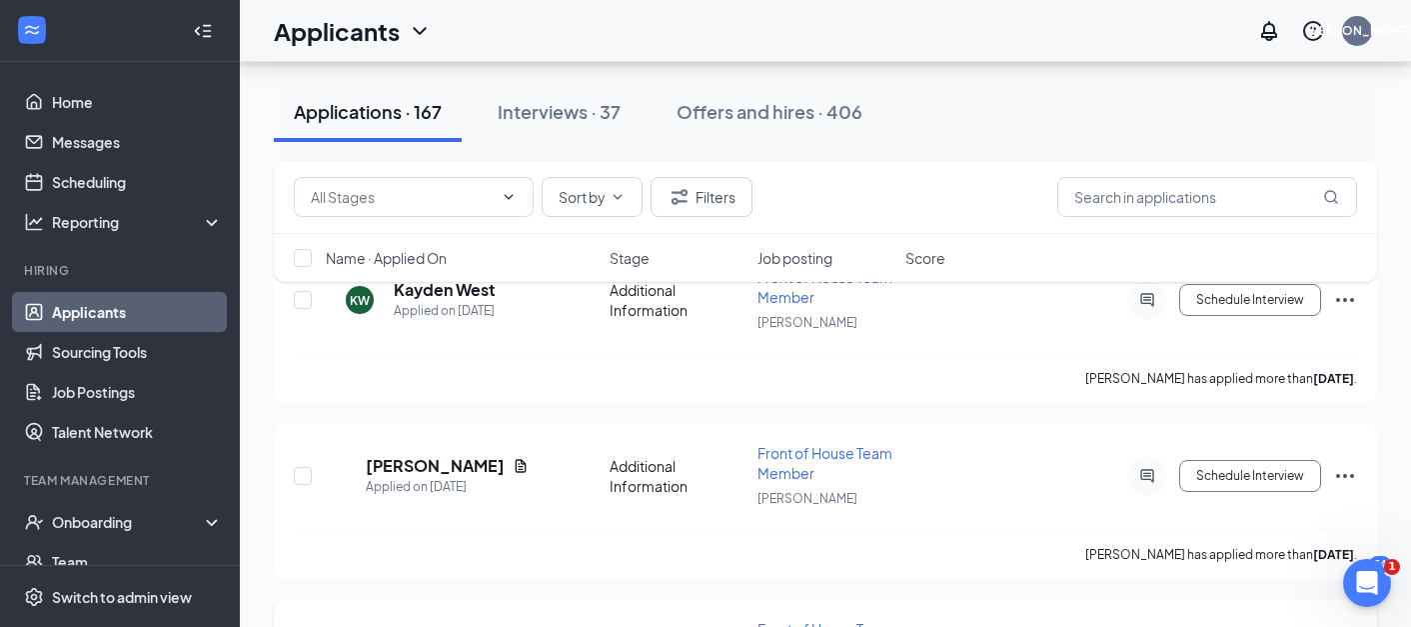
scroll to position [14655, 0]
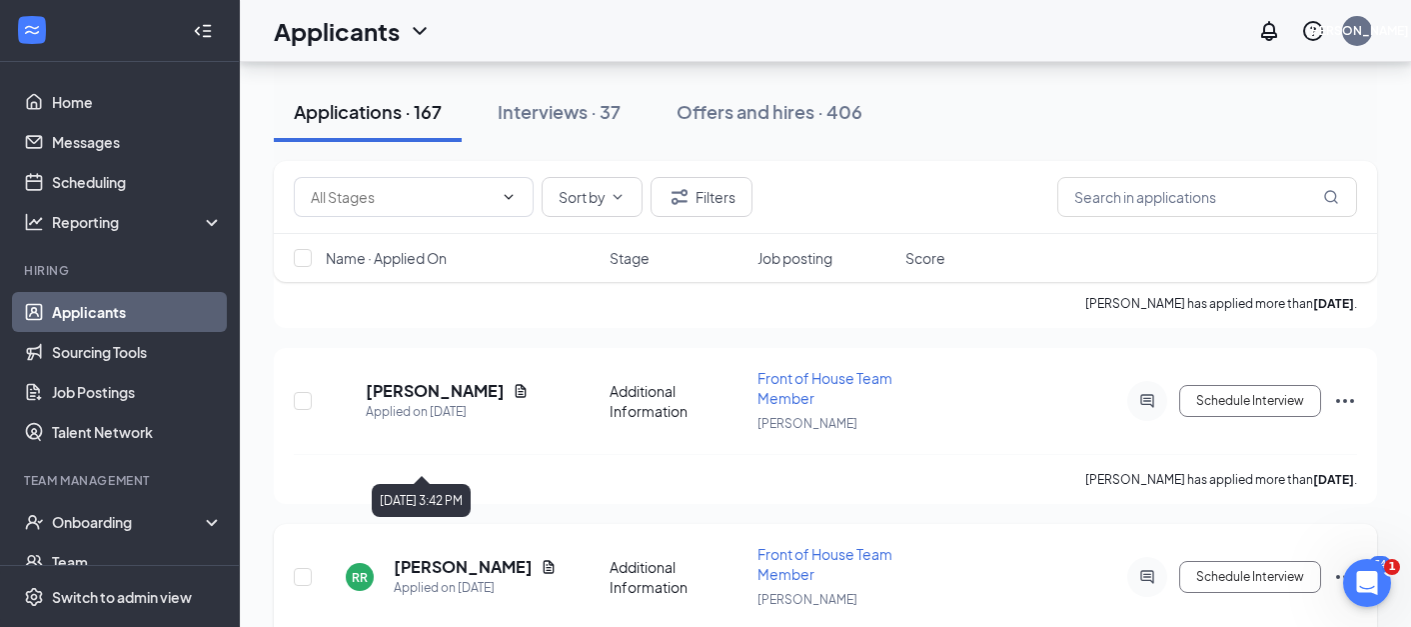
click at [459, 578] on div "Applied on Sep 30" at bounding box center [475, 588] width 163 height 20
click at [460, 556] on h5 "Reyna Richard" at bounding box center [463, 567] width 139 height 22
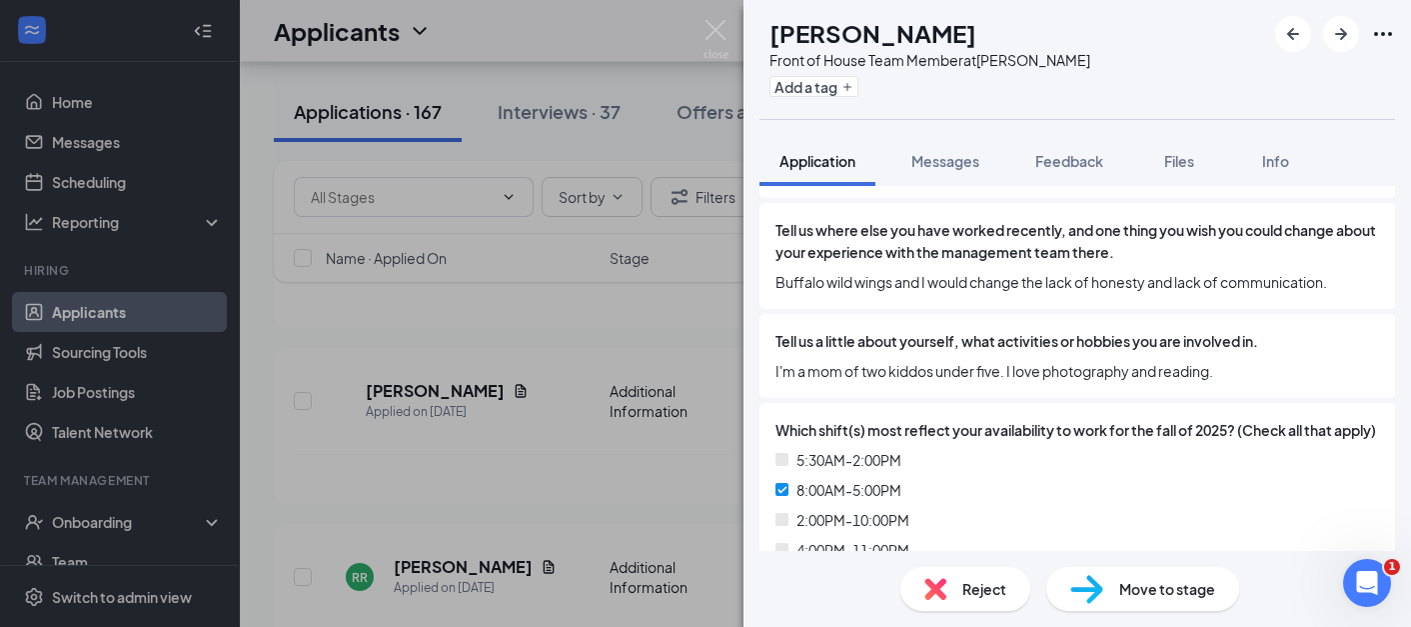
scroll to position [1229, 0]
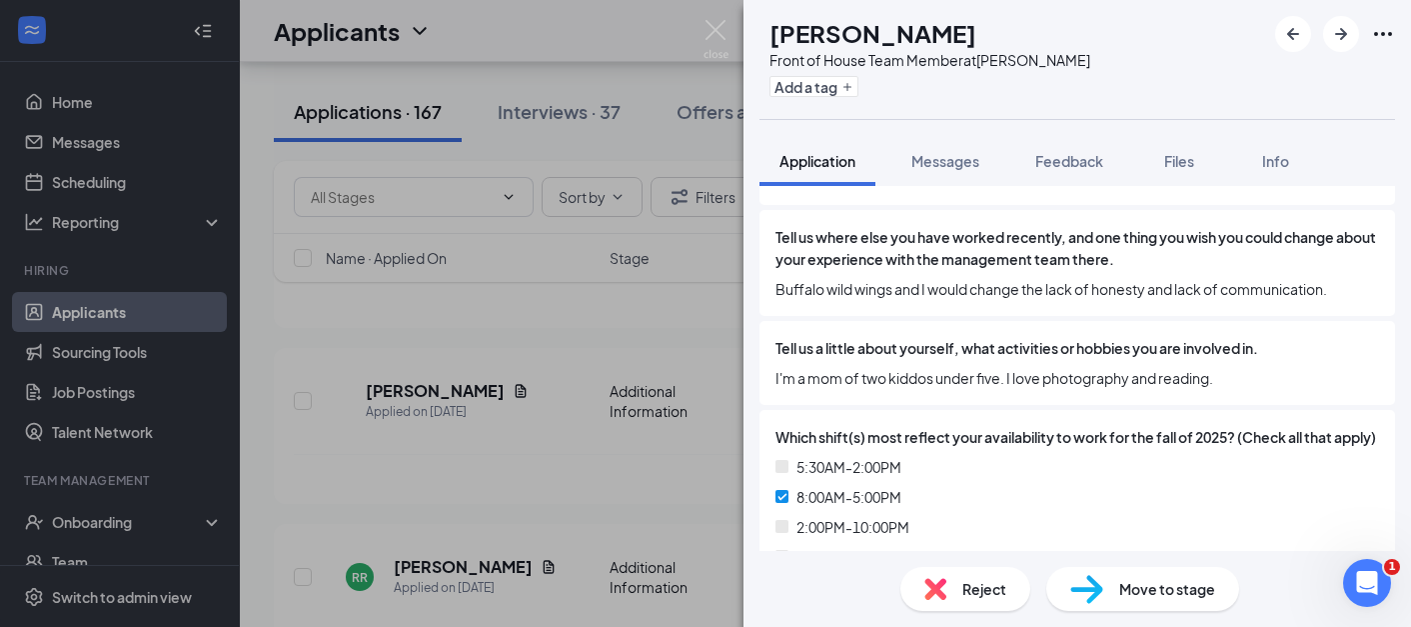
click at [565, 430] on div "RR Reyna Richard Front of House Team Member at Norman Add a tag Application Mes…" at bounding box center [705, 313] width 1411 height 627
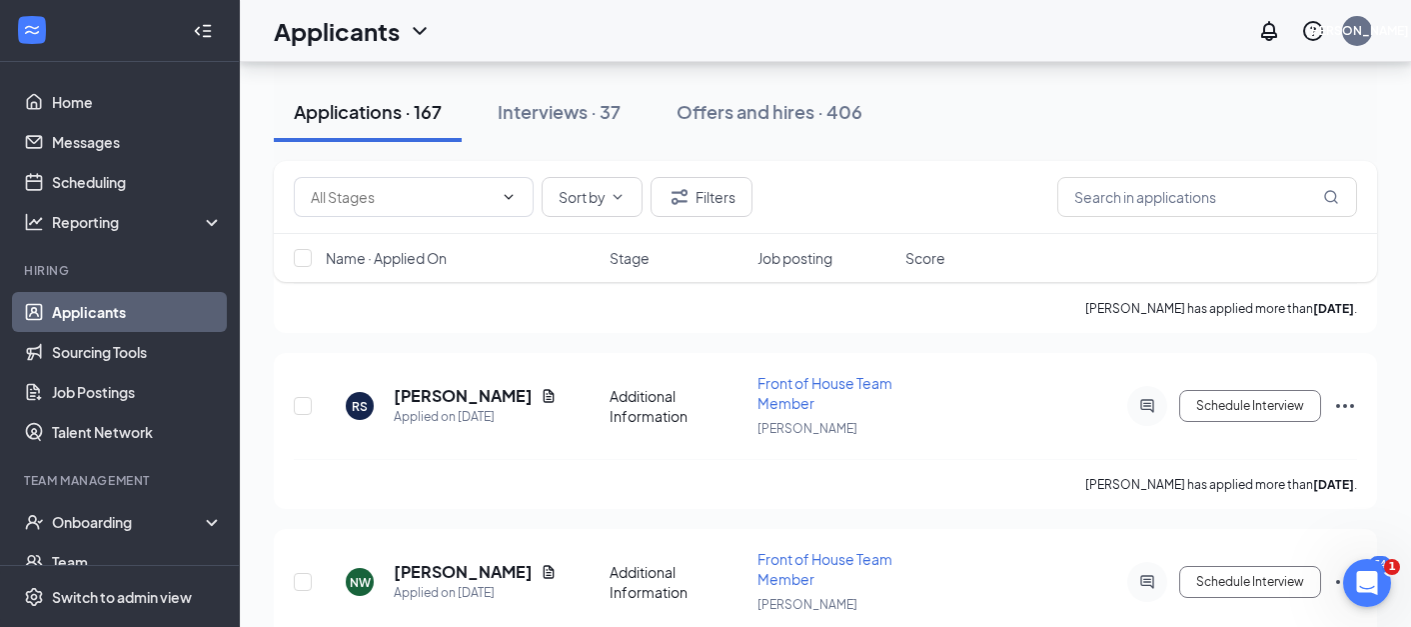
scroll to position [12804, 0]
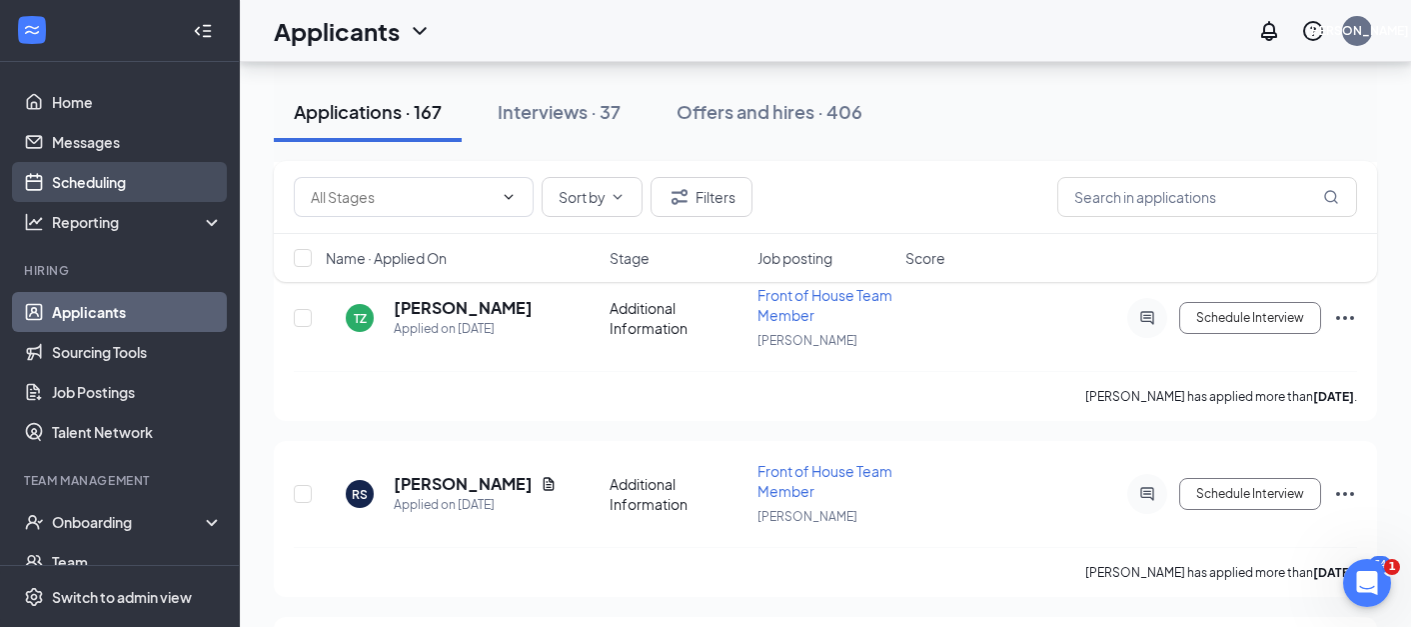
click at [141, 189] on link "Scheduling" at bounding box center [137, 182] width 171 height 40
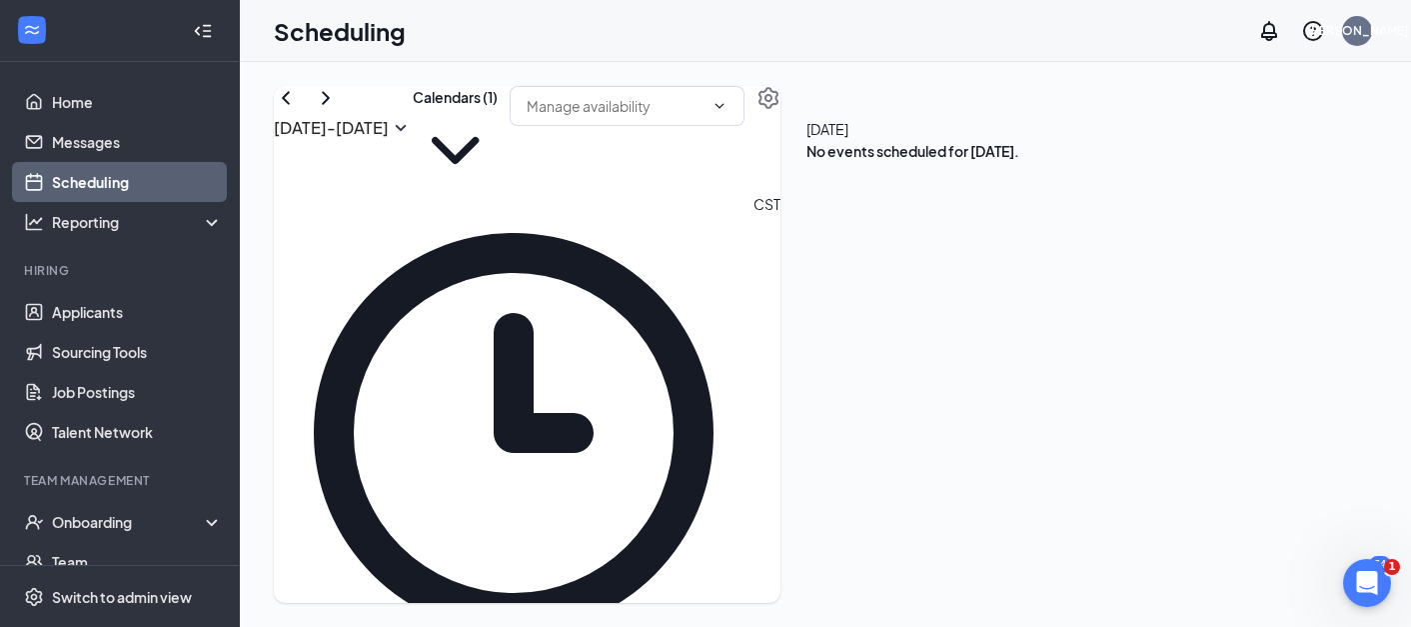
scroll to position [982, 0]
click at [338, 110] on icon "ChevronRight" at bounding box center [326, 98] width 24 height 24
drag, startPoint x: 598, startPoint y: 358, endPoint x: 589, endPoint y: 476, distance: 118.2
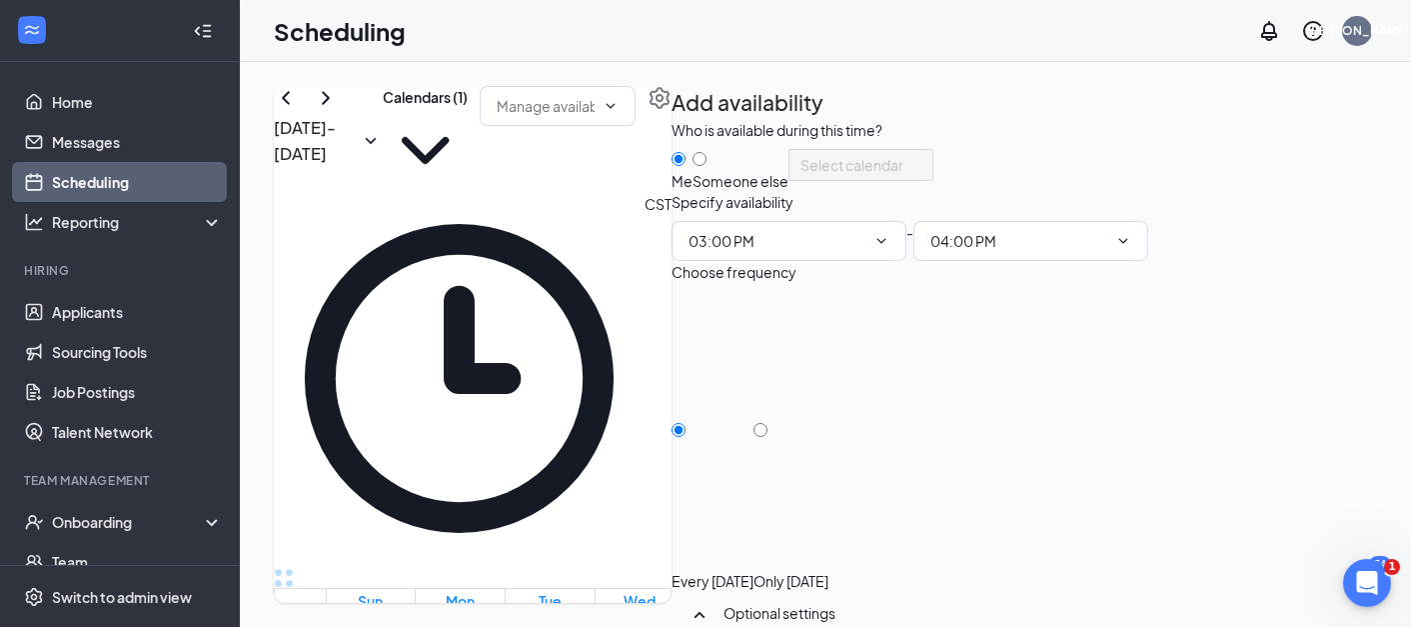
click at [828, 571] on div "Only Tuesday, Oct 21" at bounding box center [790, 581] width 75 height 20
click at [767, 437] on input "Only Tuesday, Oct 21" at bounding box center [760, 430] width 14 height 14
radio input "true"
click at [753, 571] on div "Every Tuesday" at bounding box center [712, 581] width 82 height 20
click at [685, 437] on input "Every Tuesday" at bounding box center [678, 430] width 14 height 14
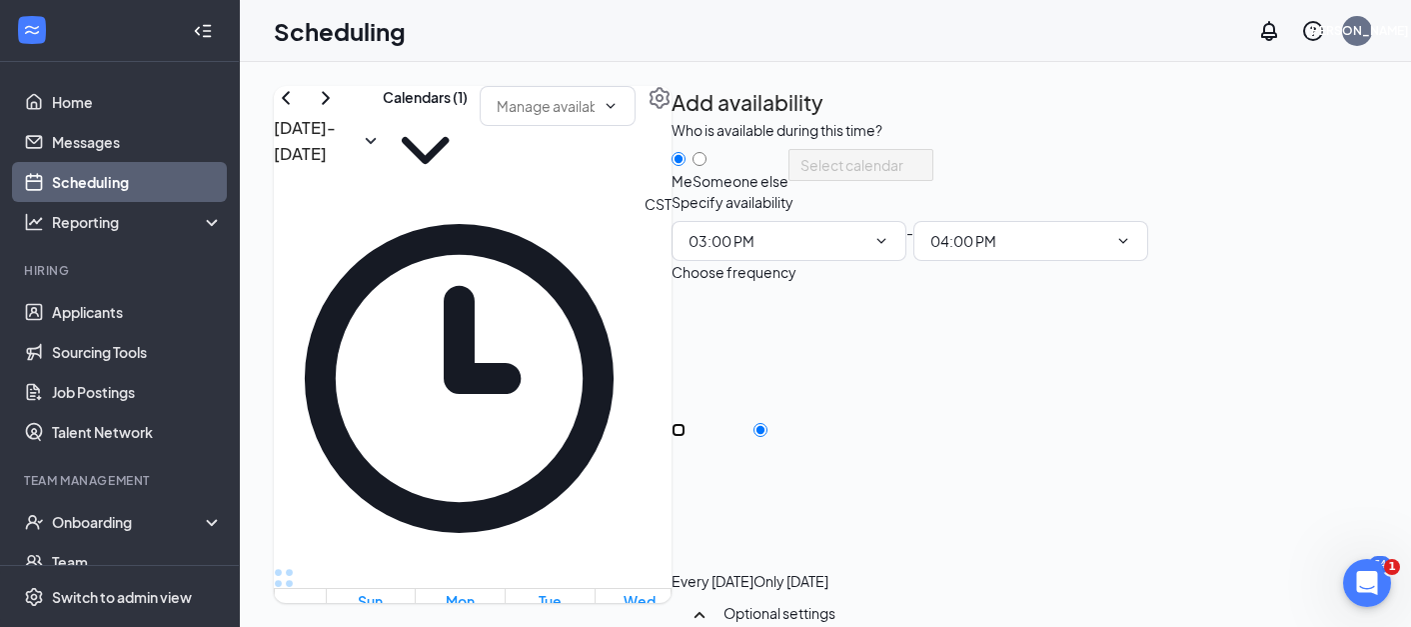
radio input "true"
radio input "false"
click at [788, 191] on div "Someone else" at bounding box center [740, 181] width 96 height 20
click at [706, 166] on input "Someone else" at bounding box center [699, 159] width 14 height 14
radio input "false"
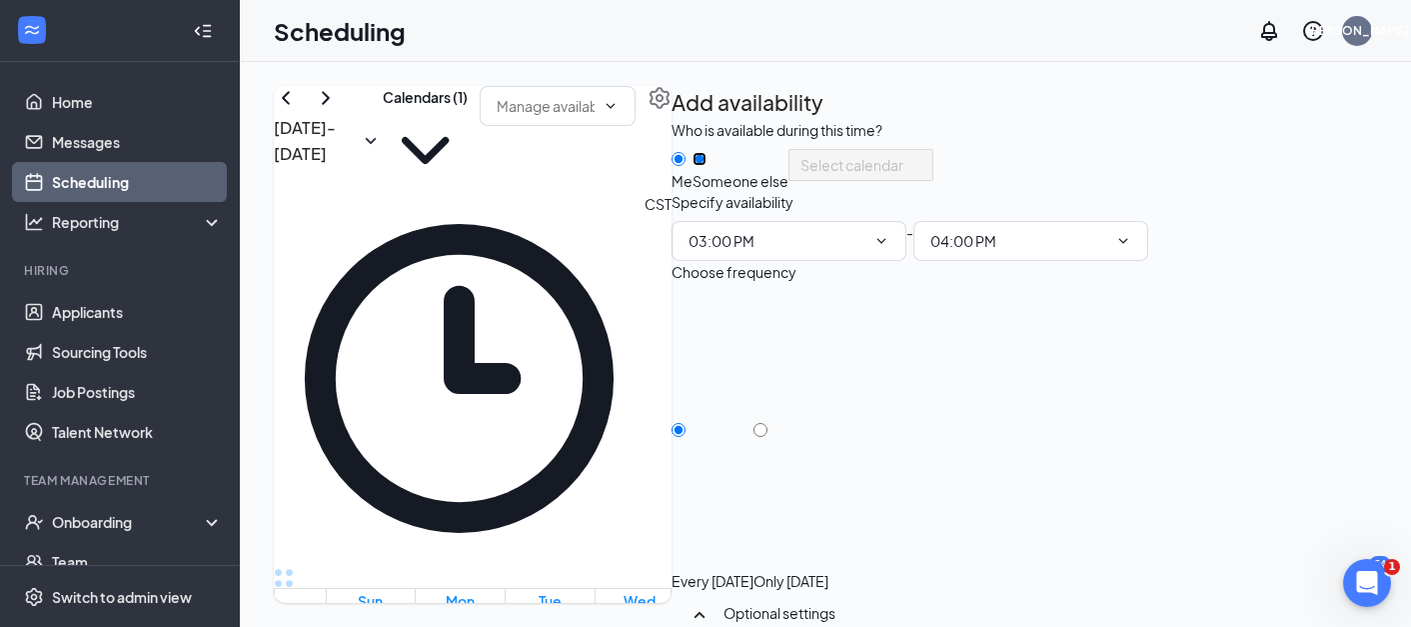
radio input "true"
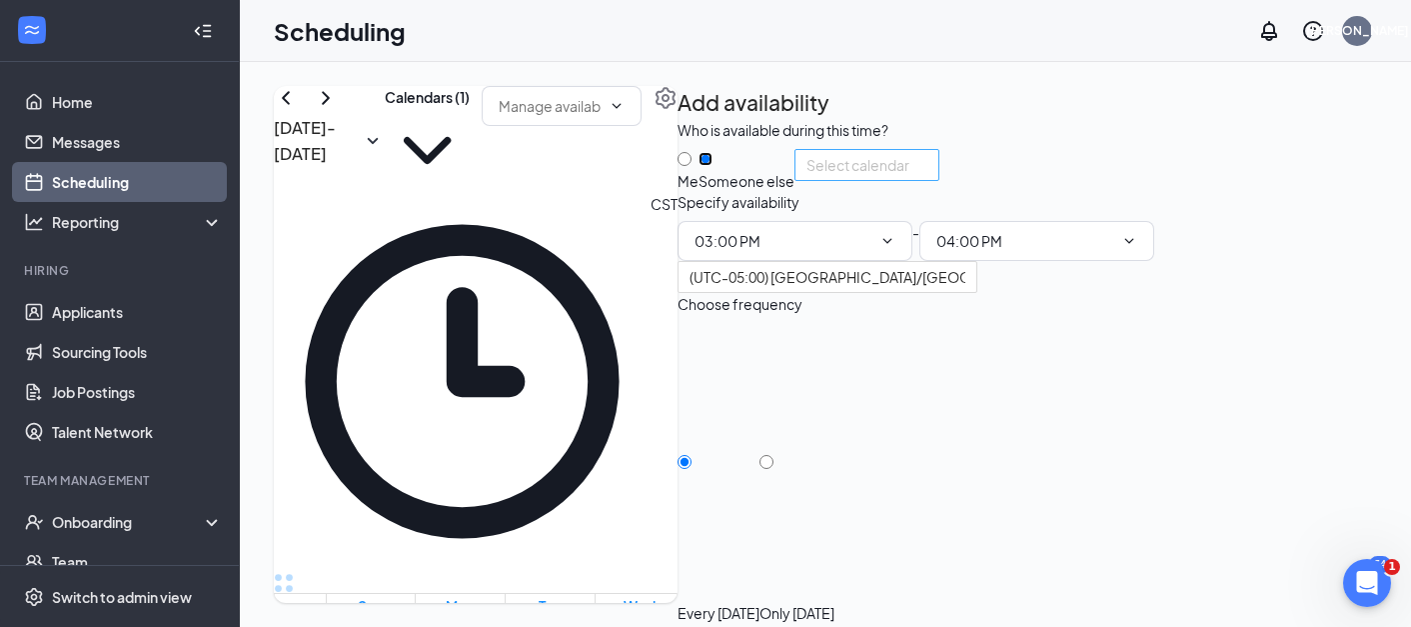
click at [939, 181] on div "Select calendar" at bounding box center [866, 165] width 145 height 32
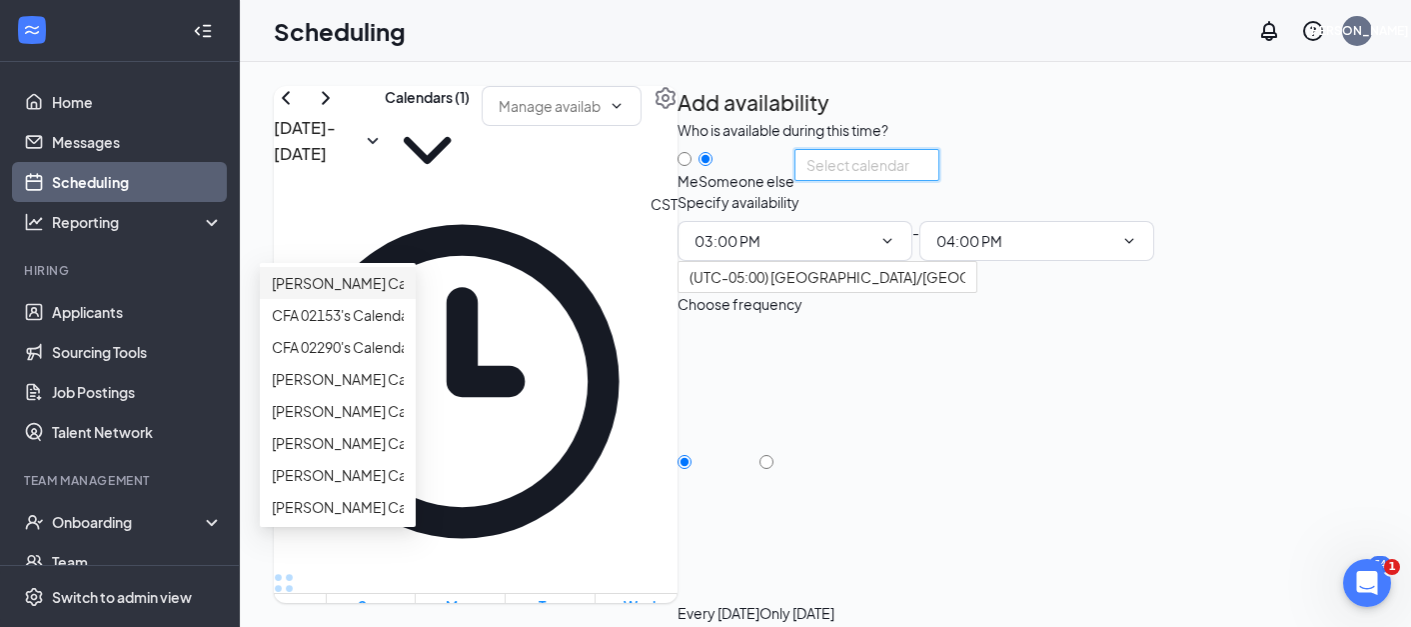
scroll to position [111, 0]
click at [449, 390] on span "[PERSON_NAME] Calendar" at bounding box center [360, 379] width 177 height 22
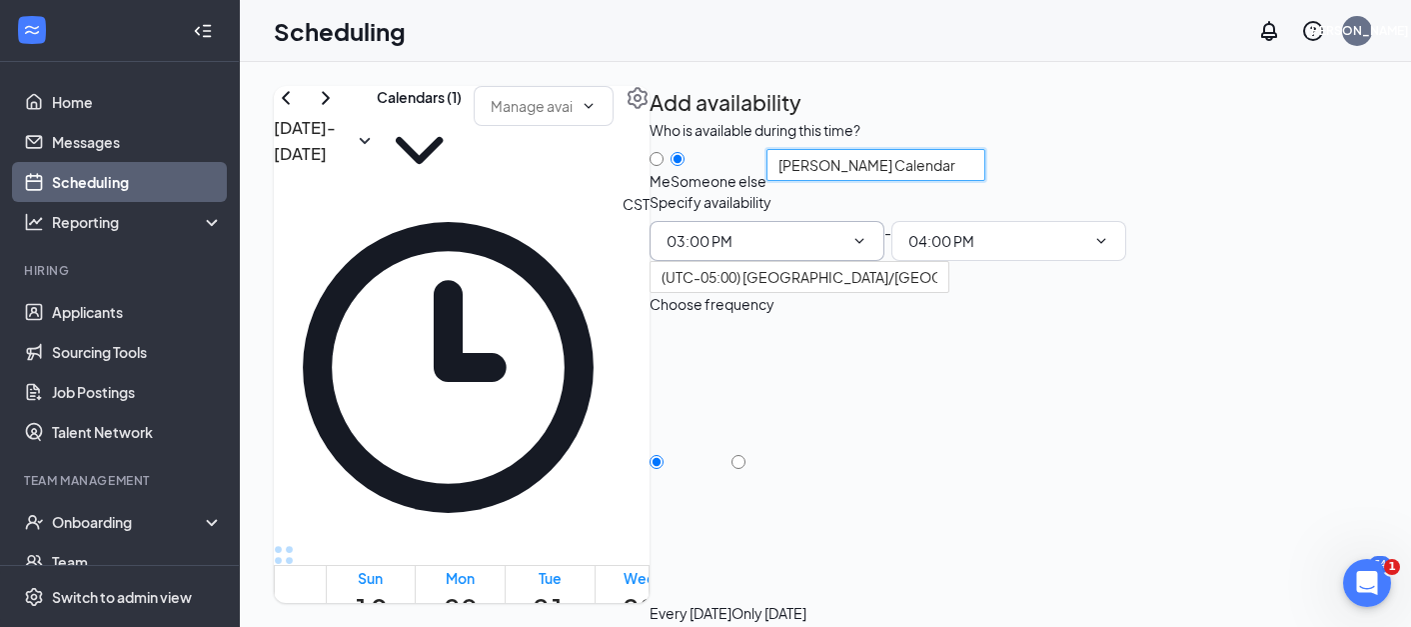
scroll to position [422, 0]
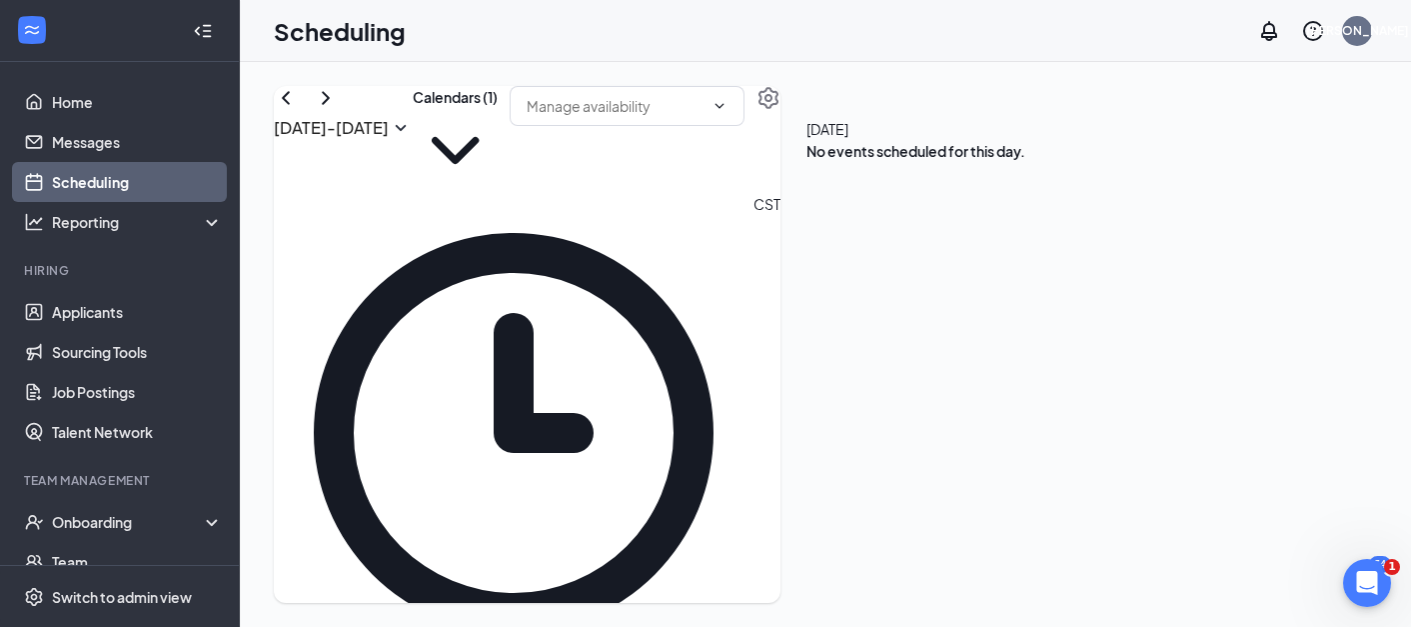
scroll to position [678, 0]
click at [298, 110] on icon "ChevronLeft" at bounding box center [286, 98] width 24 height 24
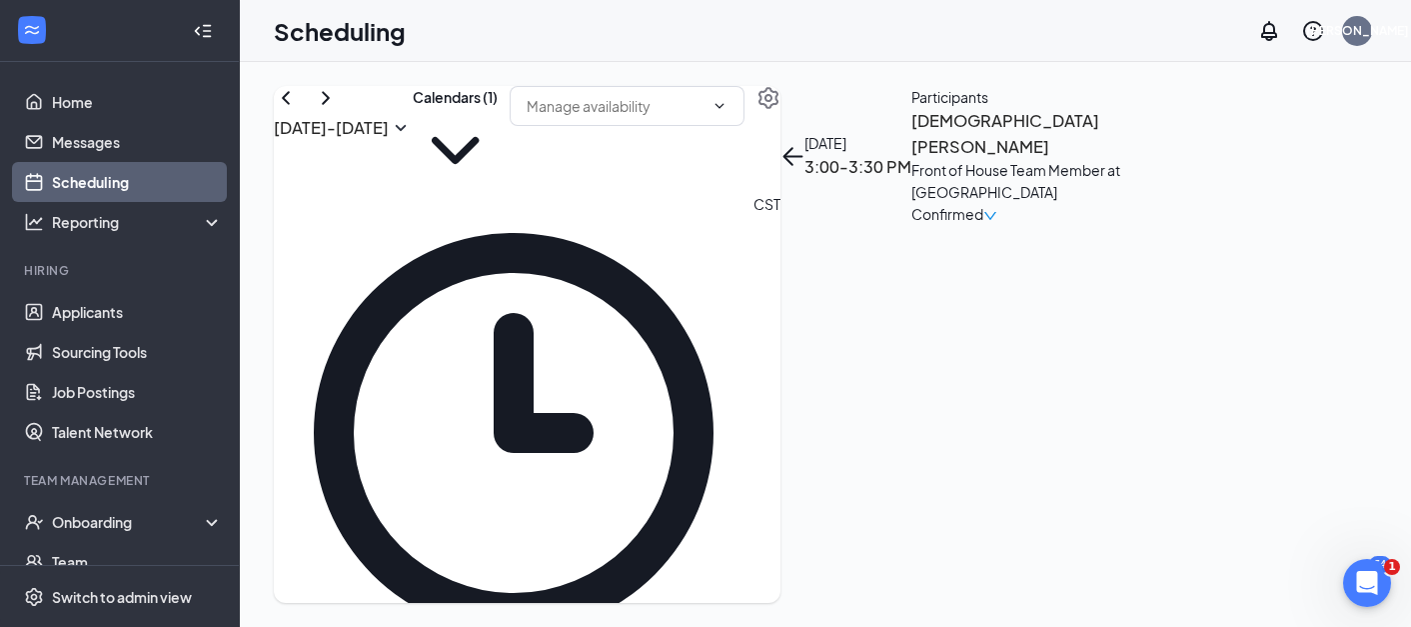
scroll to position [1957, 0]
click at [98, 319] on link "Applicants" at bounding box center [137, 312] width 171 height 40
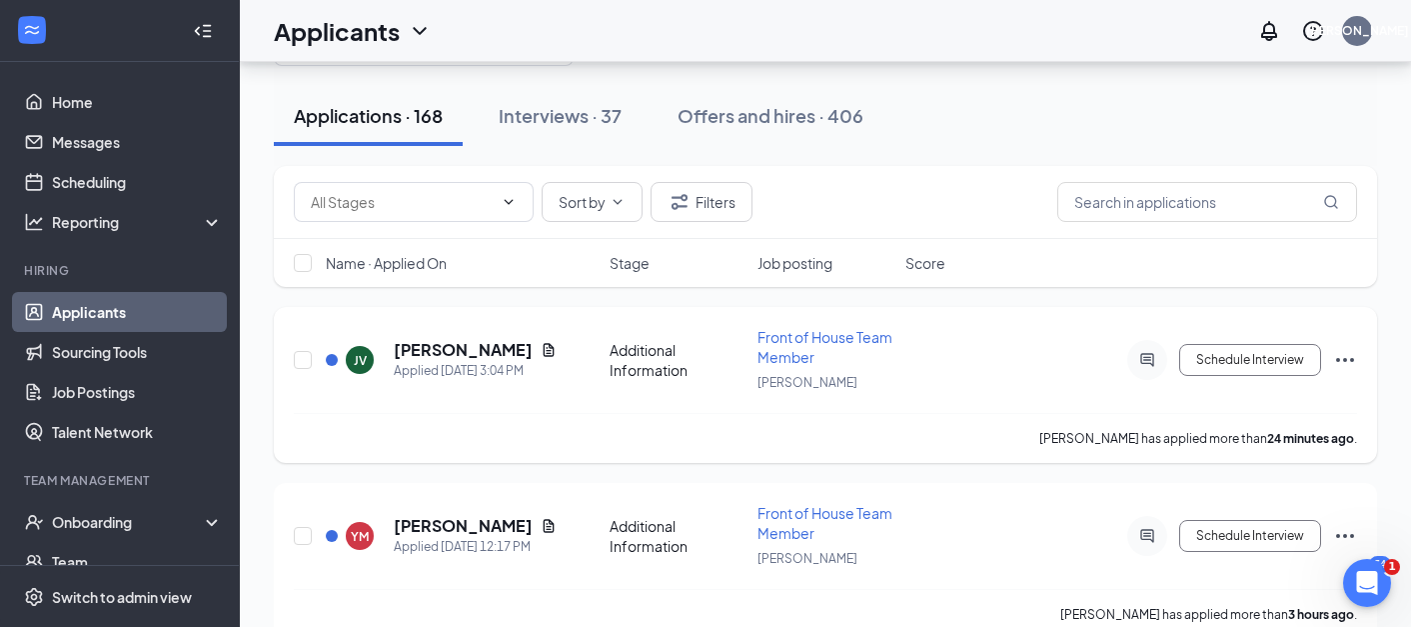
scroll to position [101, 0]
click at [452, 348] on h5 "Juan Vargas" at bounding box center [463, 349] width 139 height 22
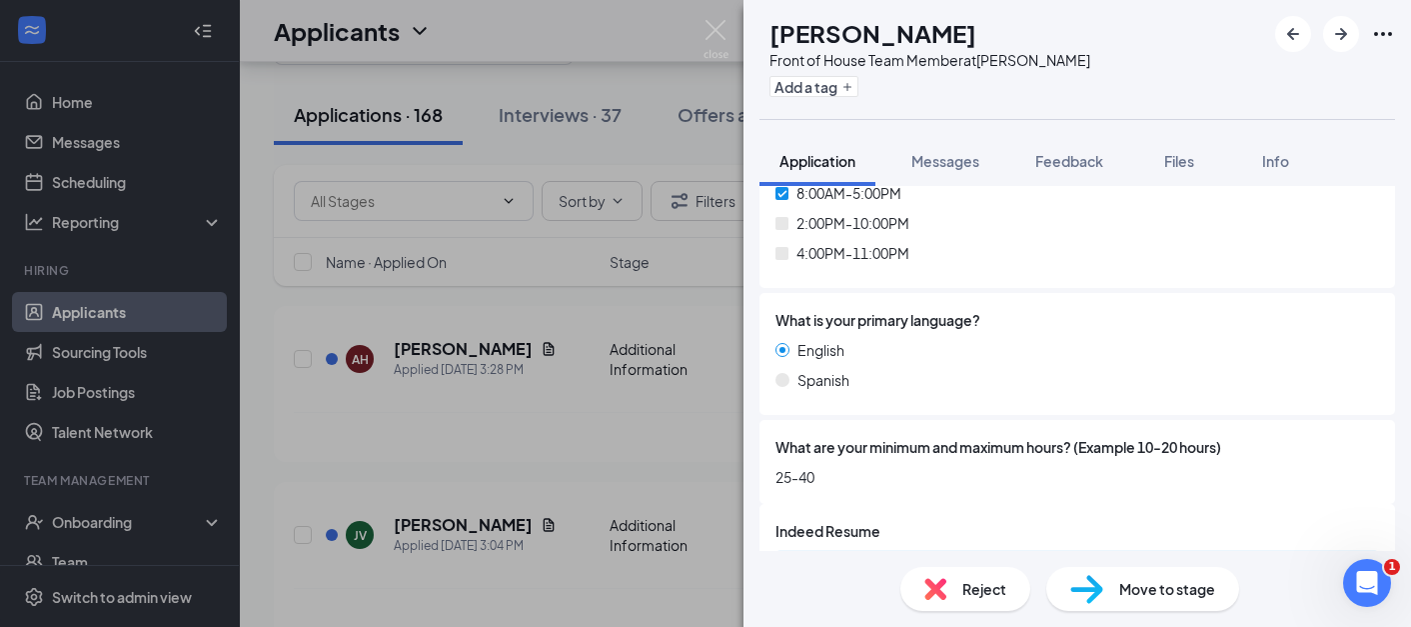
scroll to position [784, 0]
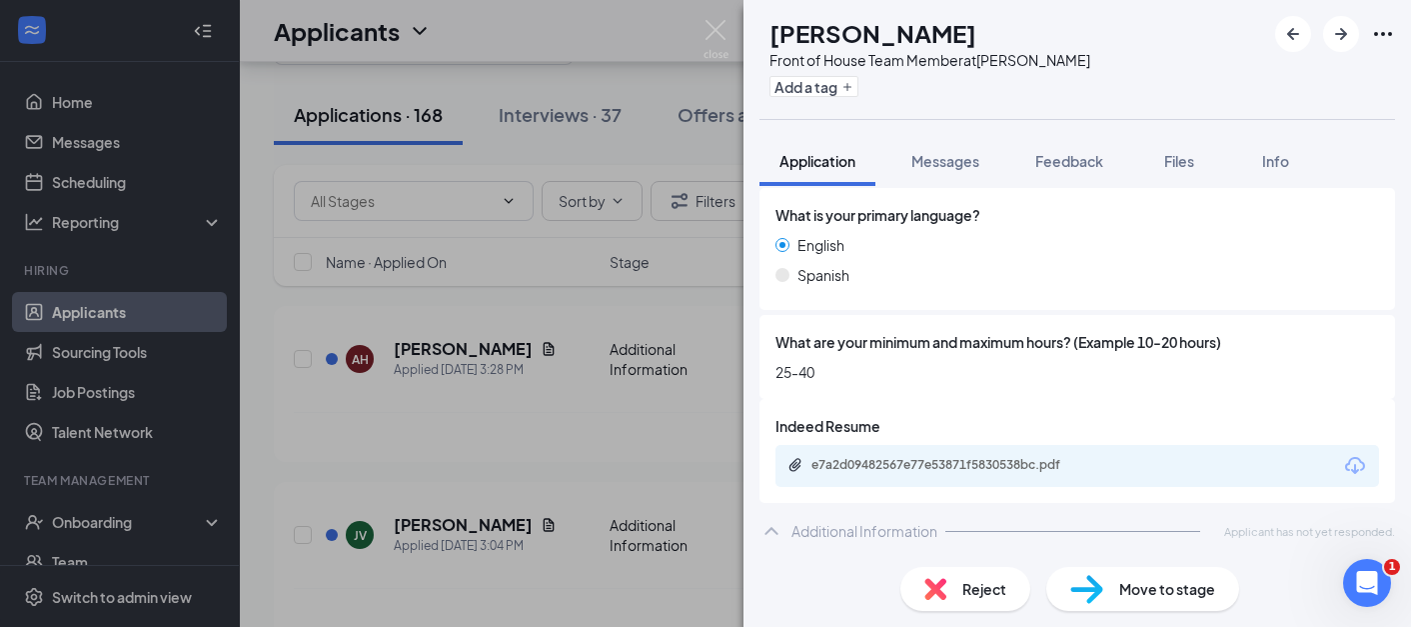
click at [496, 448] on div "JV Juan Vargas Front of House Team Member at Moore Add a tag Application Messag…" at bounding box center [705, 313] width 1411 height 627
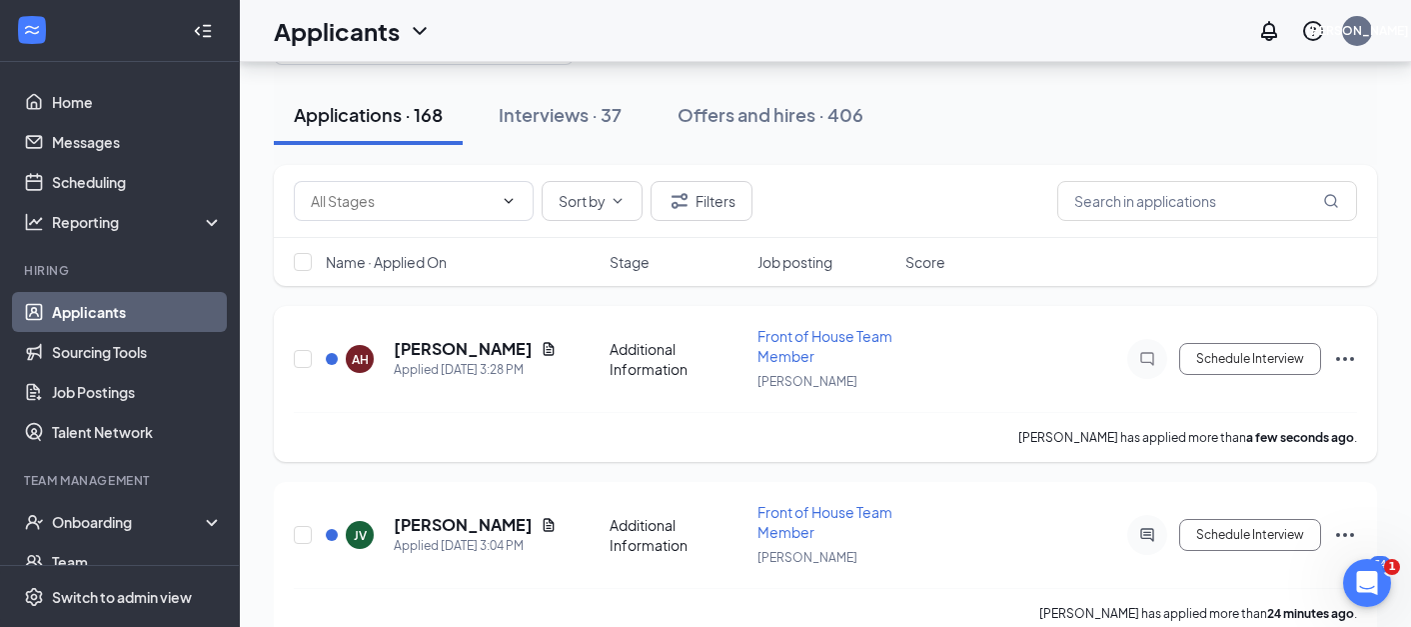
click at [479, 349] on h5 "Anna-mae Holland" at bounding box center [463, 349] width 139 height 22
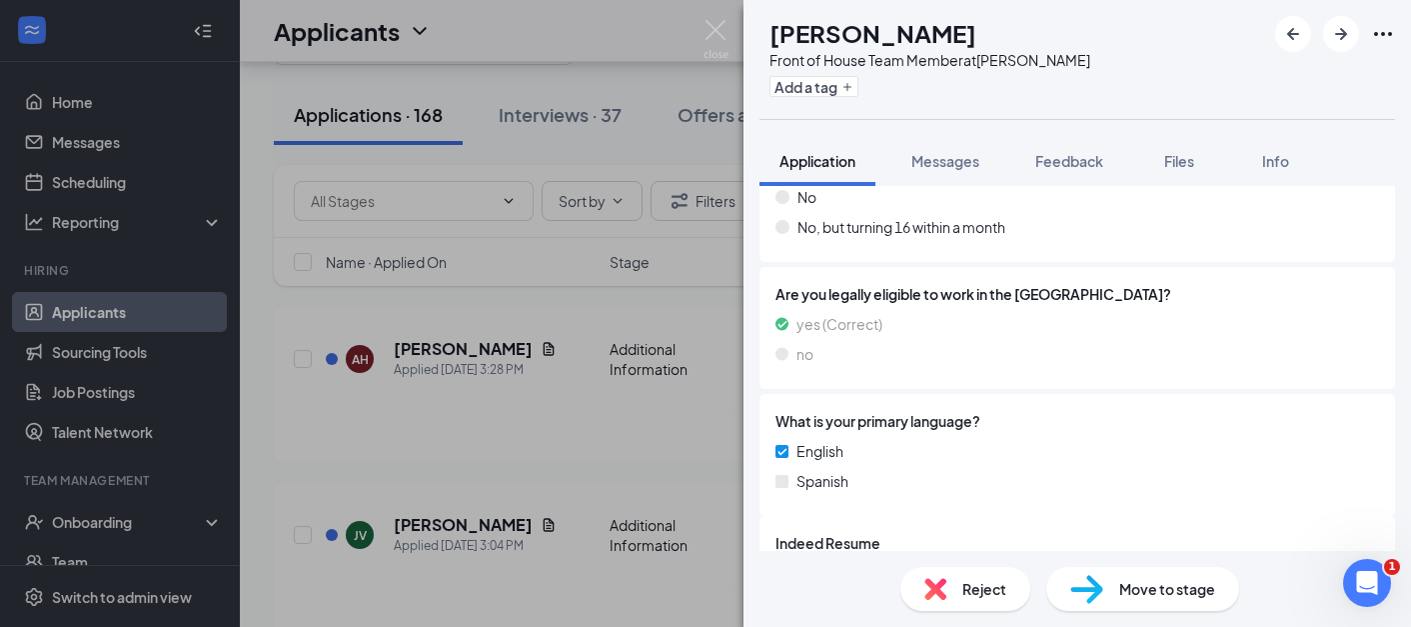
scroll to position [487, 0]
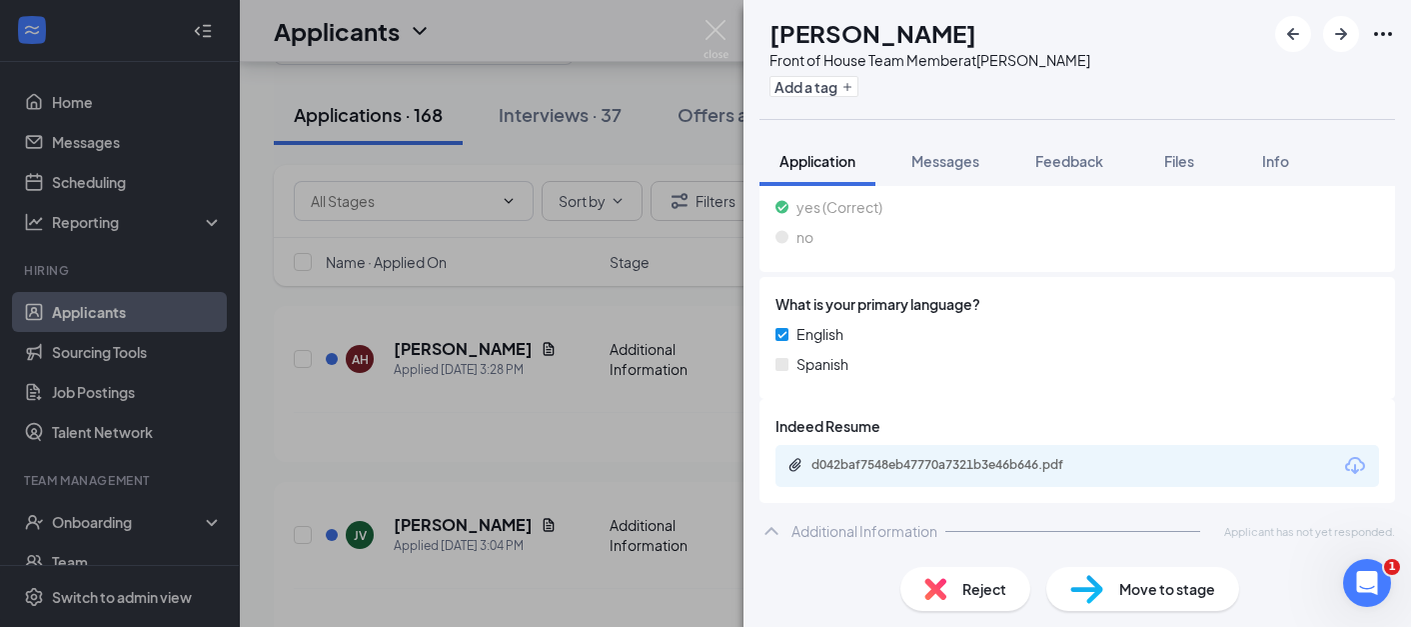
click at [496, 455] on div "AH Anna-mae Holland Front of House Team Member at Norman Add a tag Application …" at bounding box center [705, 313] width 1411 height 627
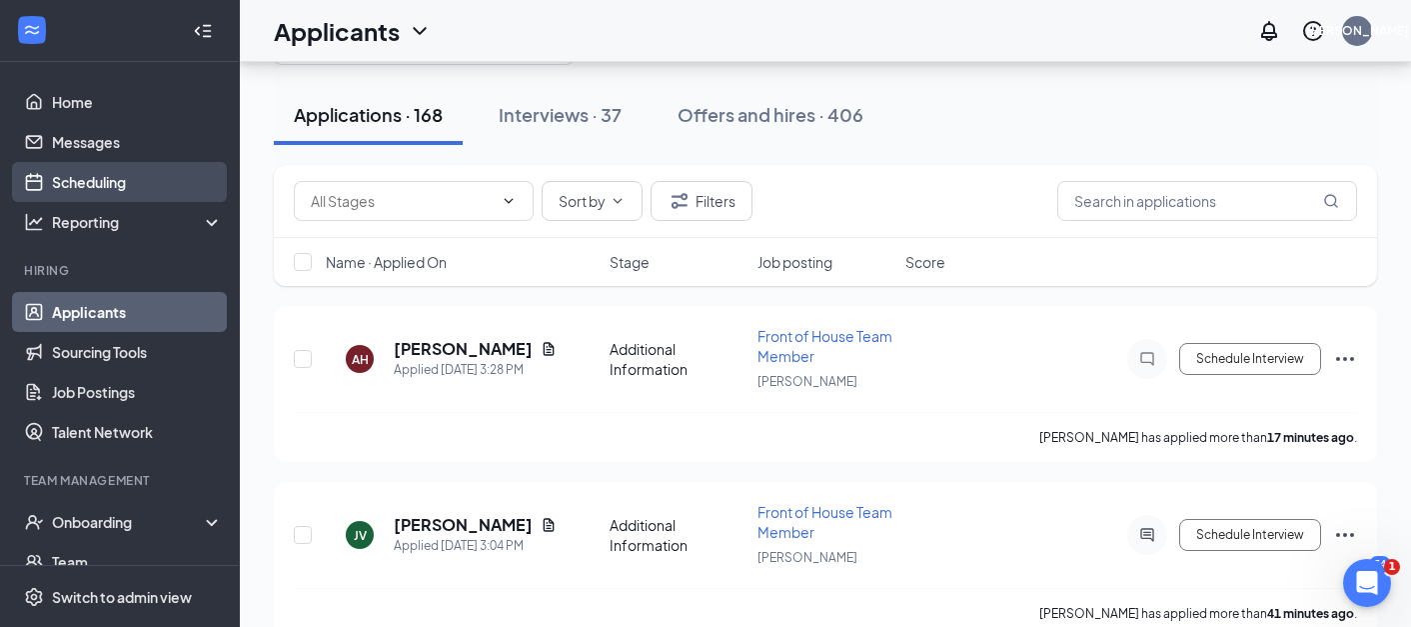
click at [90, 188] on link "Scheduling" at bounding box center [137, 182] width 171 height 40
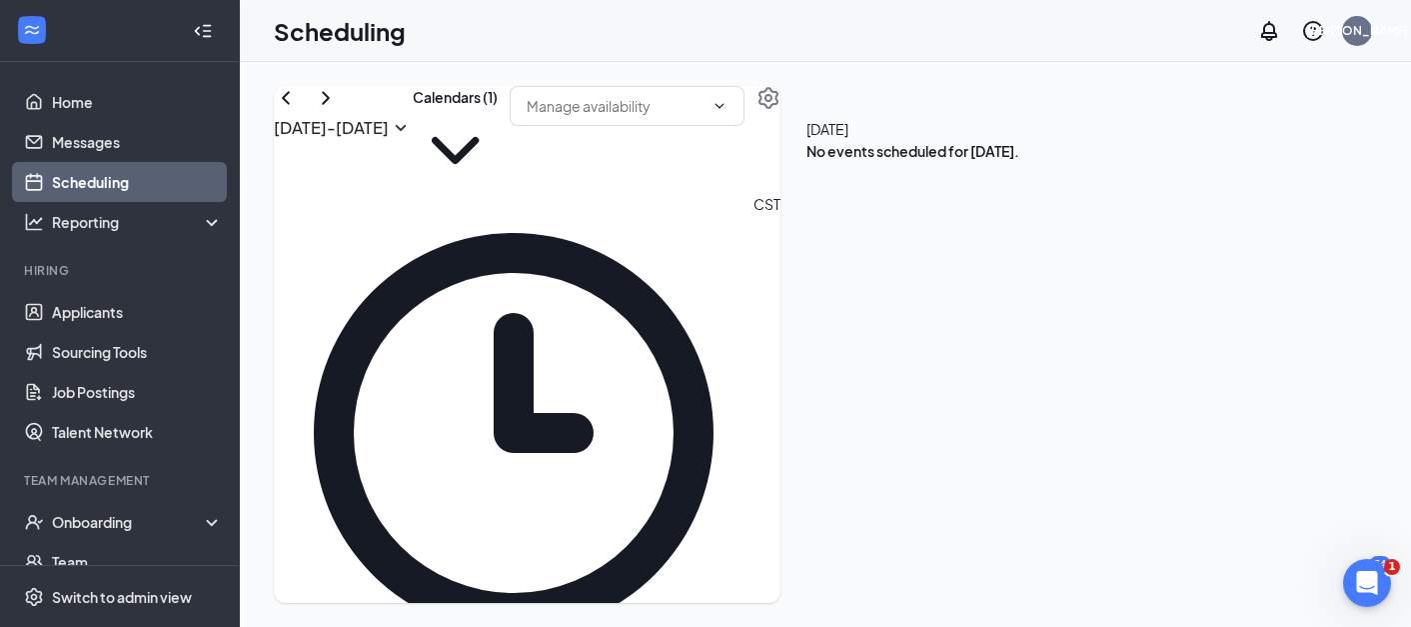
scroll to position [857, 0]
click at [338, 110] on icon "ChevronRight" at bounding box center [326, 98] width 24 height 24
click at [498, 131] on button "Calendars (1)" at bounding box center [455, 139] width 85 height 107
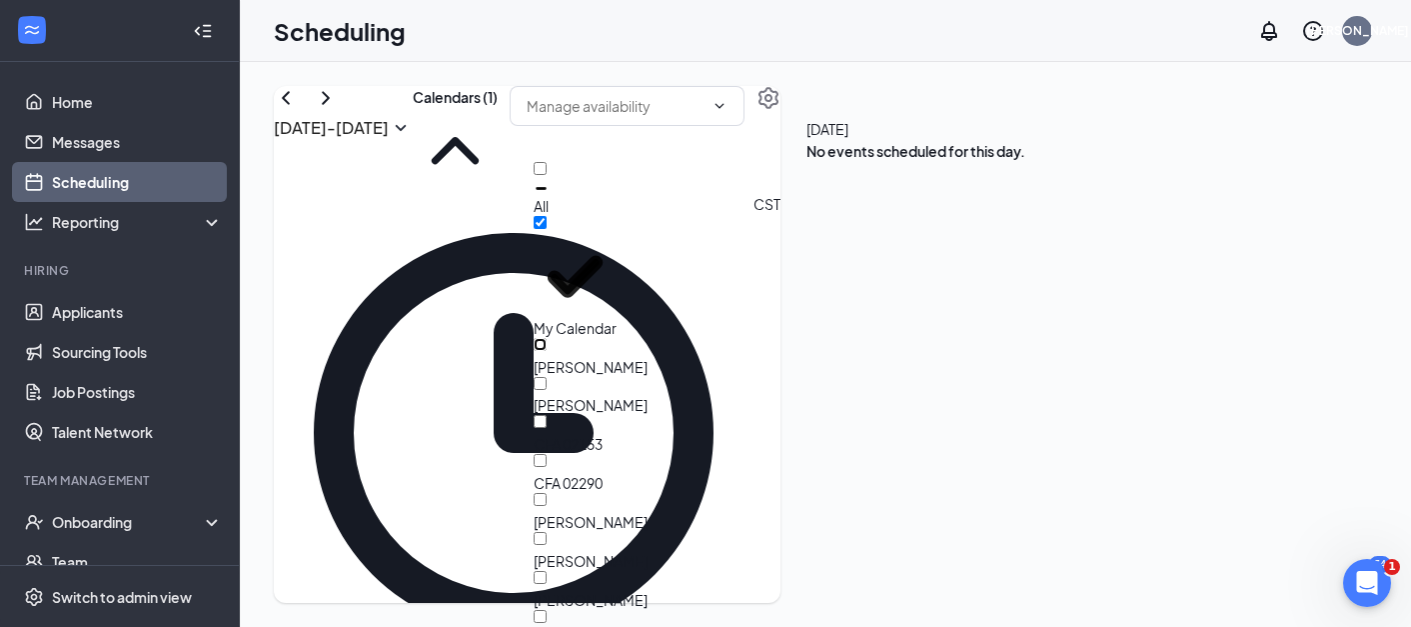
click at [547, 338] on input "[PERSON_NAME]" at bounding box center [540, 344] width 13 height 13
checkbox input "true"
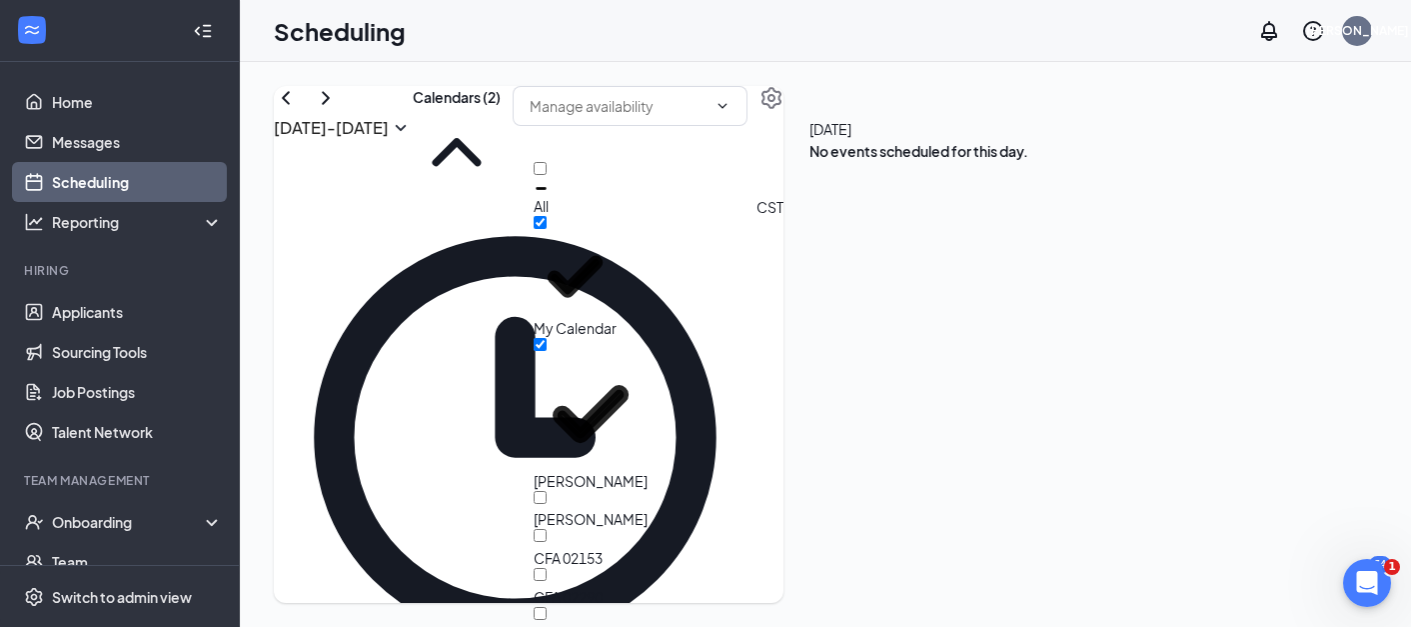
click at [753, 76] on div "Oct 19 - Oct 25 Calendars (2) CST Sun 19 Mon 20 Tue 21 Wed 22 Thu 23 Fri 24 Sat…" at bounding box center [825, 344] width 1171 height 565
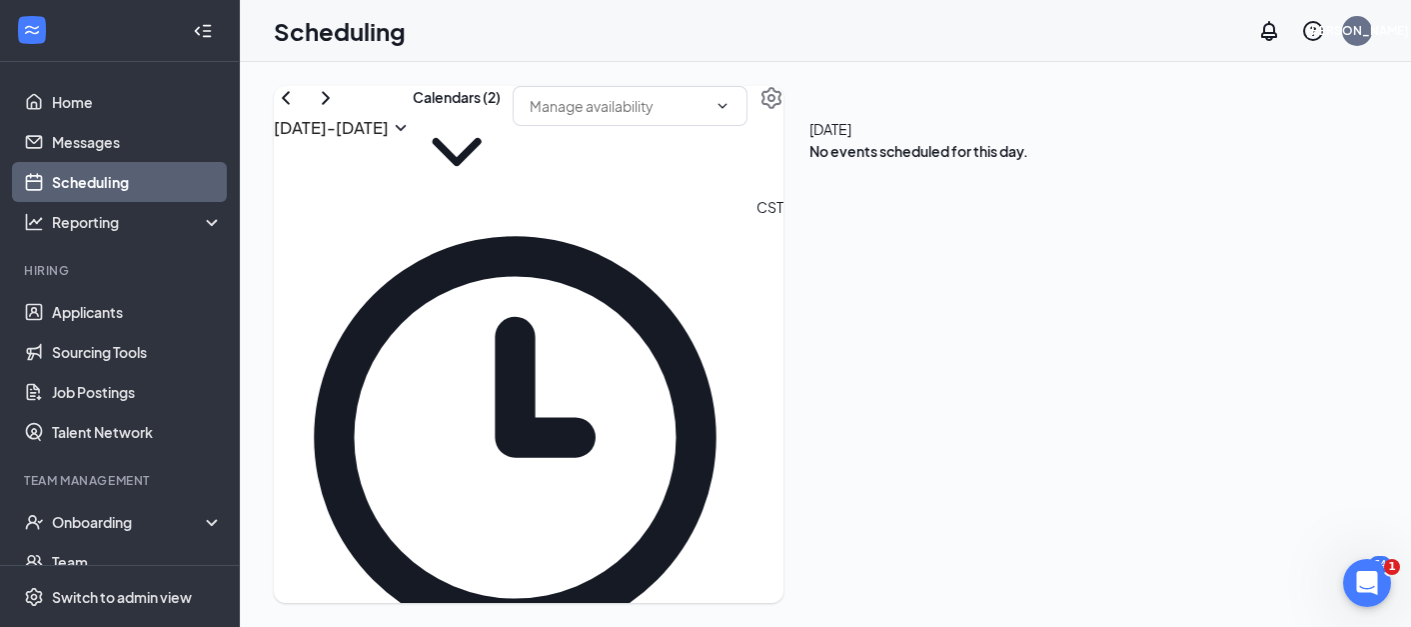
scroll to position [1123, 0]
click at [620, 114] on div "Oct 19 - Oct 25 Calendars (2) CST Sun 19 Mon 20 Tue 21 Wed 22 Thu 23 Fri 24 Sat…" at bounding box center [529, 344] width 510 height 517
click at [501, 132] on button "Calendars (2)" at bounding box center [457, 141] width 88 height 110
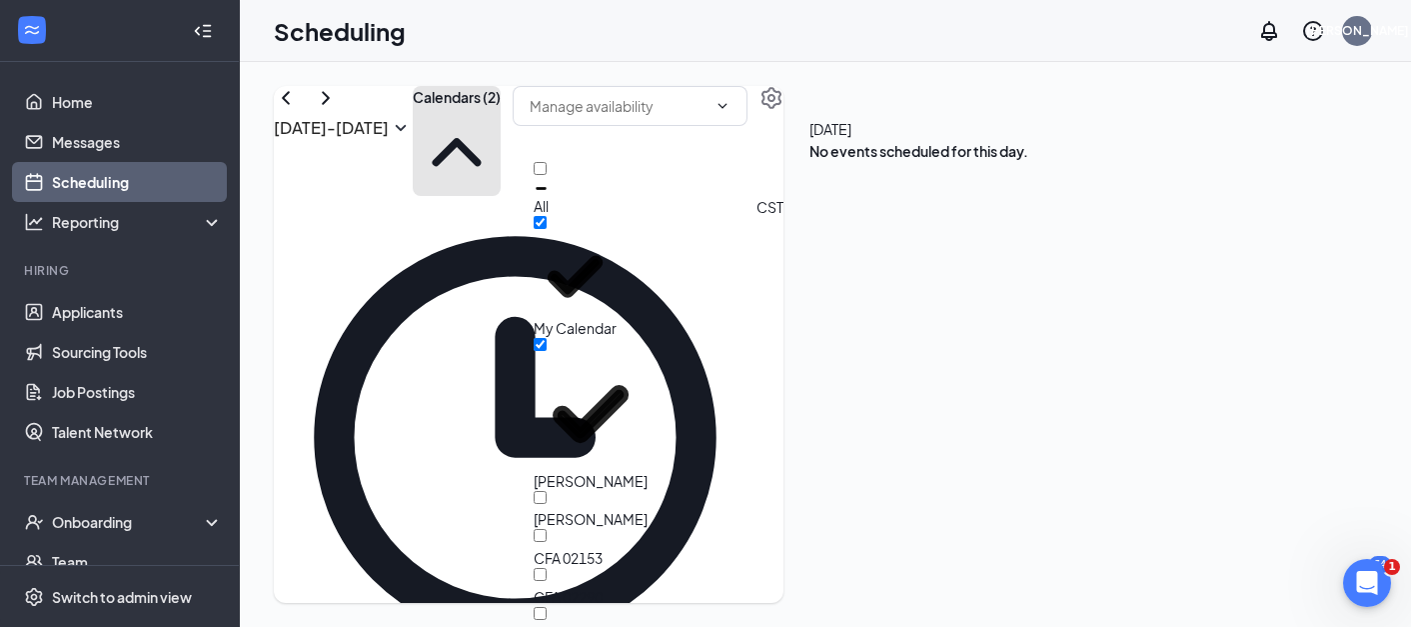
scroll to position [184, 0]
checkbox input "true"
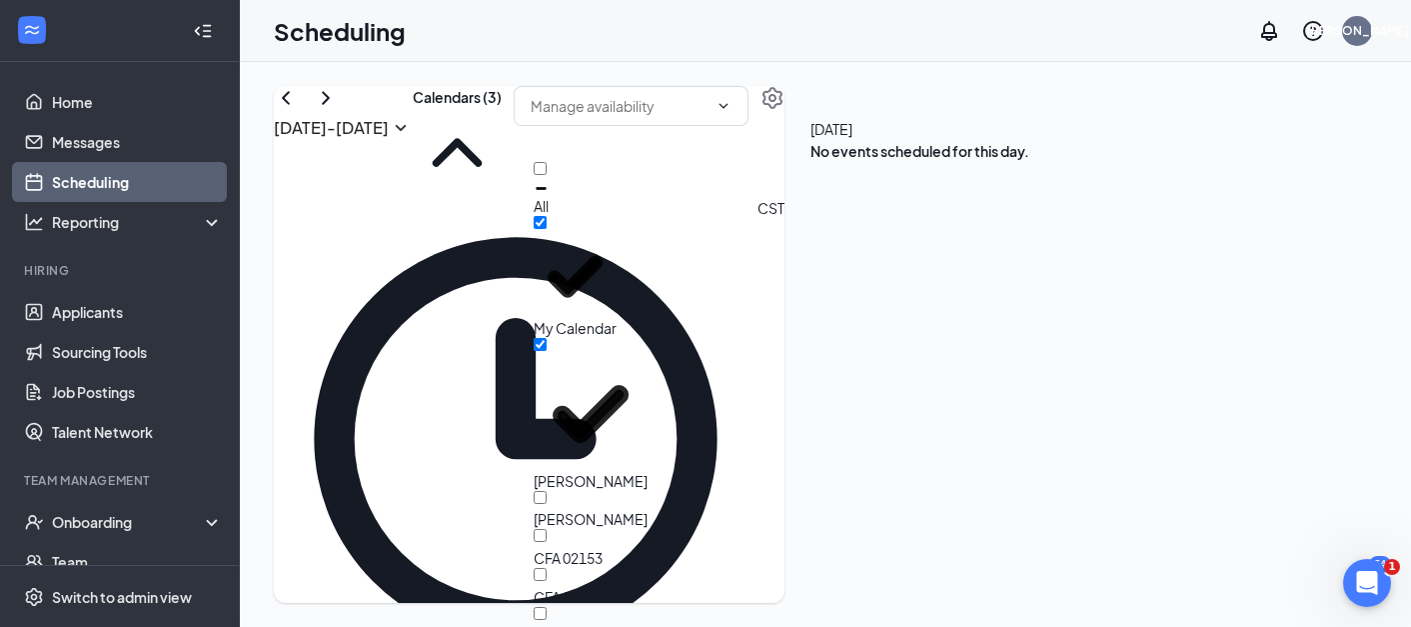
click at [854, 570] on td at bounding box center [639, 581] width 627 height 23
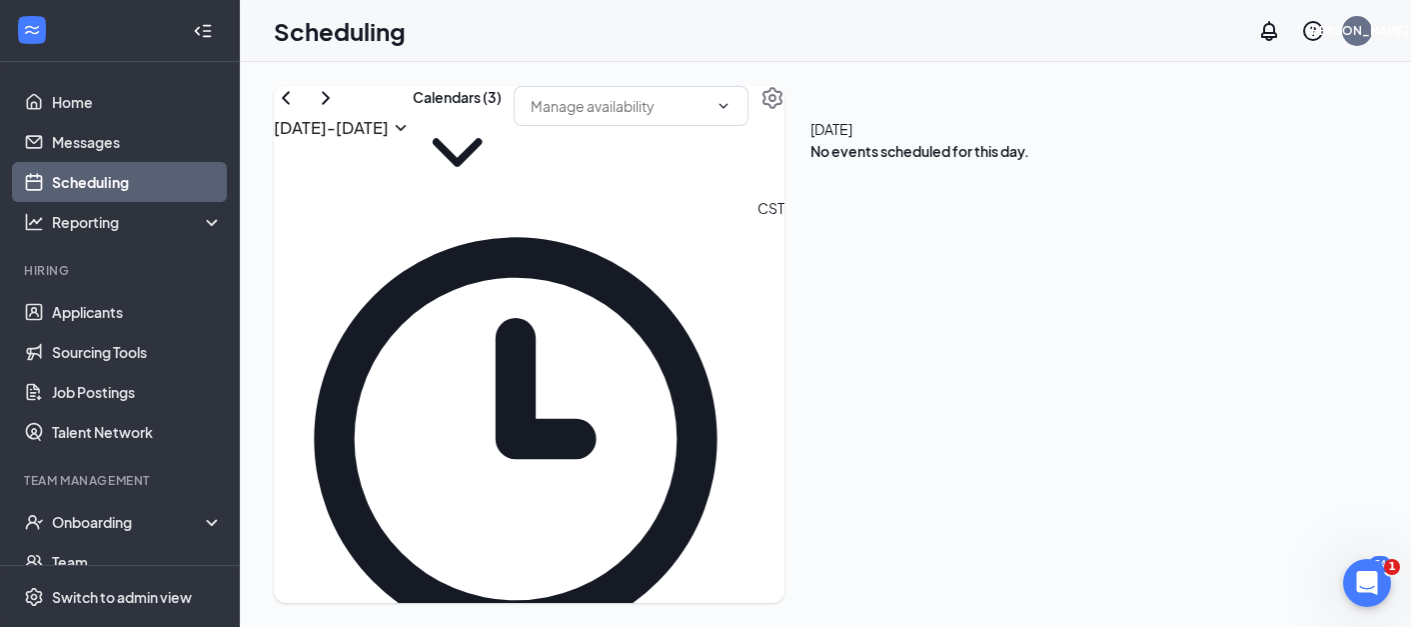
scroll to position [1408, 0]
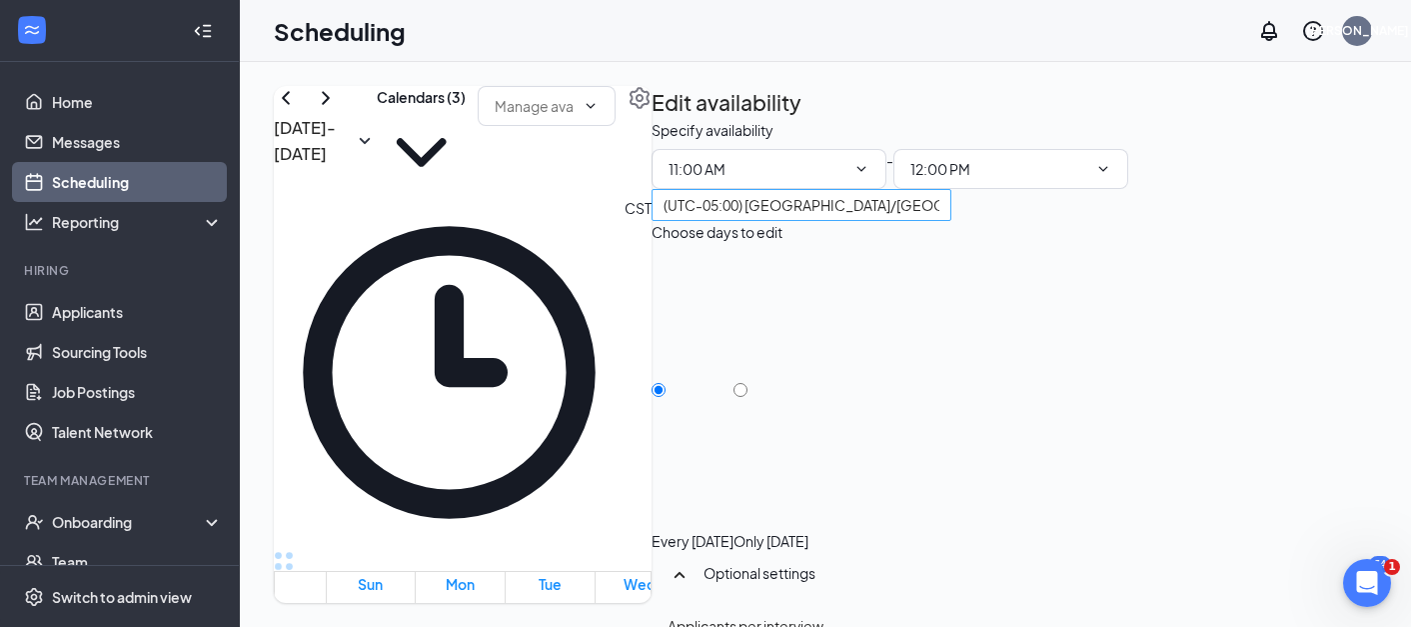
type input "11:00 AM"
type input "12:00 PM"
click at [672, 121] on icon "TrashOutline" at bounding box center [663, 131] width 18 height 20
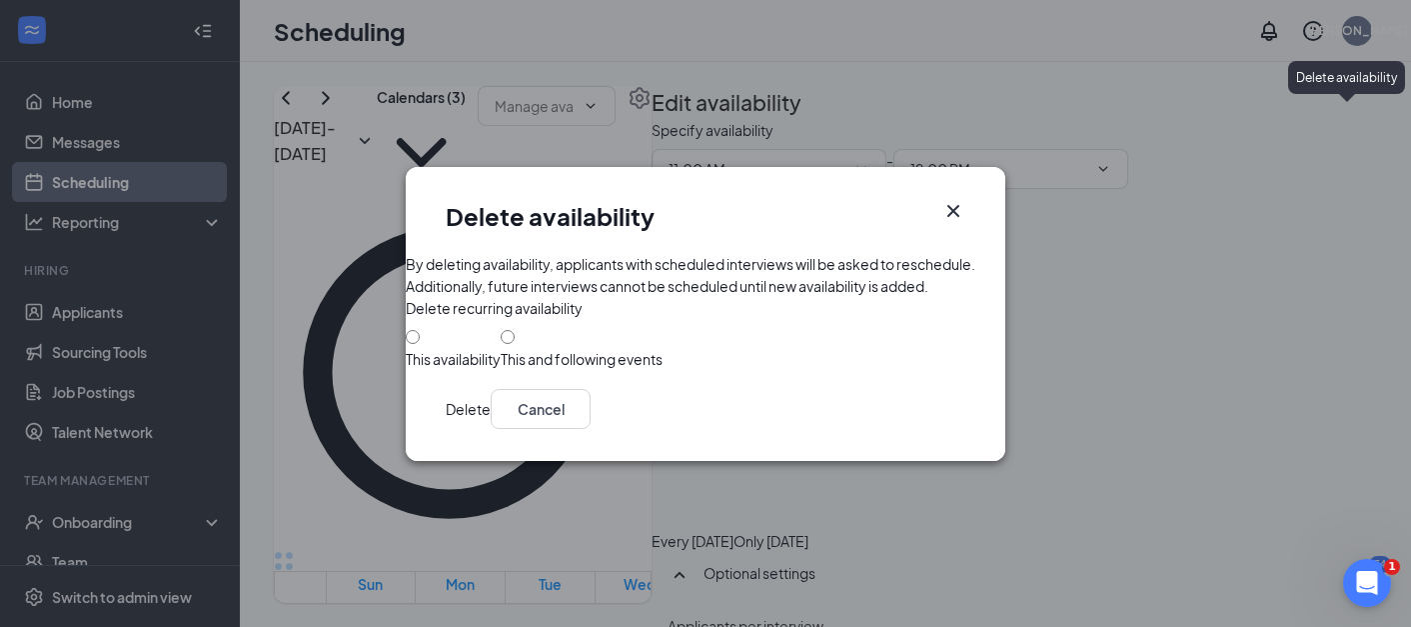
click at [509, 369] on div "This and following events" at bounding box center [582, 359] width 162 height 20
click at [509, 344] on input "This and following events" at bounding box center [508, 337] width 14 height 14
radio input "true"
click at [491, 429] on button "Delete" at bounding box center [468, 409] width 45 height 40
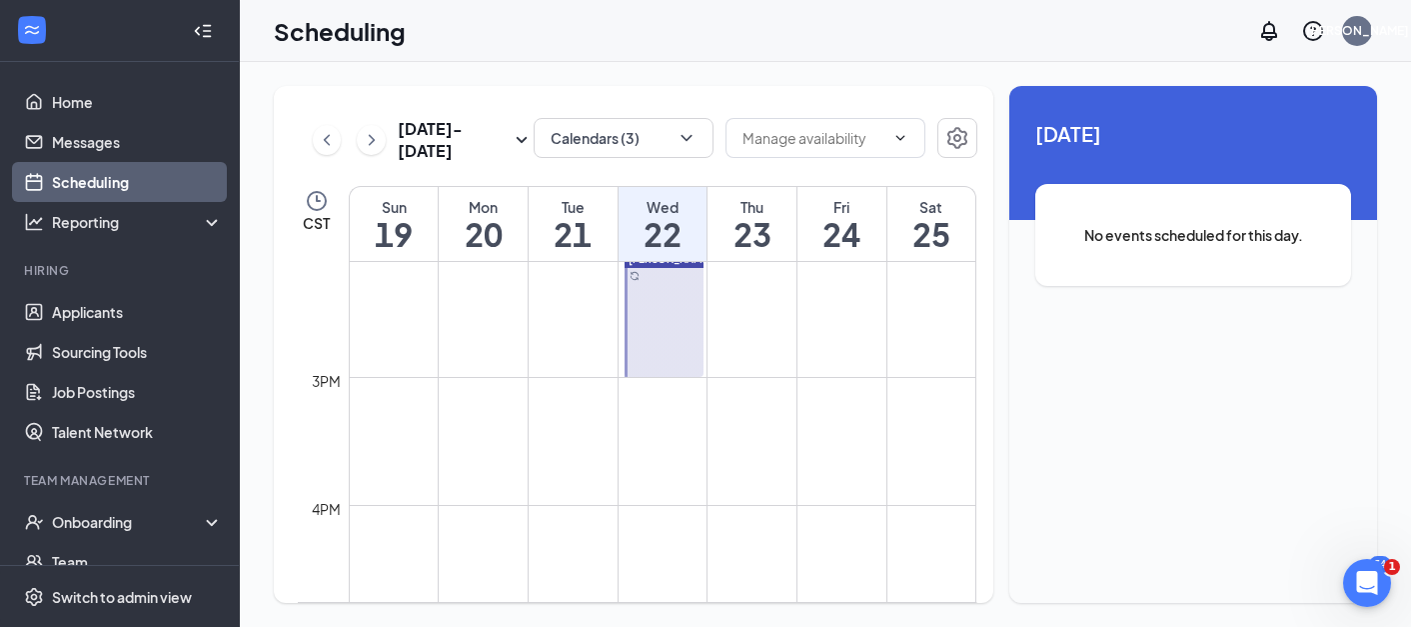
scroll to position [1836, 0]
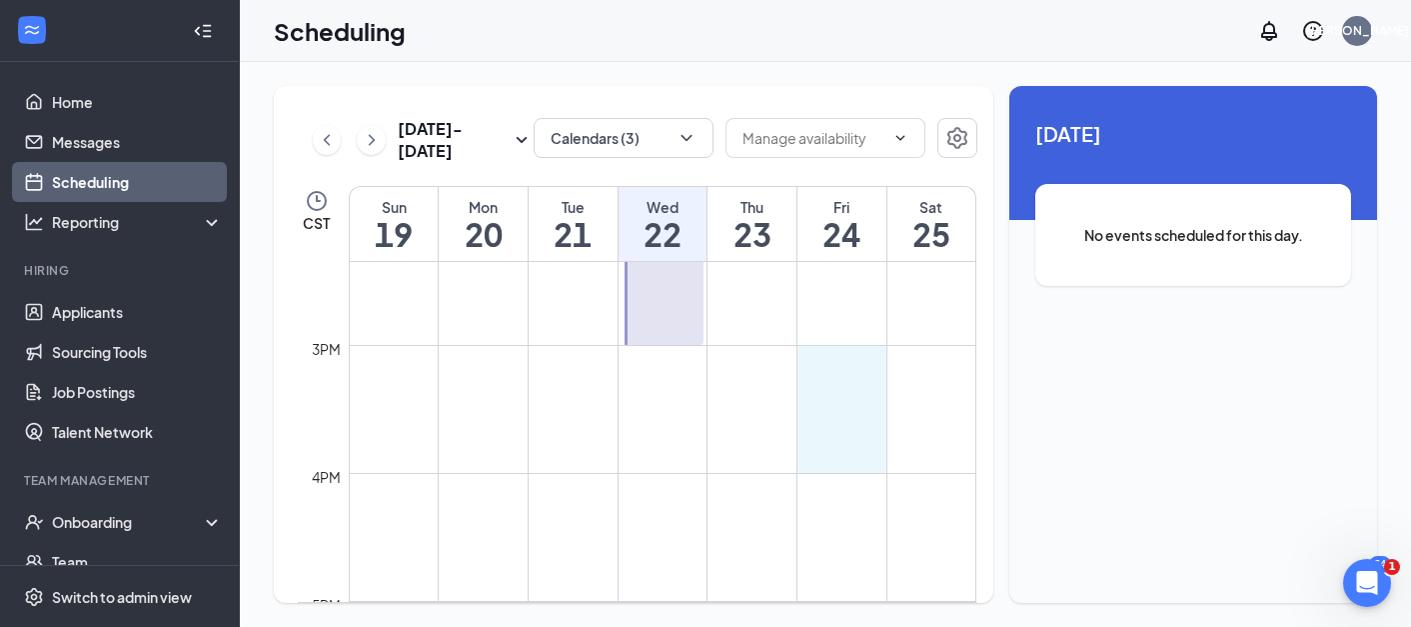
drag, startPoint x: 862, startPoint y: 346, endPoint x: 860, endPoint y: 465, distance: 118.9
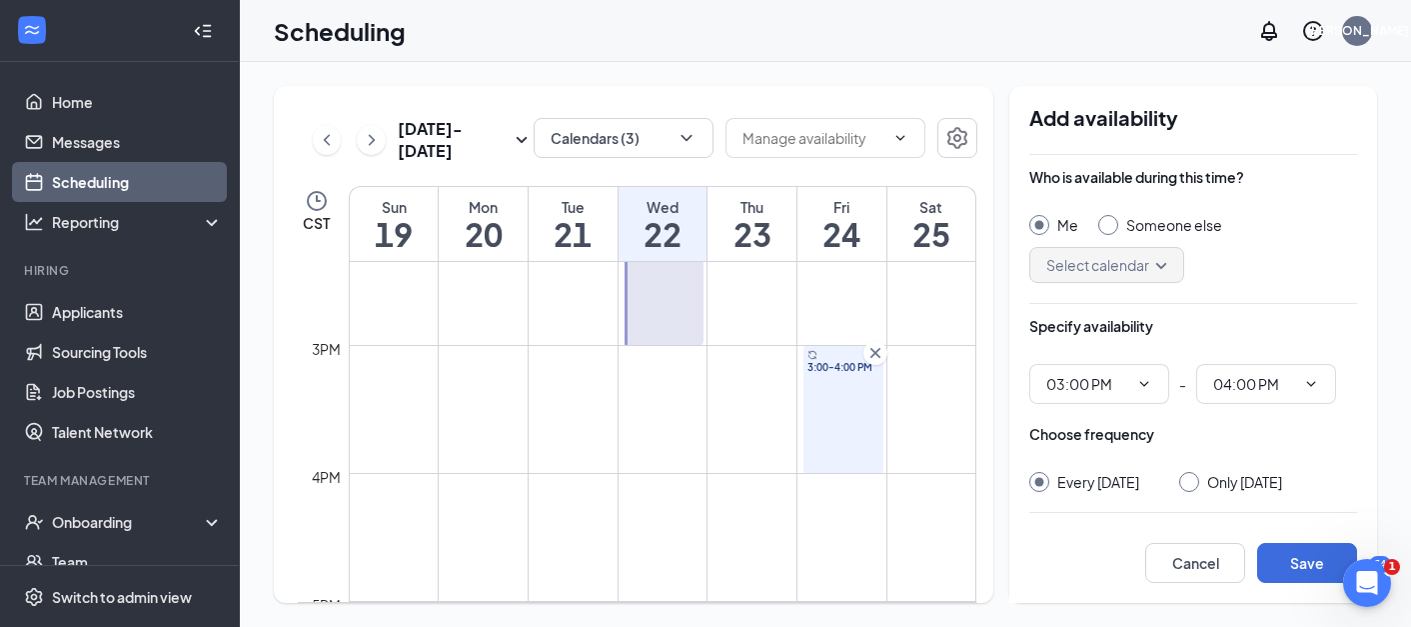
click at [1181, 219] on div "Someone else" at bounding box center [1174, 225] width 96 height 20
click at [1112, 219] on input "Someone else" at bounding box center [1105, 222] width 14 height 14
radio input "false"
radio input "true"
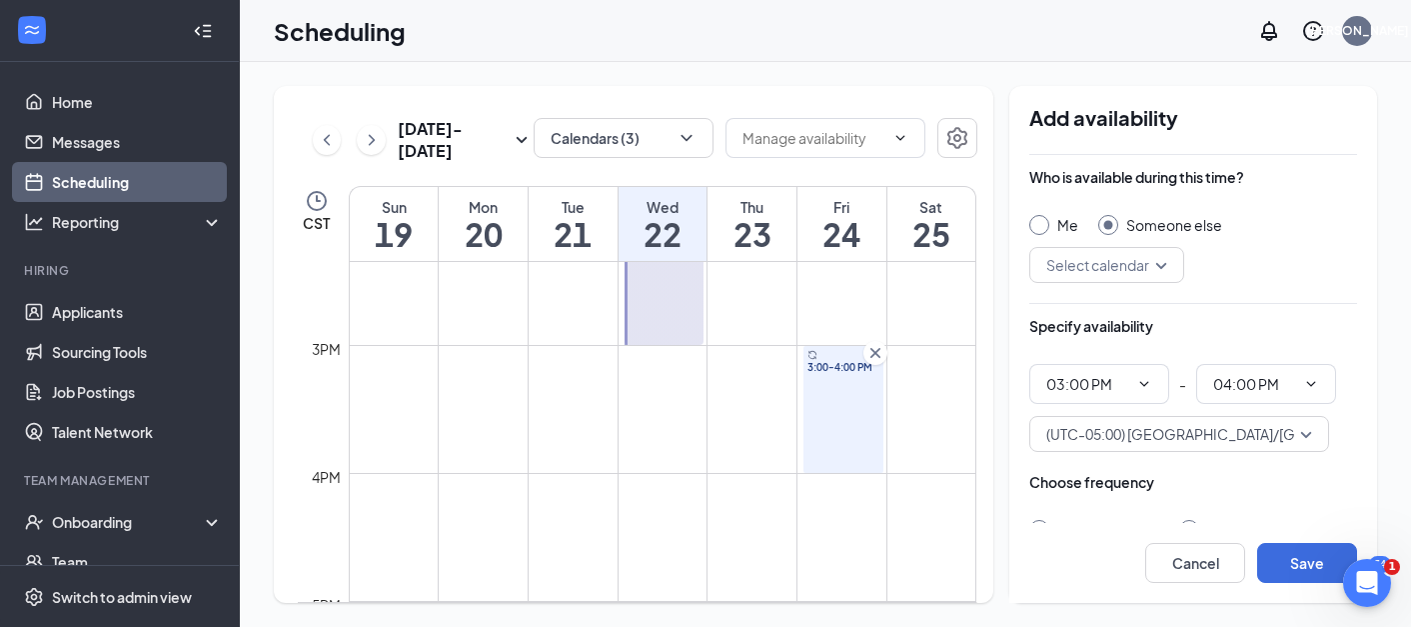
click at [1103, 267] on input "search" at bounding box center [1099, 265] width 117 height 34
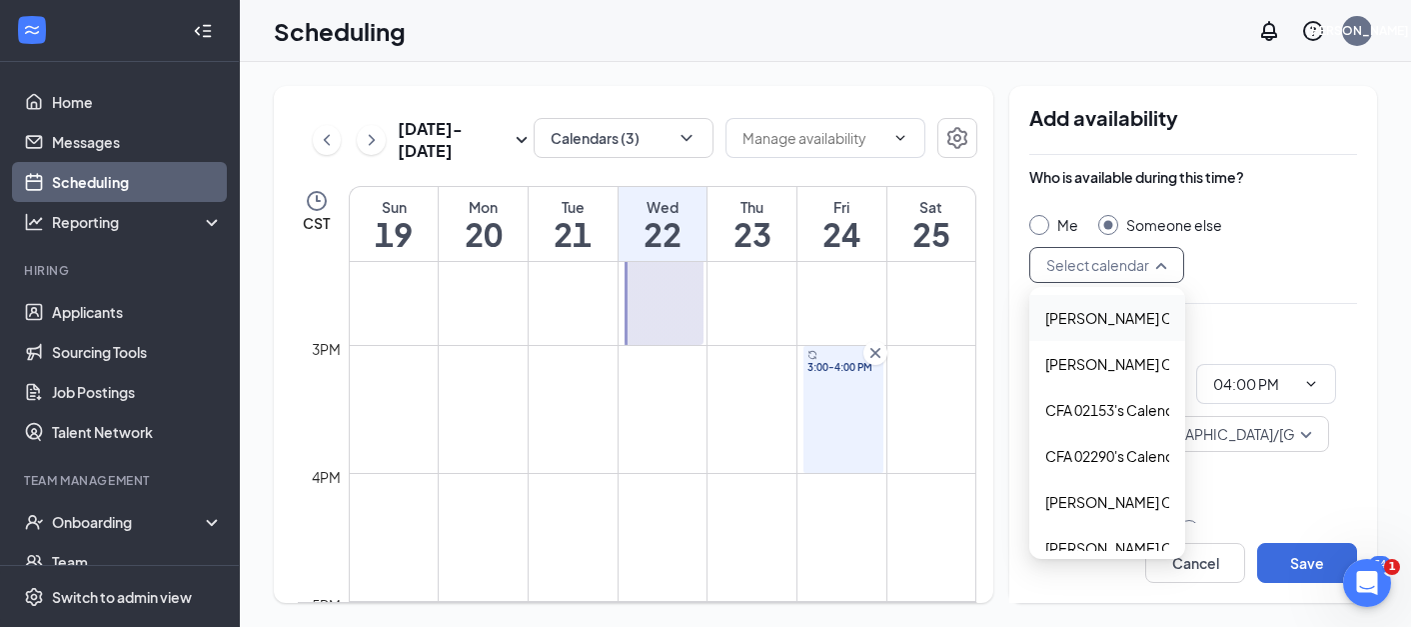
click at [1072, 330] on div "[PERSON_NAME] Calendar" at bounding box center [1107, 318] width 156 height 46
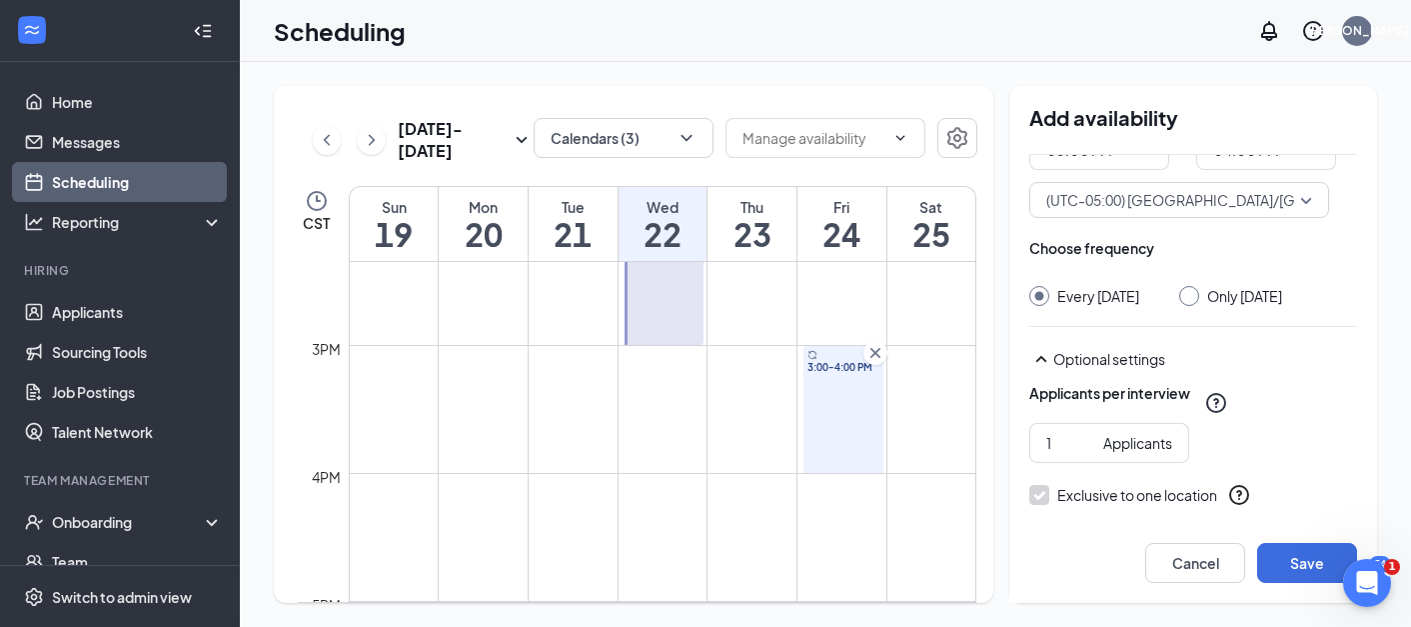
scroll to position [244, 0]
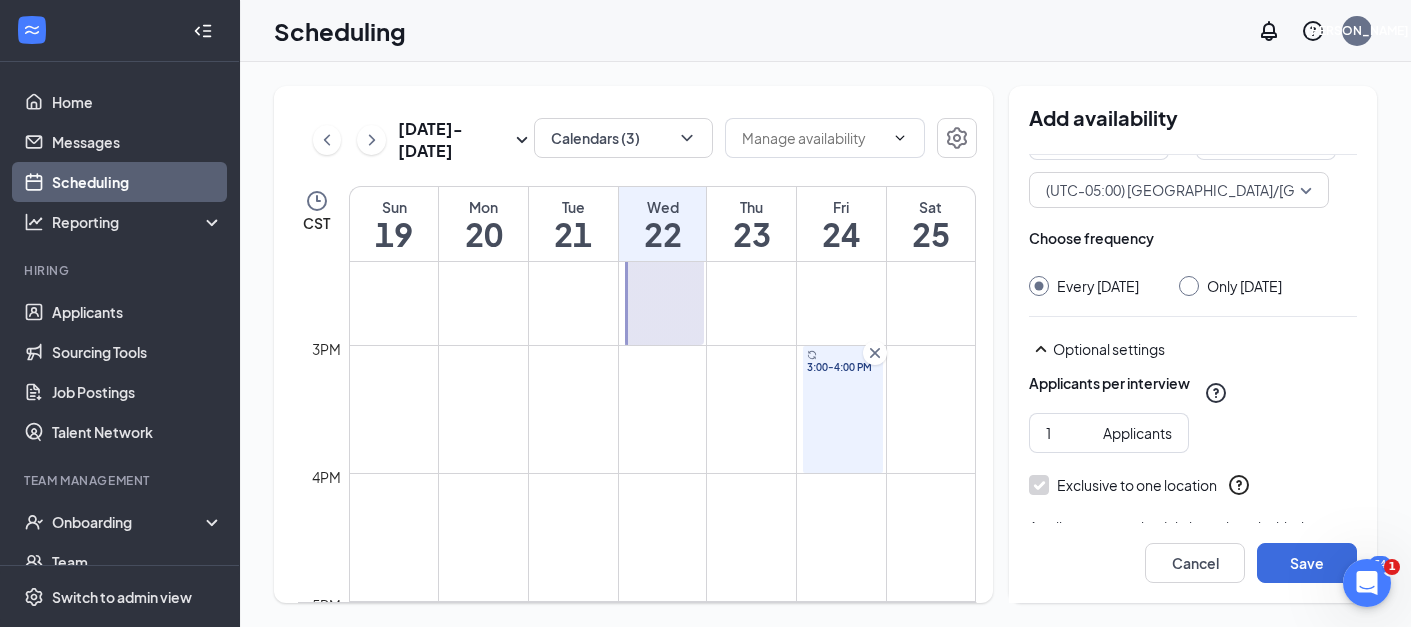
click at [1279, 276] on div "Only [DATE]" at bounding box center [1244, 286] width 75 height 20
click at [1193, 276] on input "Only [DATE]" at bounding box center [1186, 283] width 14 height 14
radio input "true"
radio input "false"
click at [1300, 561] on button "Save" at bounding box center [1307, 563] width 100 height 40
